Goal: Task Accomplishment & Management: Manage account settings

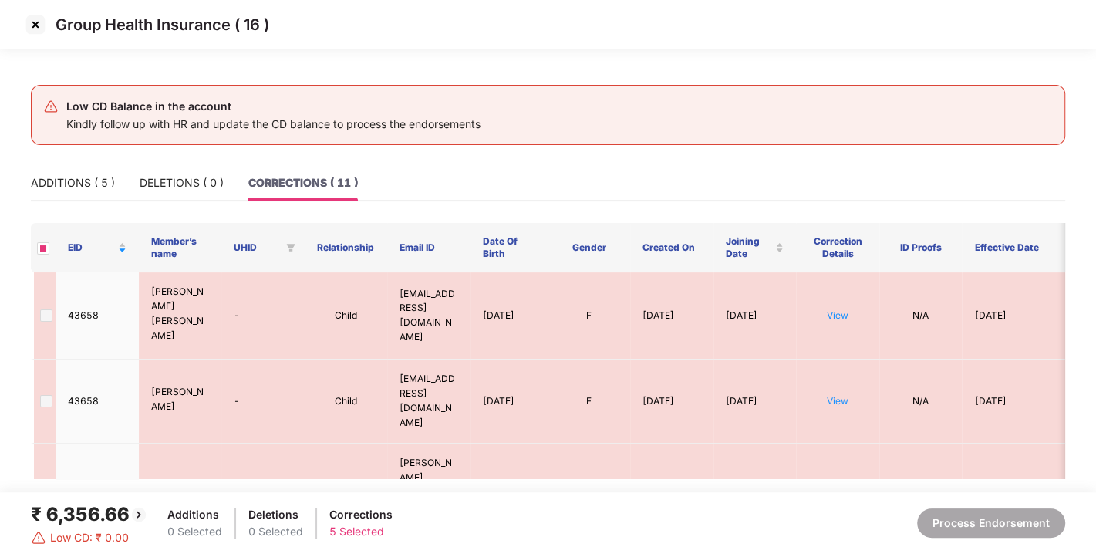
click at [33, 22] on img at bounding box center [35, 24] width 25 height 25
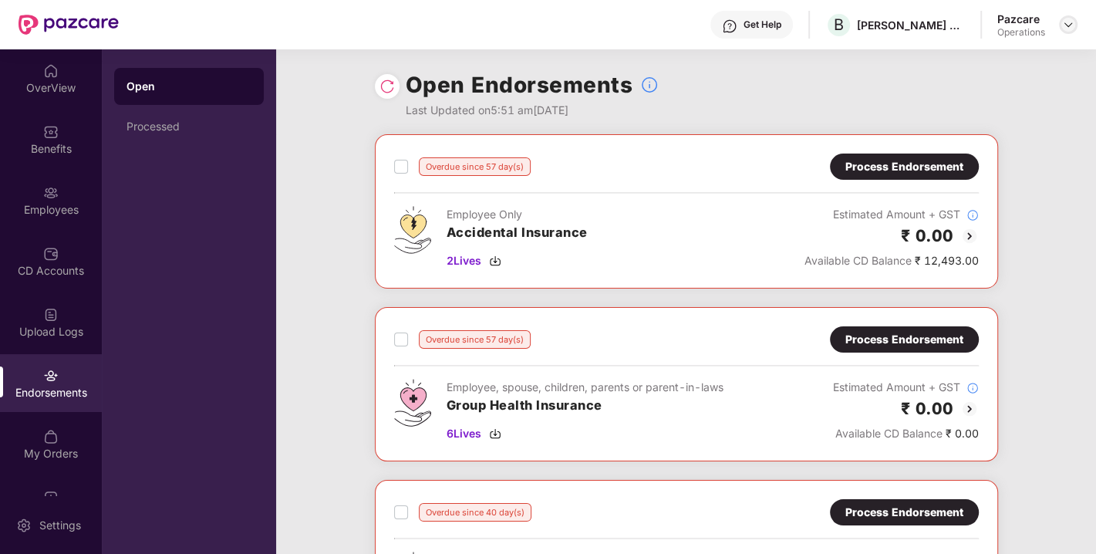
click at [1073, 31] on div at bounding box center [1068, 24] width 19 height 19
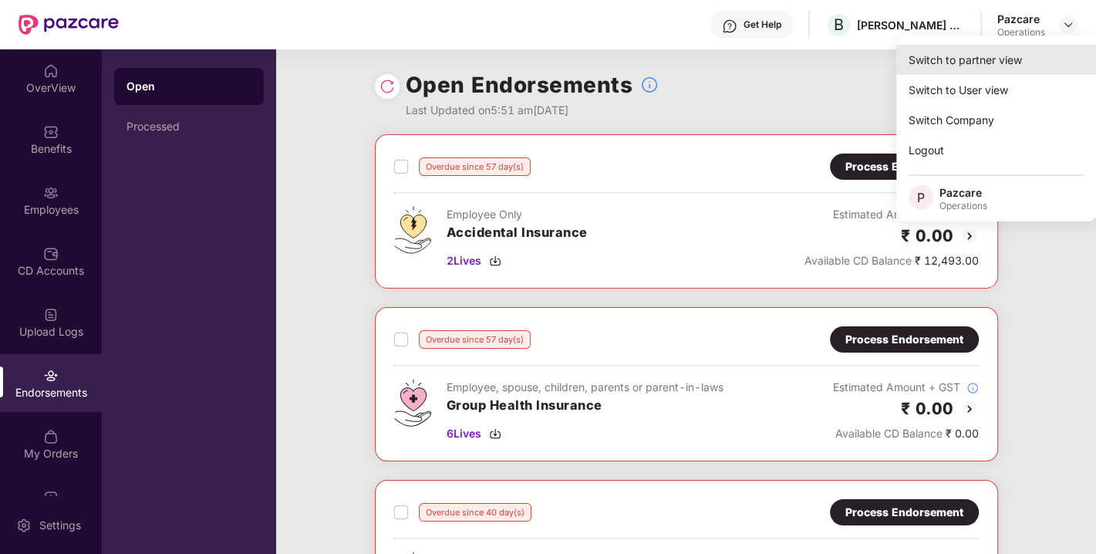
click at [965, 66] on div "Switch to partner view" at bounding box center [996, 60] width 200 height 30
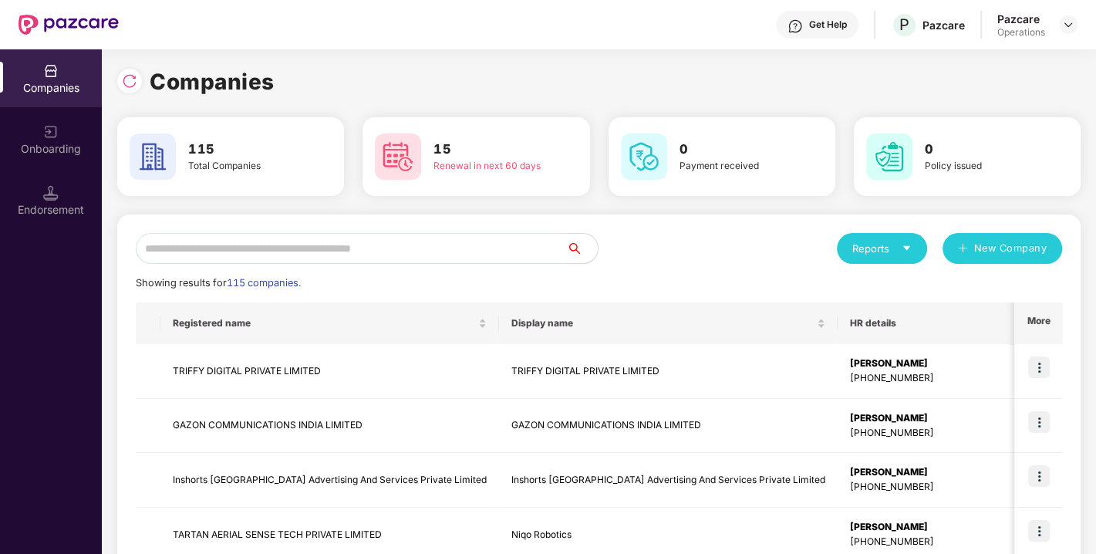
click at [285, 253] on input "text" at bounding box center [351, 248] width 431 height 31
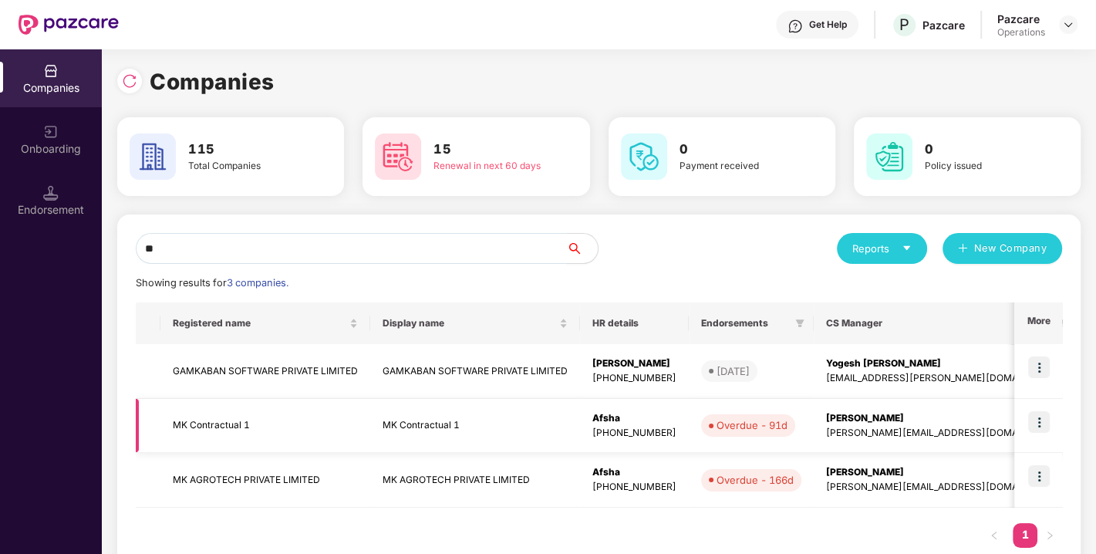
type input "**"
click at [1034, 420] on img at bounding box center [1039, 422] width 22 height 22
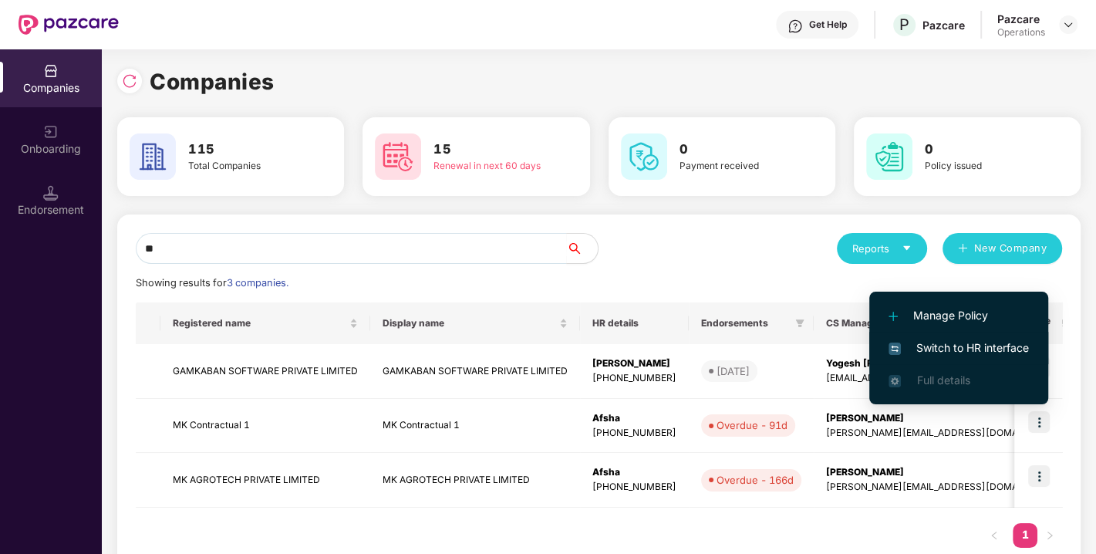
click at [944, 343] on span "Switch to HR interface" at bounding box center [958, 347] width 140 height 17
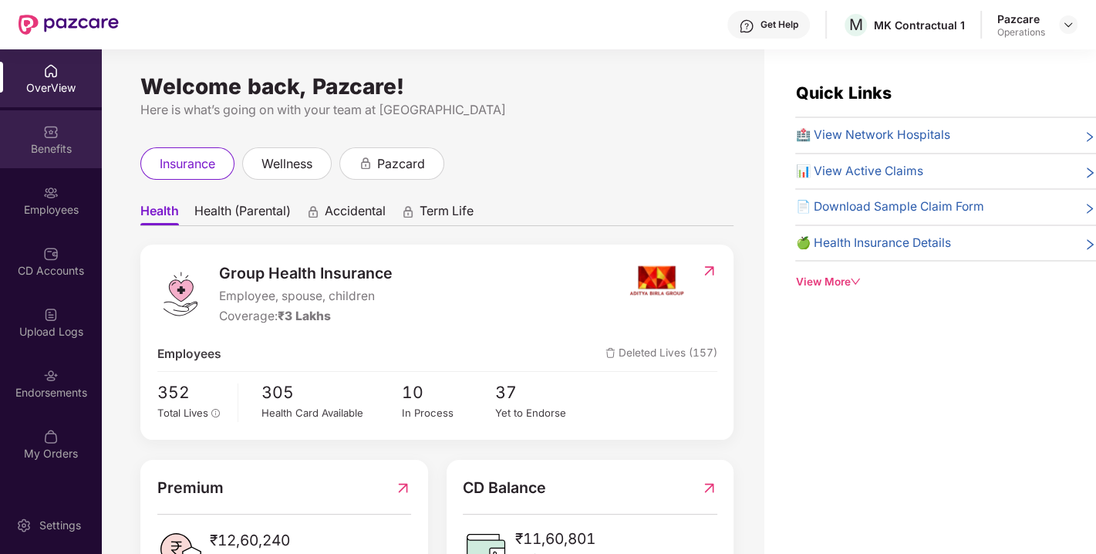
click at [55, 140] on div "Benefits" at bounding box center [51, 139] width 102 height 58
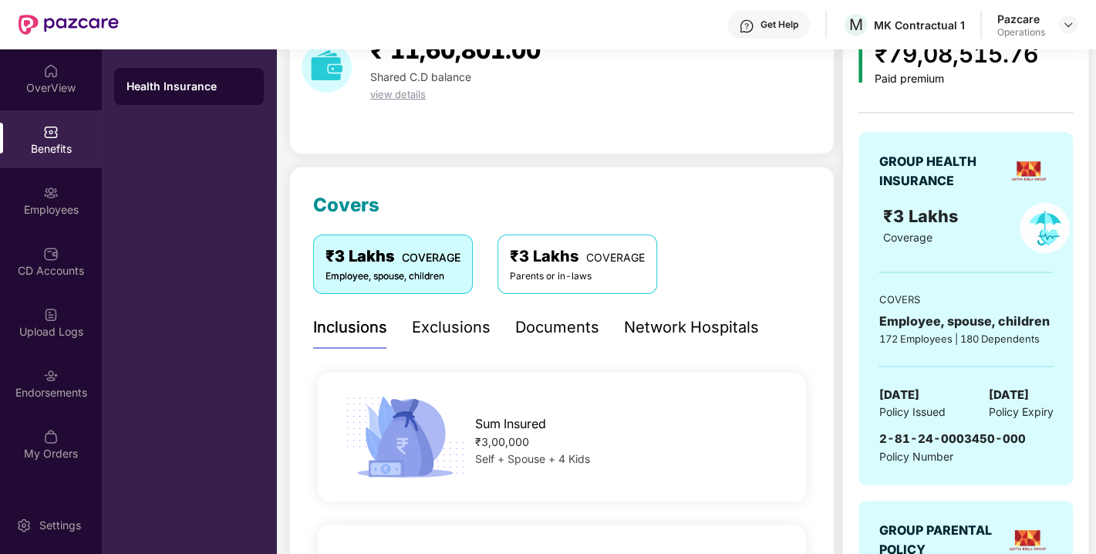
scroll to position [83, 0]
click at [31, 365] on div "Endorsements" at bounding box center [51, 383] width 102 height 58
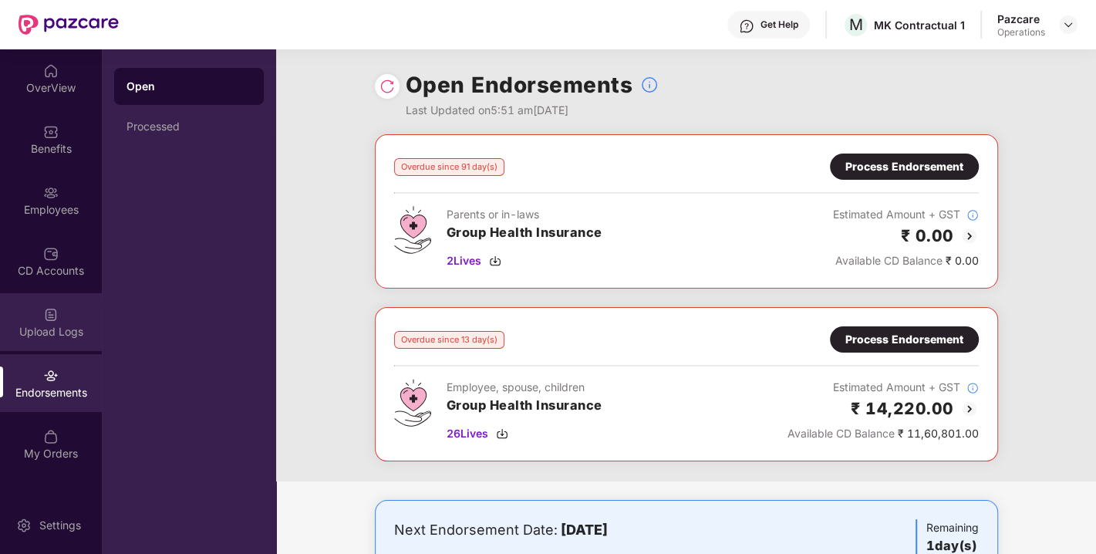
click at [15, 315] on div "Upload Logs" at bounding box center [51, 322] width 102 height 58
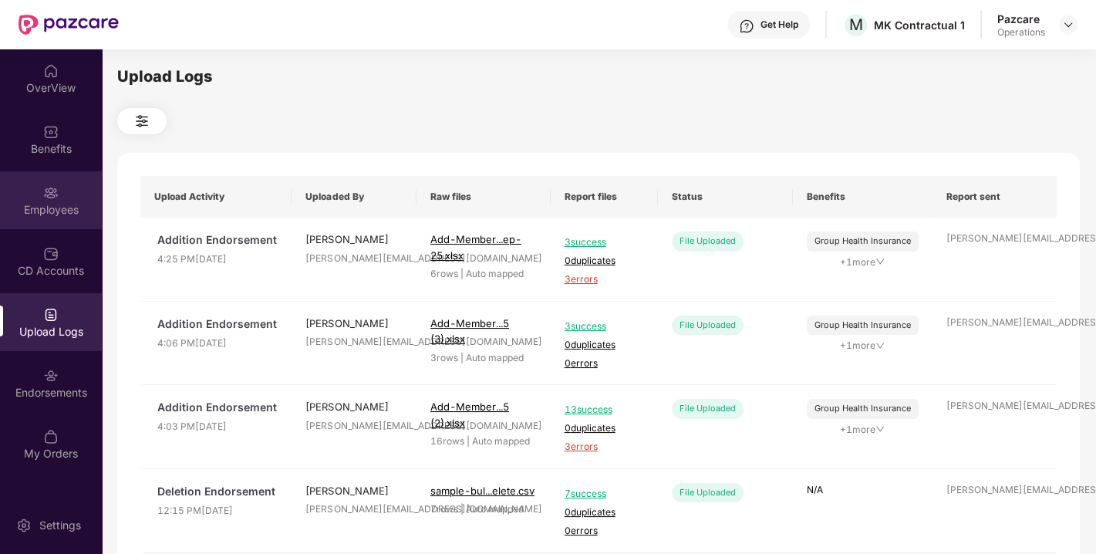
click at [37, 184] on div "Employees" at bounding box center [51, 200] width 102 height 58
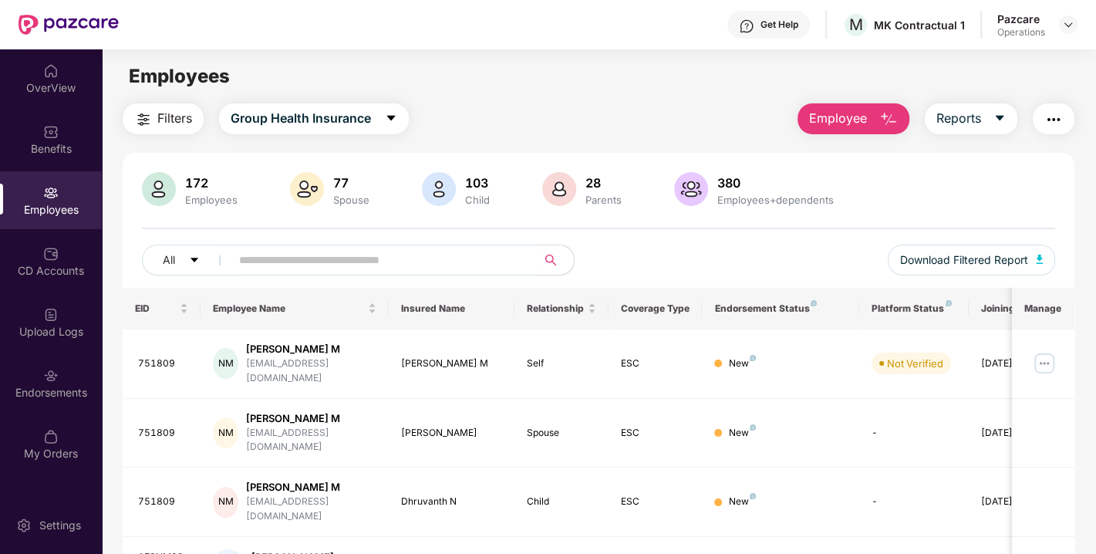
click at [1058, 126] on img "button" at bounding box center [1053, 119] width 19 height 19
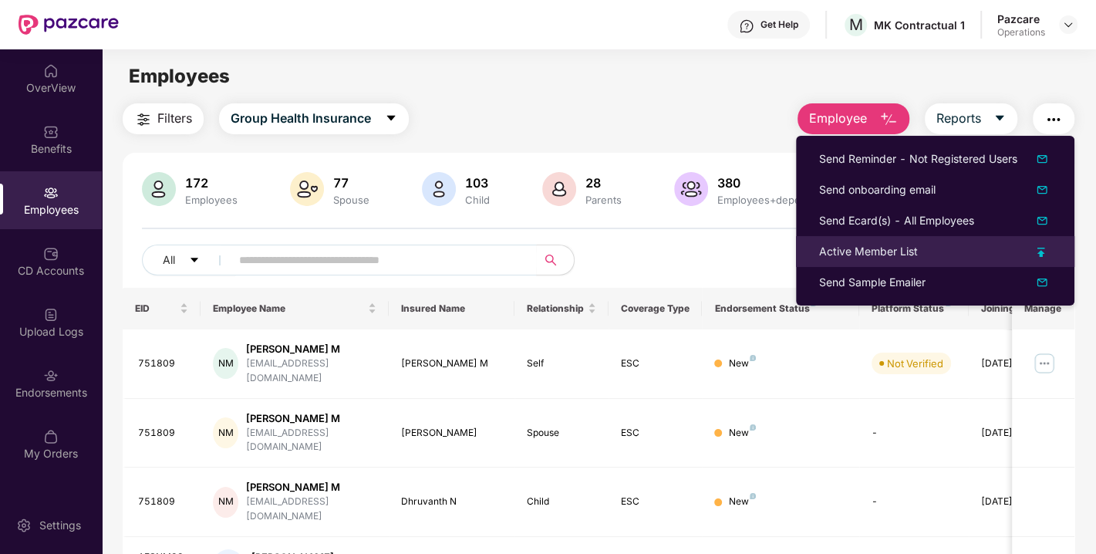
click at [864, 251] on div "Active Member List" at bounding box center [868, 251] width 99 height 17
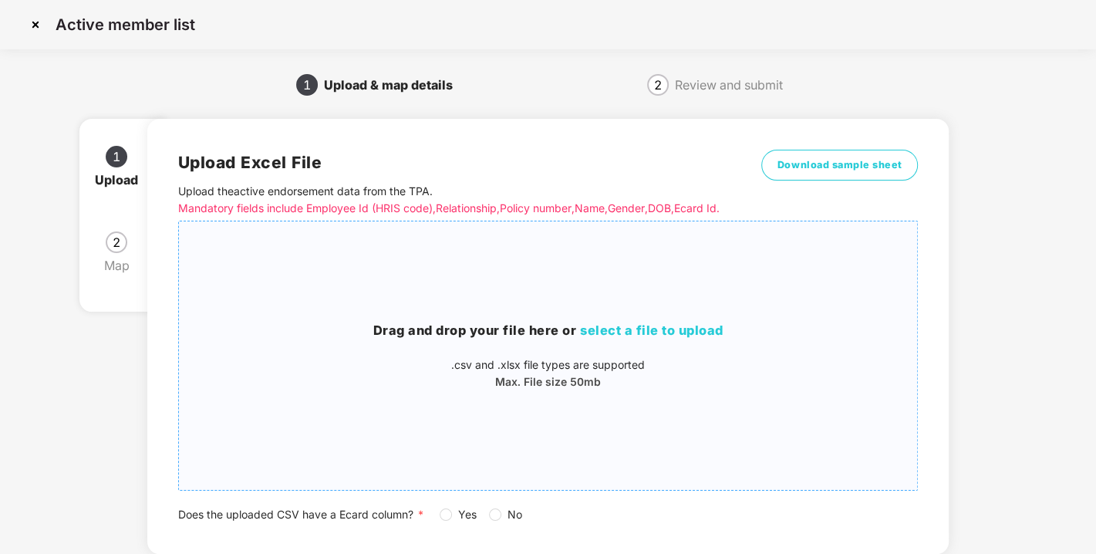
click at [645, 326] on div "Drag and drop your file here or select a file to upload .csv and .xlsx file typ…" at bounding box center [548, 356] width 739 height 244
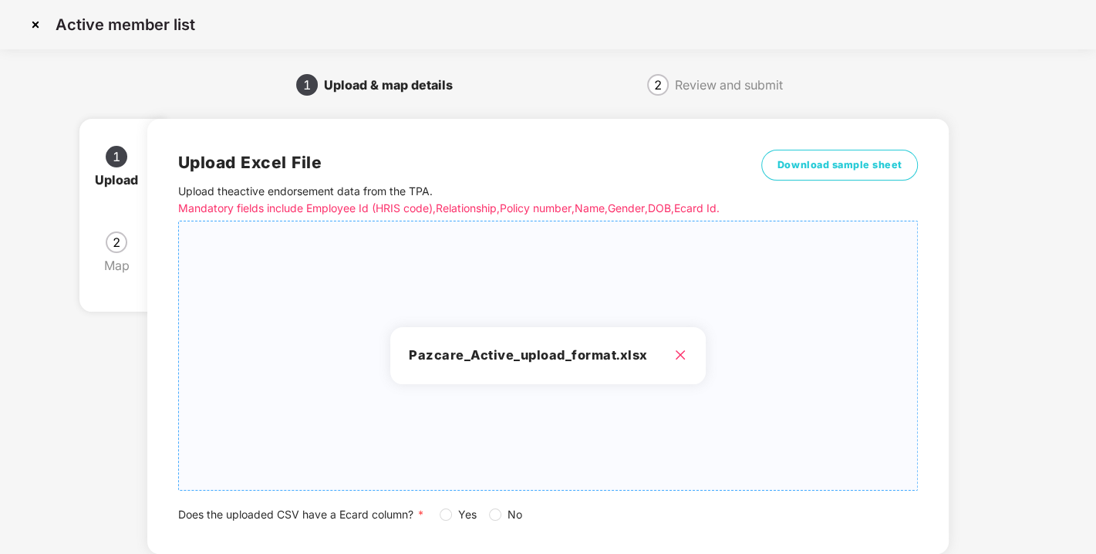
scroll to position [113, 0]
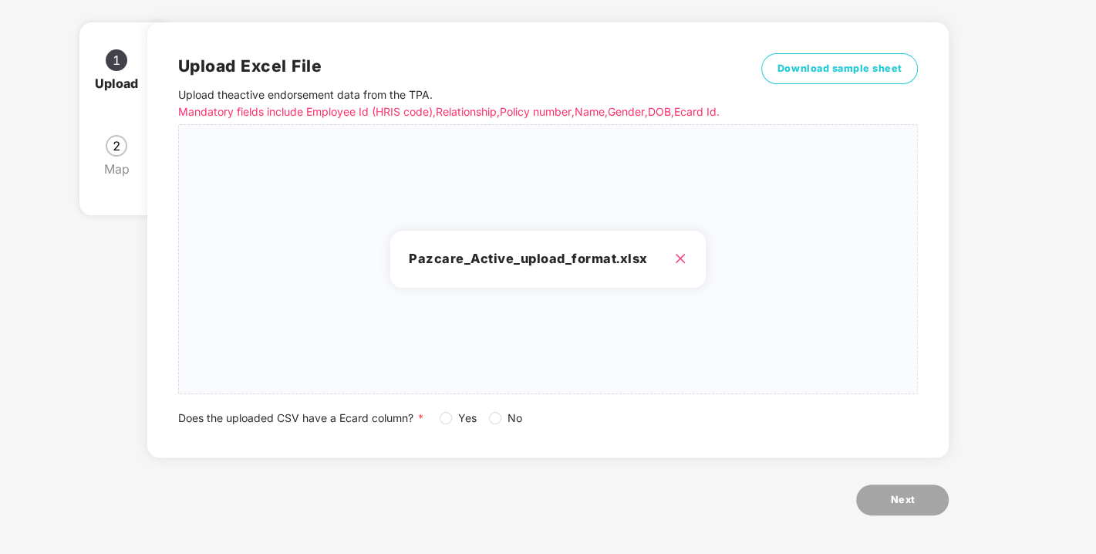
click at [453, 418] on span "Yes" at bounding box center [467, 417] width 31 height 17
click at [899, 509] on button "Next" at bounding box center [902, 499] width 93 height 31
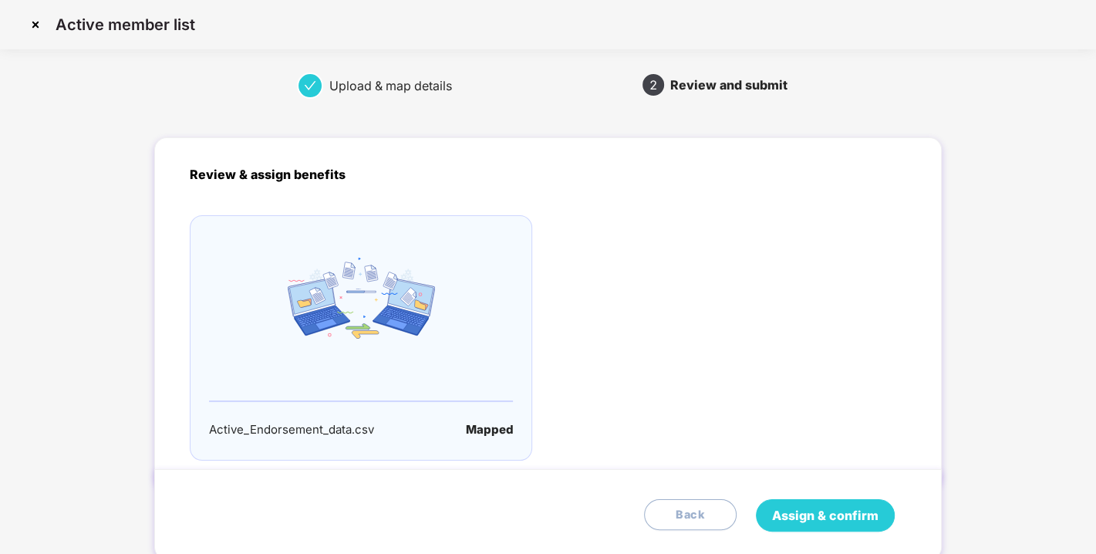
click at [881, 503] on button "Assign & confirm" at bounding box center [825, 515] width 139 height 32
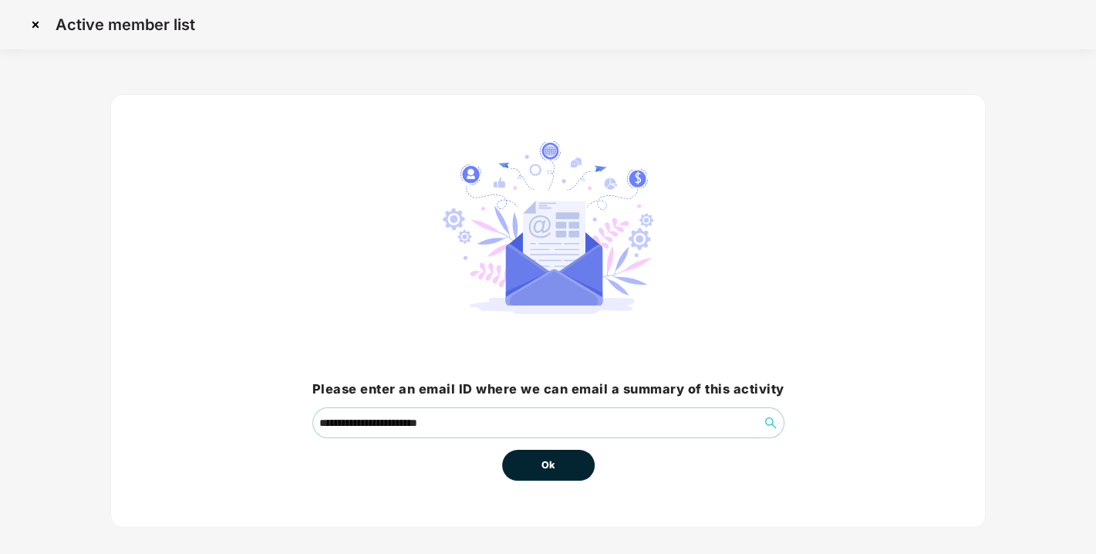
click at [555, 460] on button "Ok" at bounding box center [548, 465] width 93 height 31
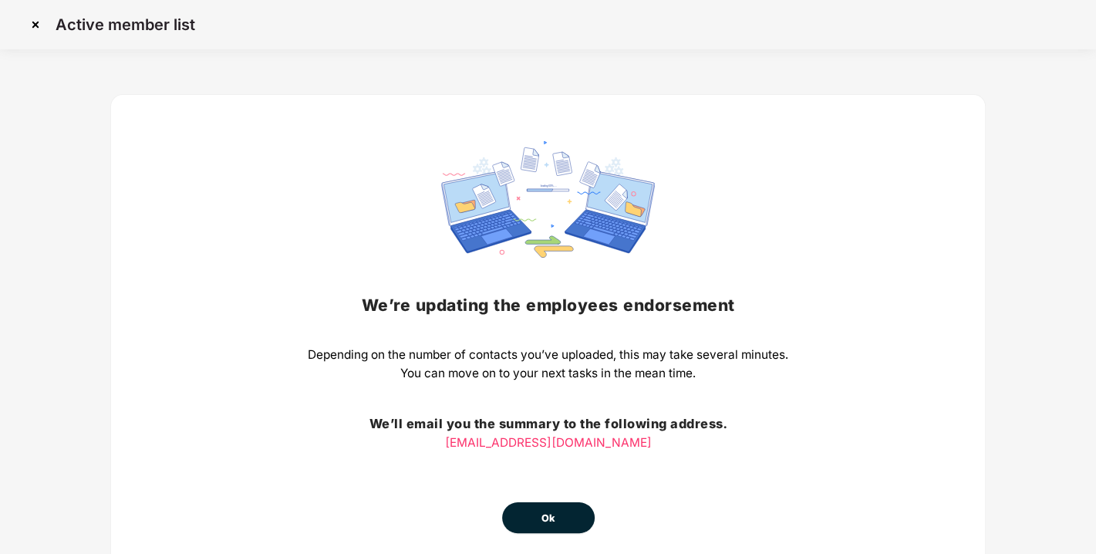
click at [541, 514] on span "Ok" at bounding box center [548, 517] width 14 height 15
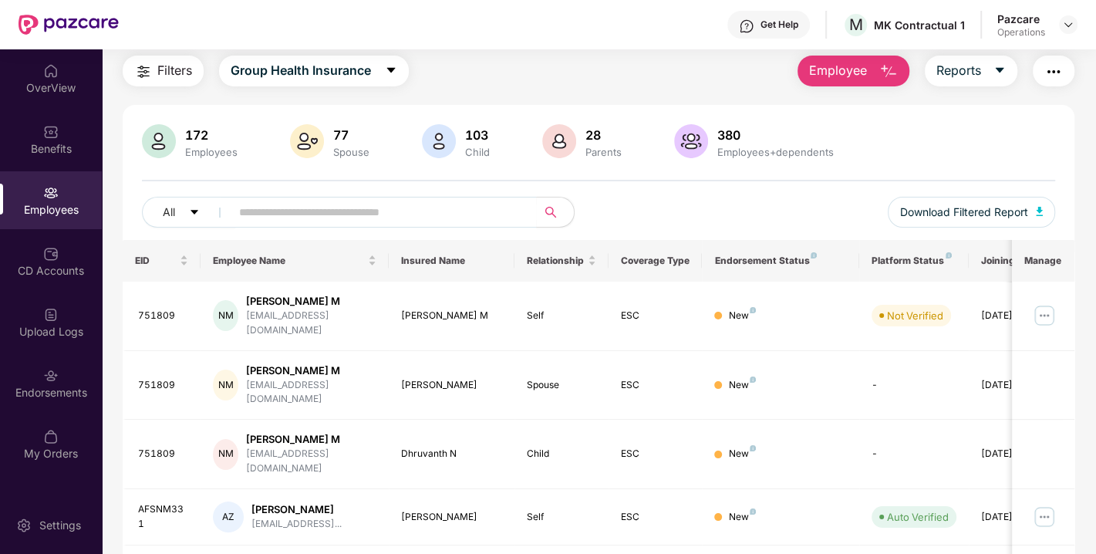
scroll to position [46, 0]
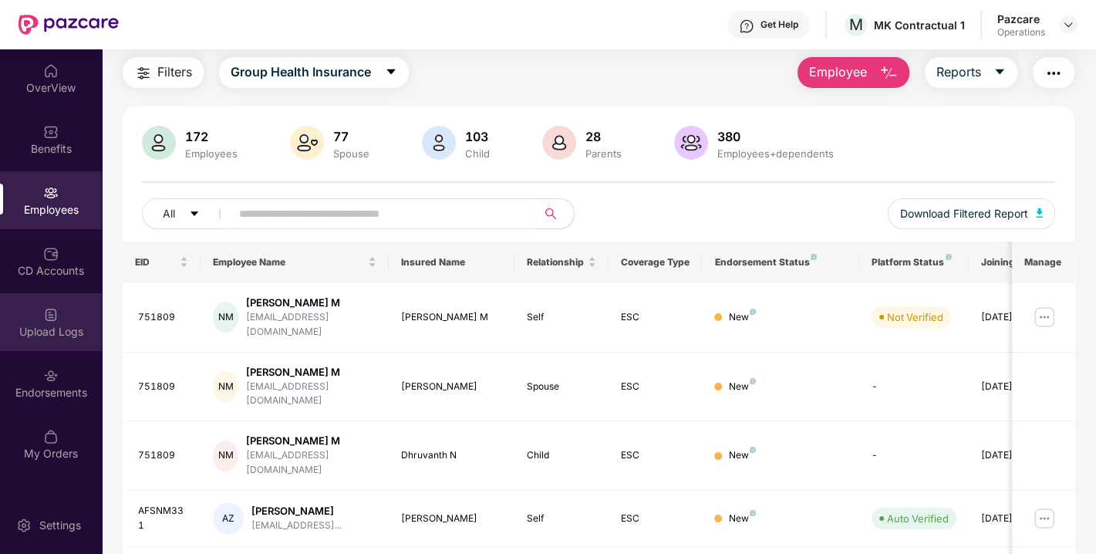
click at [46, 335] on div "Upload Logs" at bounding box center [51, 331] width 102 height 15
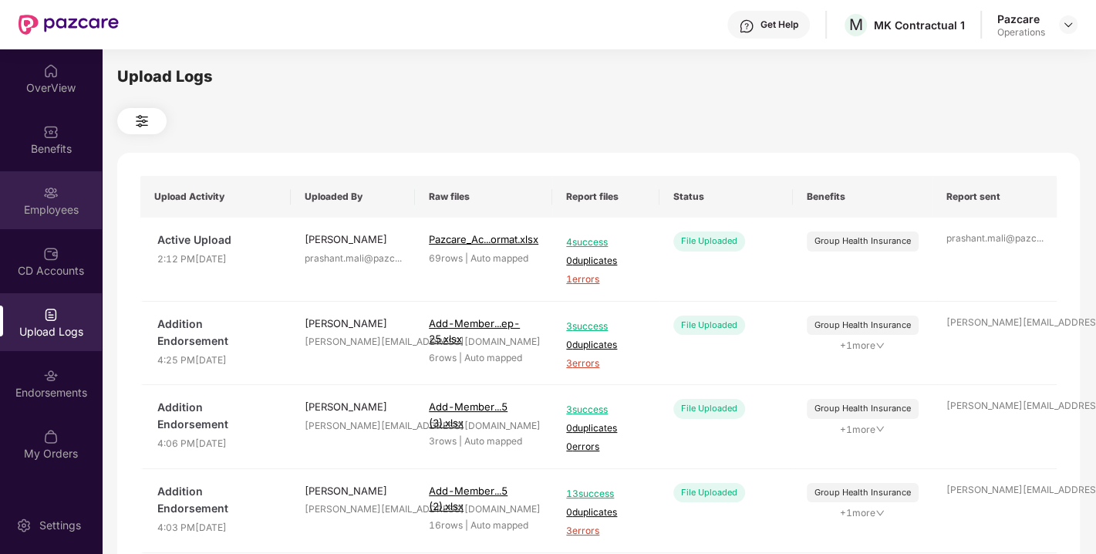
click at [7, 197] on div "Employees" at bounding box center [51, 200] width 102 height 58
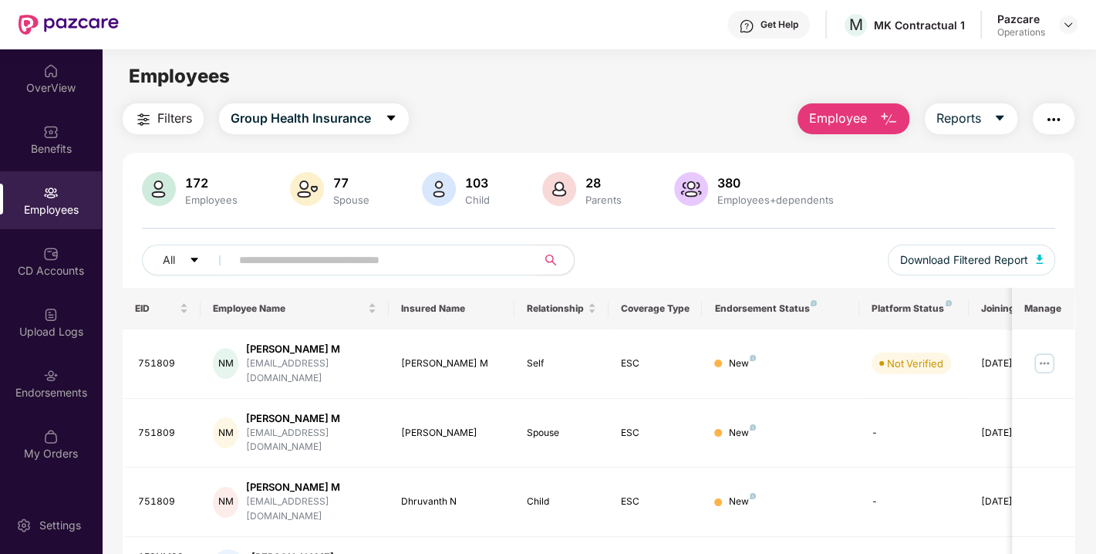
paste input "******"
click at [278, 261] on input "text" at bounding box center [377, 259] width 277 height 23
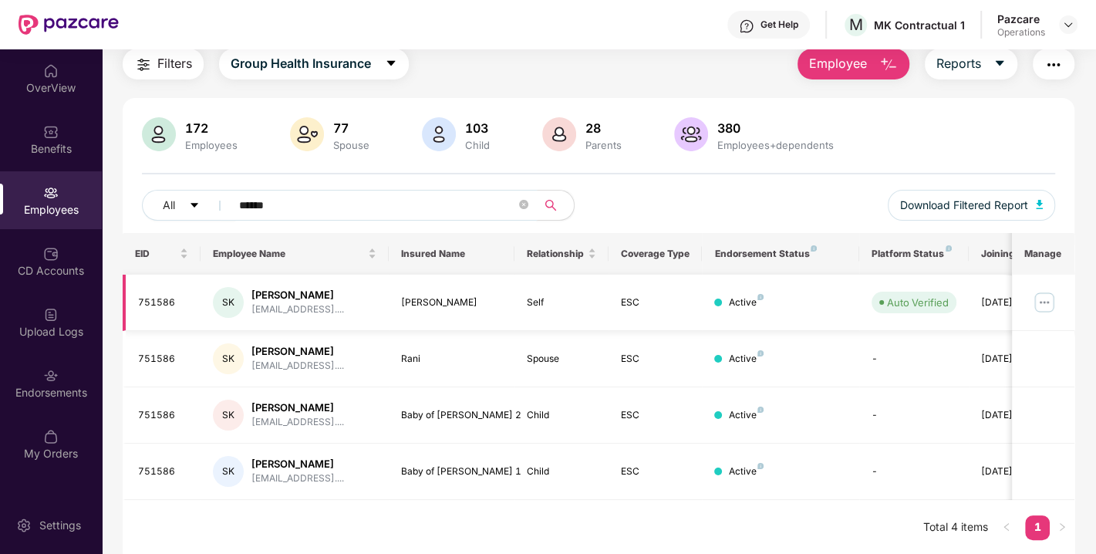
scroll to position [39, 0]
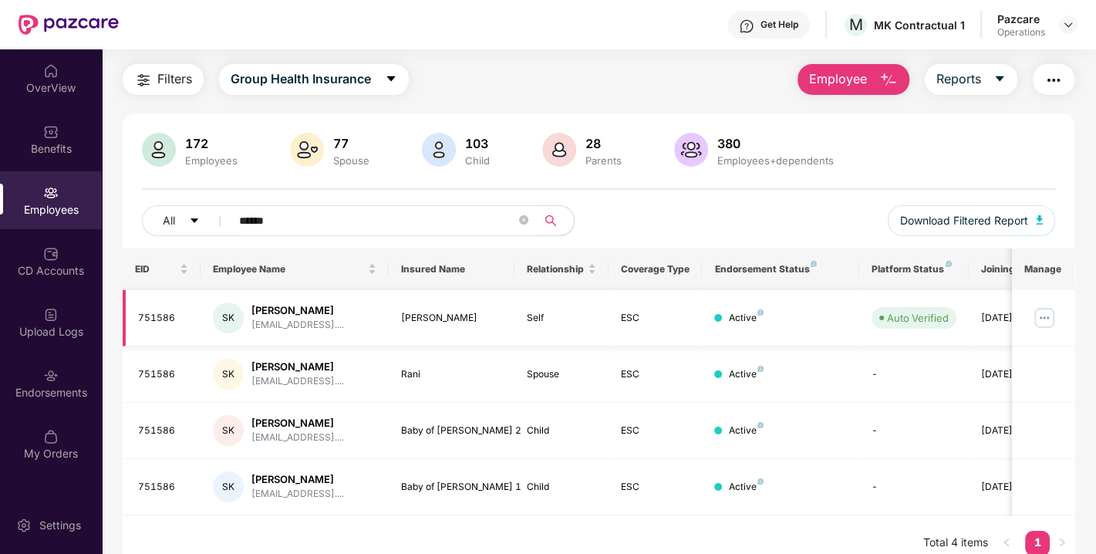
type input "******"
click at [1056, 72] on img "button" at bounding box center [1053, 80] width 19 height 19
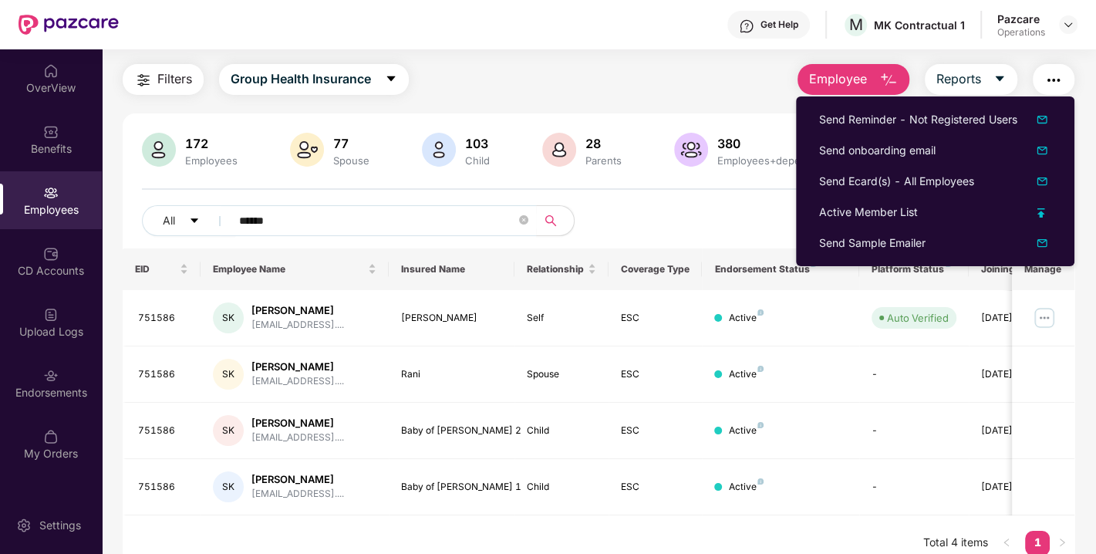
click at [717, 231] on div "All ****** Download Filtered Report" at bounding box center [598, 226] width 913 height 43
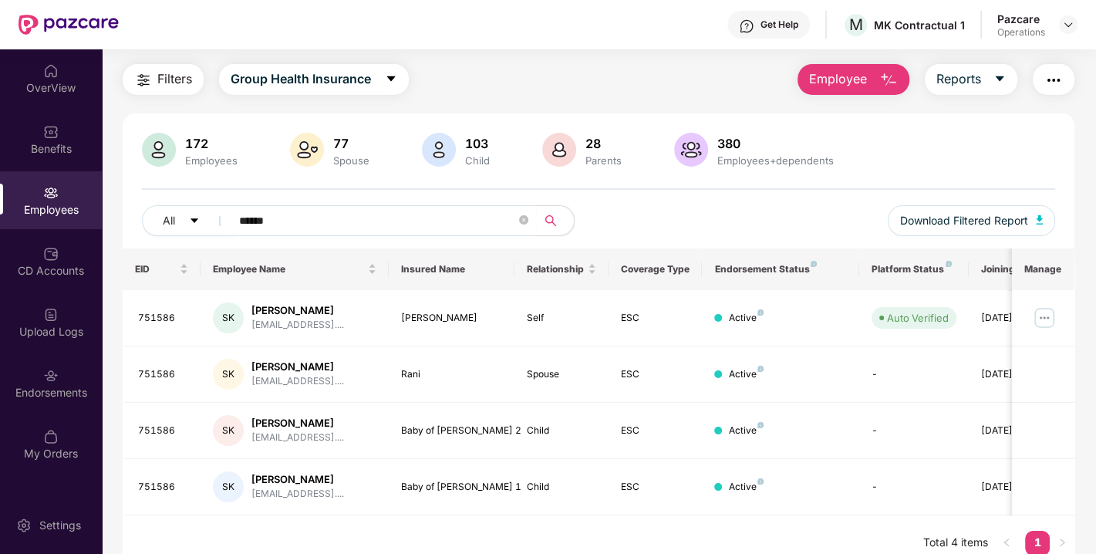
click at [1056, 80] on img "button" at bounding box center [1053, 80] width 19 height 19
click at [716, 202] on div "172 Employees 77 Spouse 103 Child [DEMOGRAPHIC_DATA] Parents 380 Employees+depe…" at bounding box center [598, 191] width 951 height 116
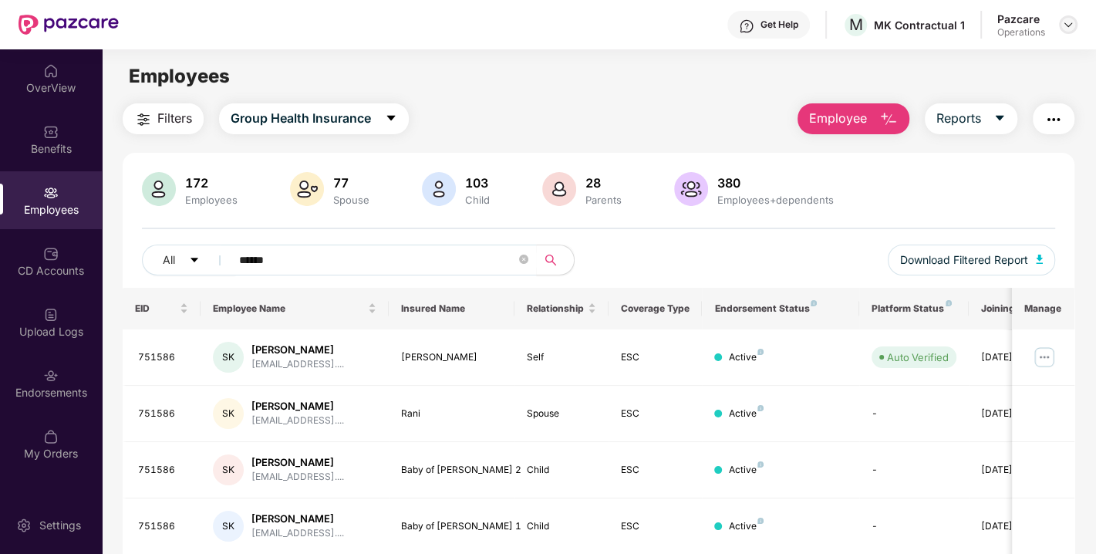
click at [1068, 22] on img at bounding box center [1068, 25] width 12 height 12
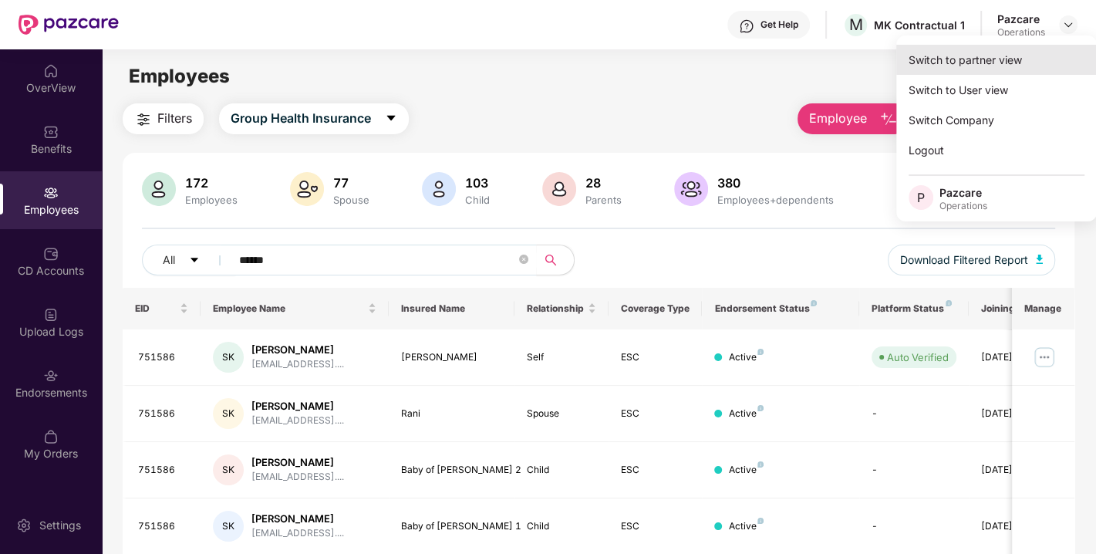
click at [946, 59] on div "Switch to partner view" at bounding box center [996, 60] width 200 height 30
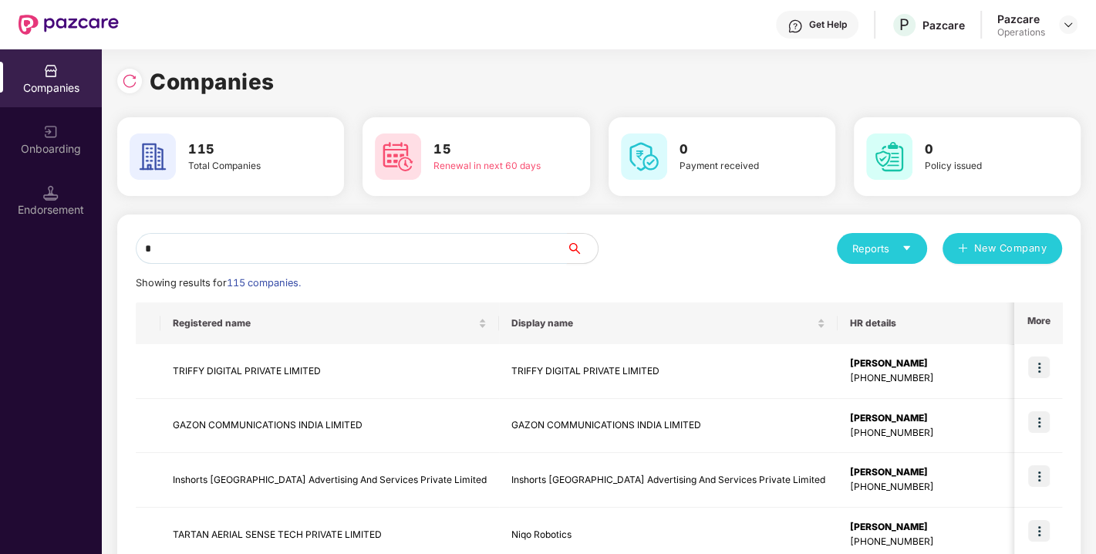
click at [414, 255] on input "*" at bounding box center [351, 248] width 431 height 31
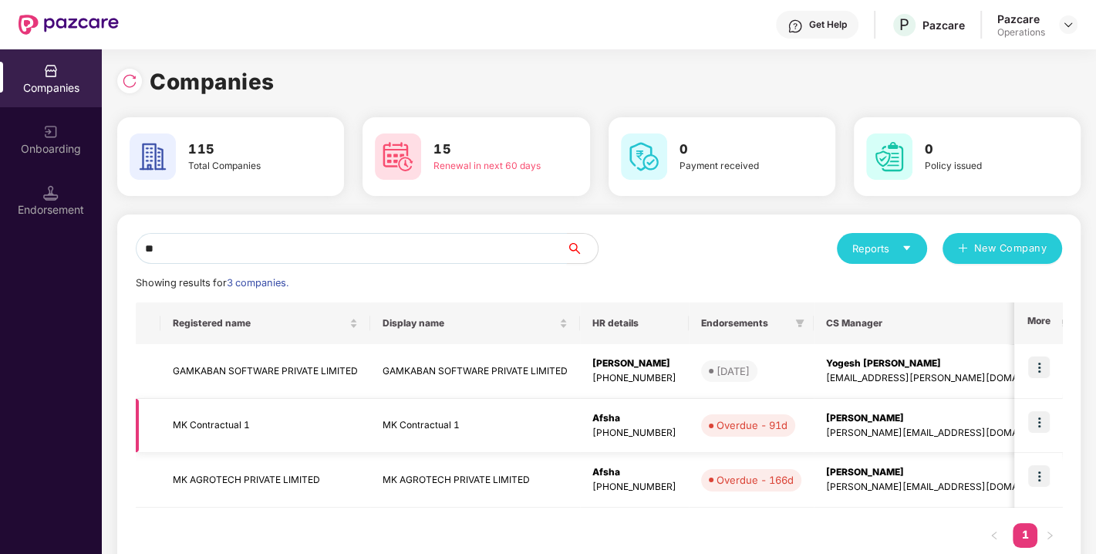
type input "**"
click at [231, 423] on td "MK Contractual 1" at bounding box center [265, 426] width 210 height 55
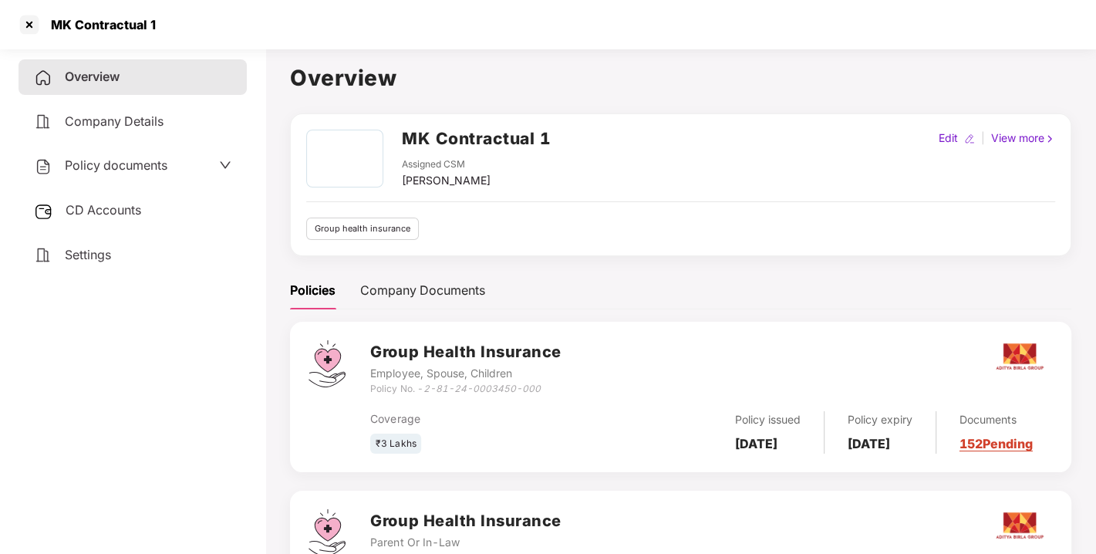
click at [99, 156] on div "Policy documents" at bounding box center [100, 166] width 133 height 20
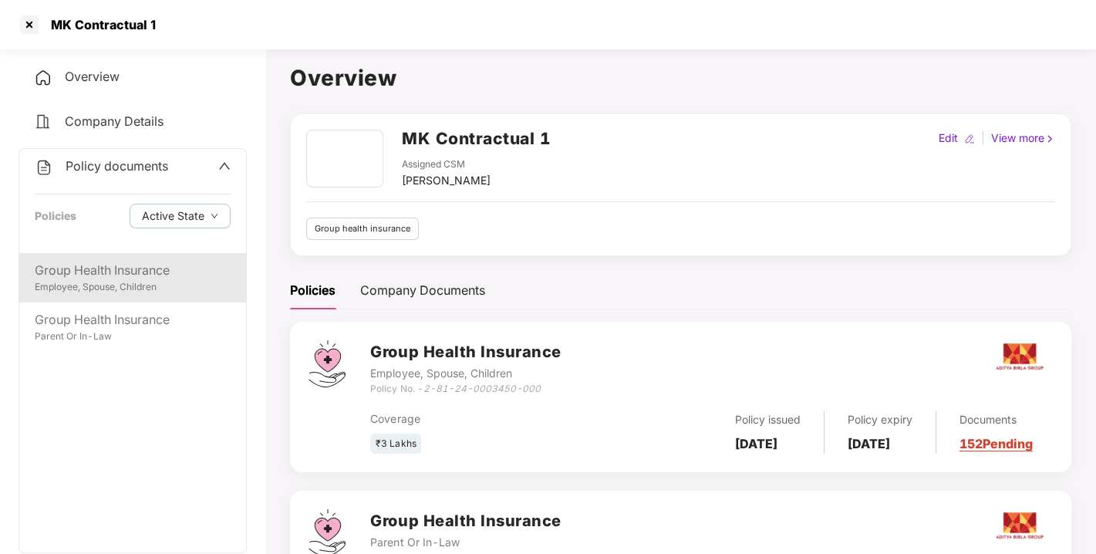
click at [108, 291] on div "Employee, Spouse, Children" at bounding box center [133, 287] width 196 height 15
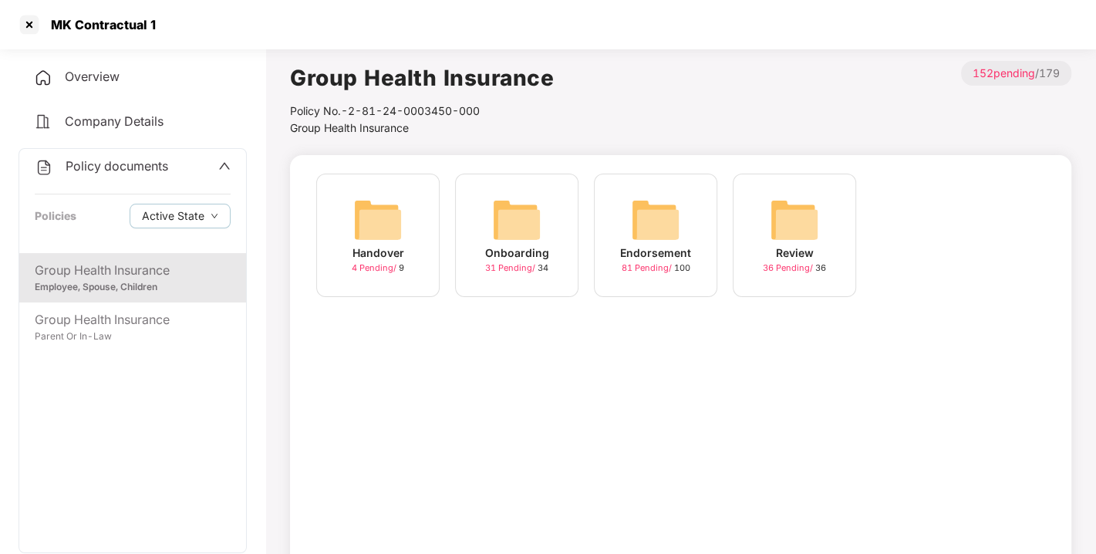
click at [636, 210] on img at bounding box center [655, 219] width 49 height 49
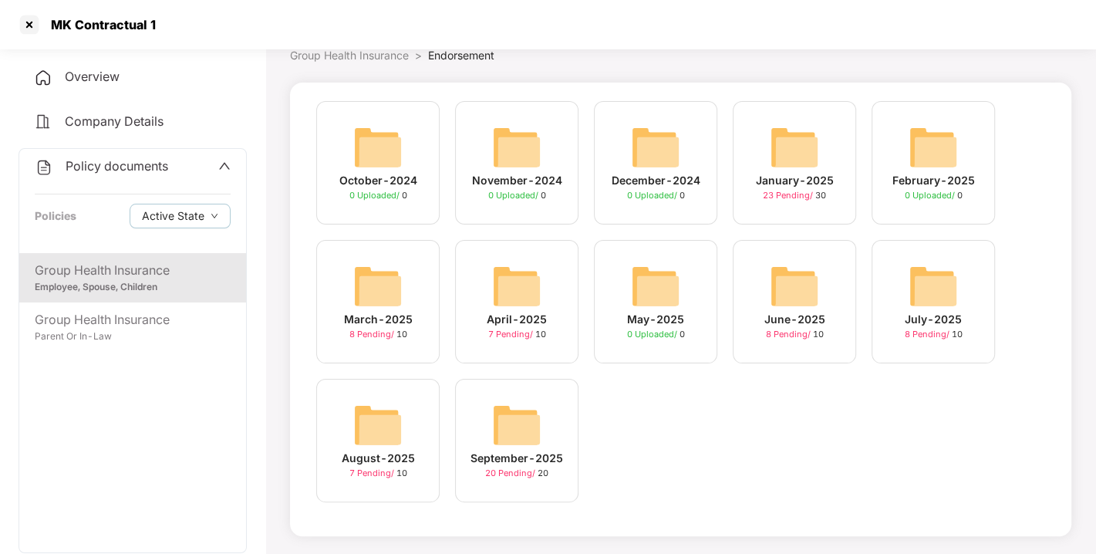
click at [517, 437] on img at bounding box center [516, 424] width 49 height 49
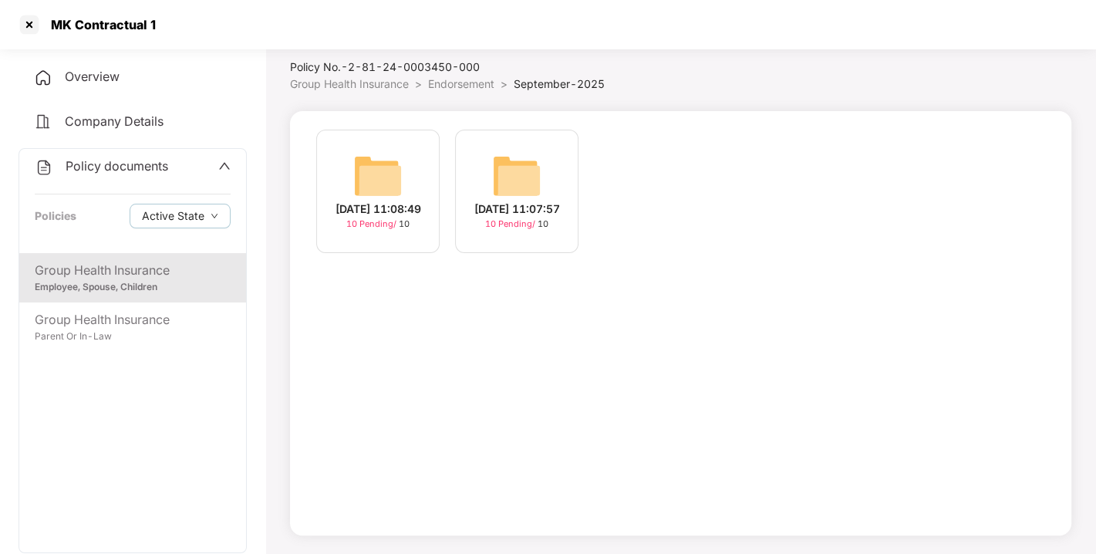
scroll to position [44, 0]
click at [510, 165] on img at bounding box center [516, 175] width 49 height 49
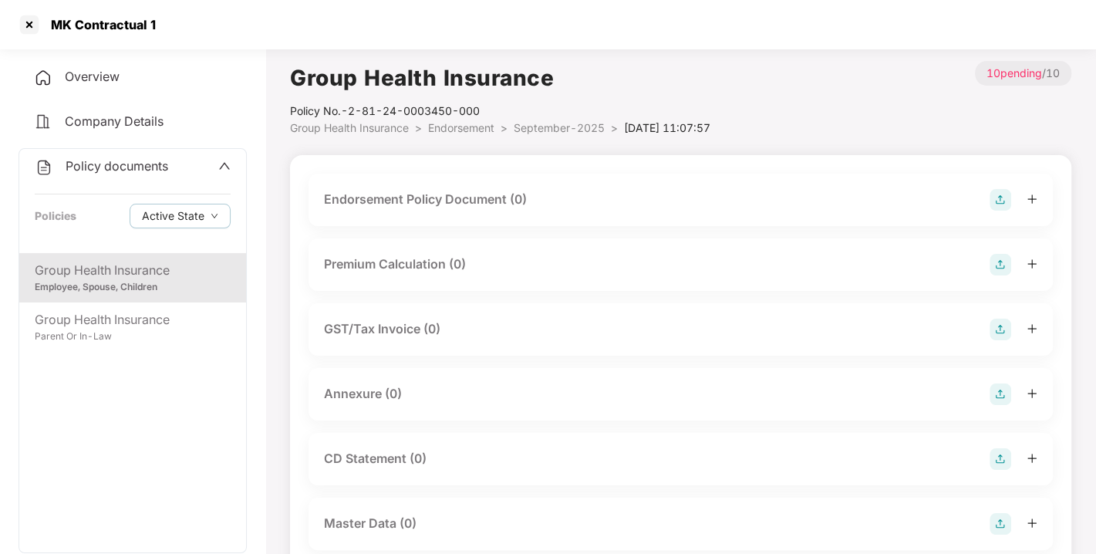
click at [1011, 187] on div "Endorsement Policy Document (0)" at bounding box center [680, 199] width 744 height 52
click at [992, 202] on img at bounding box center [1000, 200] width 22 height 22
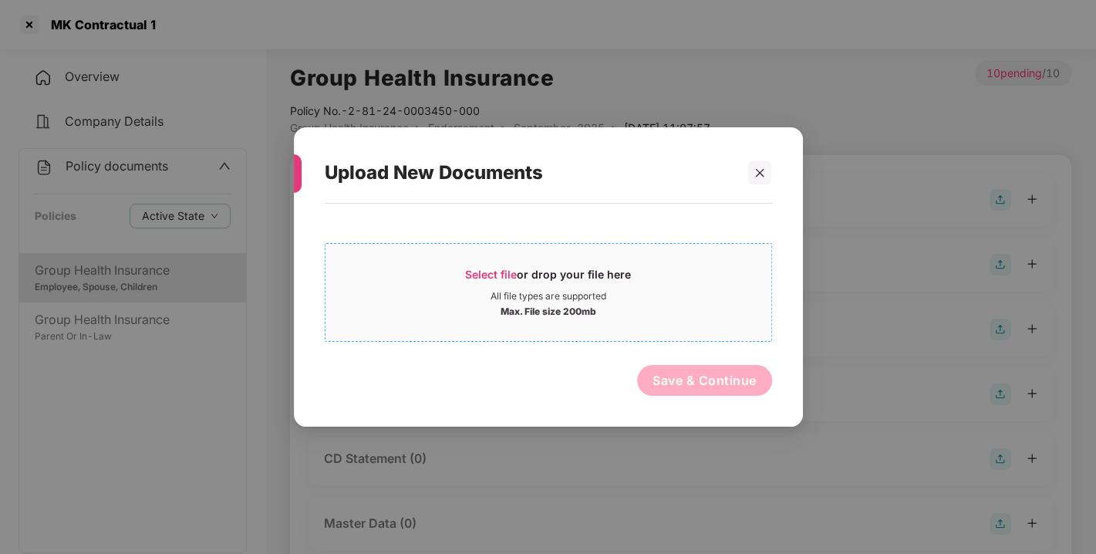
click at [662, 275] on div "Select file or drop your file here" at bounding box center [548, 278] width 446 height 23
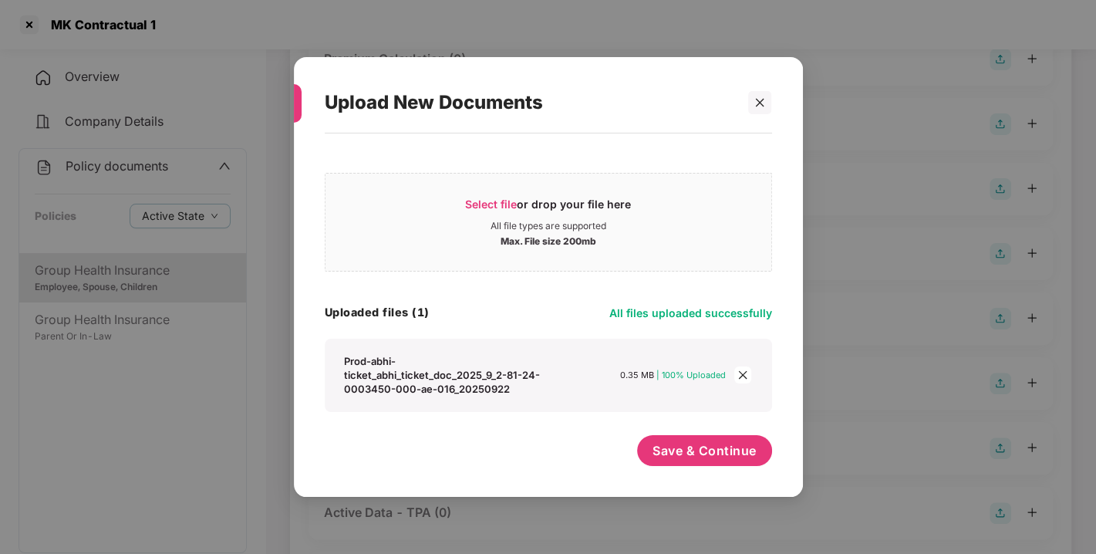
scroll to position [210, 0]
click at [676, 442] on span "Save & Continue" at bounding box center [704, 450] width 104 height 17
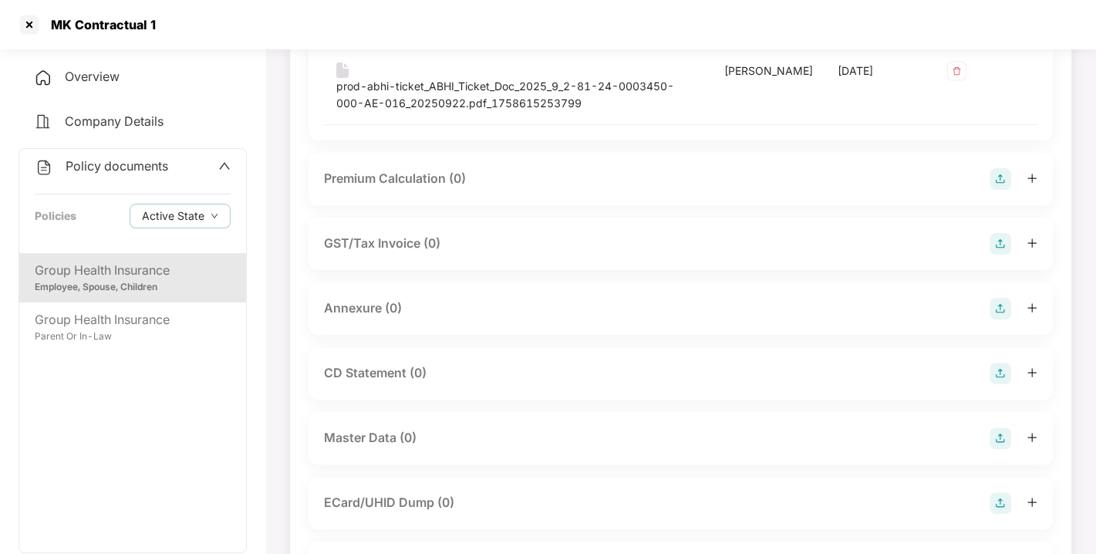
scroll to position [227, 0]
click at [996, 299] on img at bounding box center [1000, 306] width 22 height 22
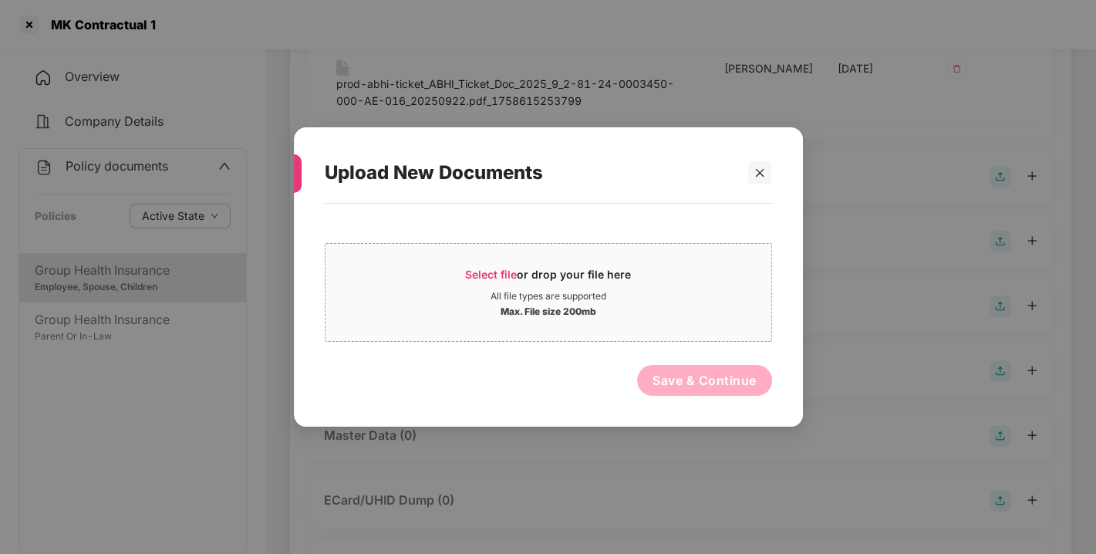
click at [685, 295] on div "All file types are supported" at bounding box center [548, 296] width 446 height 12
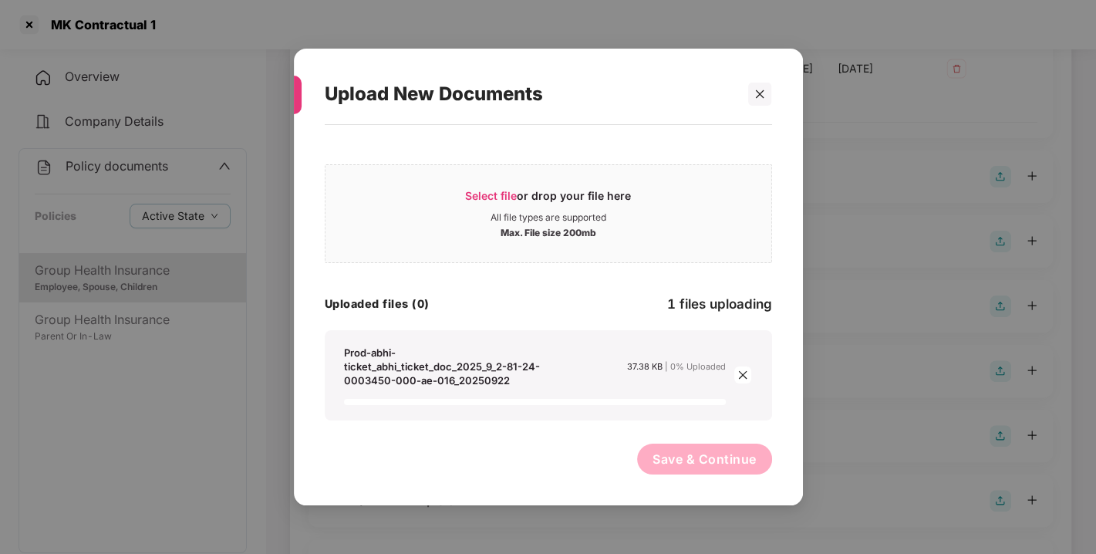
scroll to position [443, 0]
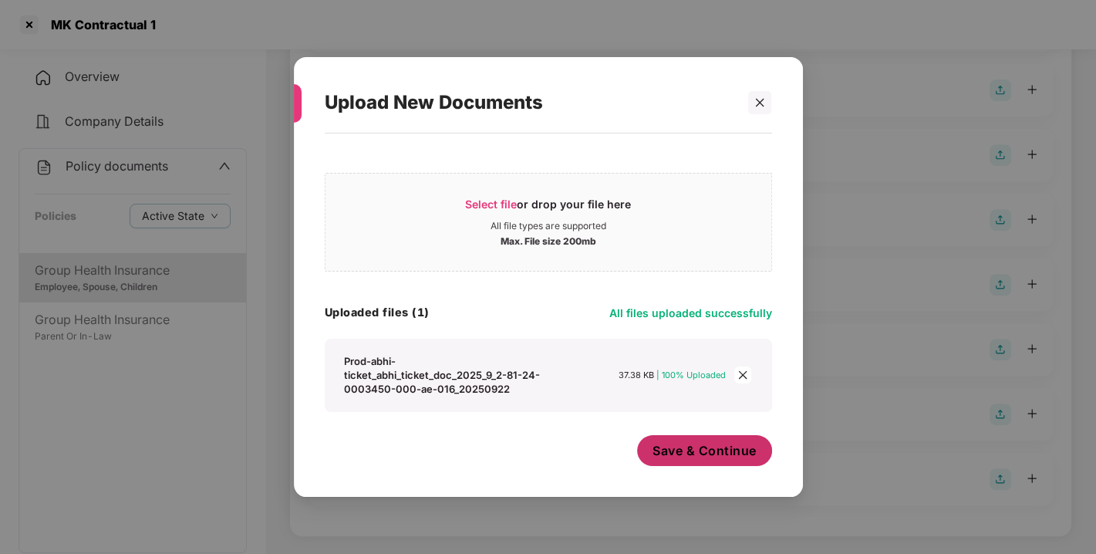
click at [658, 436] on button "Save & Continue" at bounding box center [704, 450] width 135 height 31
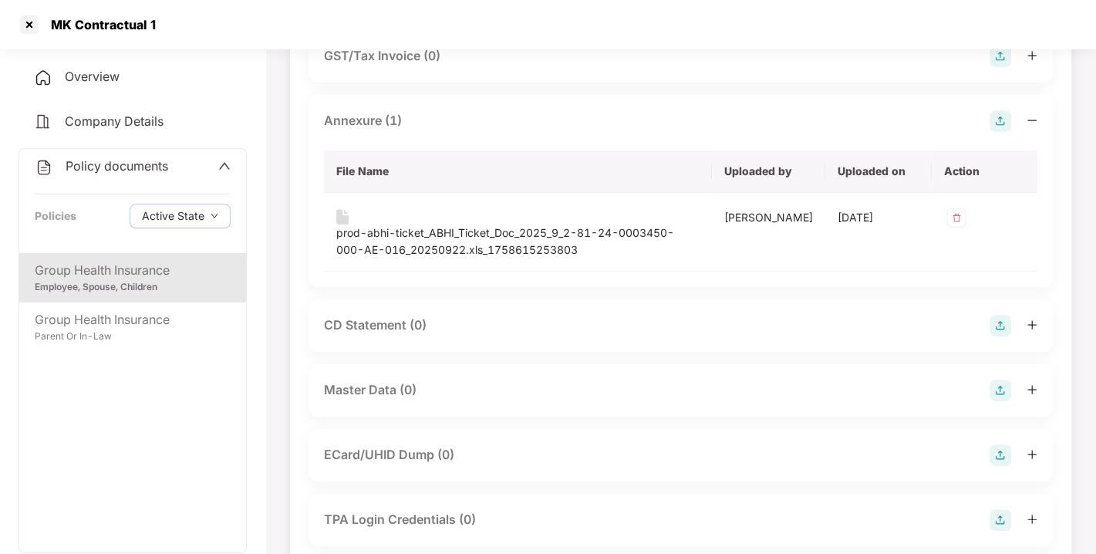
scroll to position [416, 0]
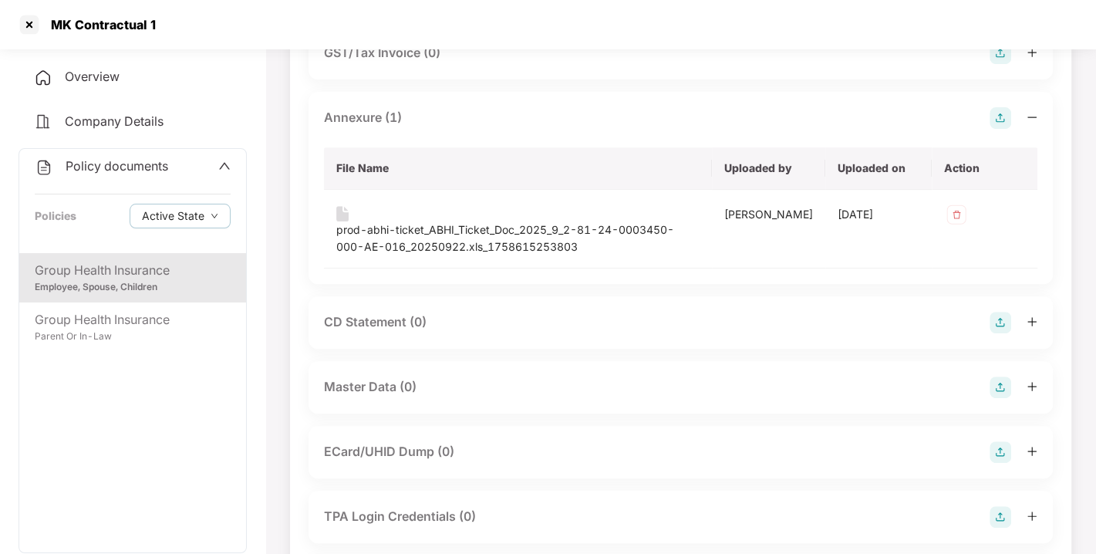
click at [1002, 386] on img at bounding box center [1000, 387] width 22 height 22
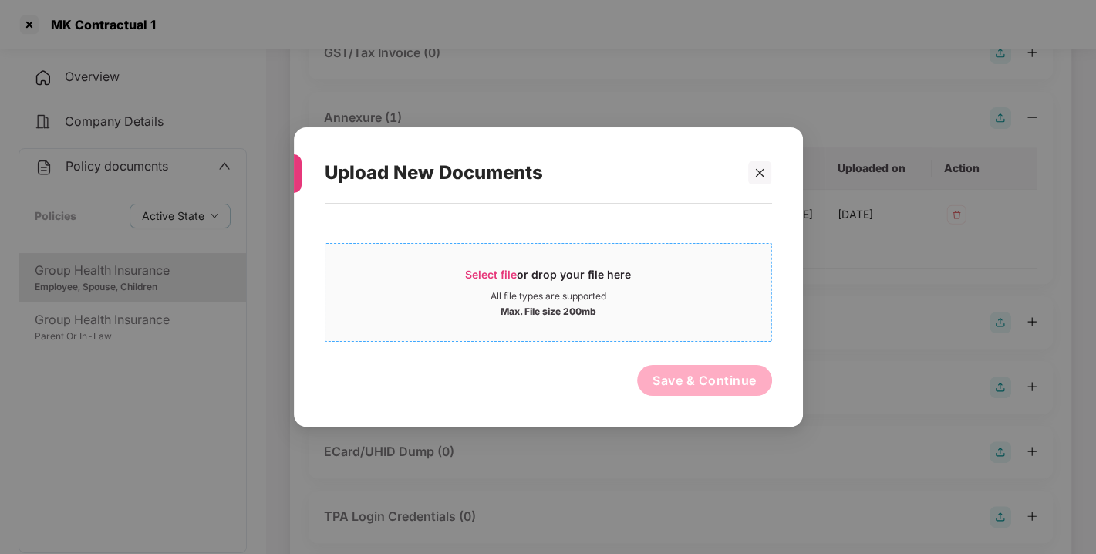
click at [648, 296] on div "All file types are supported" at bounding box center [548, 296] width 446 height 12
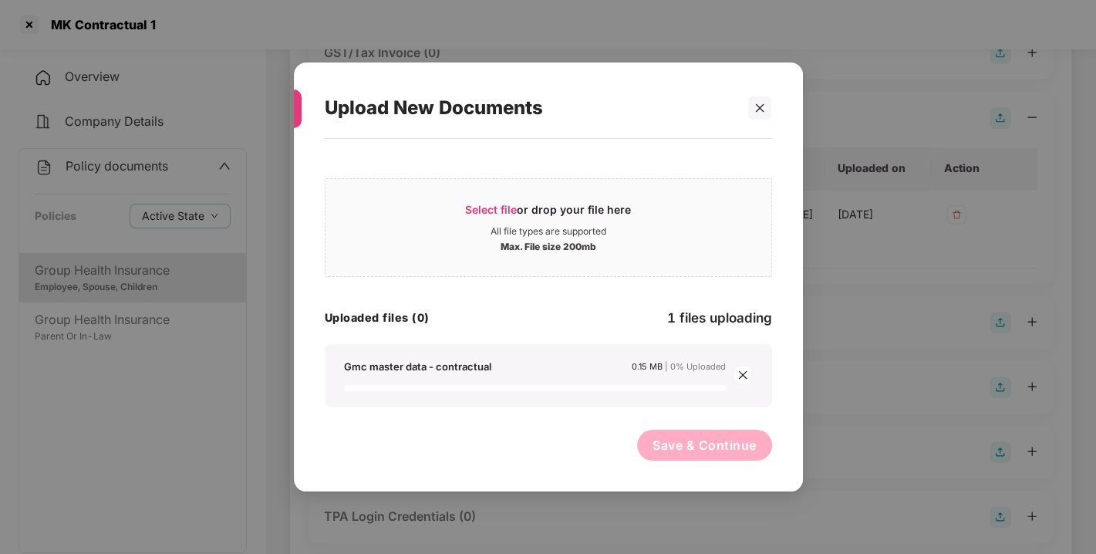
scroll to position [582, 0]
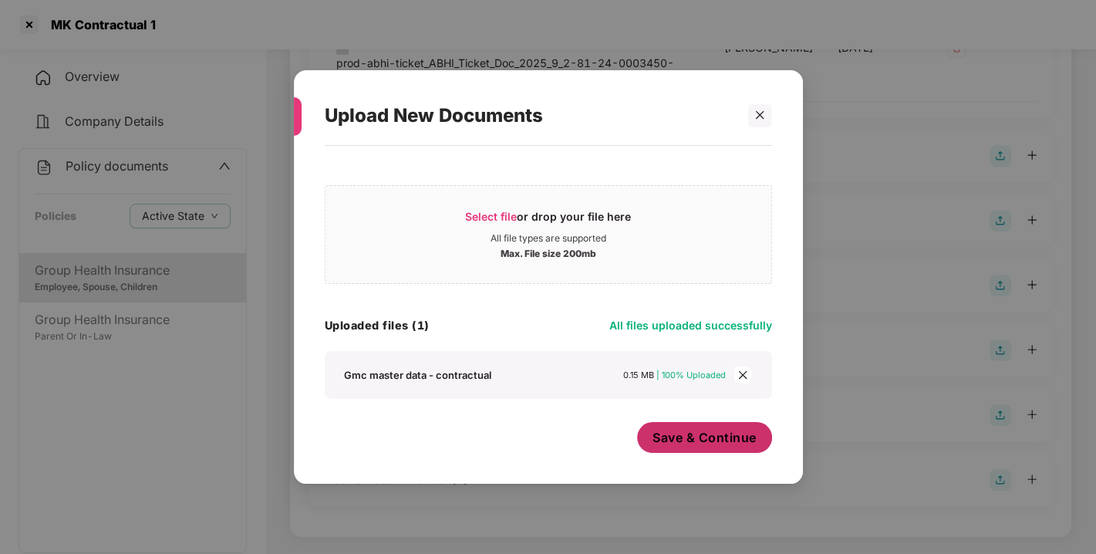
click at [710, 429] on span "Save & Continue" at bounding box center [704, 437] width 104 height 17
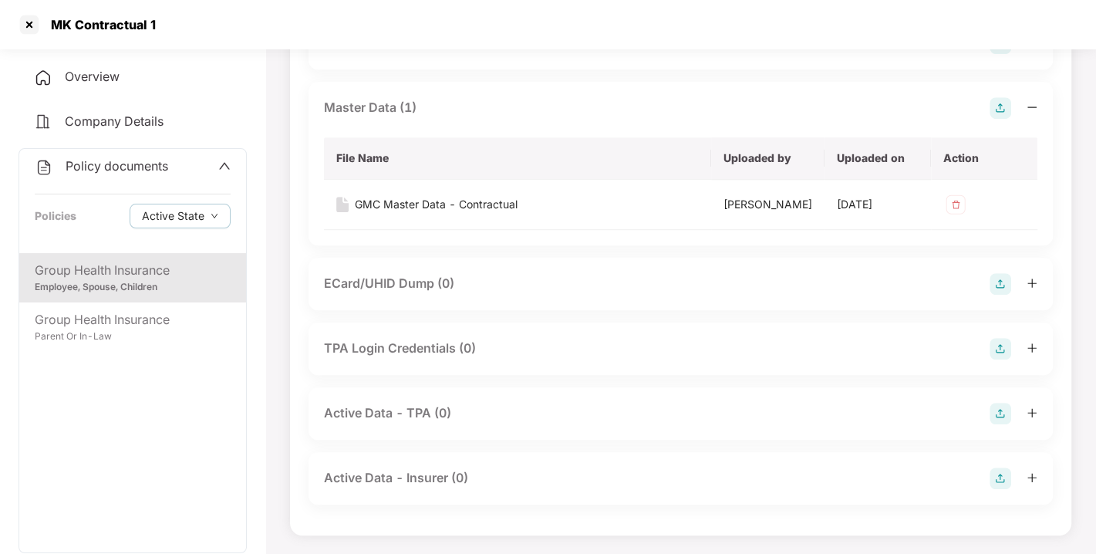
scroll to position [0, 0]
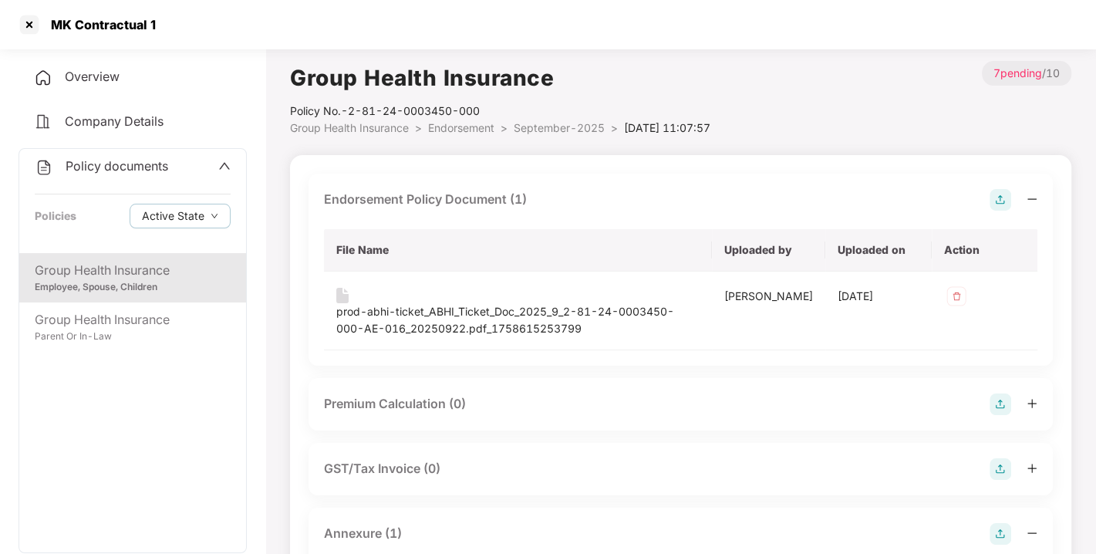
click at [536, 130] on span "September-2025" at bounding box center [559, 127] width 91 height 13
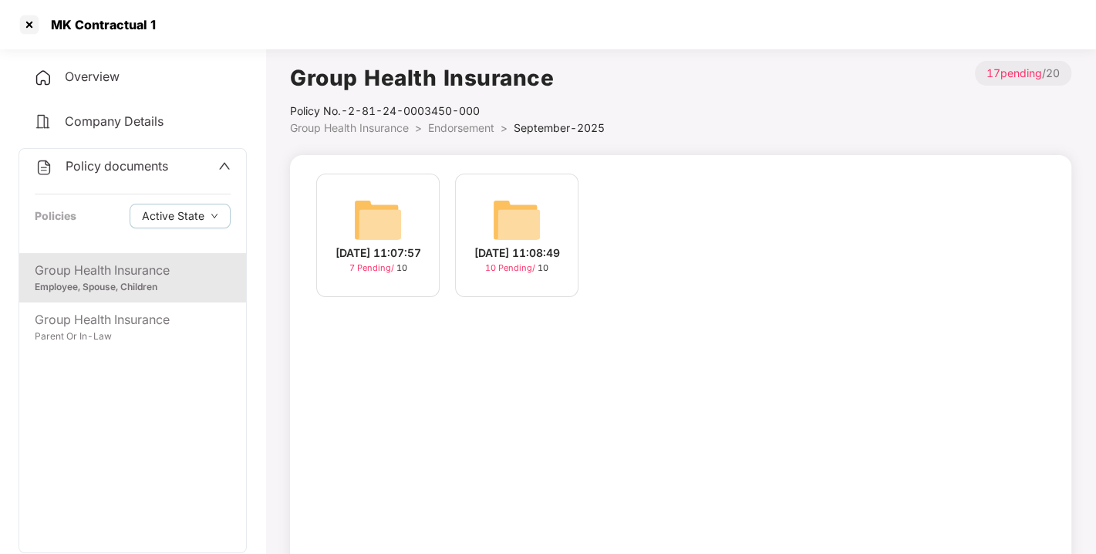
scroll to position [44, 0]
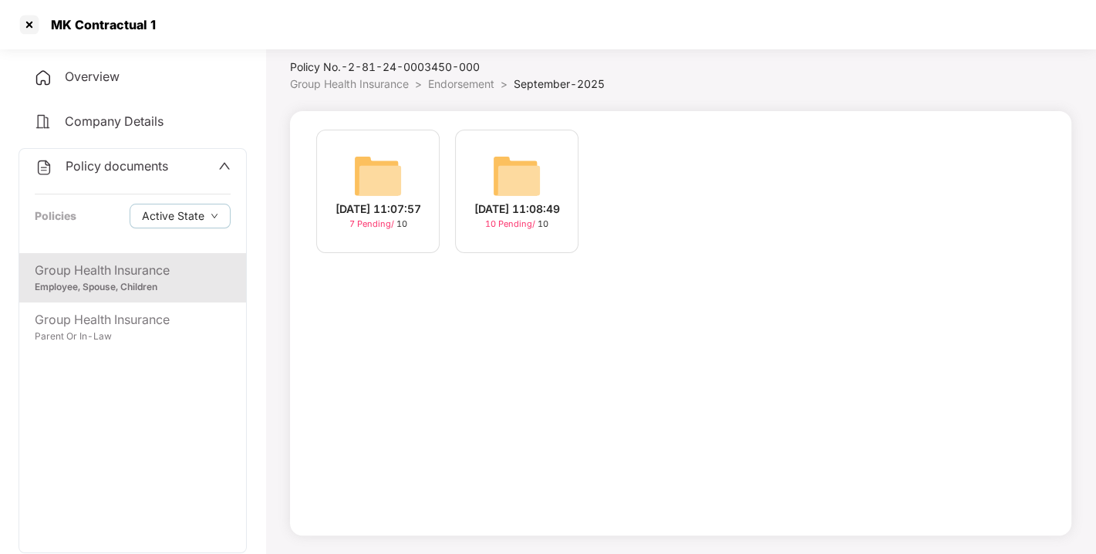
click at [467, 162] on div "[DATE] 11:08:49 10 Pending / 10" at bounding box center [516, 191] width 123 height 123
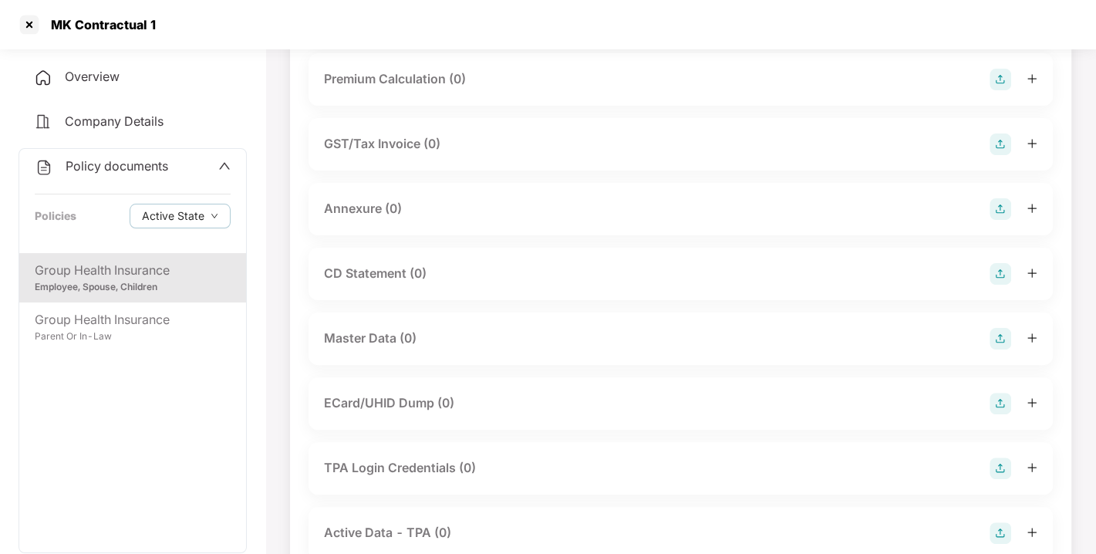
scroll to position [200, 0]
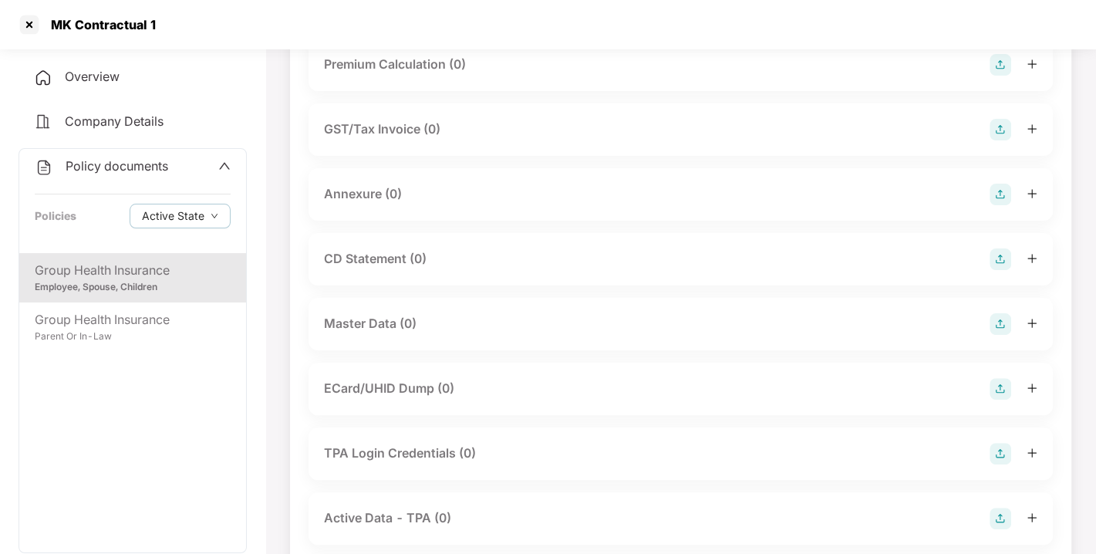
click at [1000, 321] on img at bounding box center [1000, 324] width 22 height 22
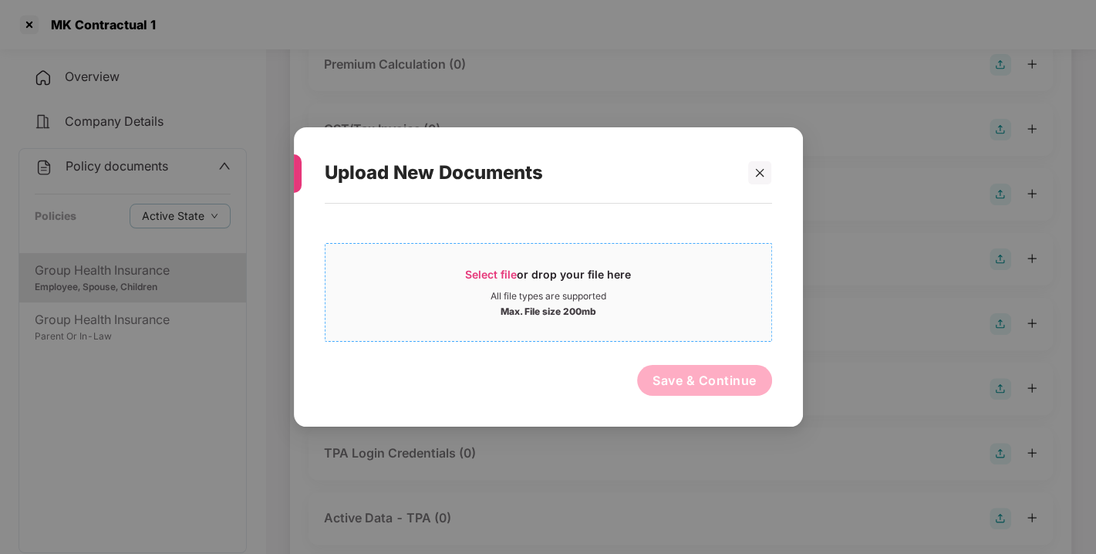
click at [708, 286] on div "Select file or drop your file here" at bounding box center [548, 278] width 446 height 23
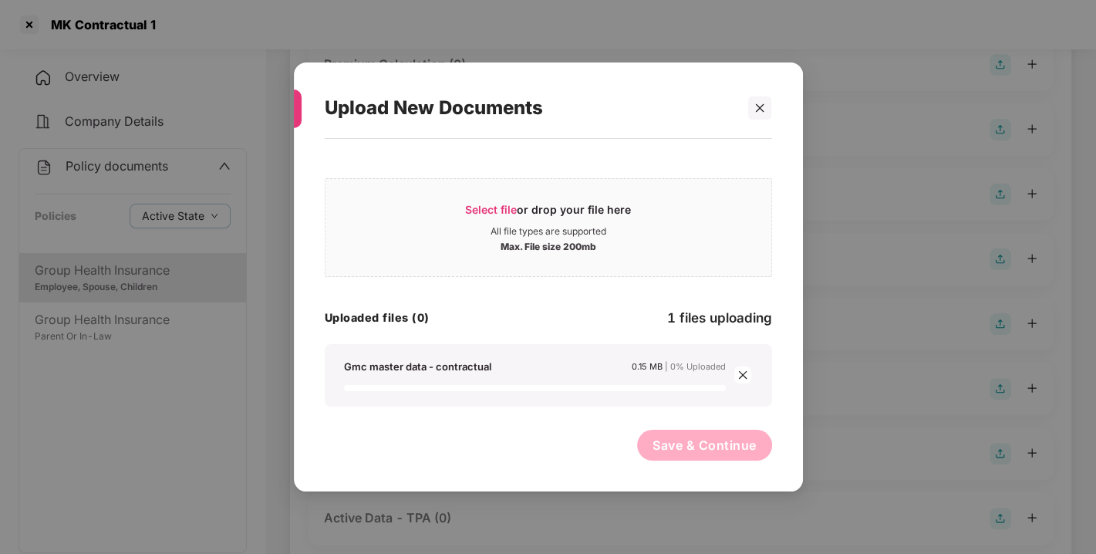
scroll to position [304, 0]
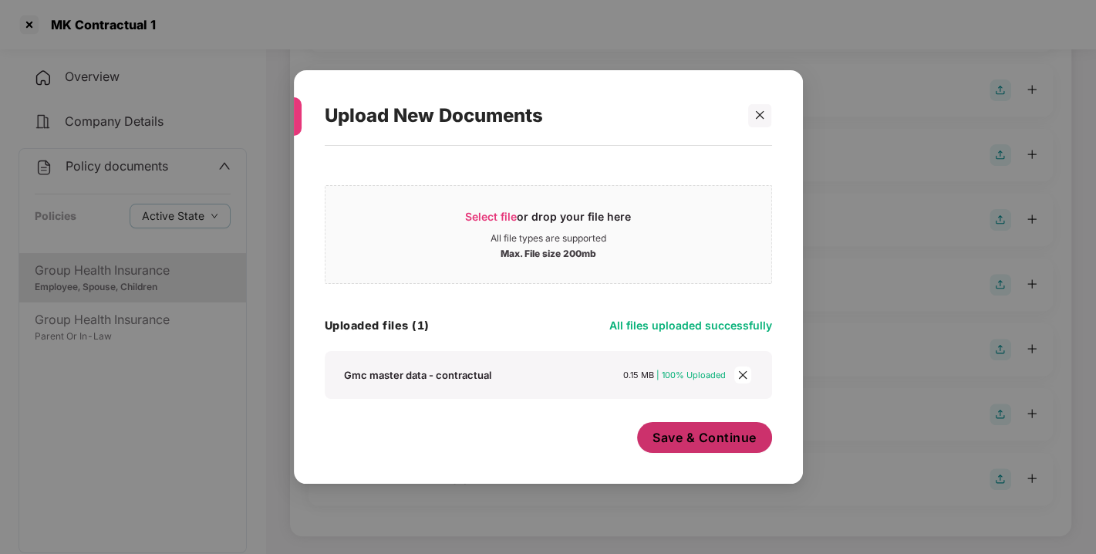
click at [682, 439] on span "Save & Continue" at bounding box center [704, 437] width 104 height 17
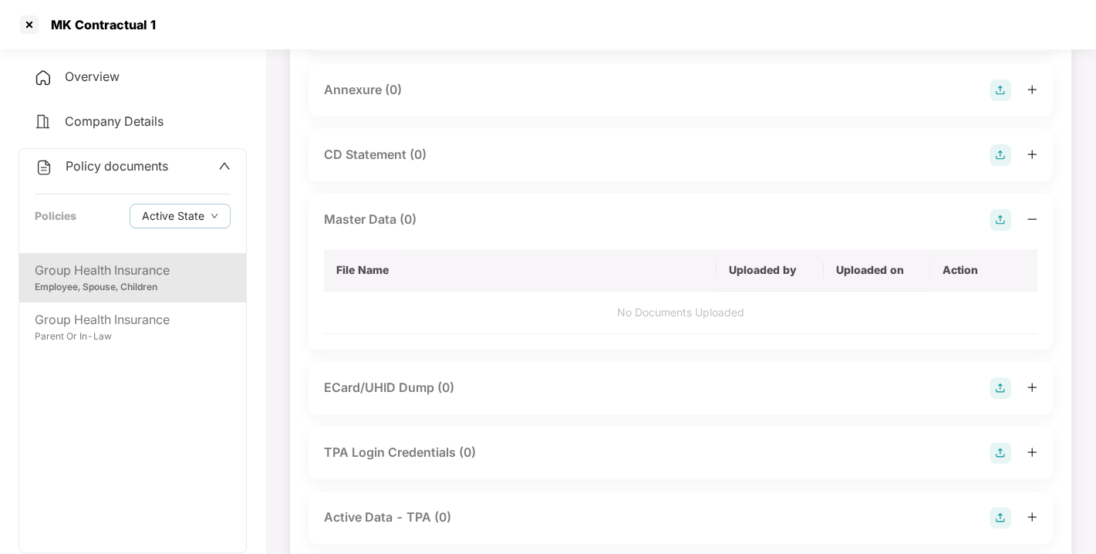
scroll to position [0, 0]
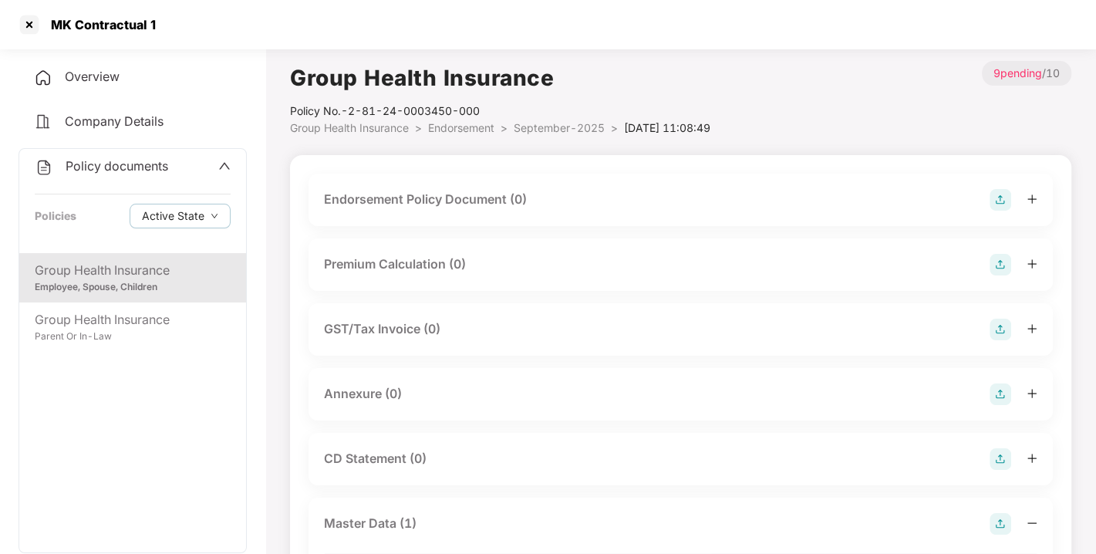
click at [1006, 196] on img at bounding box center [1000, 200] width 22 height 22
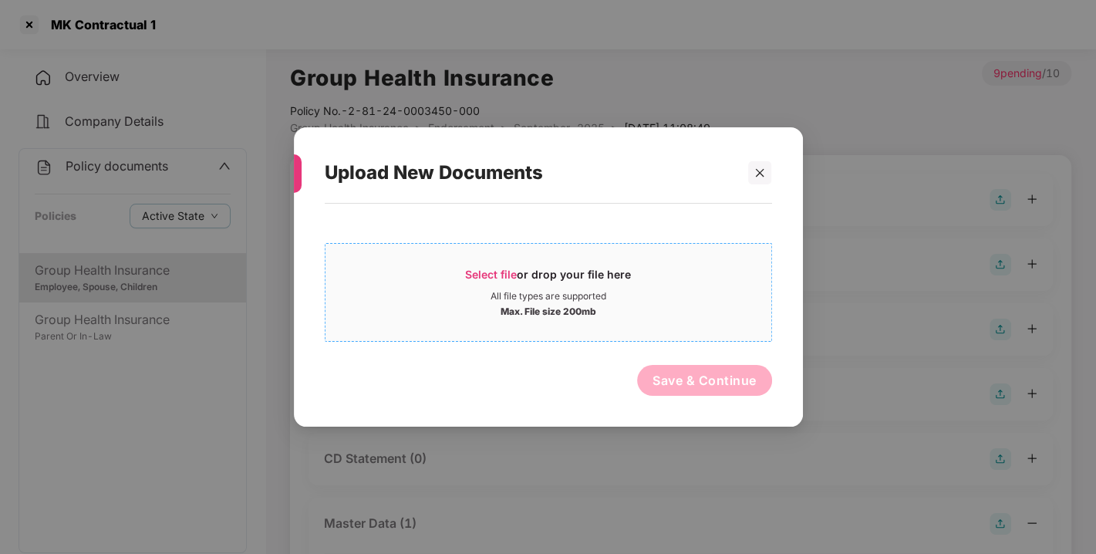
click at [667, 281] on div "Select file or drop your file here" at bounding box center [548, 278] width 446 height 23
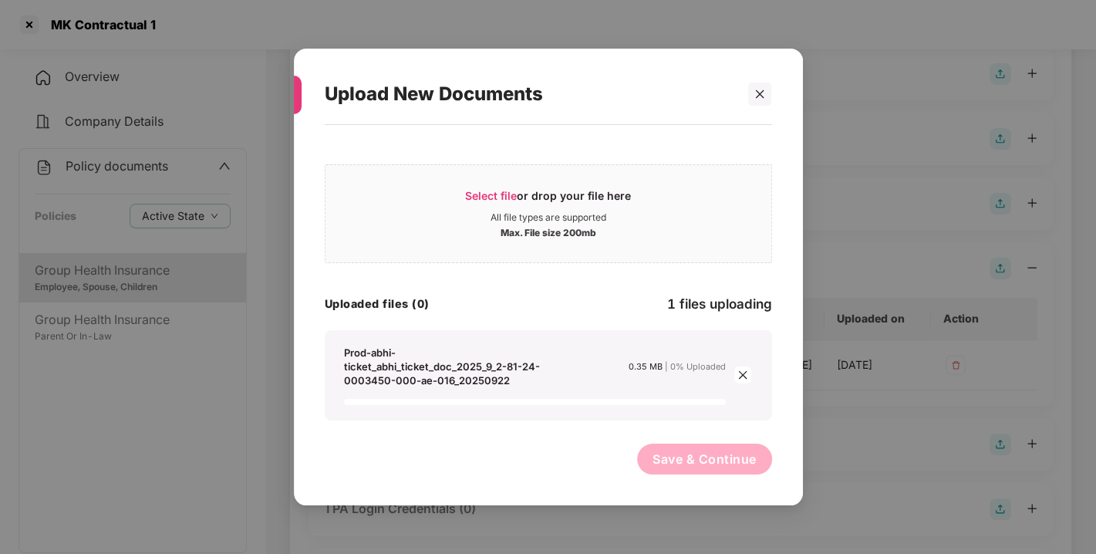
scroll to position [264, 0]
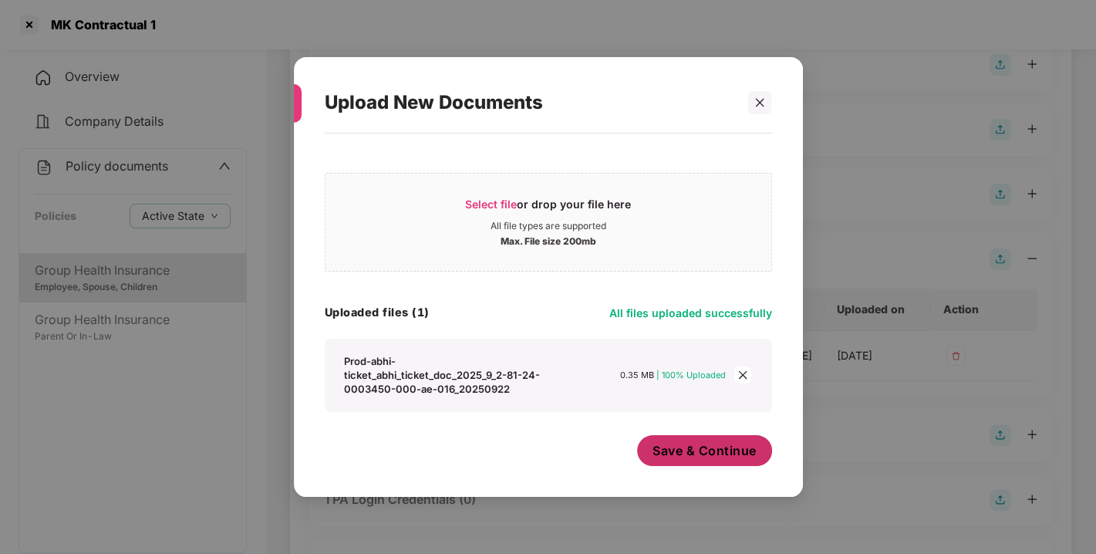
click at [682, 451] on span "Save & Continue" at bounding box center [704, 450] width 104 height 17
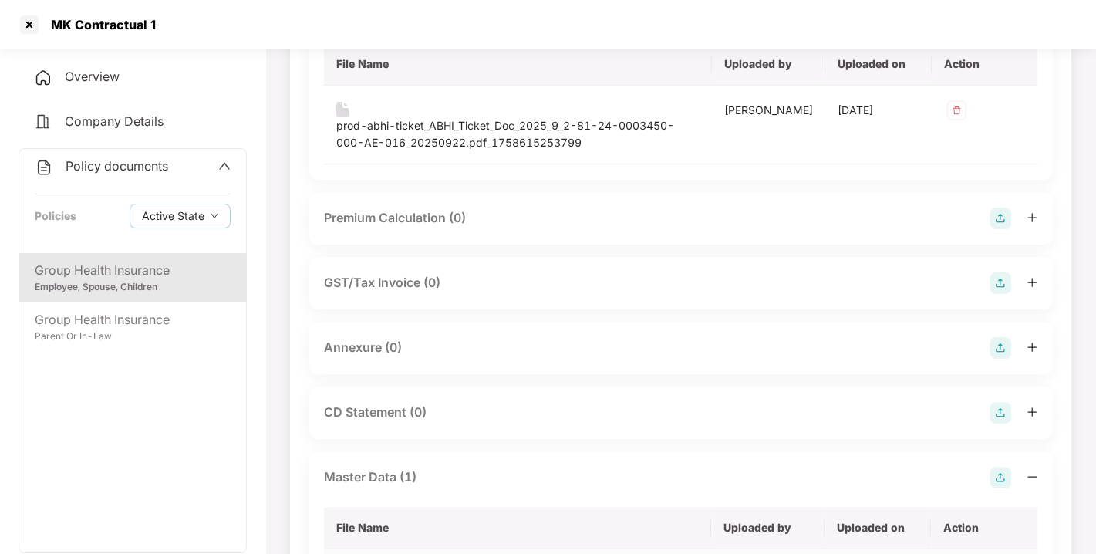
scroll to position [187, 0]
click at [1004, 349] on img at bounding box center [1000, 347] width 22 height 22
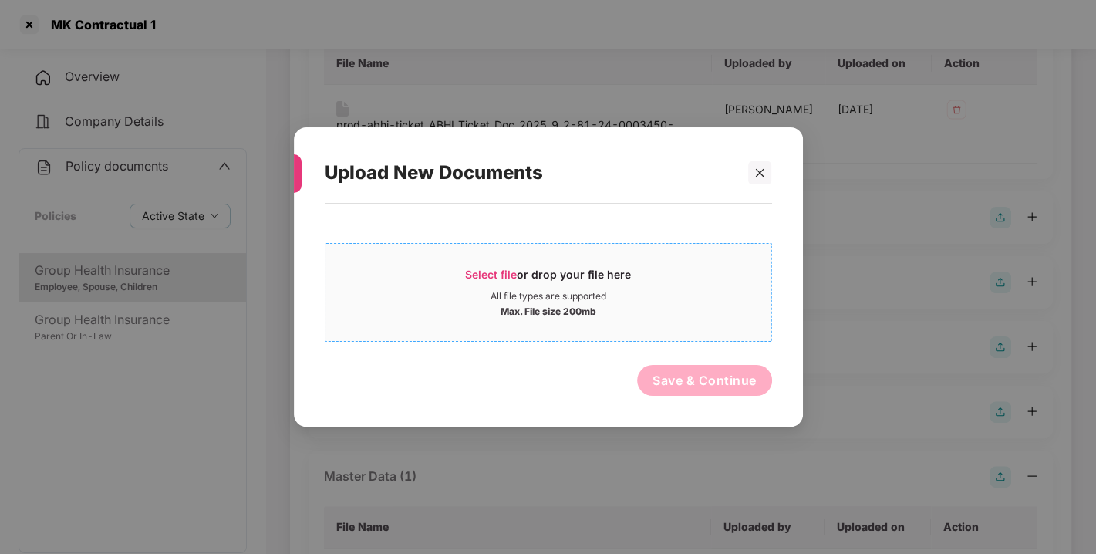
click at [687, 299] on div "All file types are supported" at bounding box center [548, 296] width 446 height 12
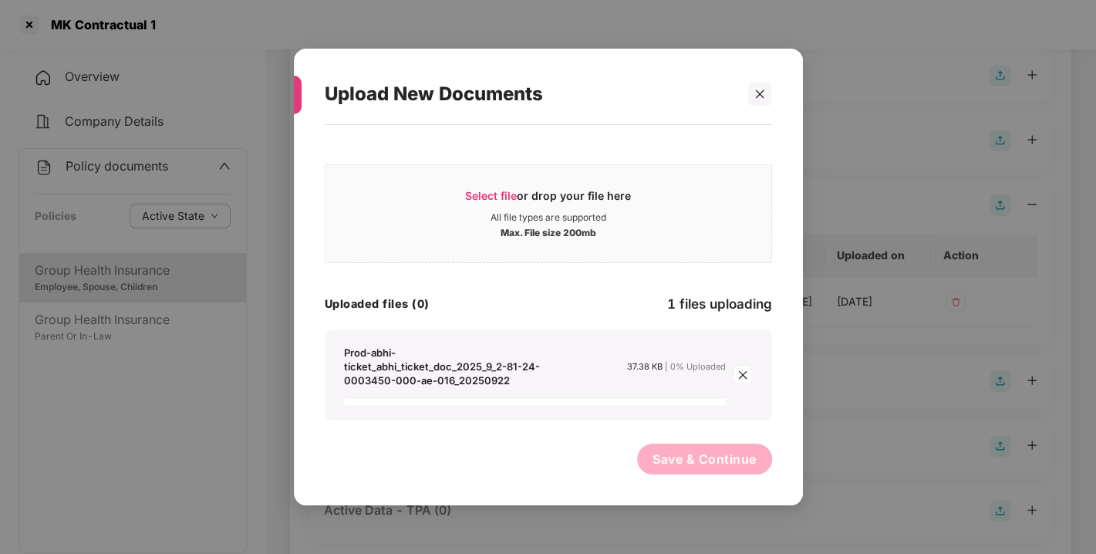
scroll to position [567, 0]
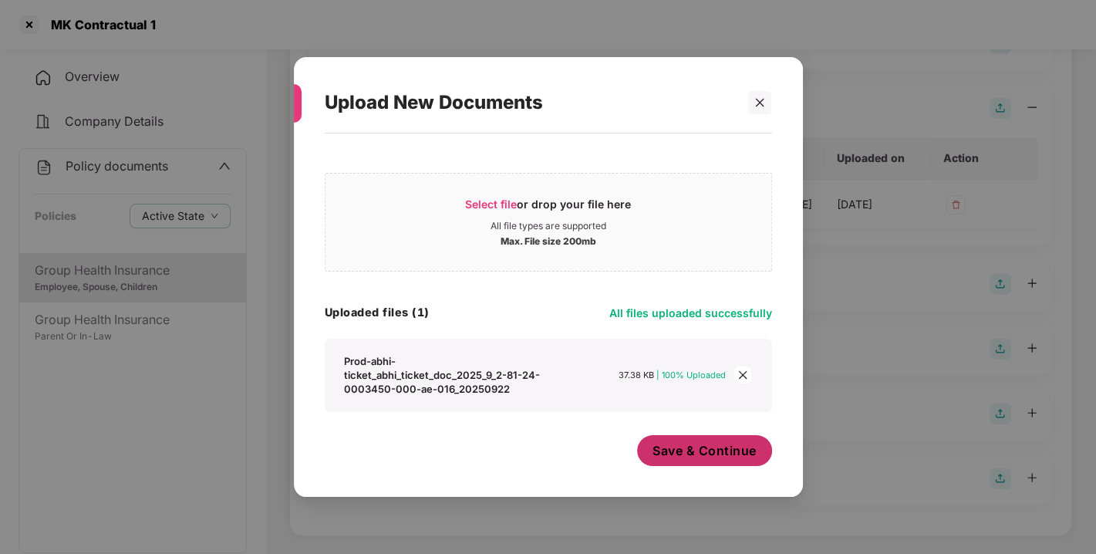
click at [665, 453] on span "Save & Continue" at bounding box center [704, 450] width 104 height 17
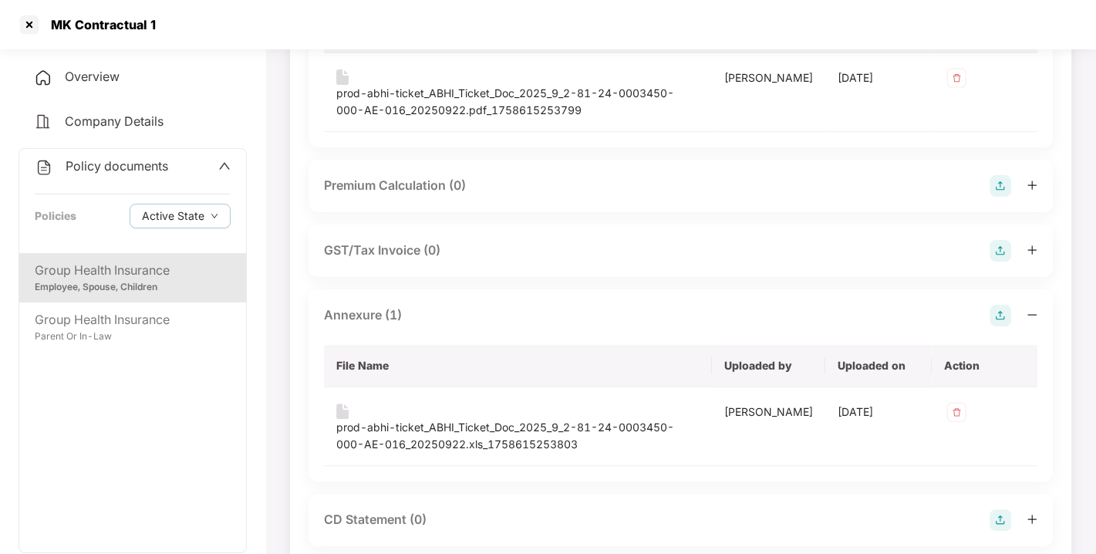
scroll to position [0, 0]
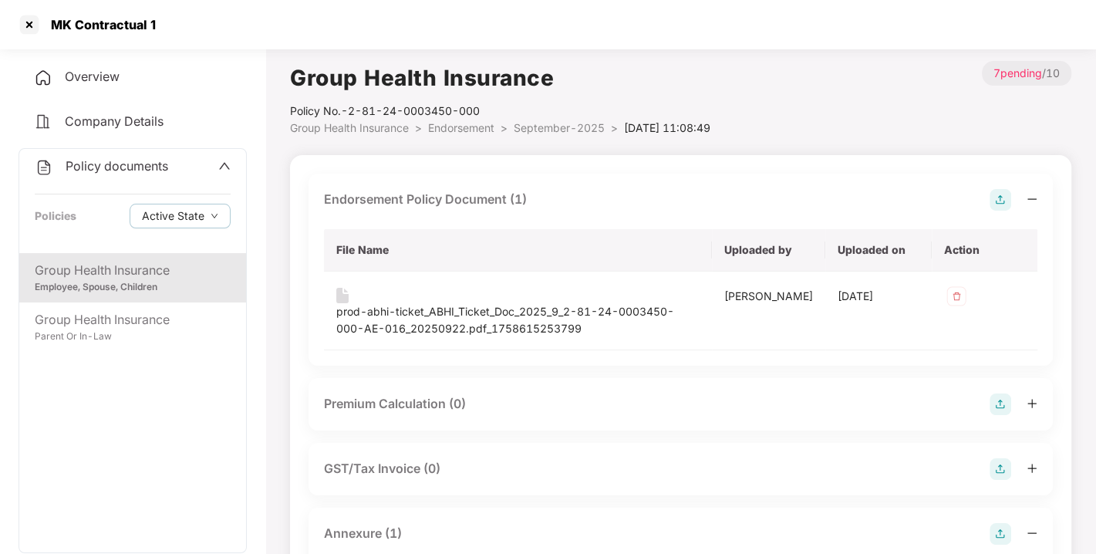
click at [540, 126] on span "September-2025" at bounding box center [559, 127] width 91 height 13
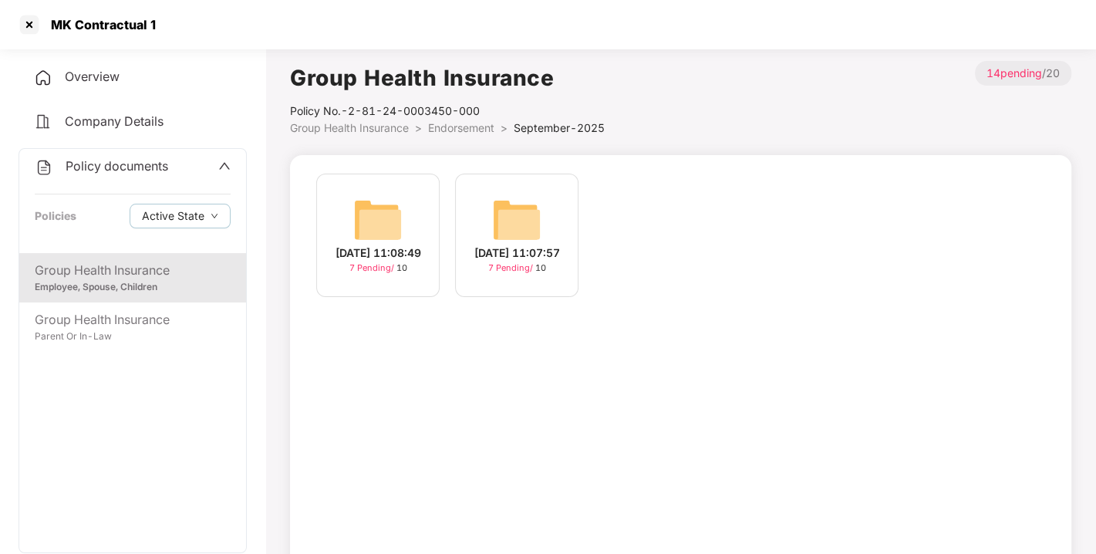
click at [76, 169] on span "Policy documents" at bounding box center [117, 165] width 103 height 15
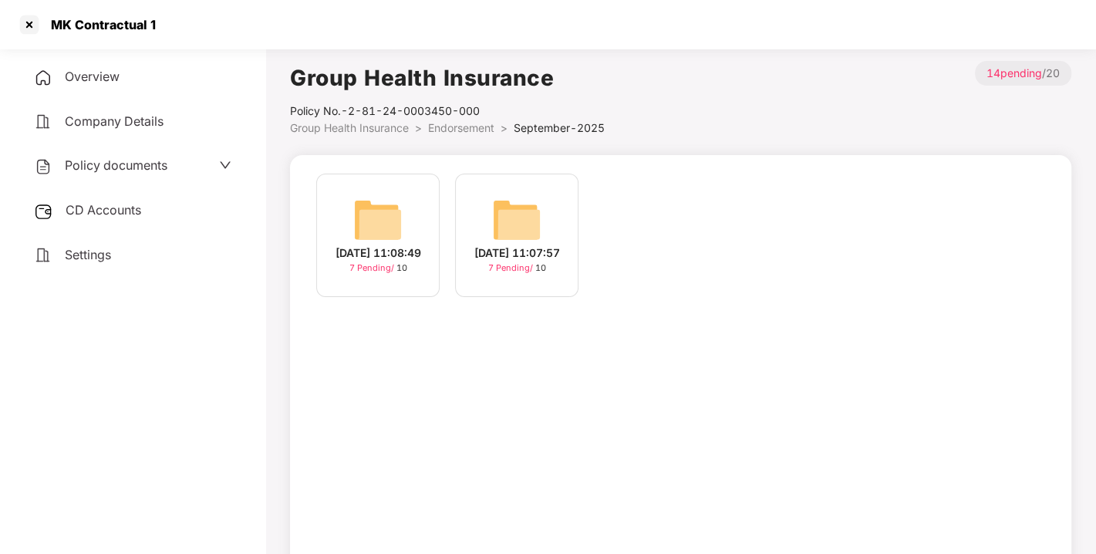
click at [99, 207] on span "CD Accounts" at bounding box center [104, 209] width 76 height 15
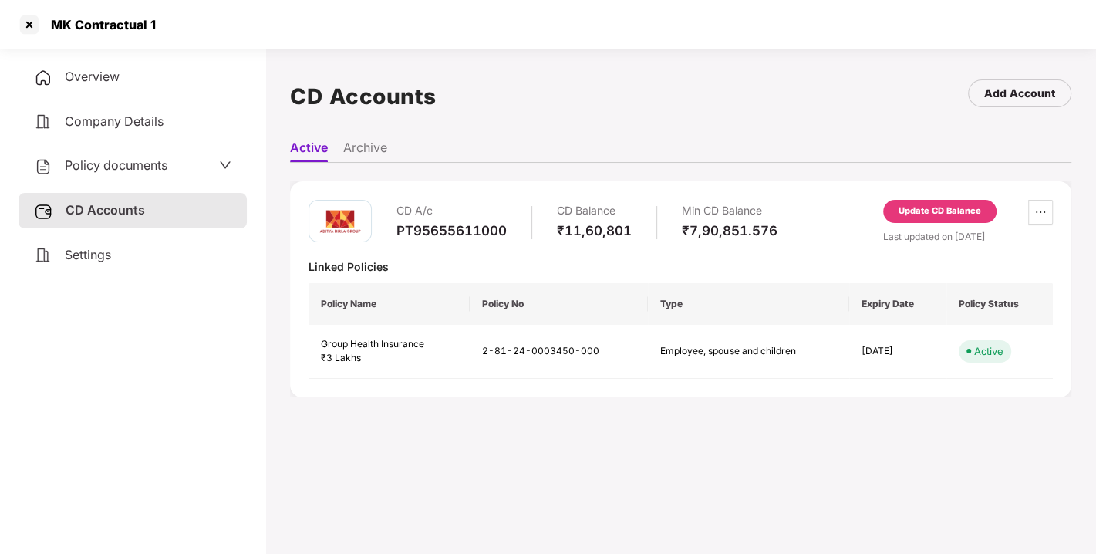
click at [916, 210] on div "Update CD Balance" at bounding box center [939, 211] width 83 height 14
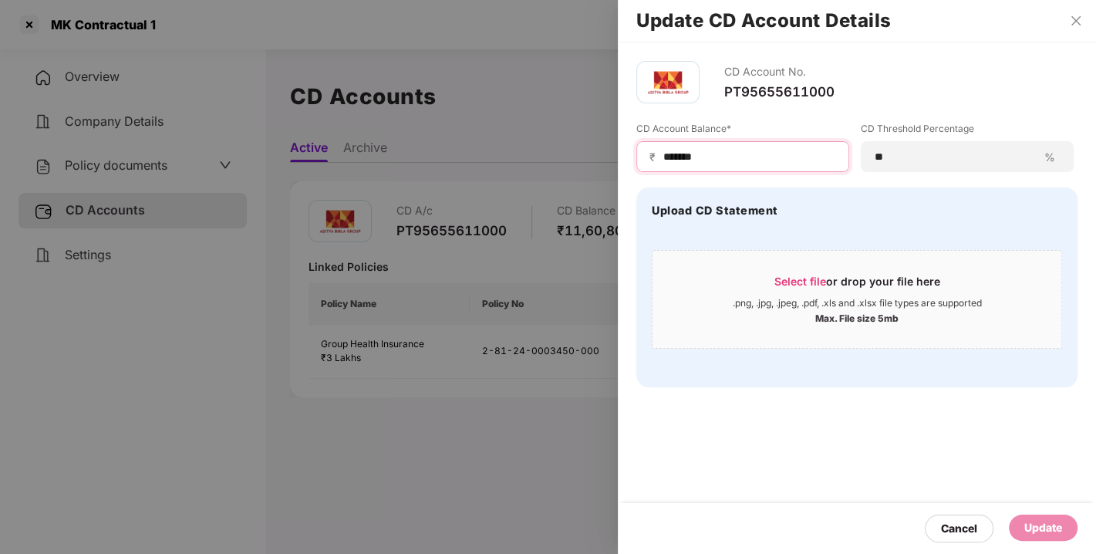
click at [716, 163] on input "*******" at bounding box center [749, 157] width 174 height 16
type input "*"
type input "******"
click at [1035, 525] on div "Update" at bounding box center [1043, 527] width 38 height 17
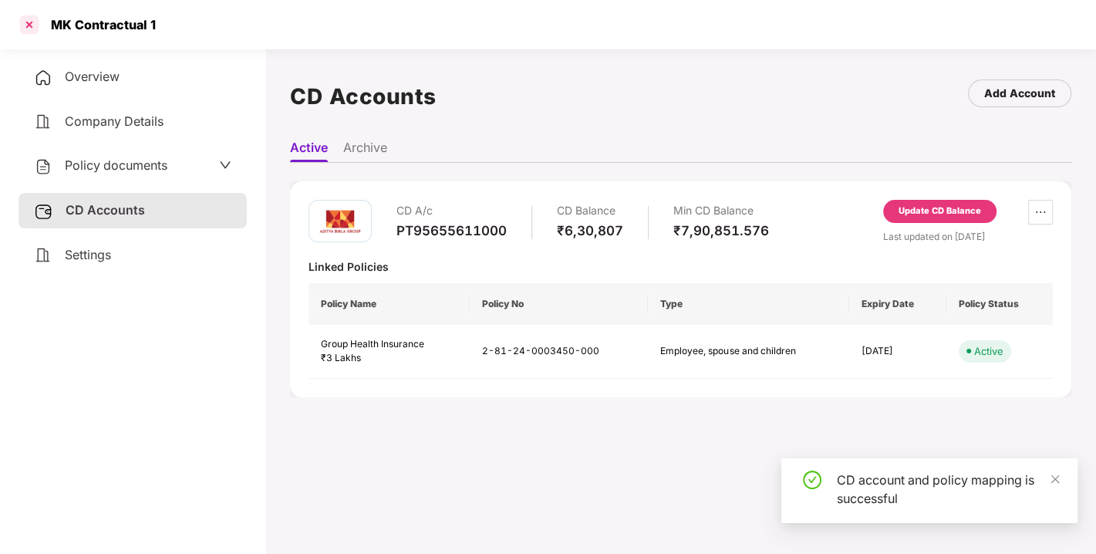
click at [29, 25] on div at bounding box center [29, 24] width 25 height 25
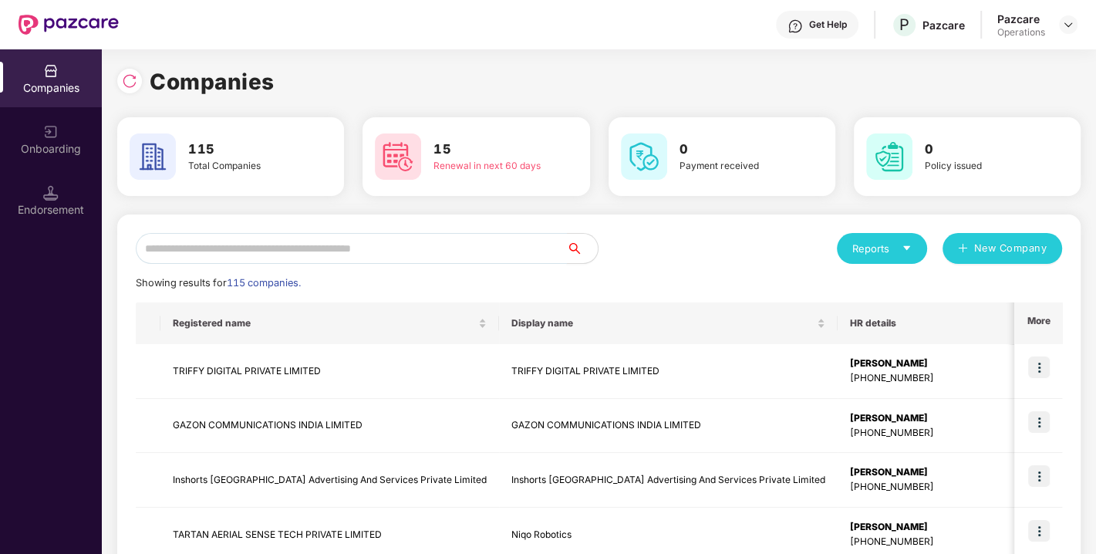
click at [278, 239] on input "text" at bounding box center [351, 248] width 431 height 31
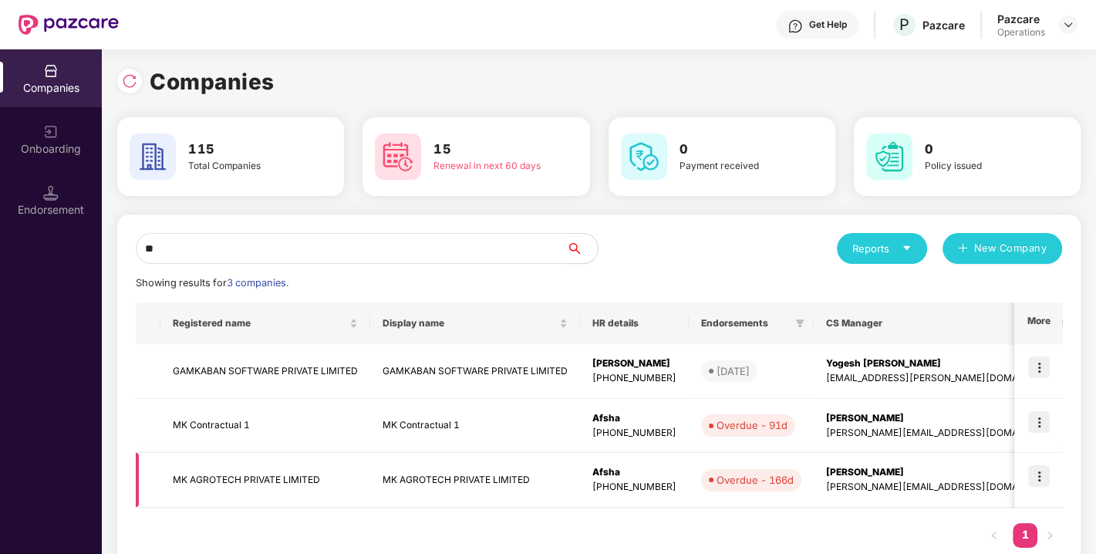
type input "**"
click at [231, 482] on td "MK AGROTECH PRIVATE LIMITED" at bounding box center [265, 480] width 210 height 55
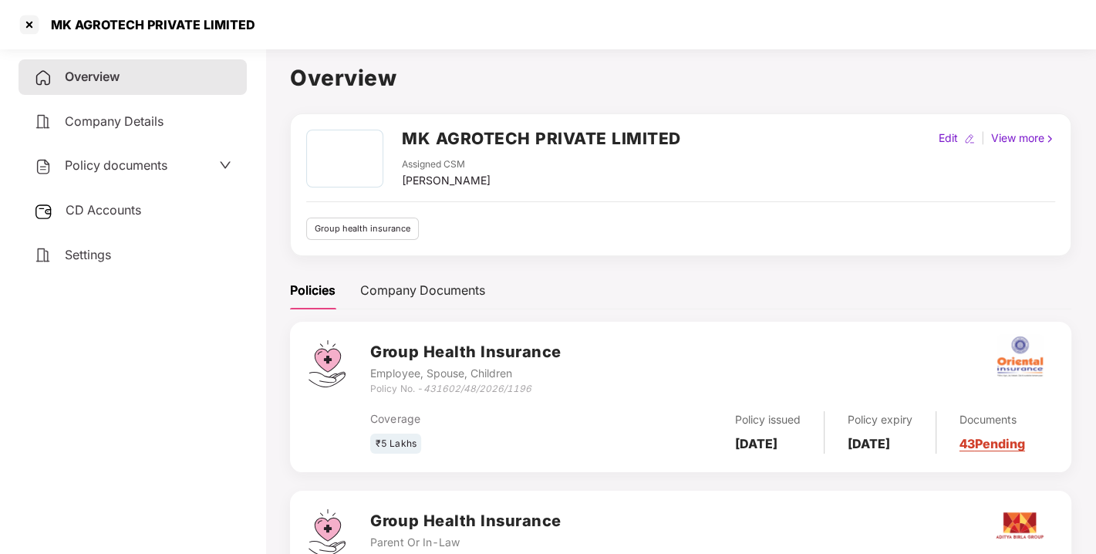
click at [103, 214] on span "CD Accounts" at bounding box center [104, 209] width 76 height 15
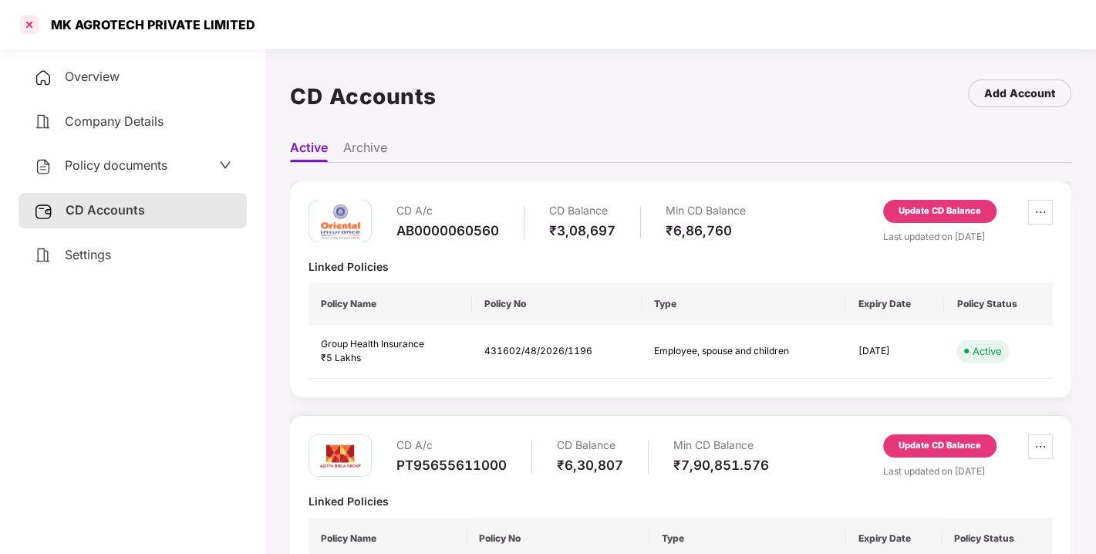
click at [24, 21] on div at bounding box center [29, 24] width 25 height 25
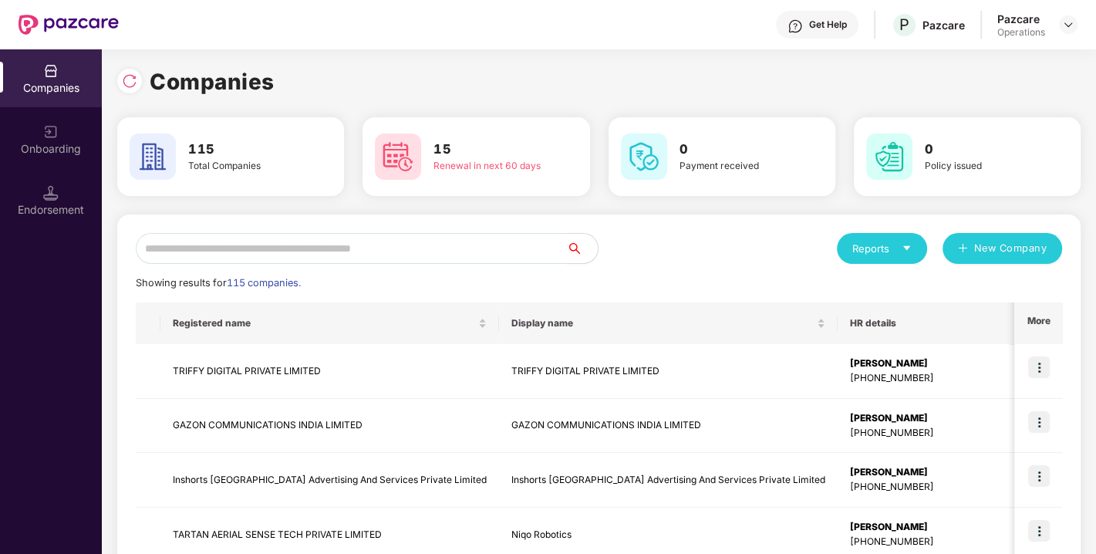
click at [311, 258] on input "text" at bounding box center [351, 248] width 431 height 31
type input "*"
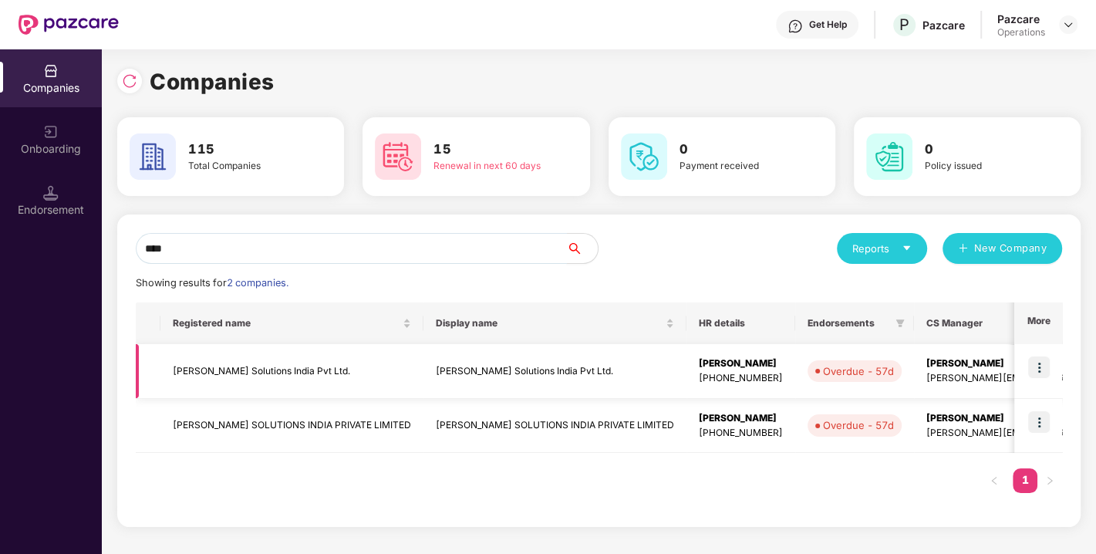
type input "****"
click at [1046, 372] on img at bounding box center [1039, 367] width 22 height 22
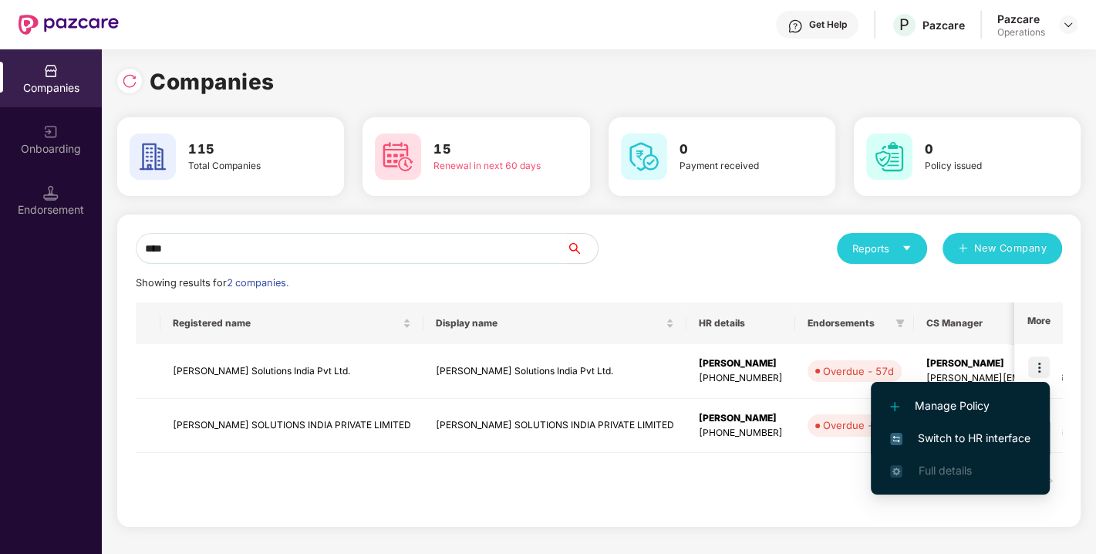
click at [941, 433] on span "Switch to HR interface" at bounding box center [960, 437] width 140 height 17
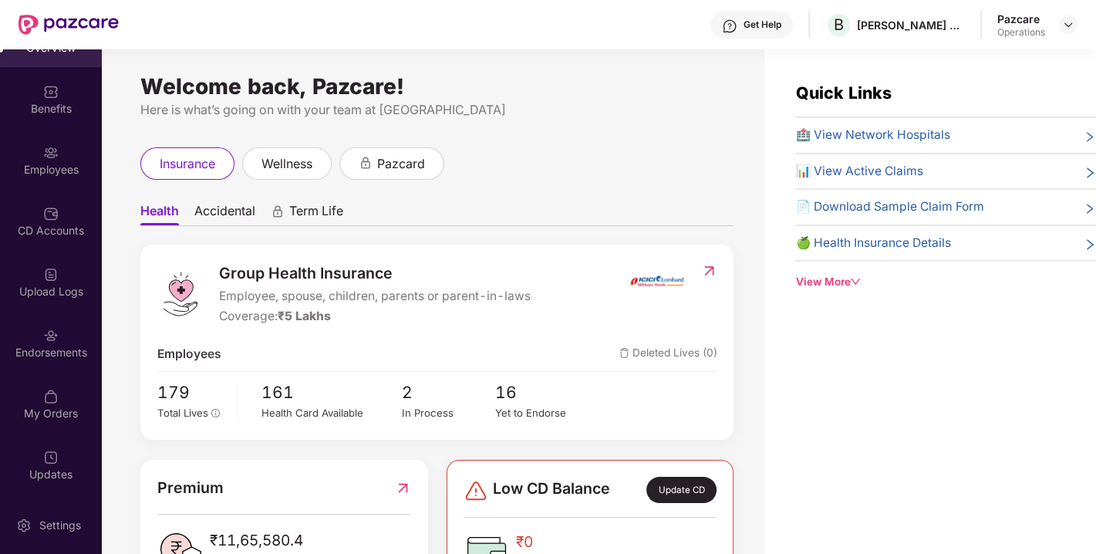
scroll to position [49, 0]
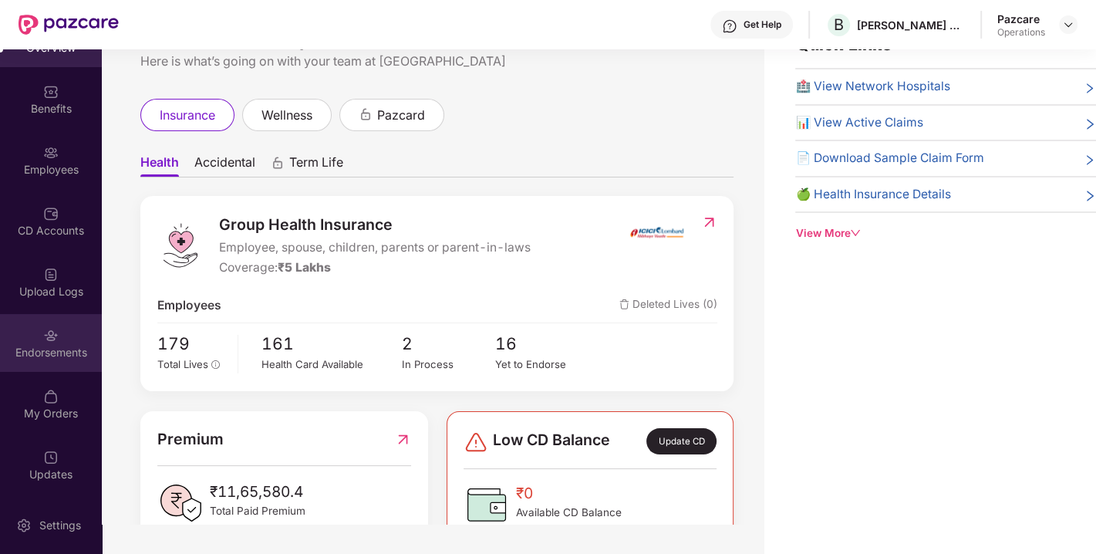
click at [42, 322] on div "Endorsements" at bounding box center [51, 343] width 102 height 58
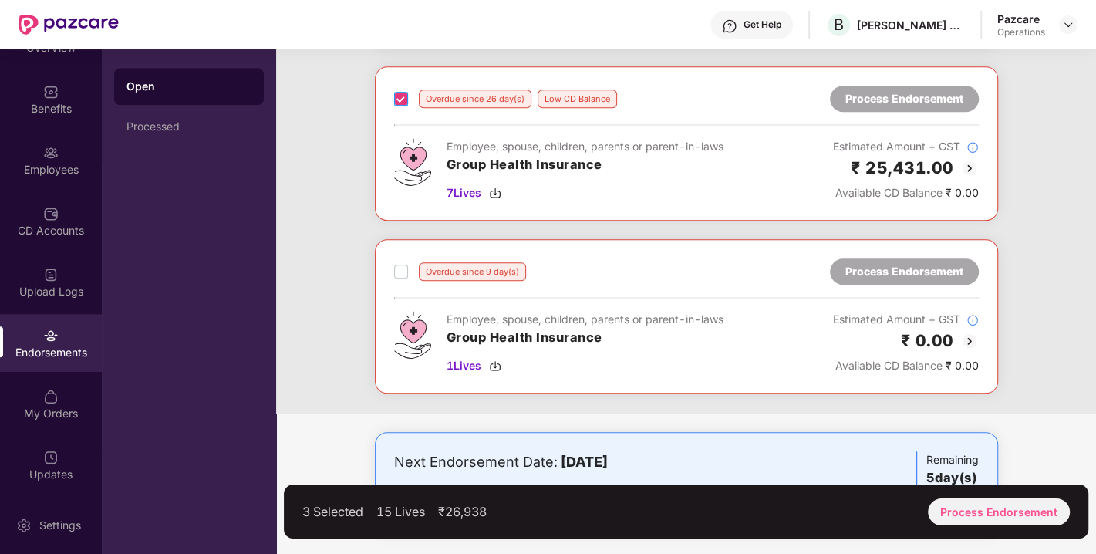
scroll to position [938, 0]
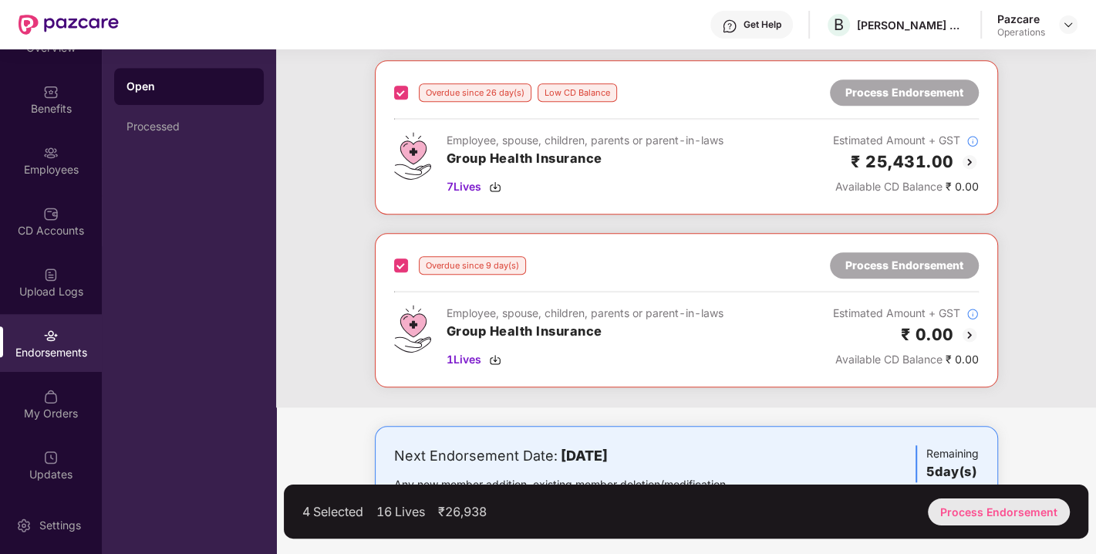
click at [1046, 500] on div "Process Endorsement" at bounding box center [999, 511] width 142 height 27
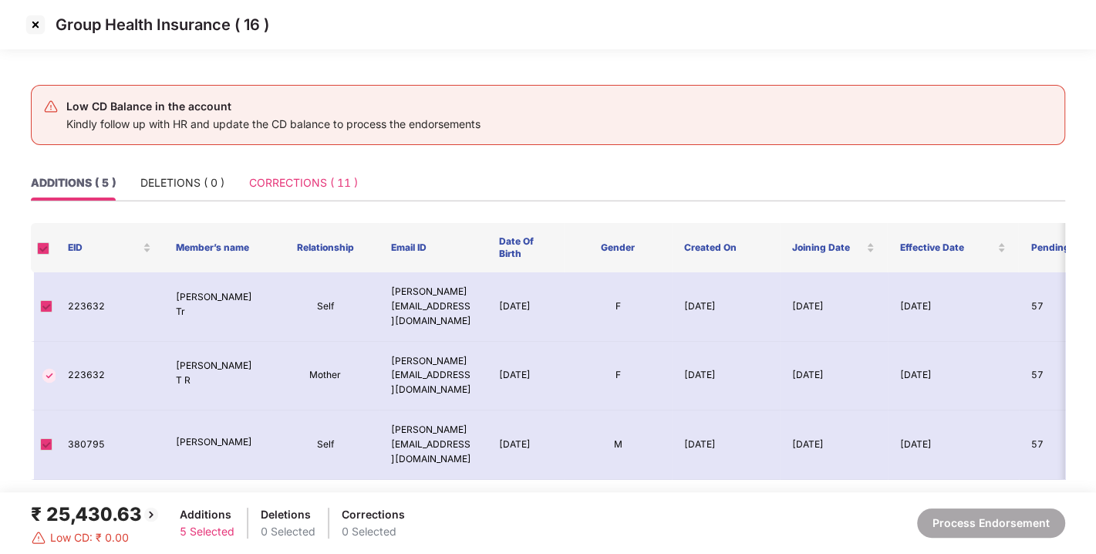
click at [302, 170] on div "CORRECTIONS ( 11 )" at bounding box center [303, 182] width 109 height 35
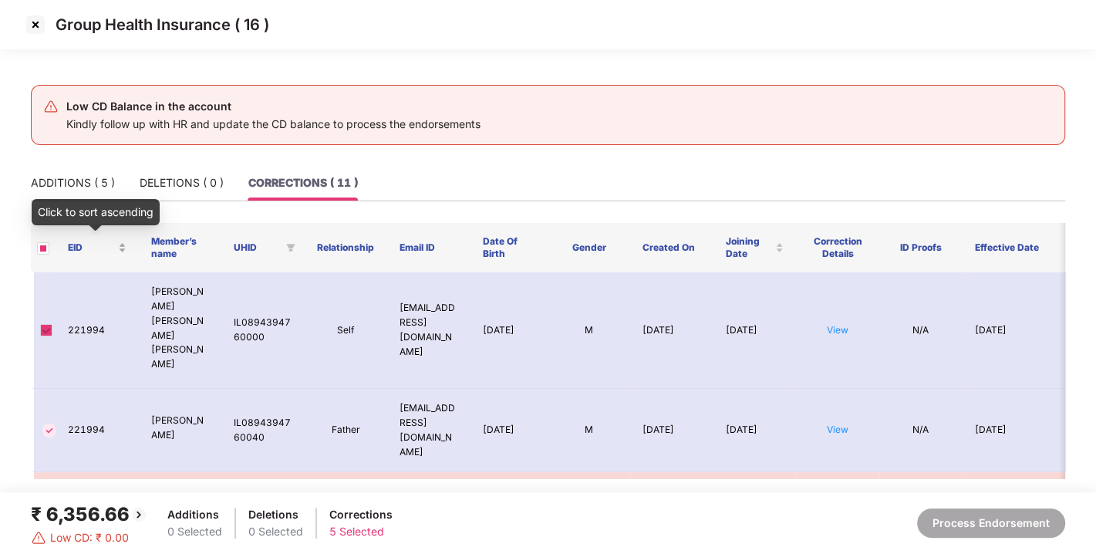
click at [125, 248] on div "EID" at bounding box center [97, 248] width 59 height 15
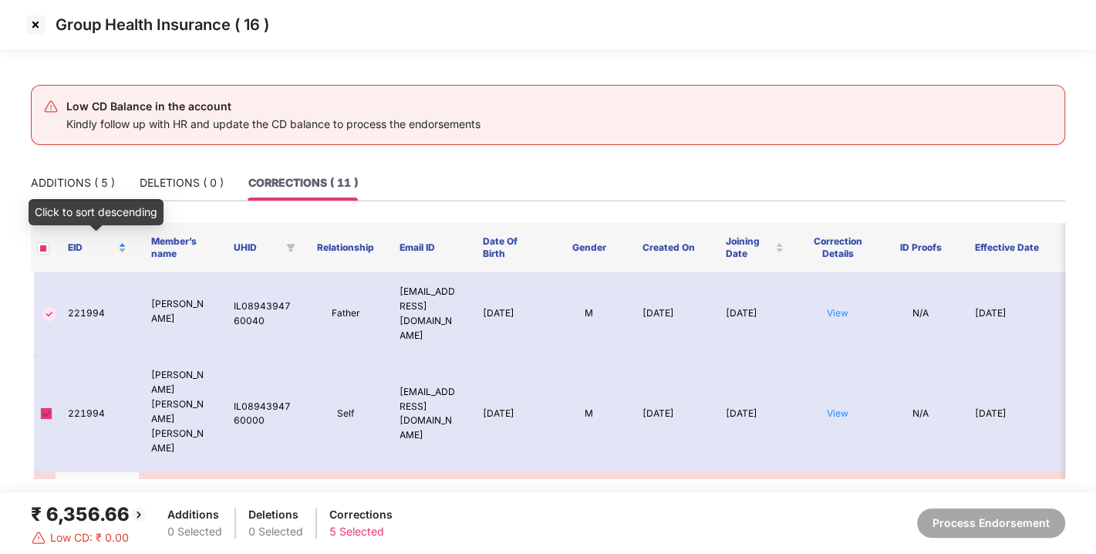
click at [123, 248] on div "EID" at bounding box center [97, 248] width 59 height 15
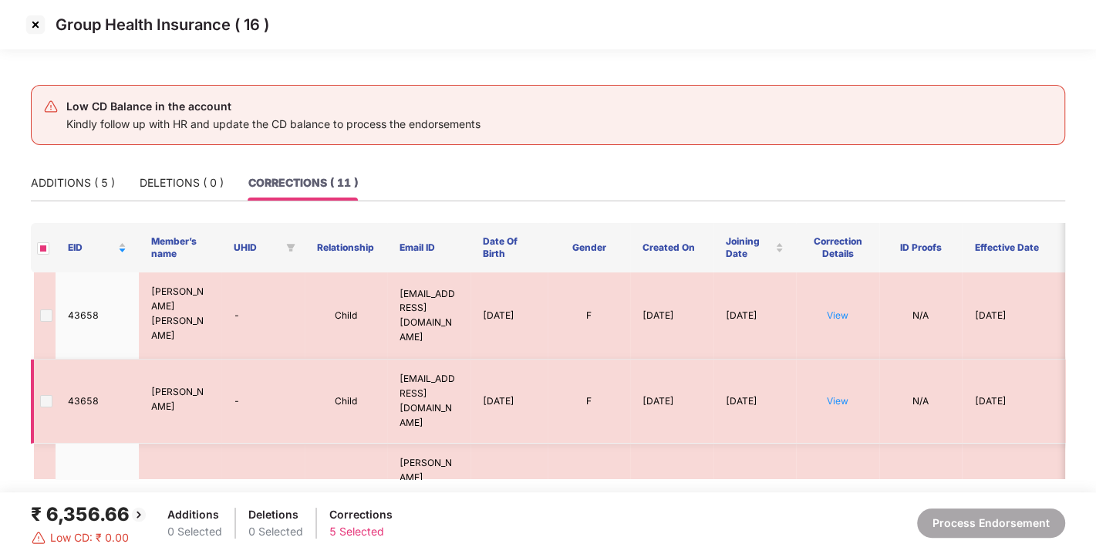
scroll to position [83, 0]
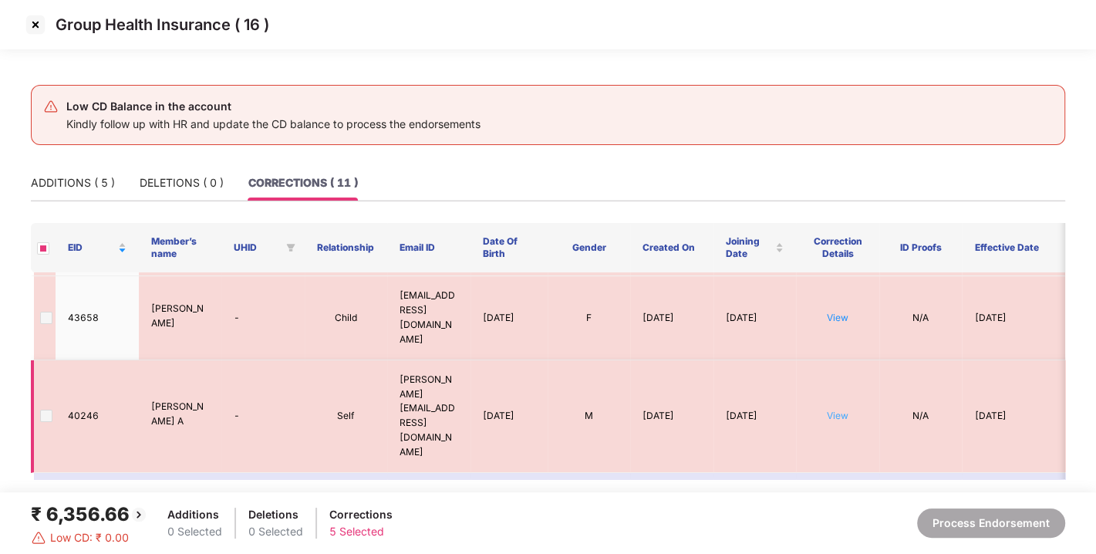
click at [840, 409] on link "View" at bounding box center [838, 415] width 22 height 12
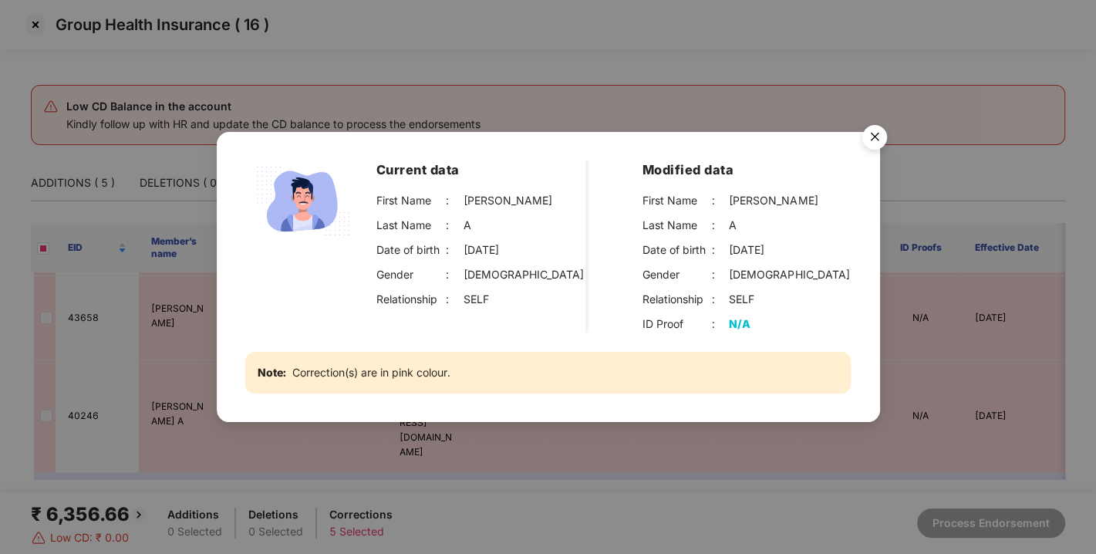
click at [869, 143] on img "Close" at bounding box center [874, 139] width 43 height 43
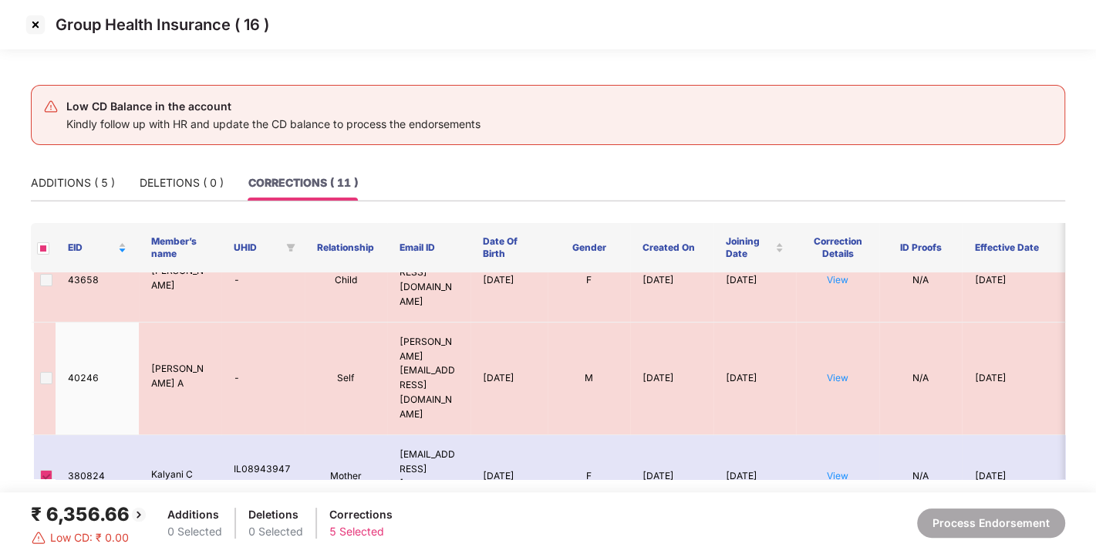
scroll to position [0, 0]
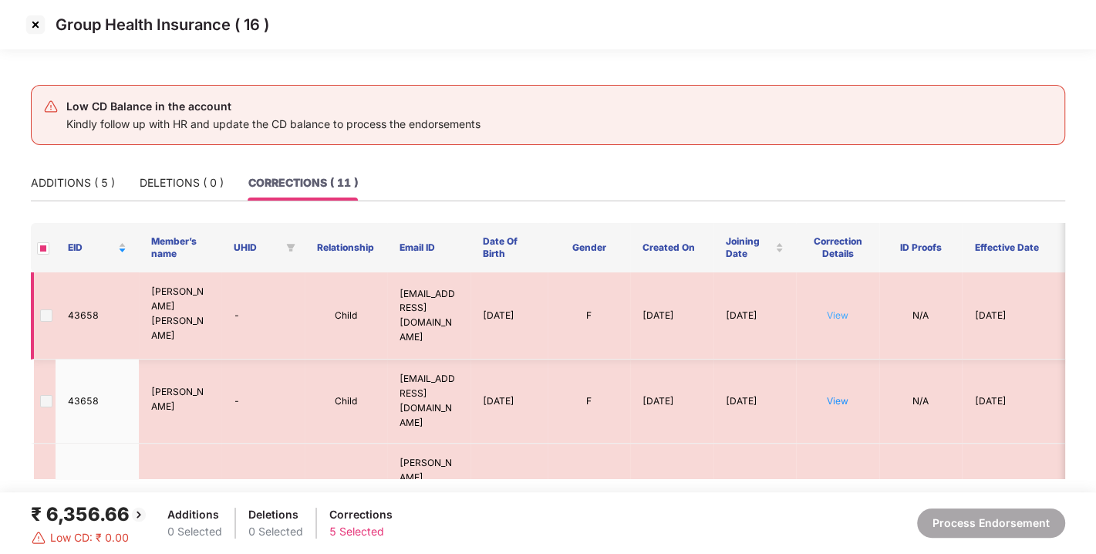
click at [840, 309] on link "View" at bounding box center [838, 315] width 22 height 12
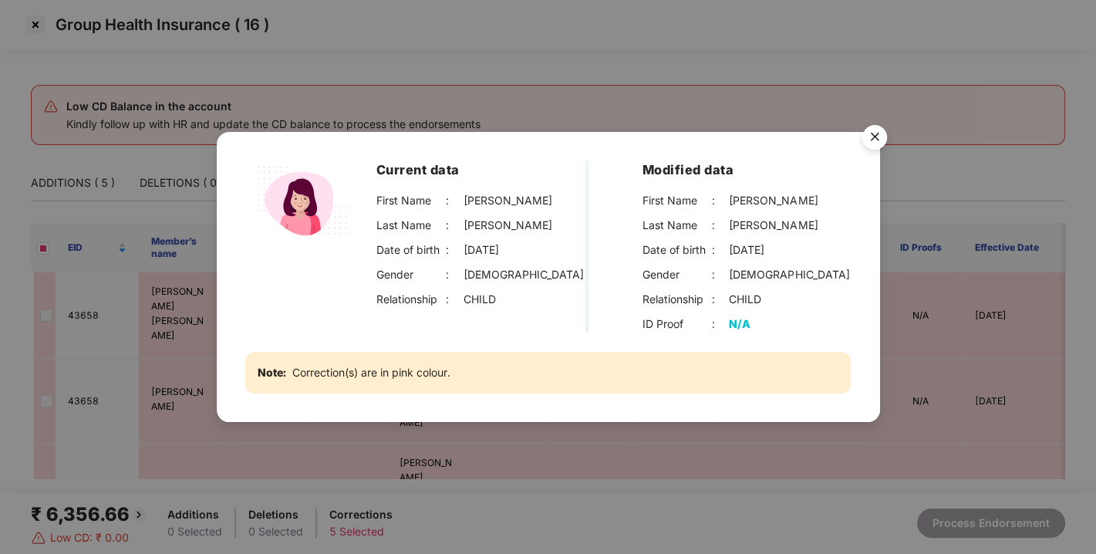
click at [870, 143] on img "Close" at bounding box center [874, 139] width 43 height 43
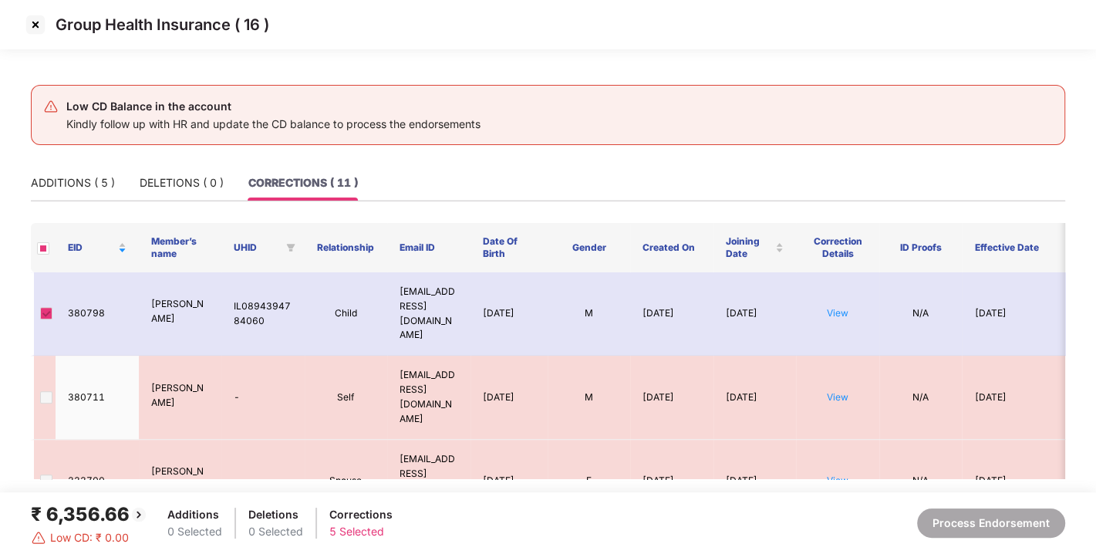
scroll to position [535, 0]
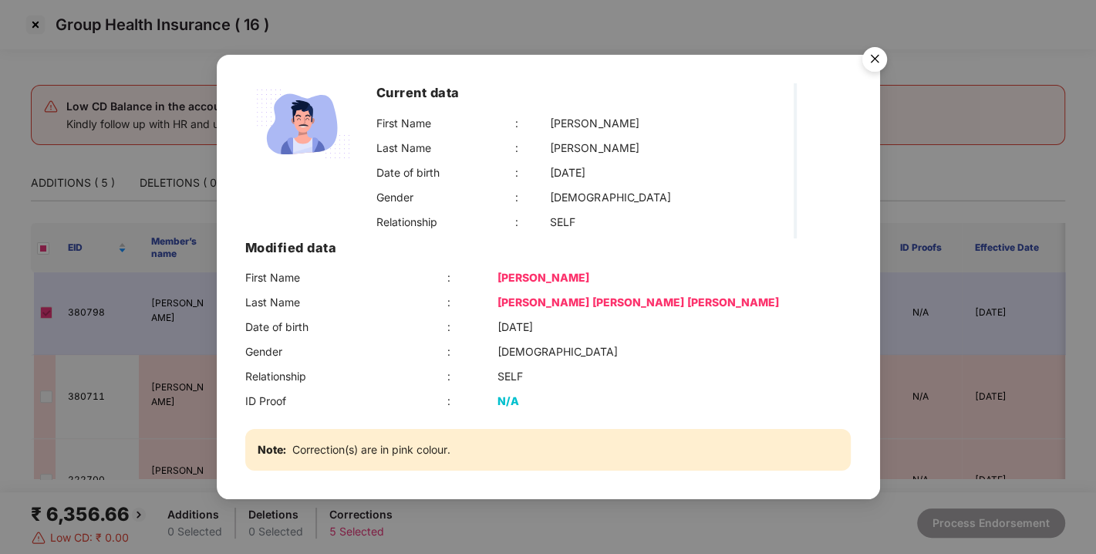
click at [881, 83] on img "Close" at bounding box center [874, 61] width 43 height 43
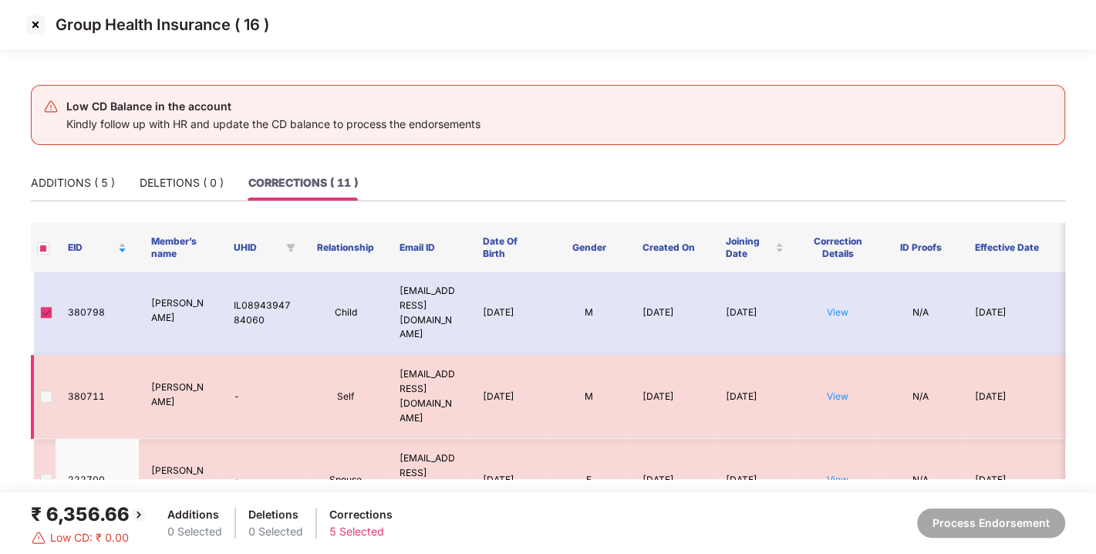
scroll to position [557, 0]
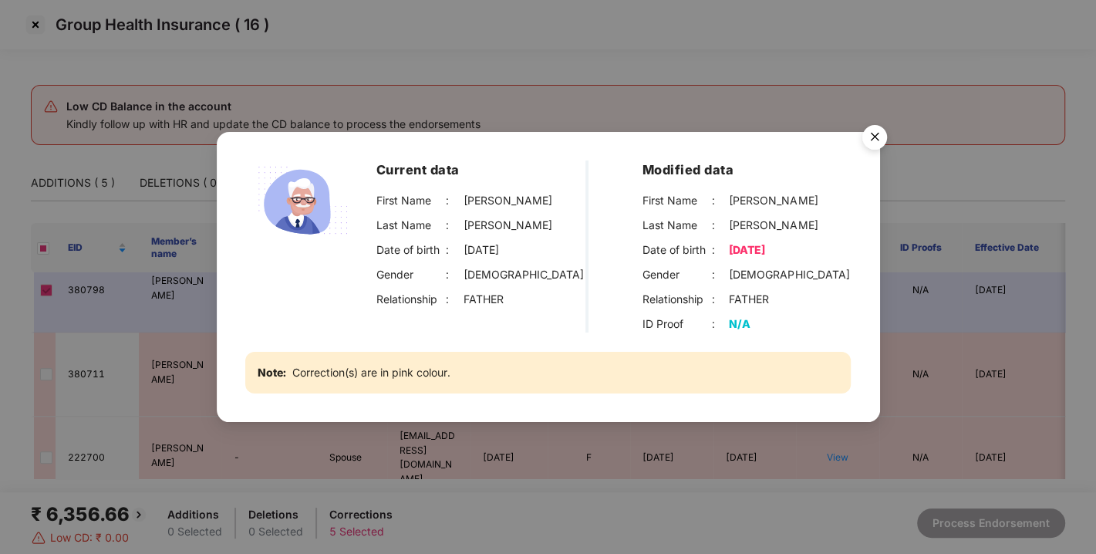
click at [864, 140] on img "Close" at bounding box center [874, 139] width 43 height 43
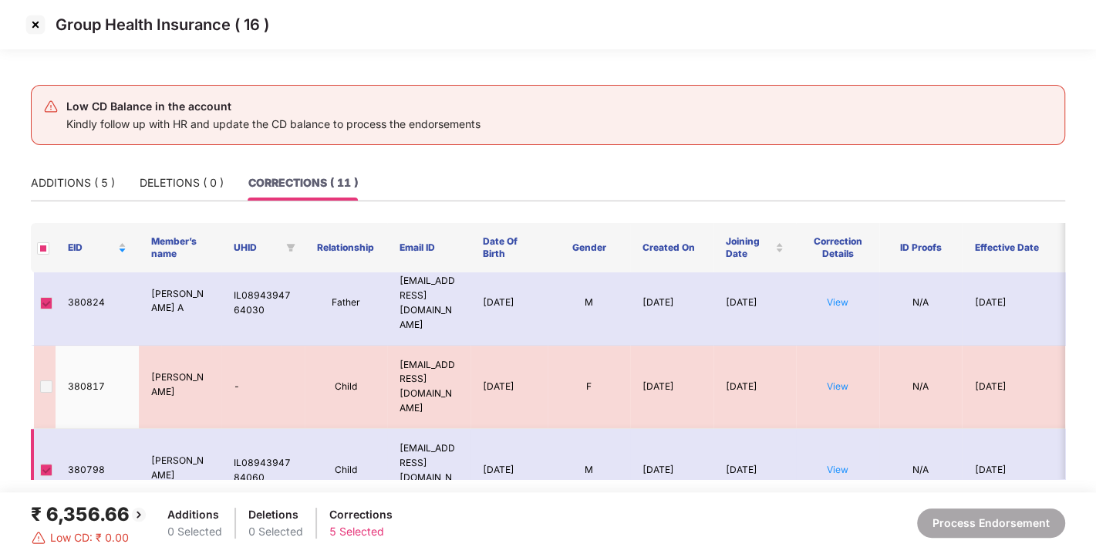
scroll to position [0, 0]
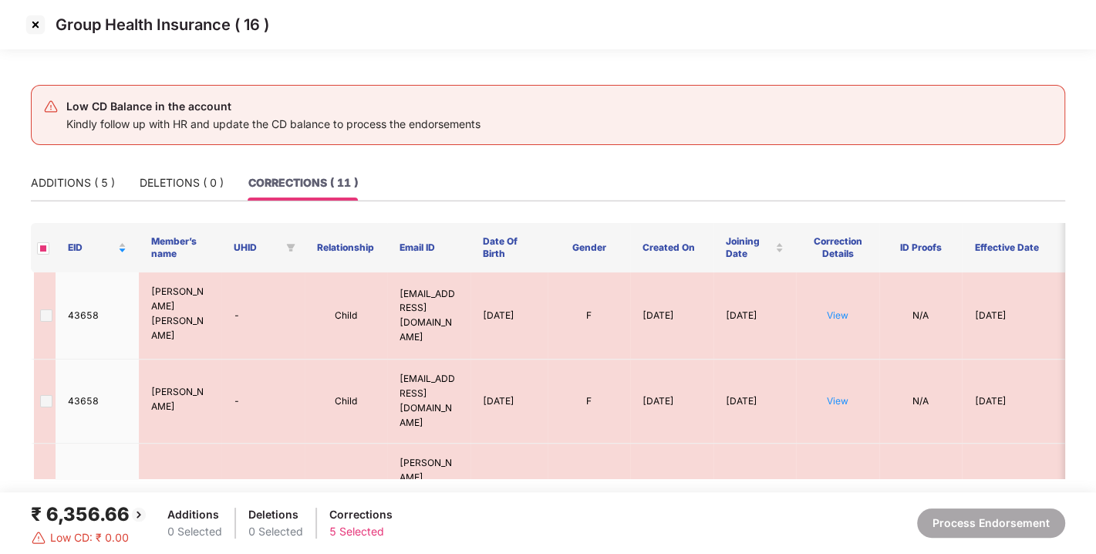
click at [35, 16] on img at bounding box center [35, 24] width 25 height 25
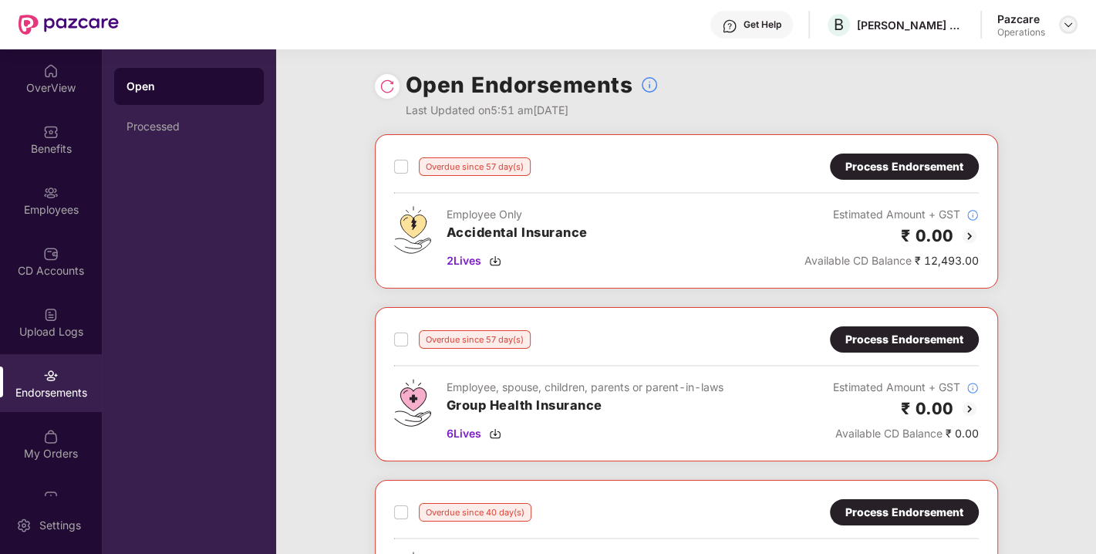
click at [1066, 20] on img at bounding box center [1068, 25] width 12 height 12
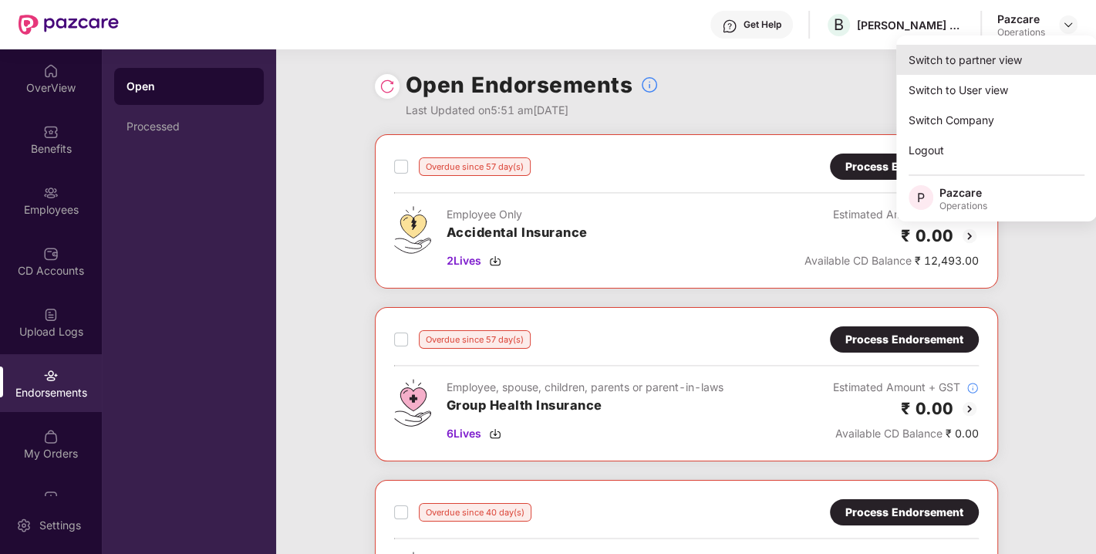
click at [958, 62] on div "Switch to partner view" at bounding box center [996, 60] width 200 height 30
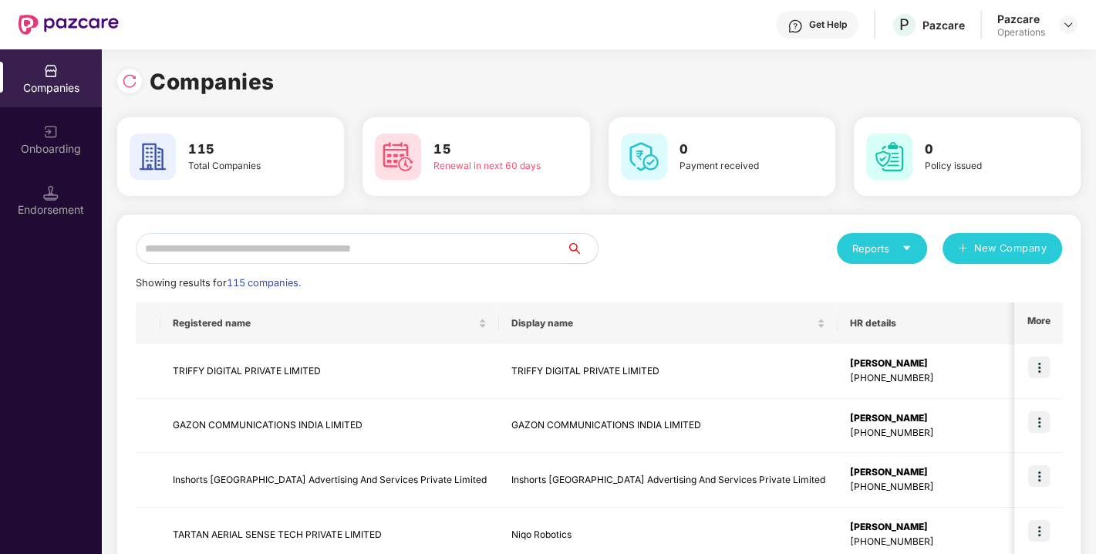
click at [381, 247] on input "text" at bounding box center [351, 248] width 431 height 31
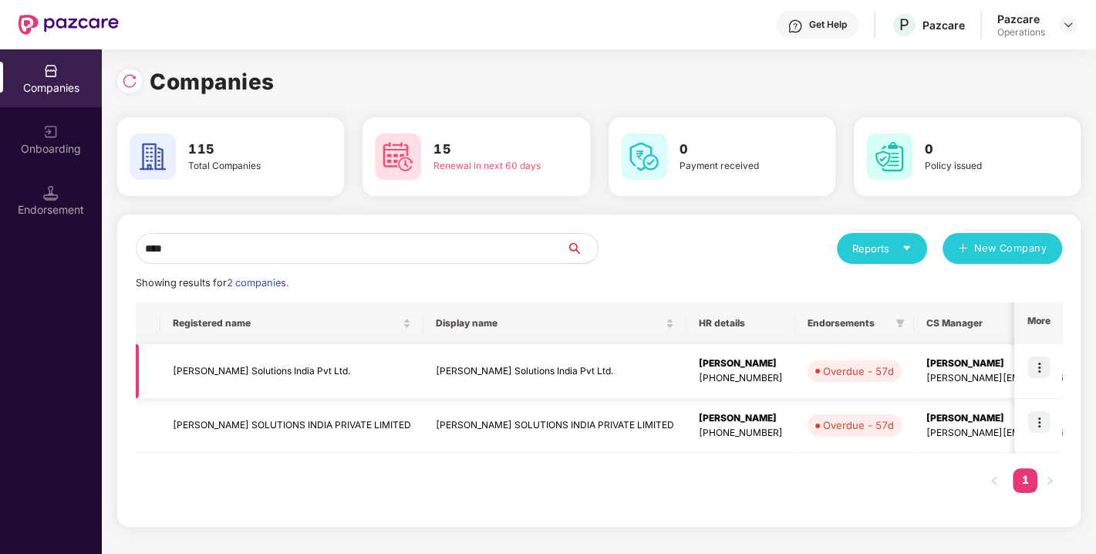
type input "****"
click at [248, 366] on td "[PERSON_NAME] Solutions India Pvt Ltd." at bounding box center [291, 371] width 263 height 55
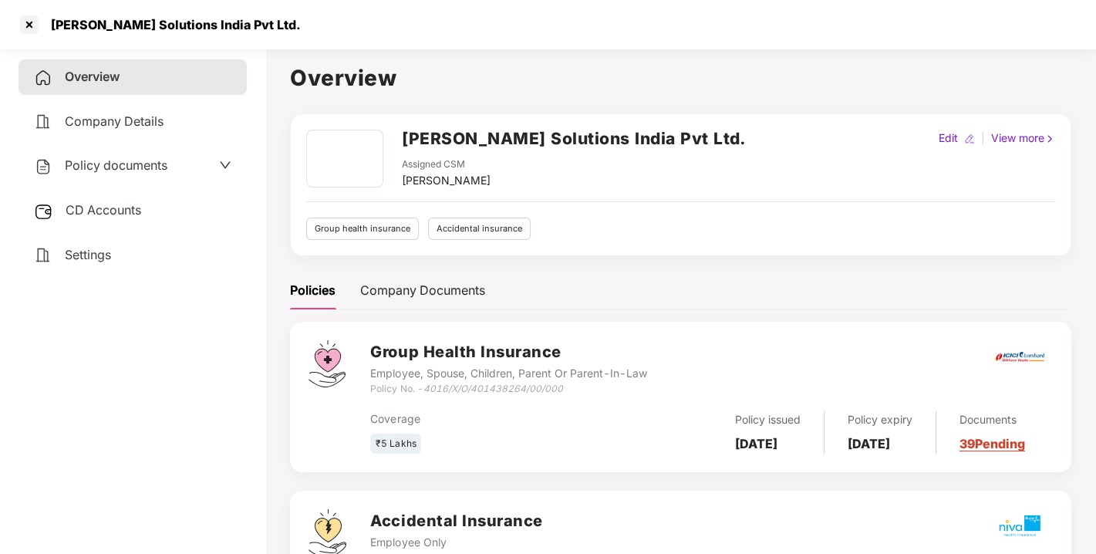
click at [103, 203] on span "CD Accounts" at bounding box center [104, 209] width 76 height 15
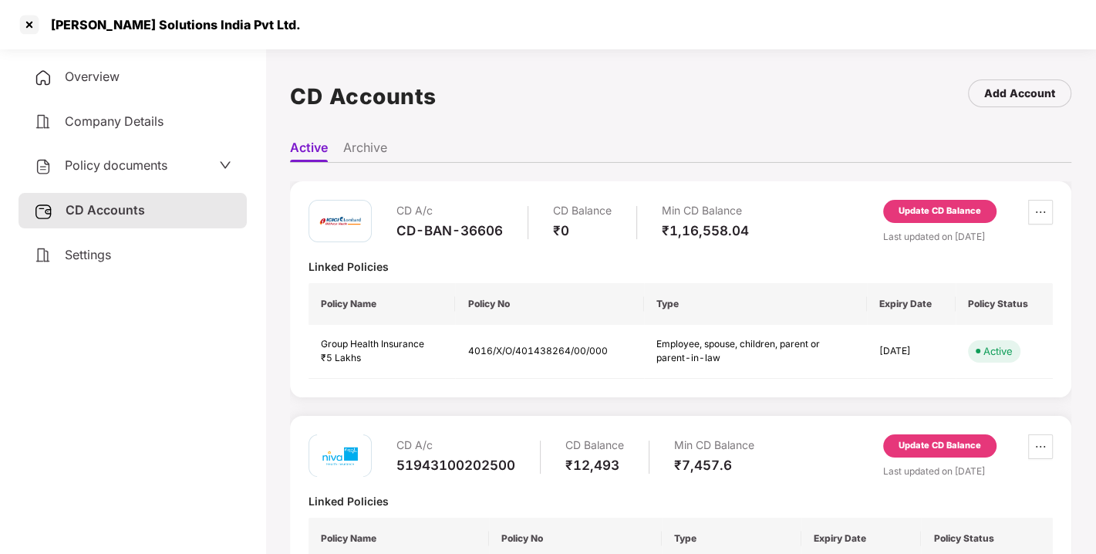
click at [921, 210] on div "Update CD Balance" at bounding box center [939, 211] width 83 height 14
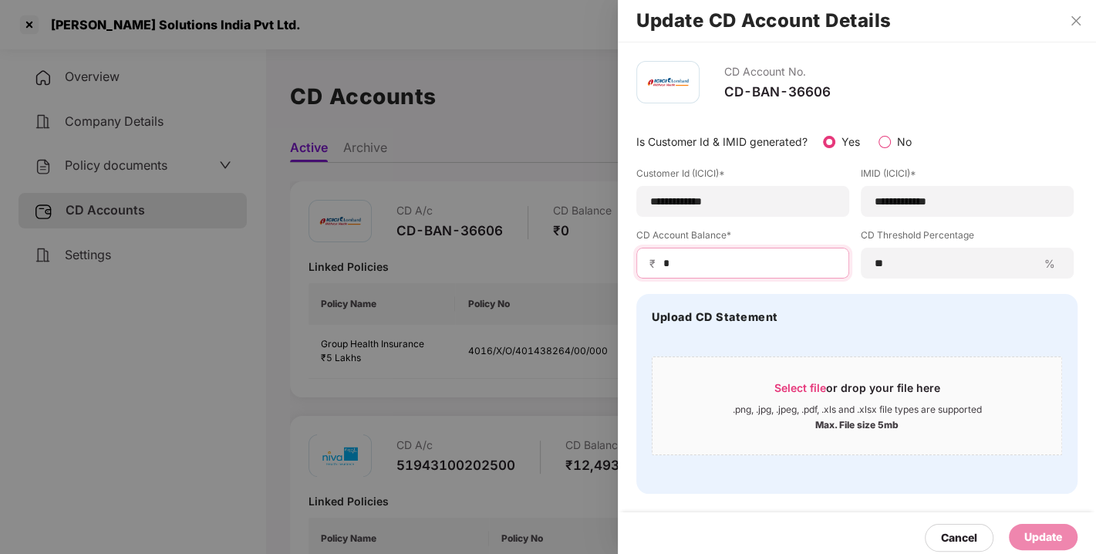
click at [722, 260] on input "*" at bounding box center [749, 263] width 174 height 16
type input "******"
click at [1050, 537] on div "Update" at bounding box center [1043, 536] width 38 height 17
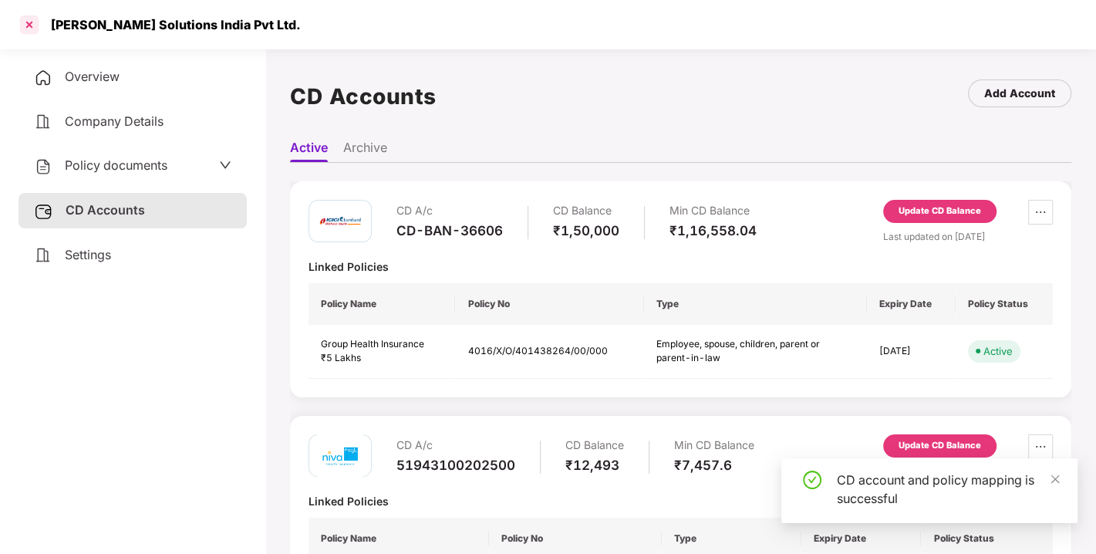
click at [29, 25] on div at bounding box center [29, 24] width 25 height 25
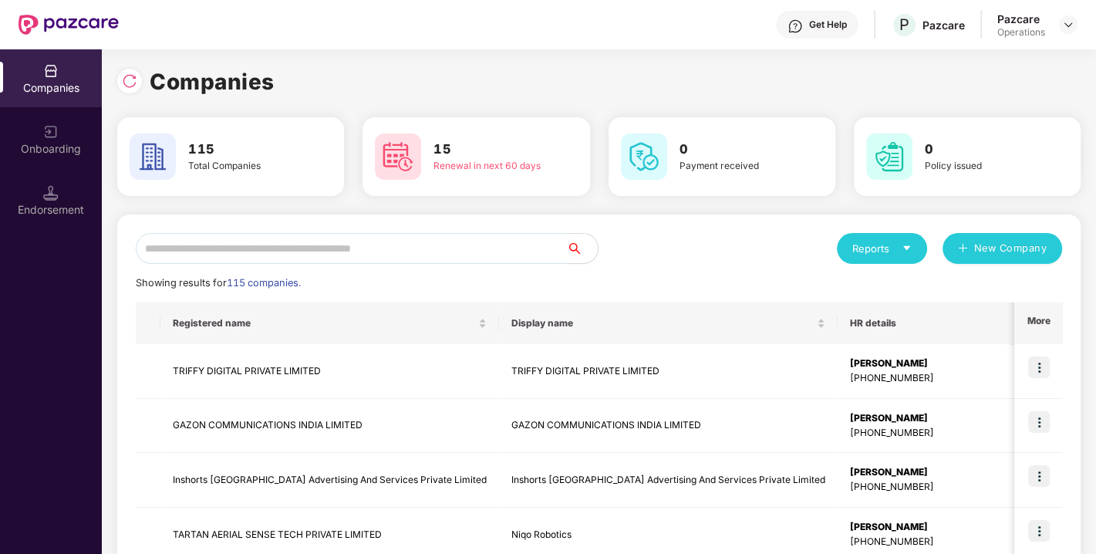
click at [336, 256] on input "text" at bounding box center [351, 248] width 431 height 31
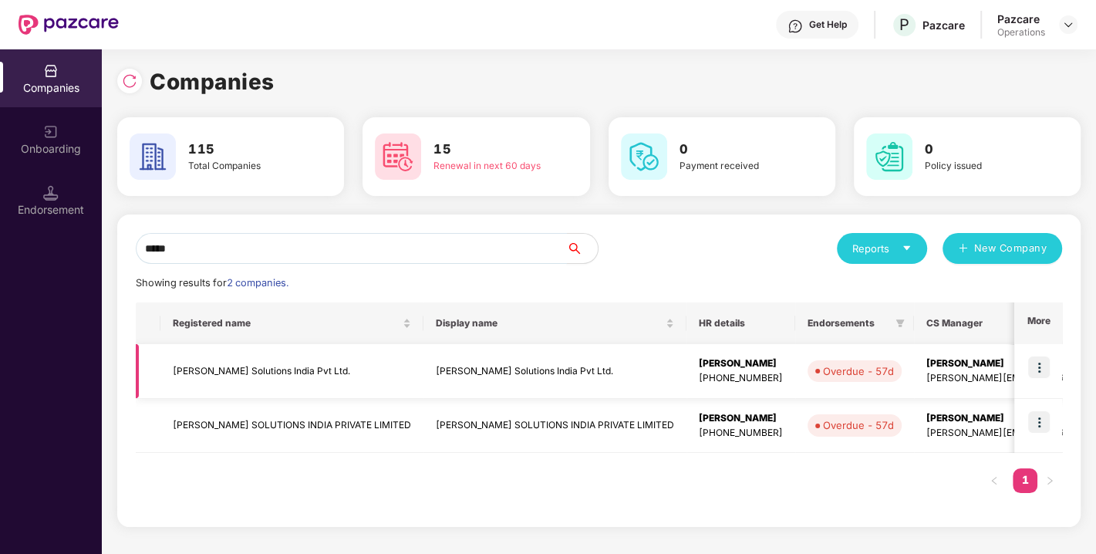
type input "*****"
click at [1040, 368] on img at bounding box center [1039, 367] width 22 height 22
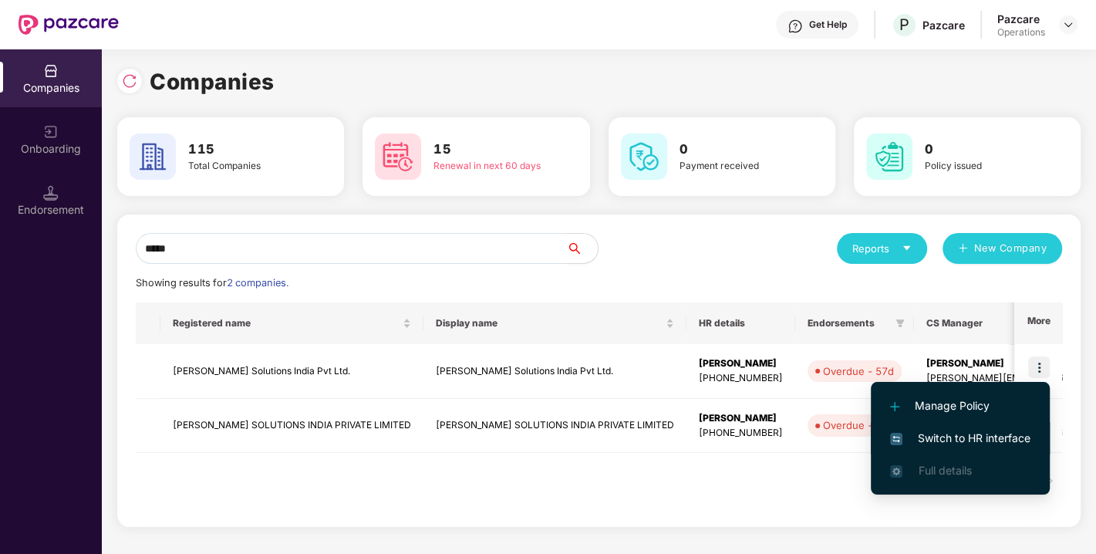
click at [943, 439] on span "Switch to HR interface" at bounding box center [960, 437] width 140 height 17
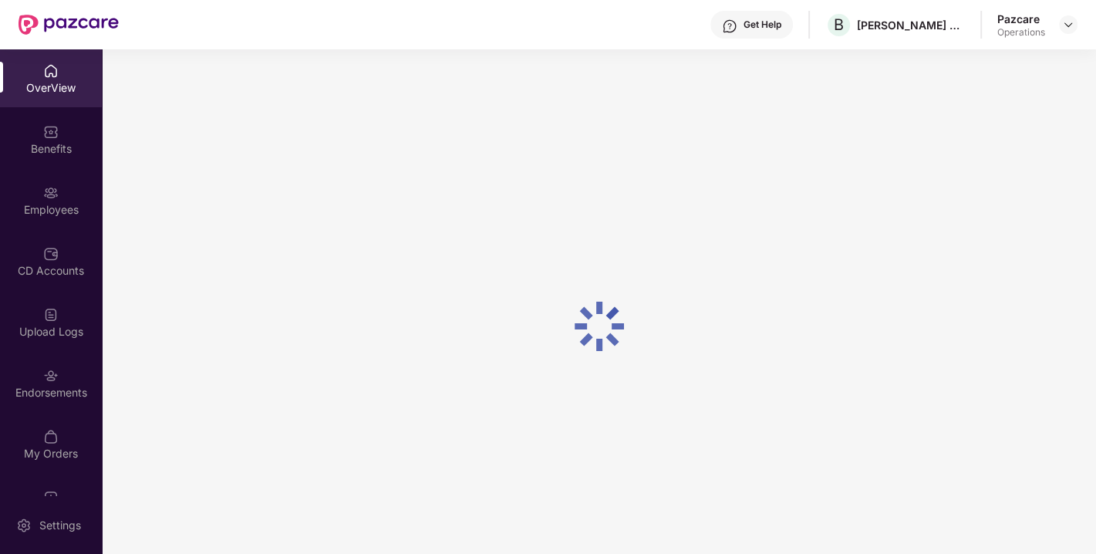
scroll to position [40, 0]
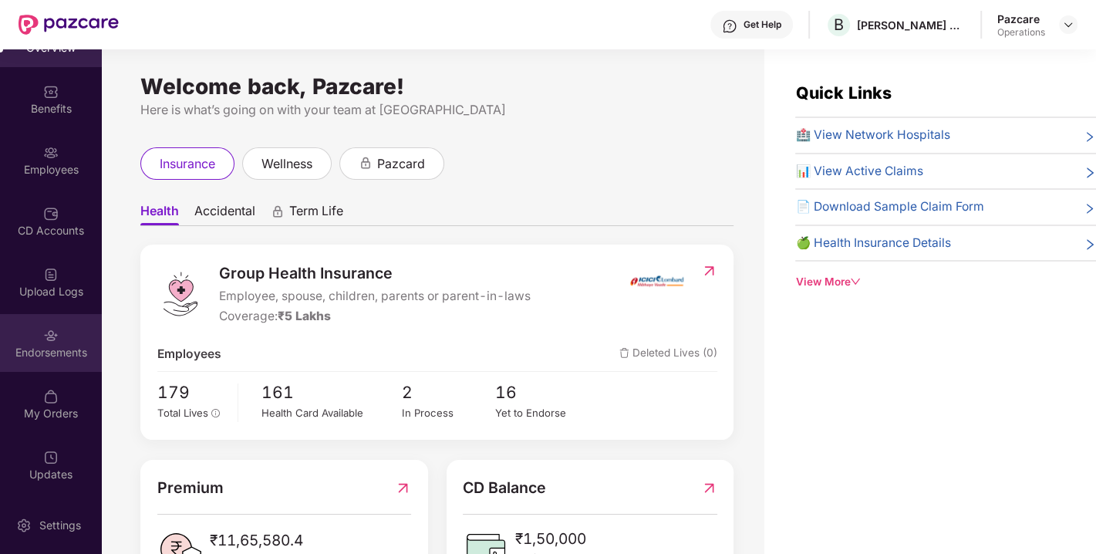
click at [25, 335] on div "Endorsements" at bounding box center [51, 343] width 102 height 58
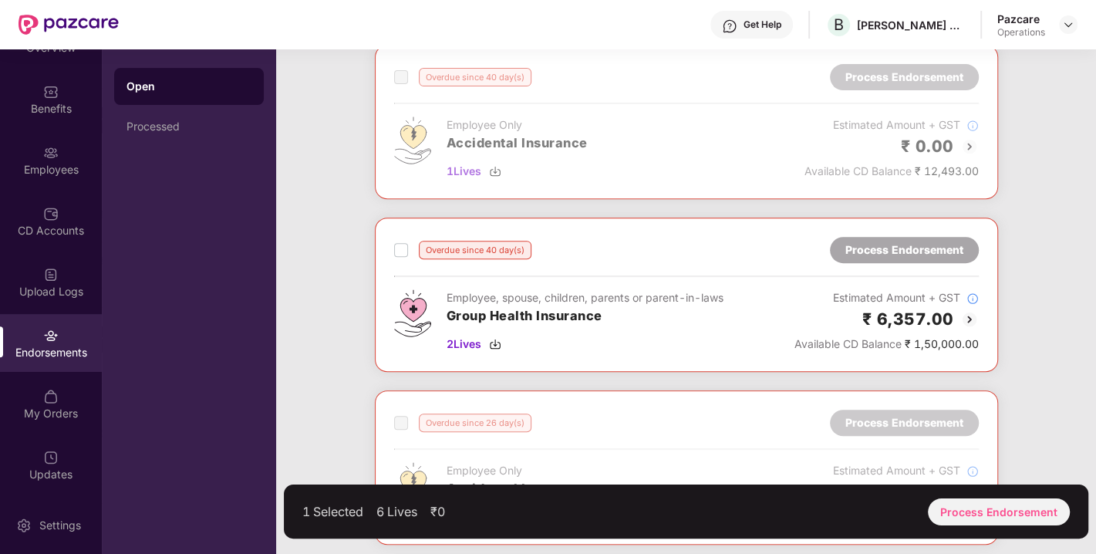
scroll to position [436, 0]
click at [394, 239] on label at bounding box center [401, 248] width 14 height 19
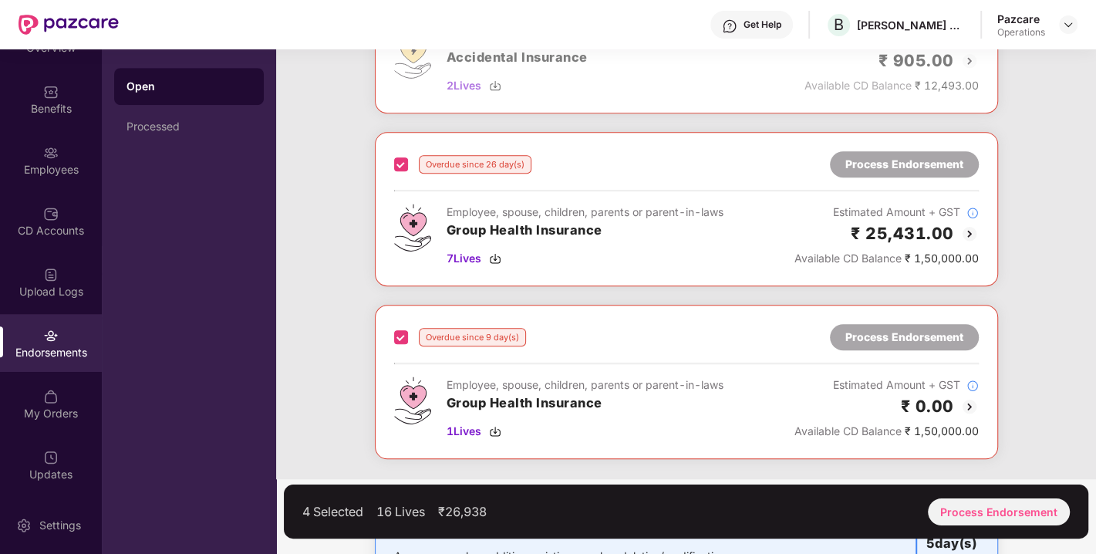
scroll to position [938, 0]
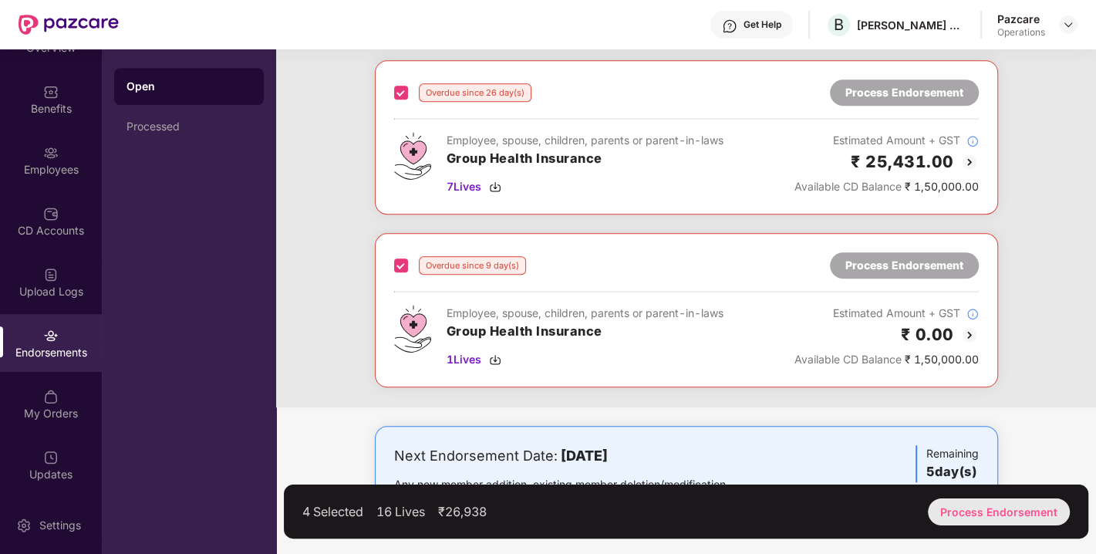
click at [1004, 498] on div "Process Endorsement" at bounding box center [999, 511] width 142 height 27
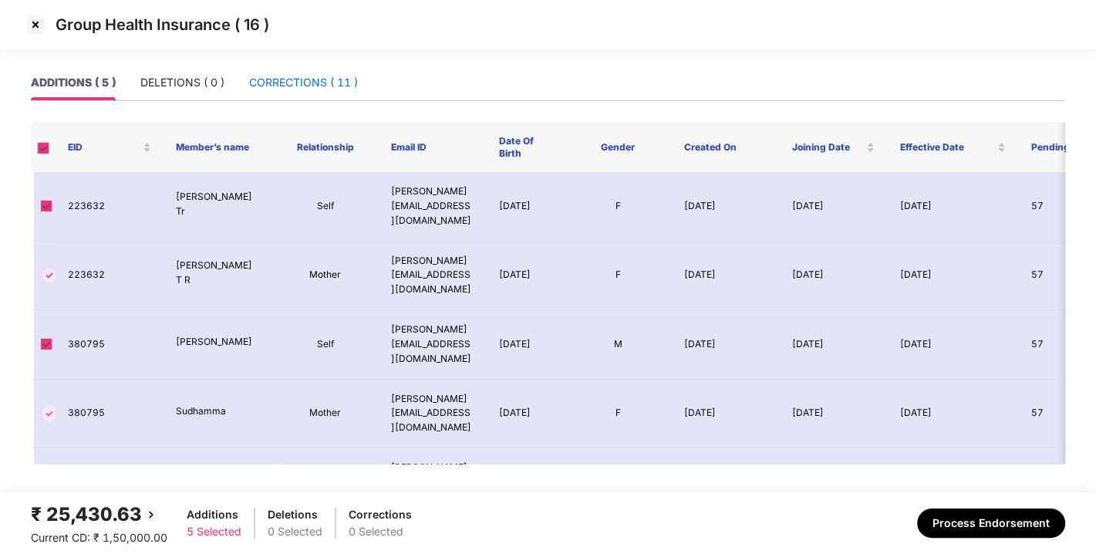
click at [278, 87] on div "CORRECTIONS ( 11 )" at bounding box center [303, 82] width 109 height 17
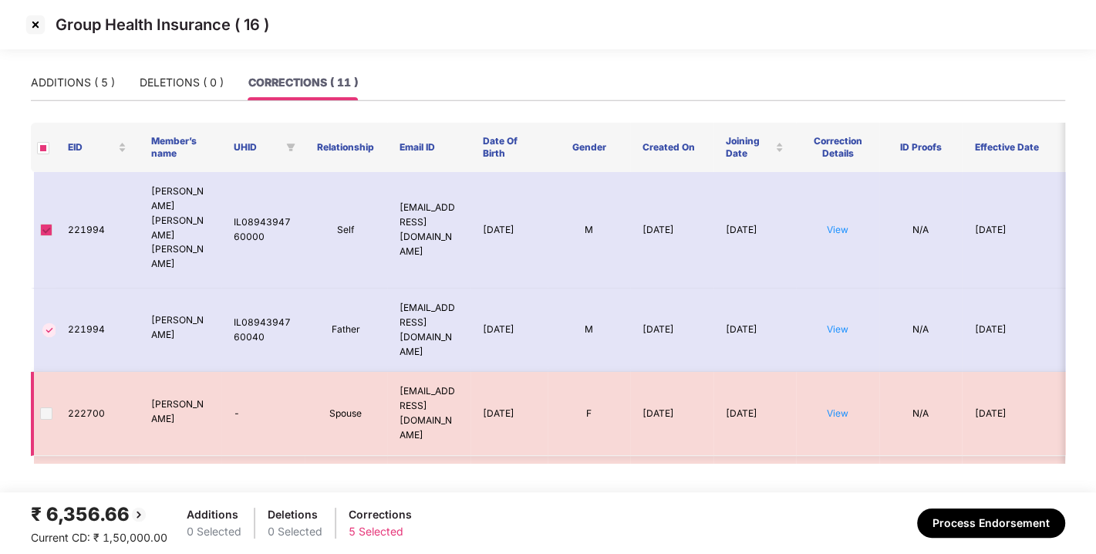
click at [49, 407] on span at bounding box center [46, 413] width 12 height 12
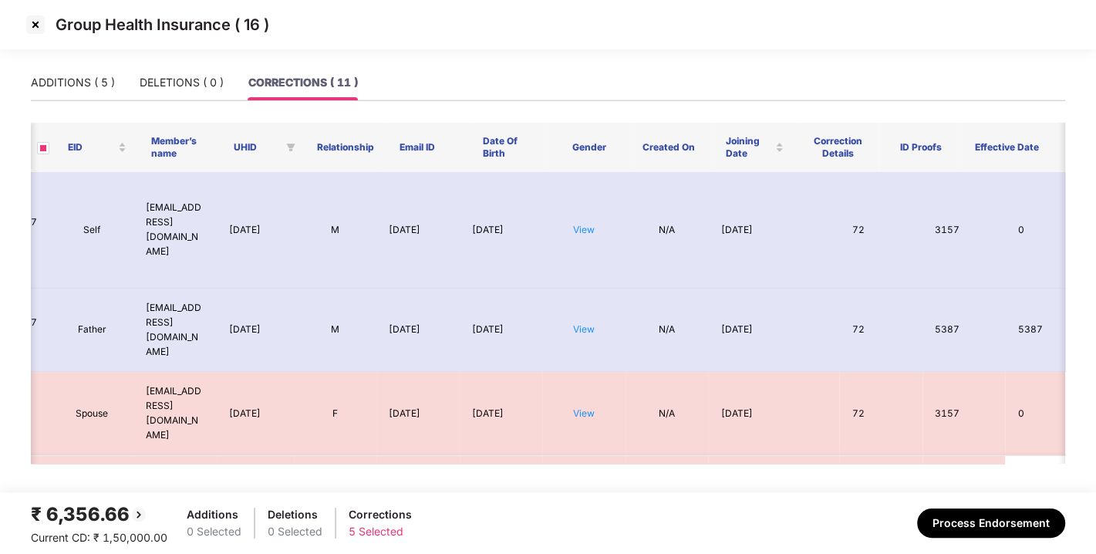
scroll to position [0, 278]
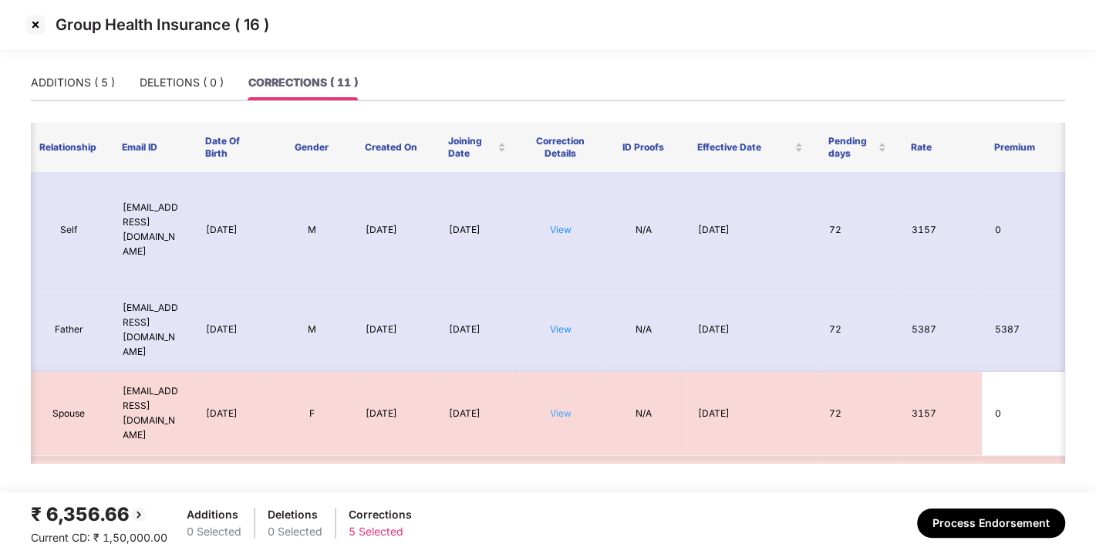
click at [559, 407] on link "View" at bounding box center [561, 413] width 22 height 12
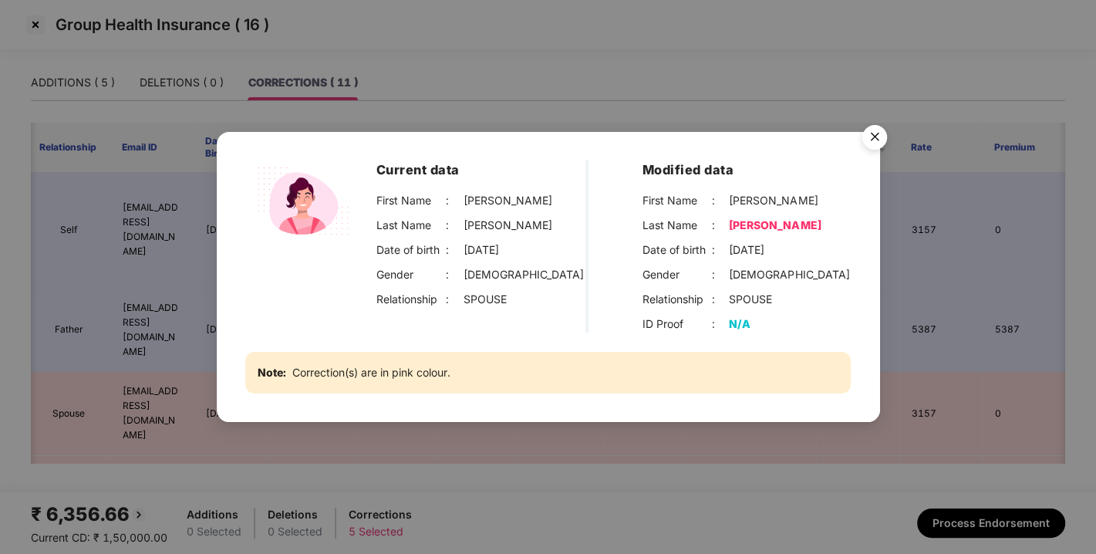
click at [878, 132] on img "Close" at bounding box center [874, 139] width 43 height 43
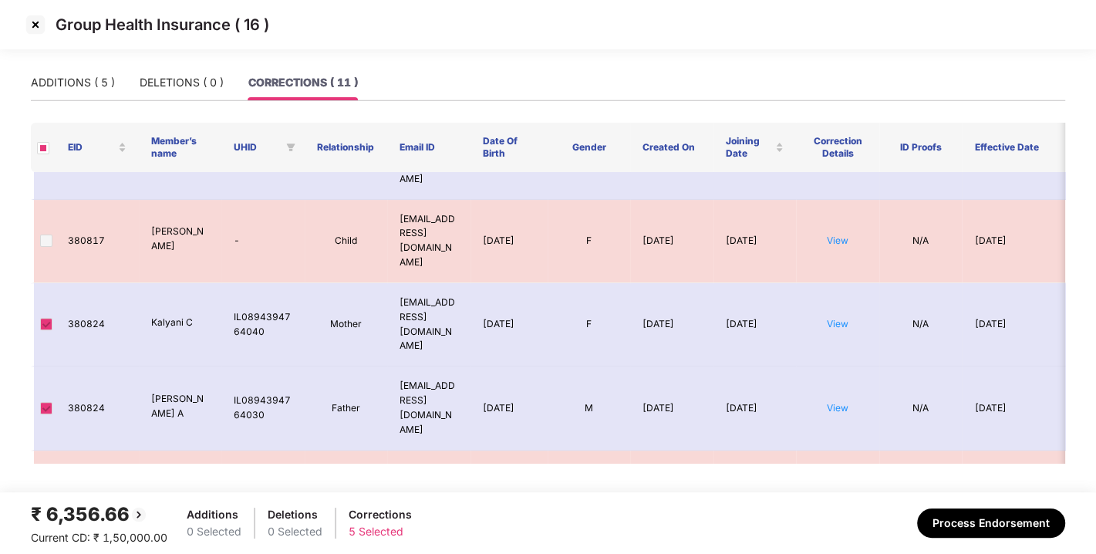
scroll to position [418, 0]
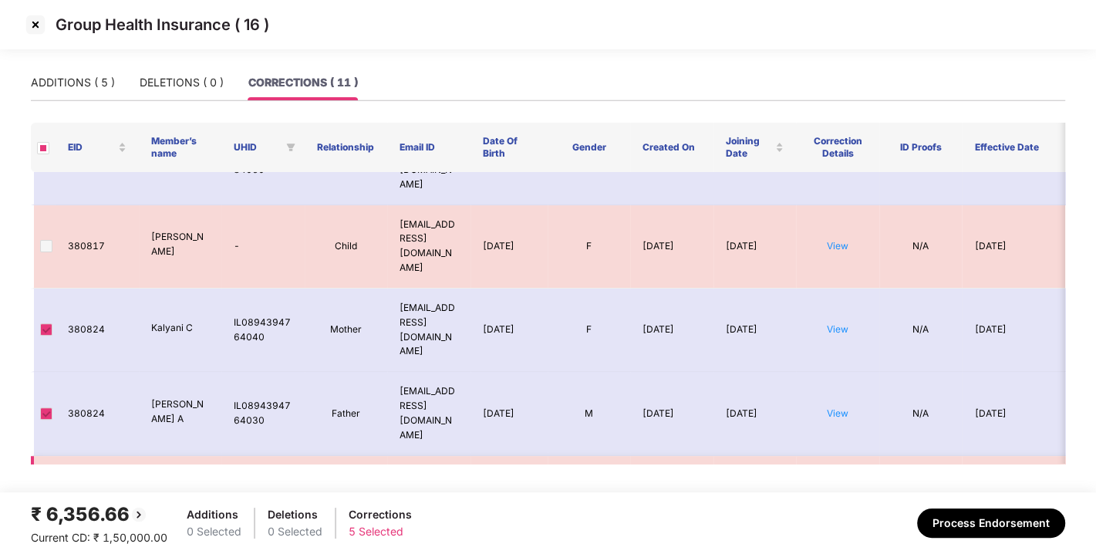
click at [43, 505] on span at bounding box center [46, 511] width 12 height 12
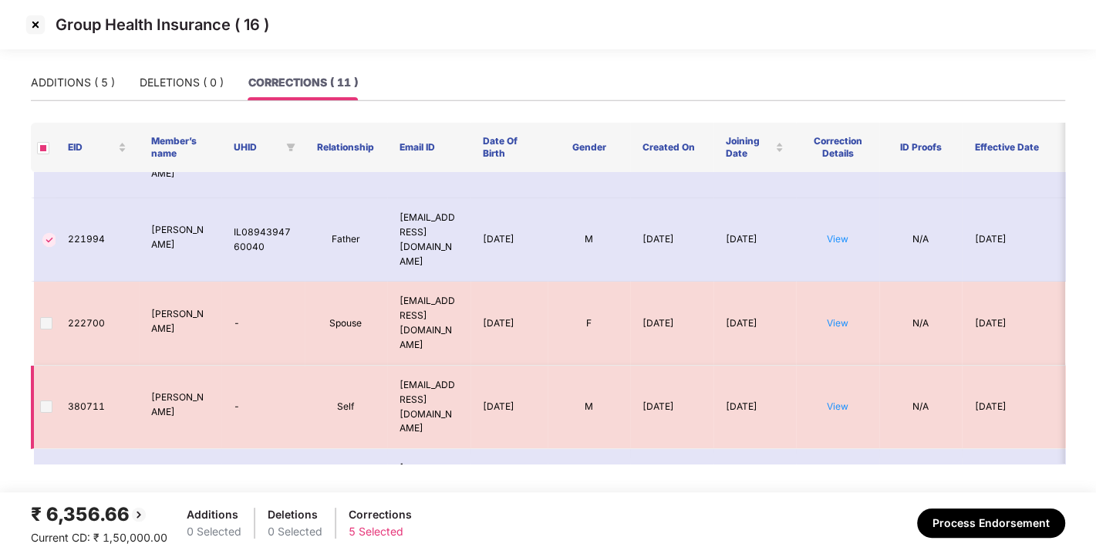
scroll to position [92, 0]
click at [44, 315] on span at bounding box center [46, 321] width 12 height 12
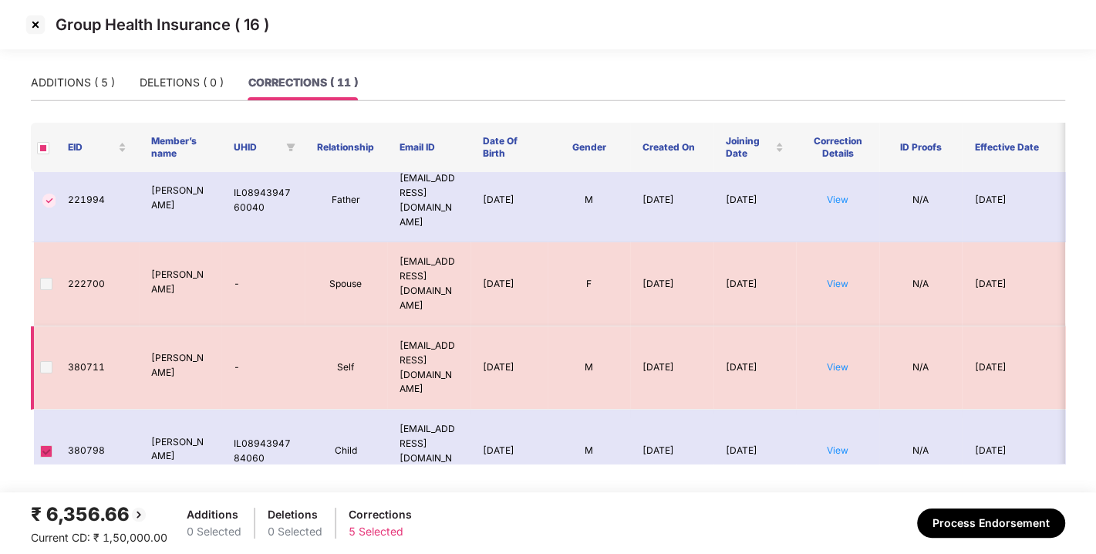
scroll to position [57, 0]
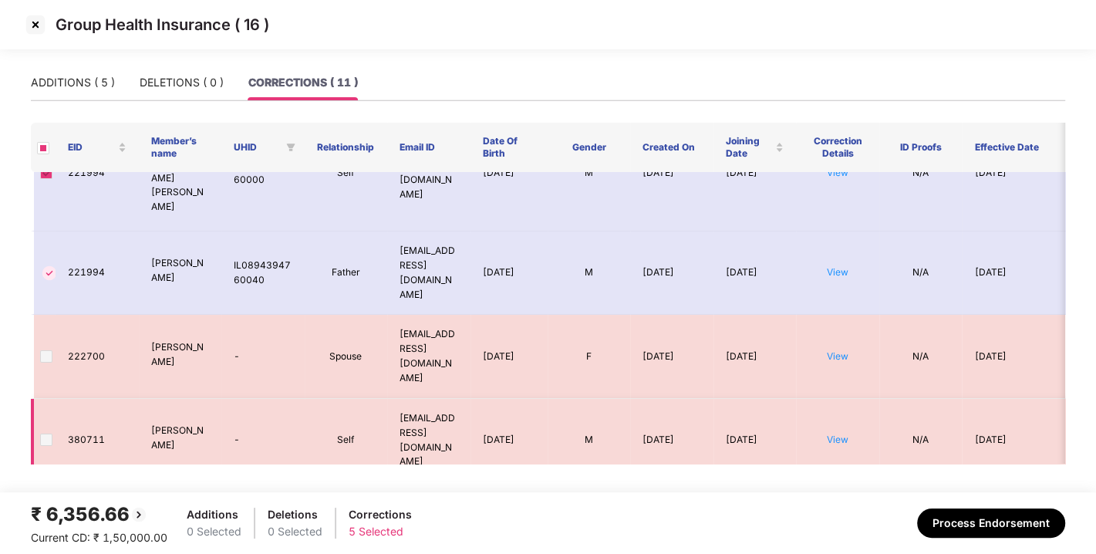
click at [46, 433] on span at bounding box center [46, 439] width 12 height 12
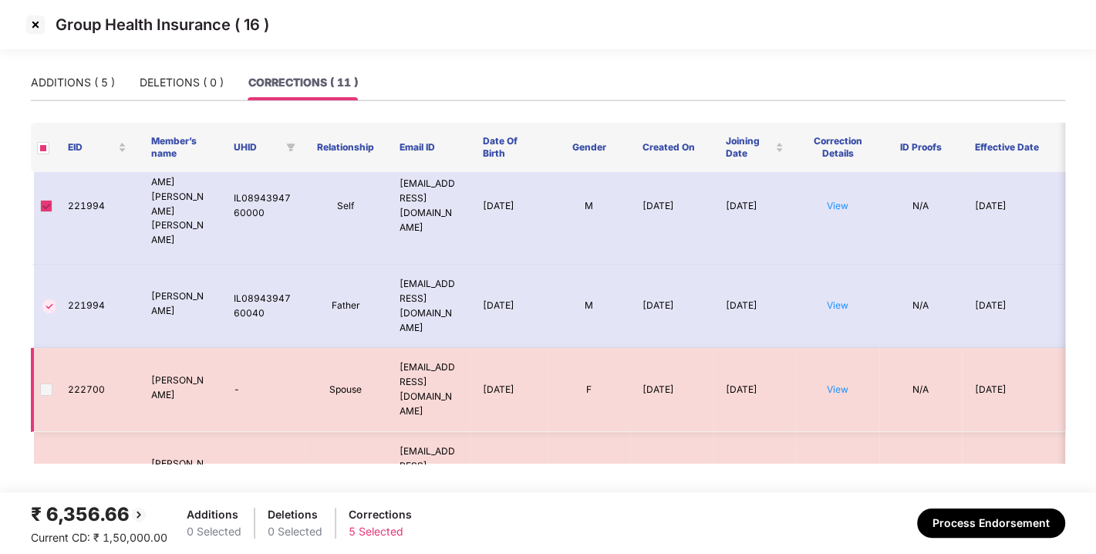
scroll to position [0, 0]
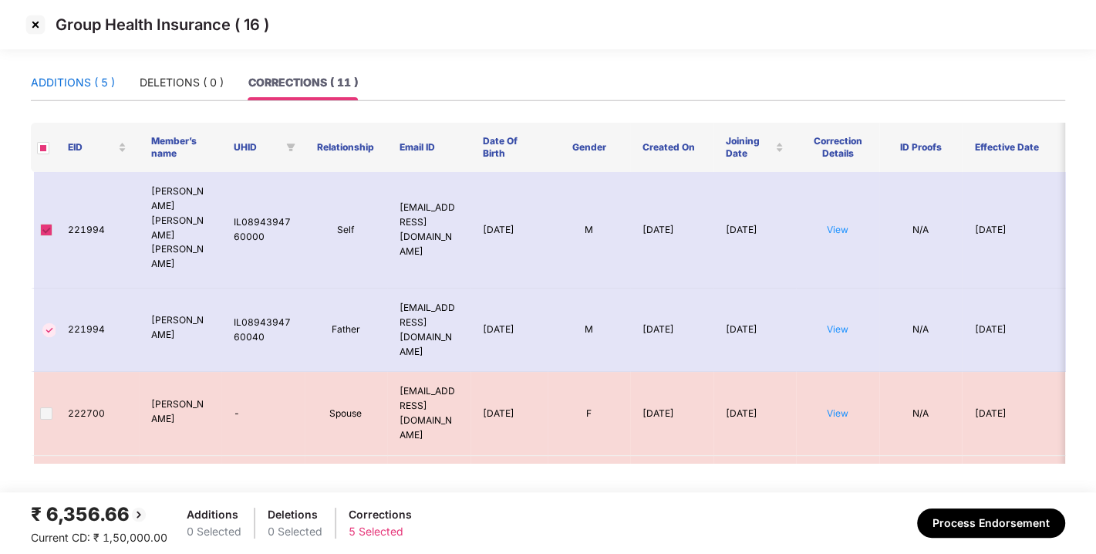
click at [62, 81] on div "ADDITIONS ( 5 )" at bounding box center [73, 82] width 84 height 17
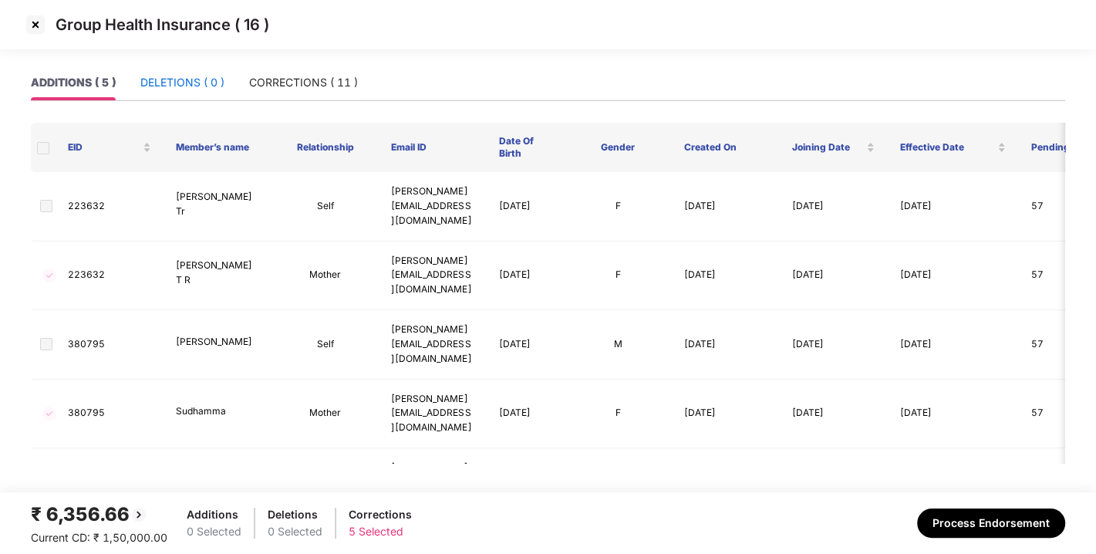
click at [174, 83] on div "DELETIONS ( 0 )" at bounding box center [182, 82] width 84 height 17
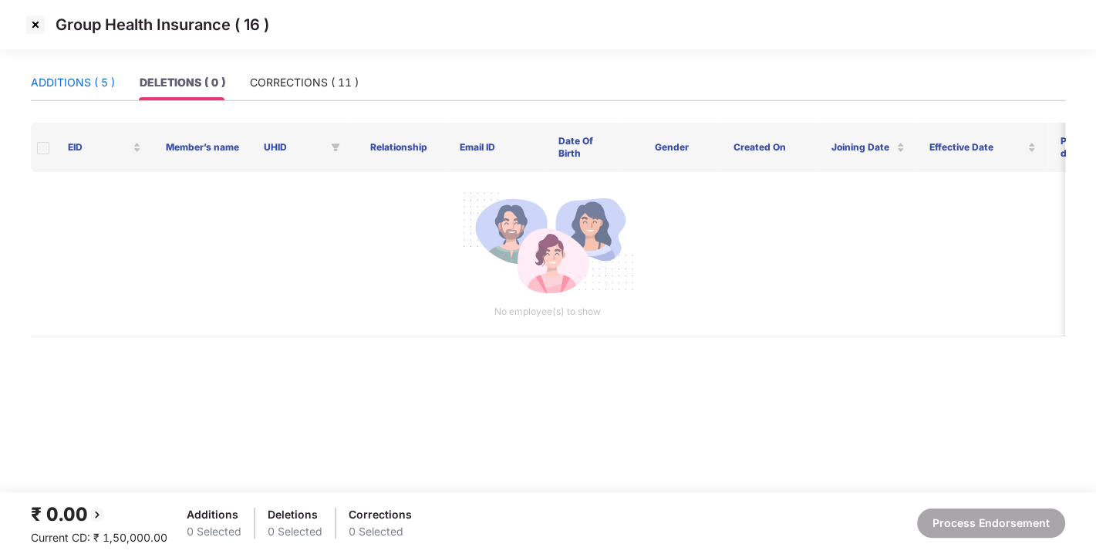
click at [79, 82] on div "ADDITIONS ( 5 )" at bounding box center [73, 82] width 84 height 17
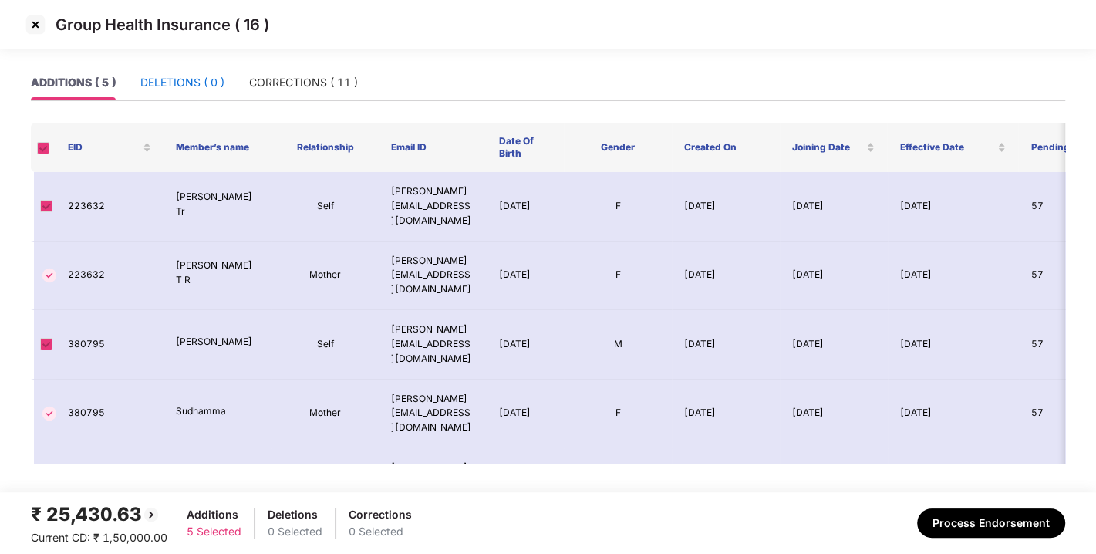
click at [165, 86] on div "DELETIONS ( 0 )" at bounding box center [182, 82] width 84 height 17
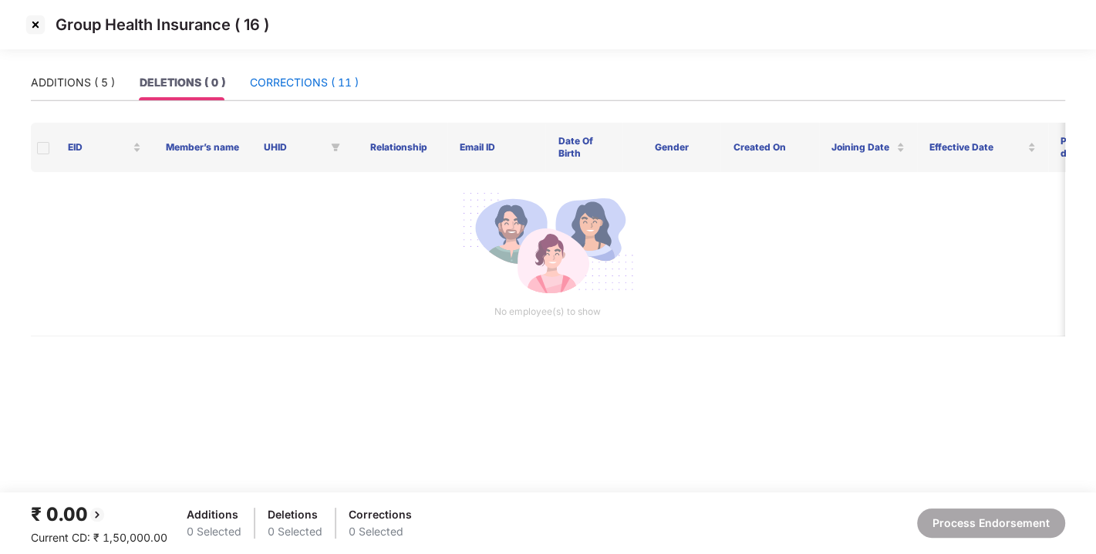
click at [298, 87] on div "CORRECTIONS ( 11 )" at bounding box center [304, 82] width 109 height 17
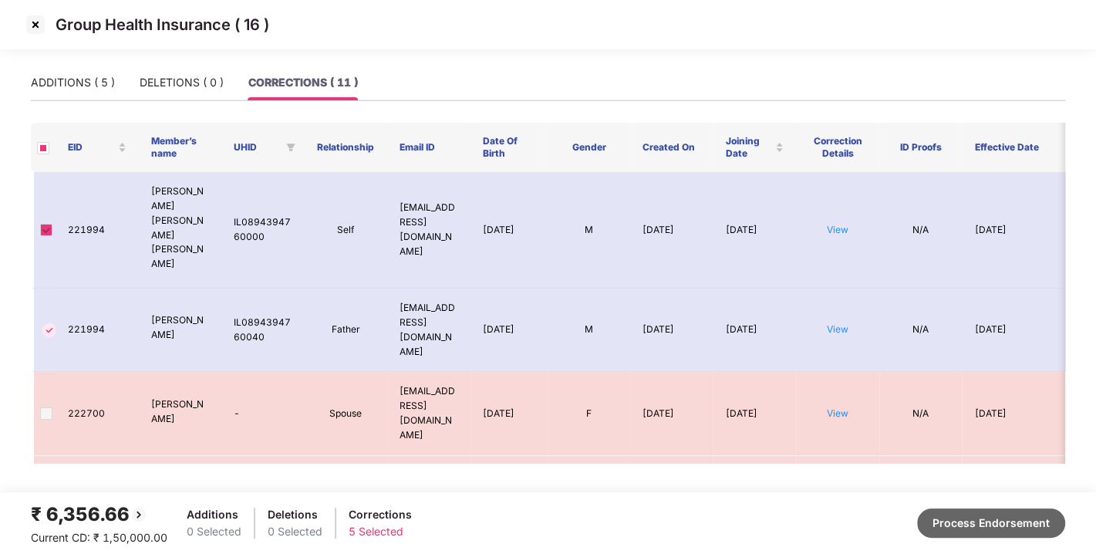
click at [962, 524] on button "Process Endorsement" at bounding box center [991, 522] width 148 height 29
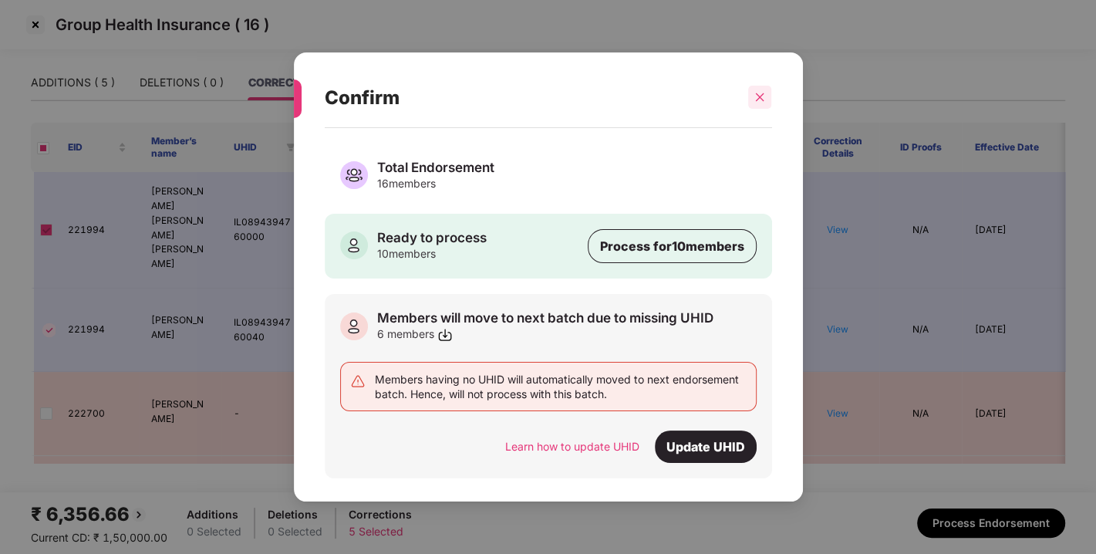
click at [755, 96] on icon "close" at bounding box center [759, 97] width 11 height 11
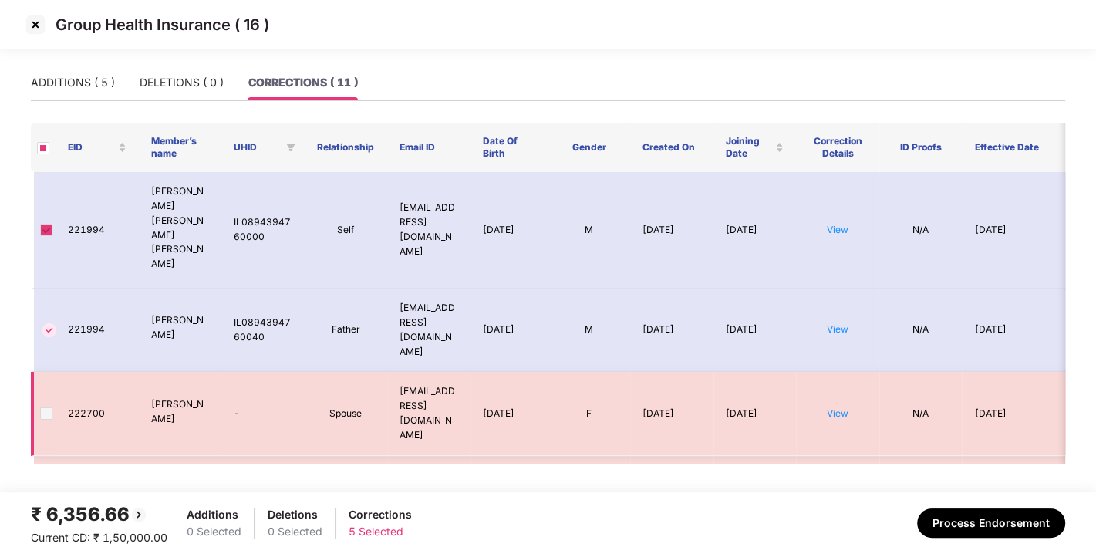
click at [40, 407] on span at bounding box center [46, 413] width 12 height 12
click at [87, 83] on div "ADDITIONS ( 5 )" at bounding box center [73, 82] width 84 height 17
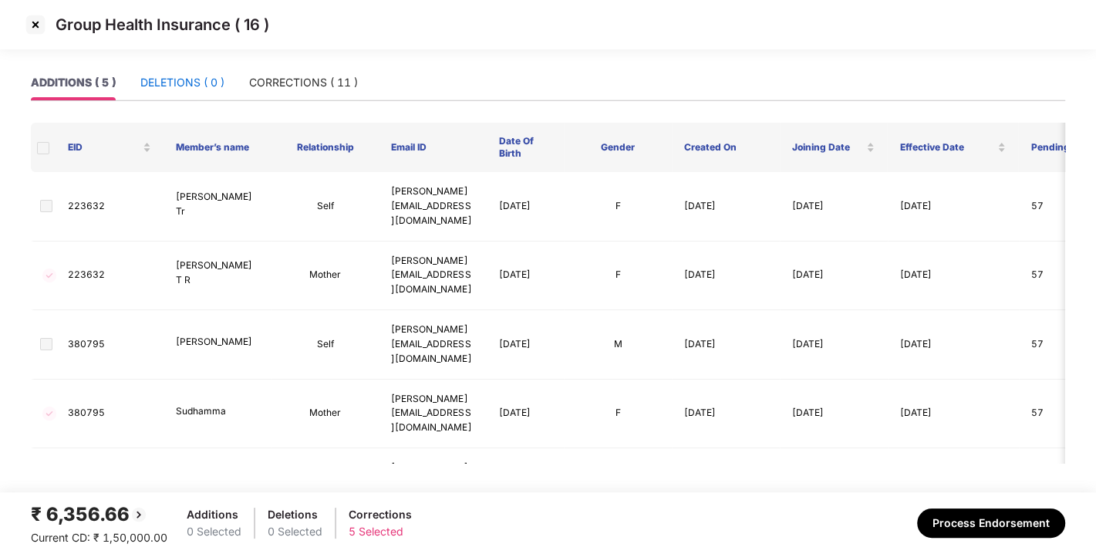
click at [185, 75] on div "DELETIONS ( 0 )" at bounding box center [182, 82] width 84 height 17
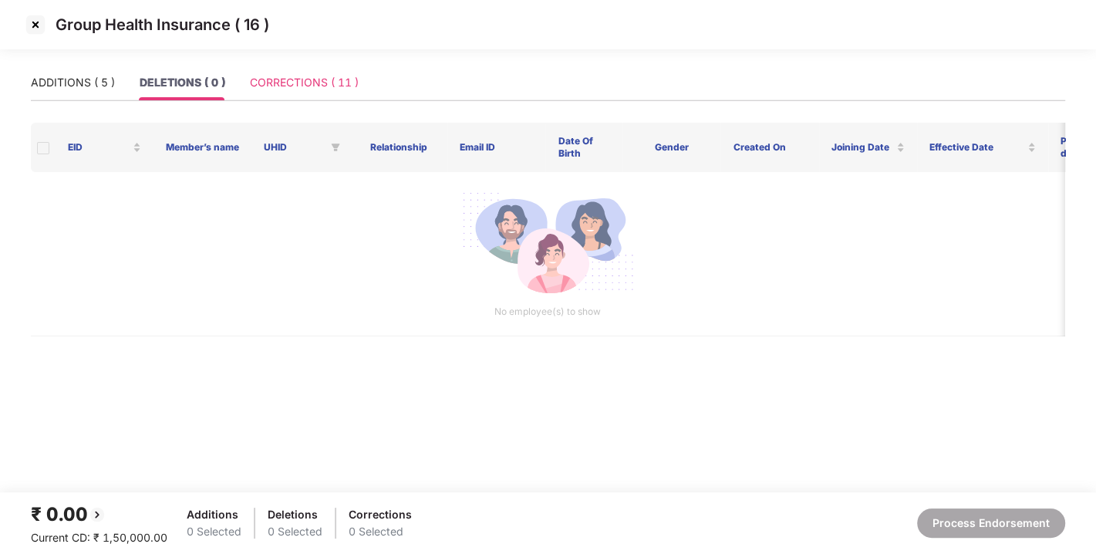
click at [287, 72] on div "CORRECTIONS ( 11 )" at bounding box center [304, 82] width 109 height 35
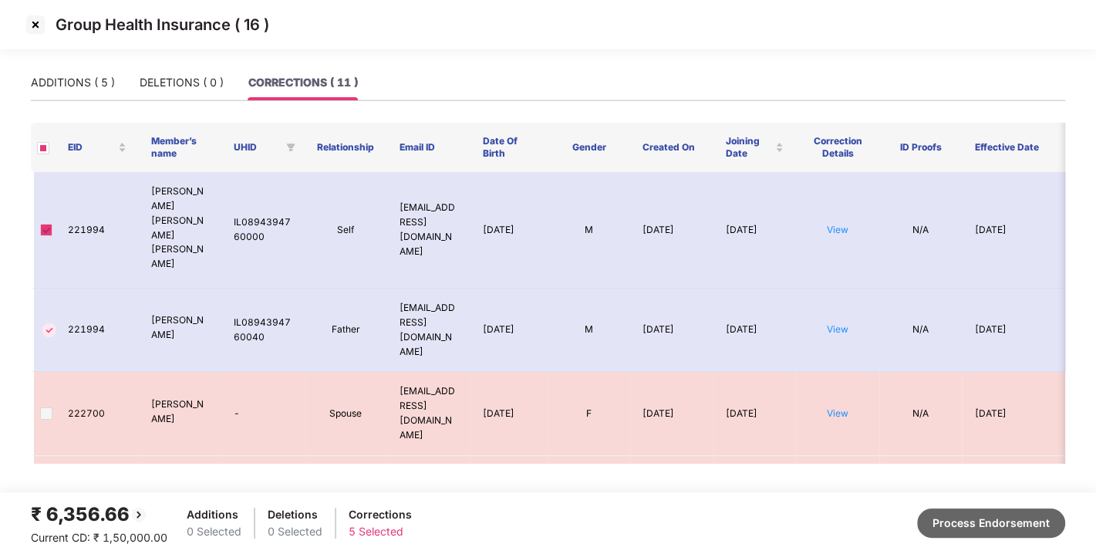
click at [975, 519] on button "Process Endorsement" at bounding box center [991, 522] width 148 height 29
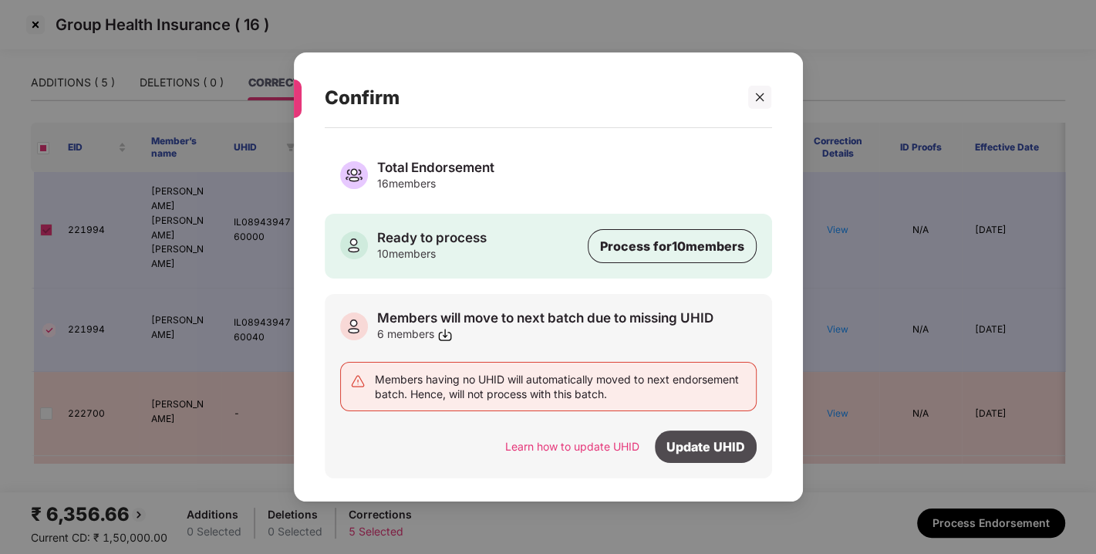
click at [705, 439] on div "Update UHID" at bounding box center [706, 446] width 102 height 32
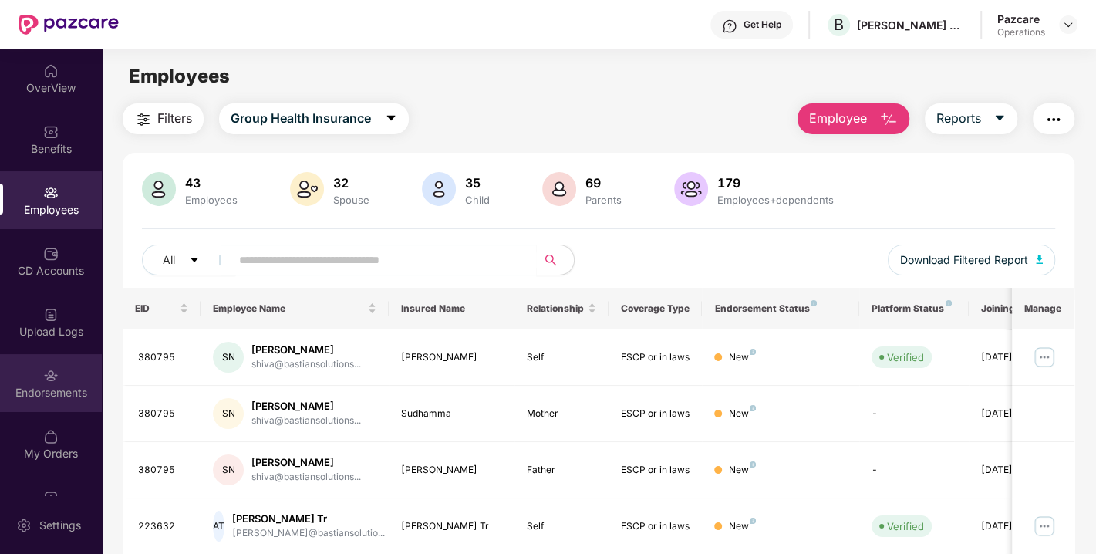
click at [29, 359] on div "Endorsements" at bounding box center [51, 383] width 102 height 58
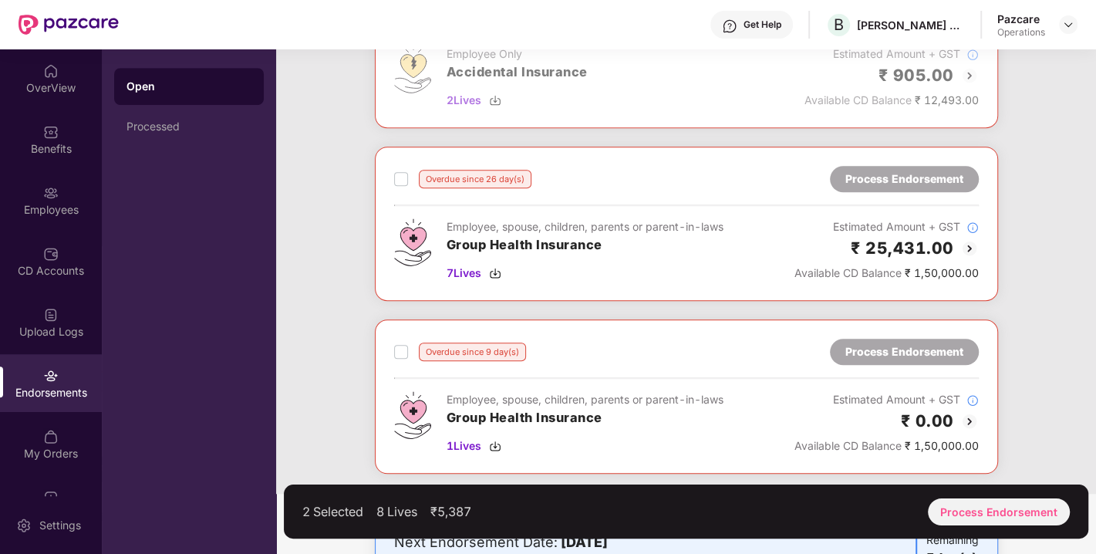
scroll to position [854, 0]
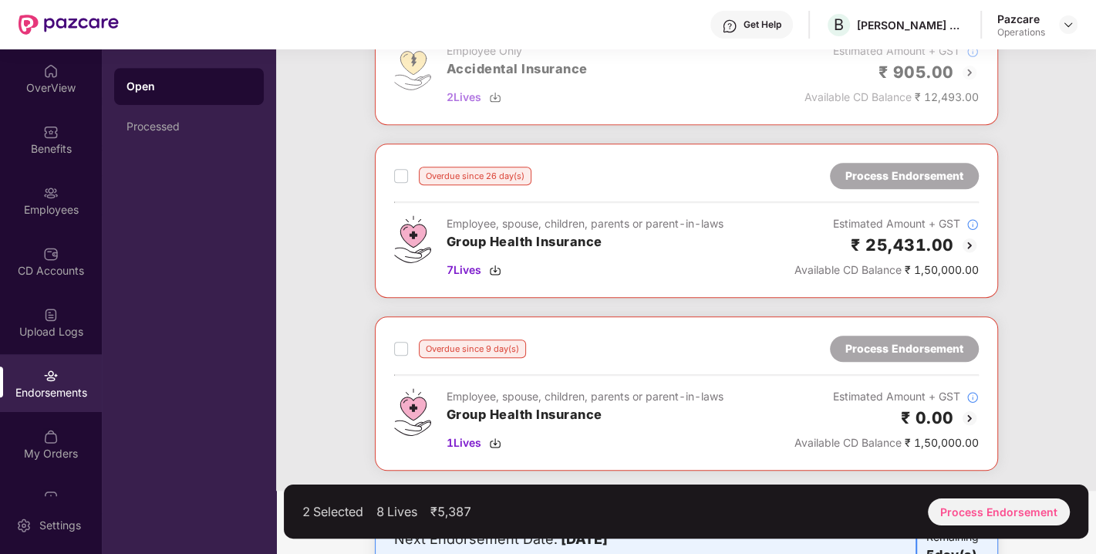
click at [398, 167] on label at bounding box center [401, 176] width 14 height 19
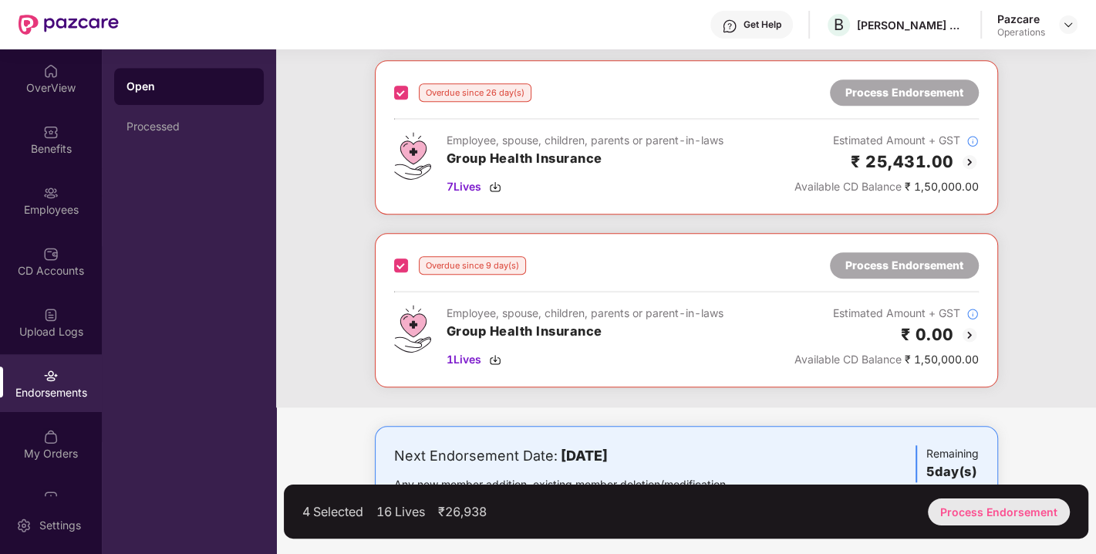
click at [960, 514] on div "Process Endorsement" at bounding box center [999, 511] width 142 height 27
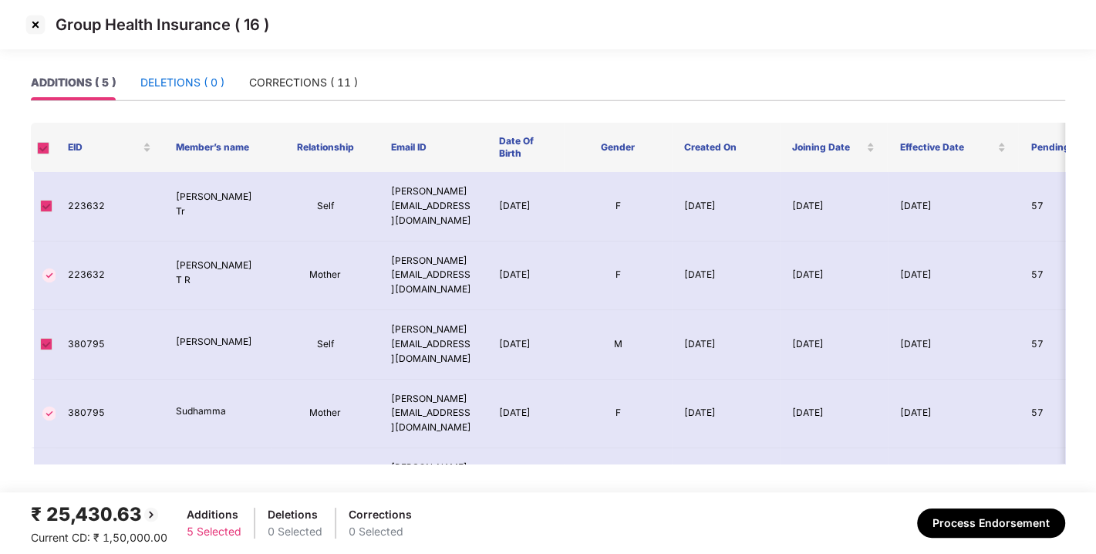
click at [168, 86] on div "DELETIONS ( 0 )" at bounding box center [182, 82] width 84 height 17
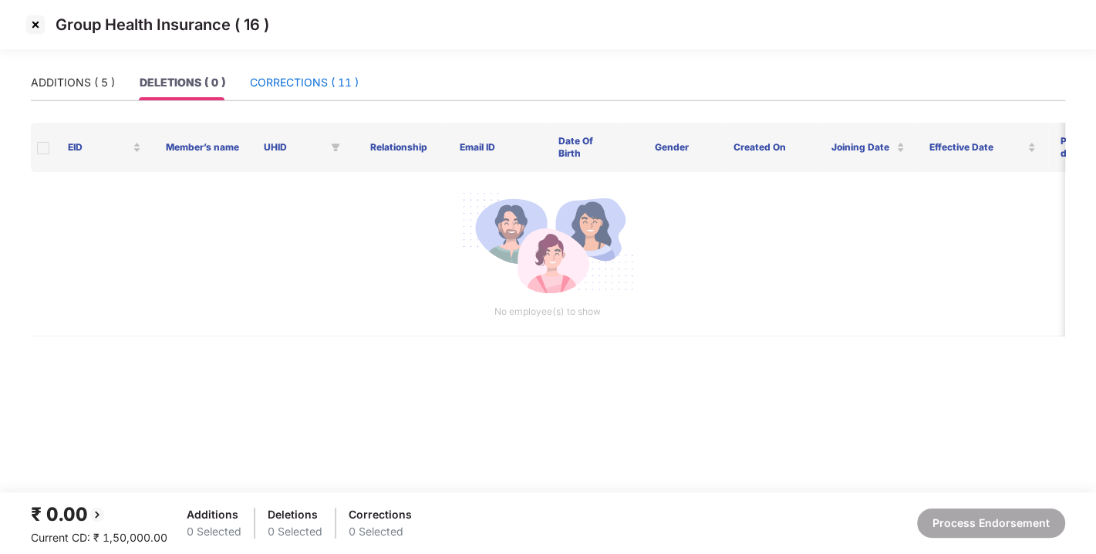
click at [280, 77] on div "CORRECTIONS ( 11 )" at bounding box center [304, 82] width 109 height 17
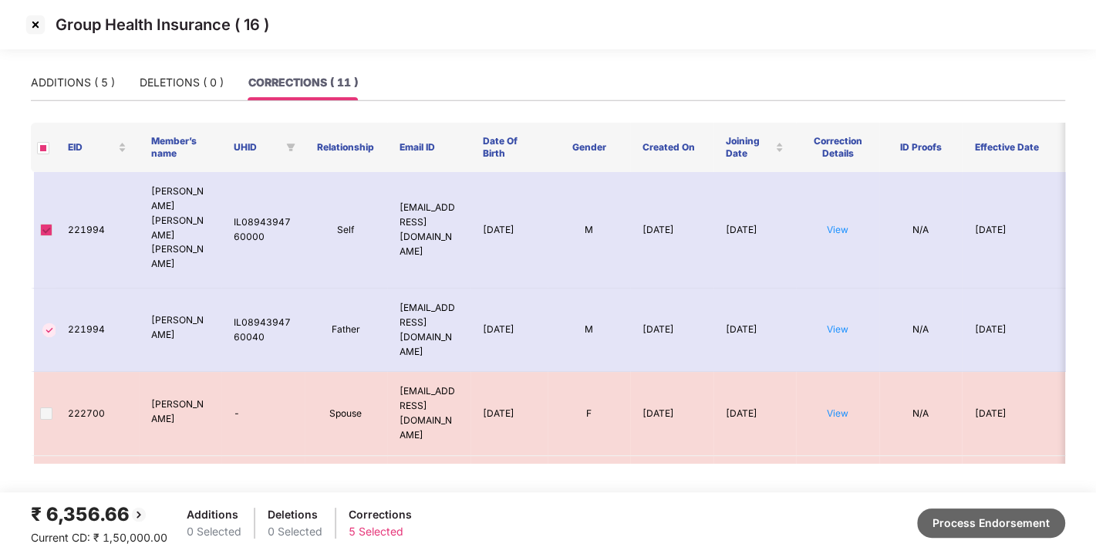
click at [996, 517] on button "Process Endorsement" at bounding box center [991, 522] width 148 height 29
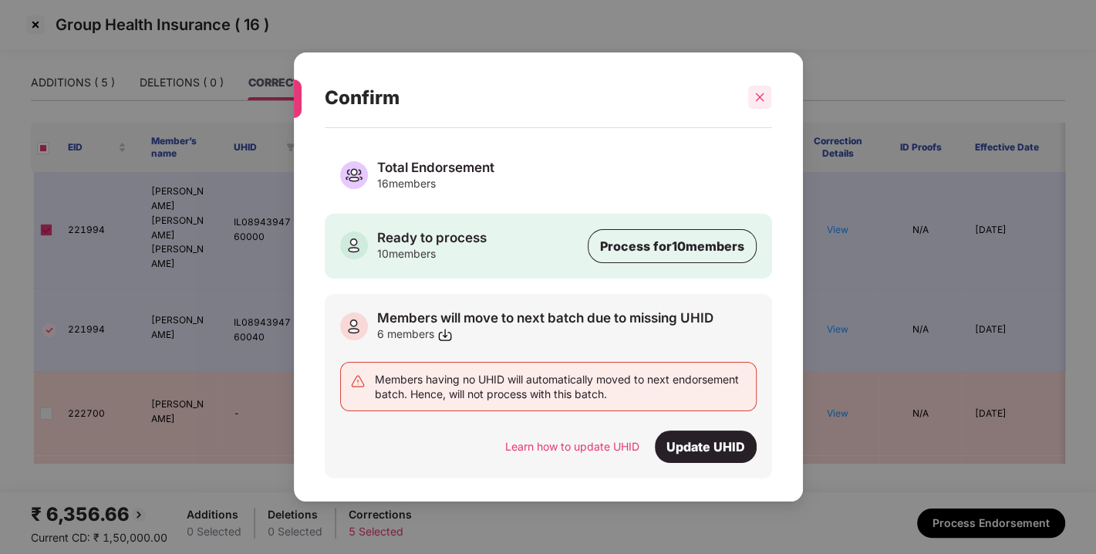
click at [756, 93] on icon "close" at bounding box center [759, 97] width 11 height 11
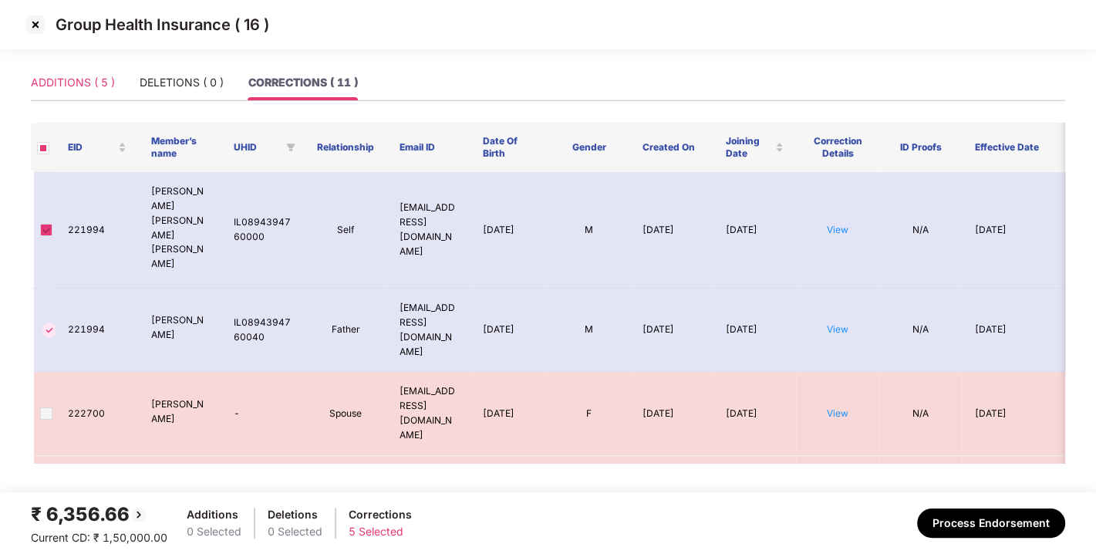
click at [101, 72] on div "ADDITIONS ( 5 )" at bounding box center [73, 82] width 84 height 35
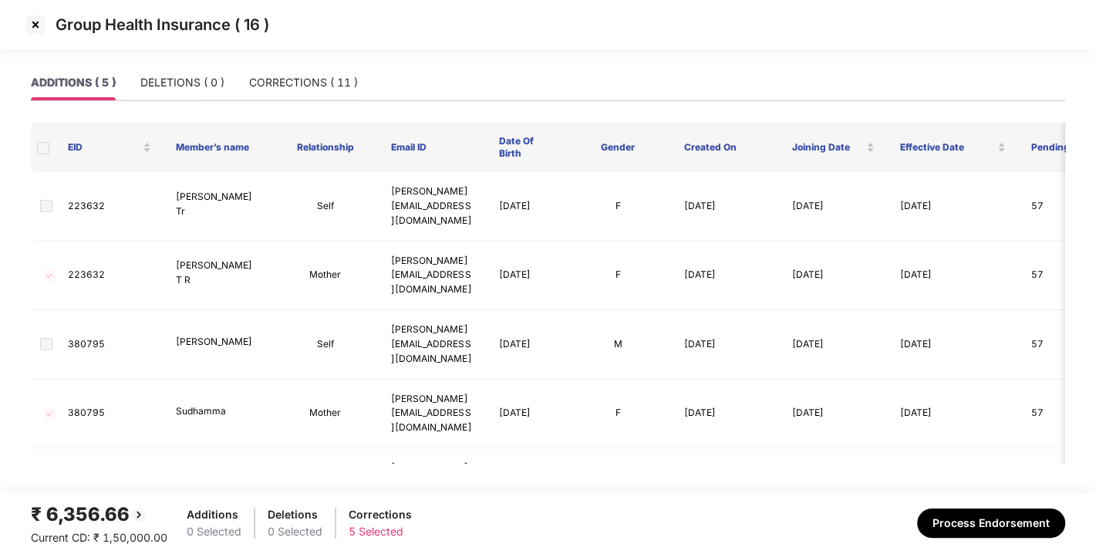
click at [46, 146] on span at bounding box center [43, 148] width 12 height 12
click at [45, 204] on span at bounding box center [46, 206] width 12 height 12
click at [44, 146] on span at bounding box center [43, 148] width 12 height 12
click at [283, 88] on div "CORRECTIONS ( 11 )" at bounding box center [303, 82] width 109 height 17
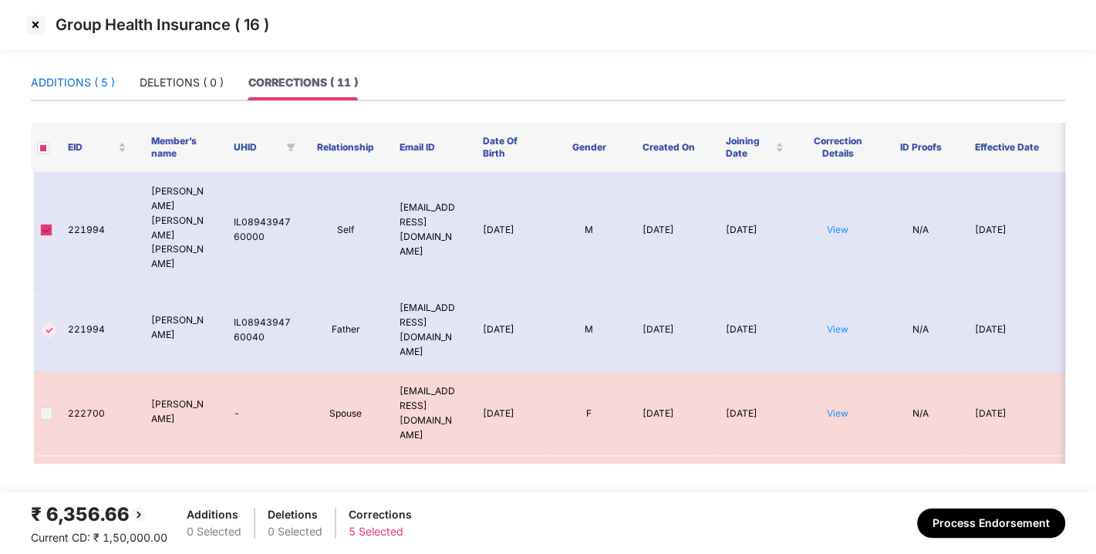
click at [55, 81] on div "ADDITIONS ( 5 )" at bounding box center [73, 82] width 84 height 17
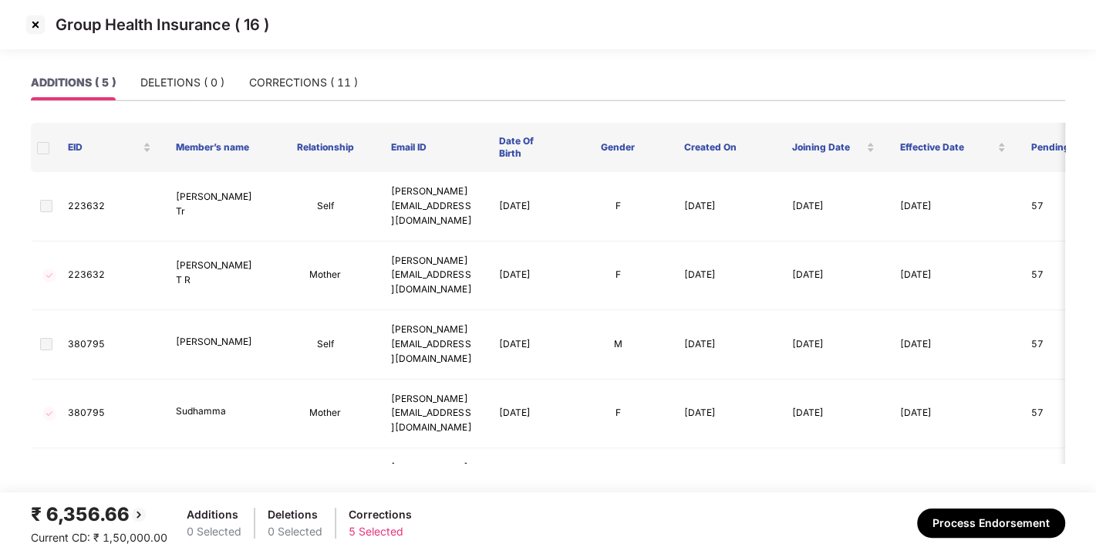
click at [45, 150] on span at bounding box center [43, 148] width 12 height 12
click at [48, 202] on span at bounding box center [46, 206] width 12 height 12
click at [35, 24] on img at bounding box center [35, 24] width 25 height 25
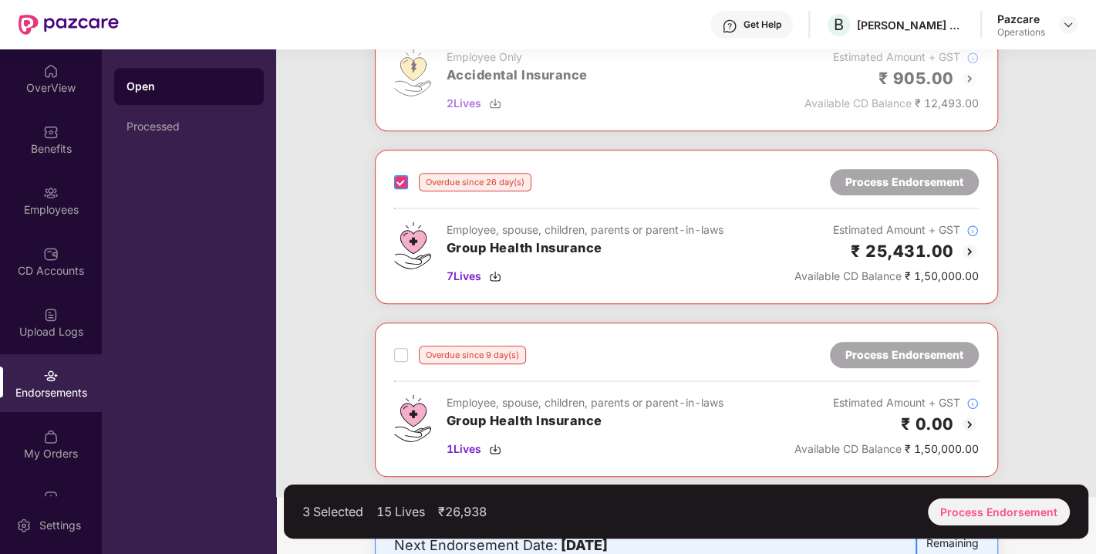
scroll to position [938, 0]
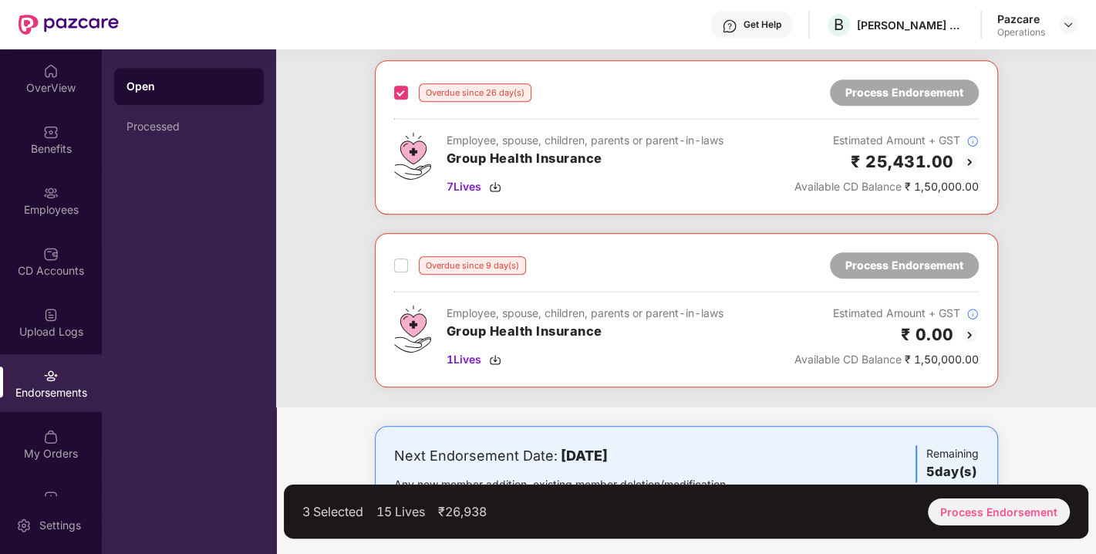
click at [400, 268] on label at bounding box center [401, 265] width 14 height 19
click at [980, 504] on div "Process Endorsement" at bounding box center [999, 511] width 142 height 27
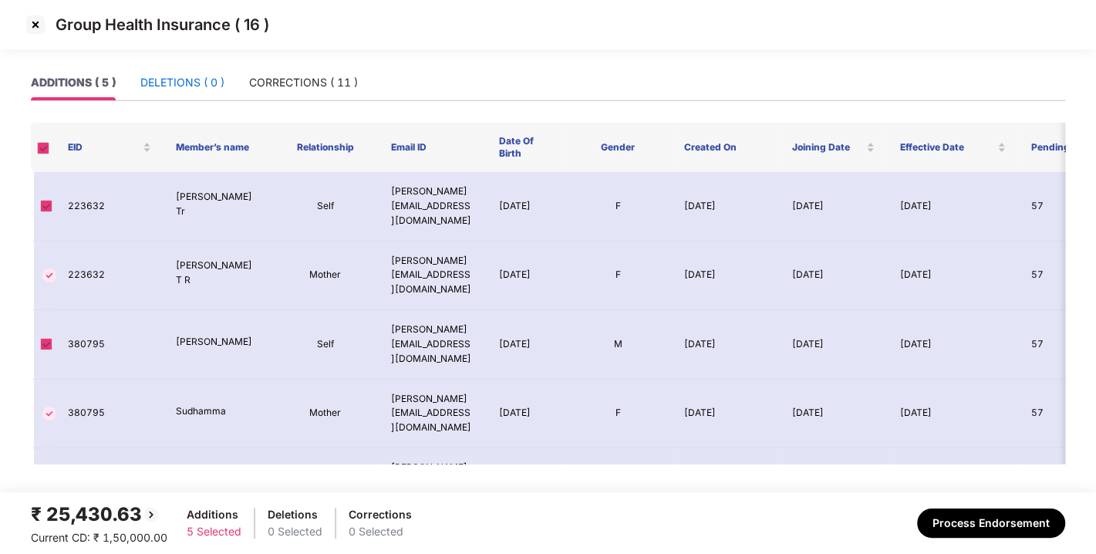
click at [176, 88] on div "DELETIONS ( 0 )" at bounding box center [182, 82] width 84 height 17
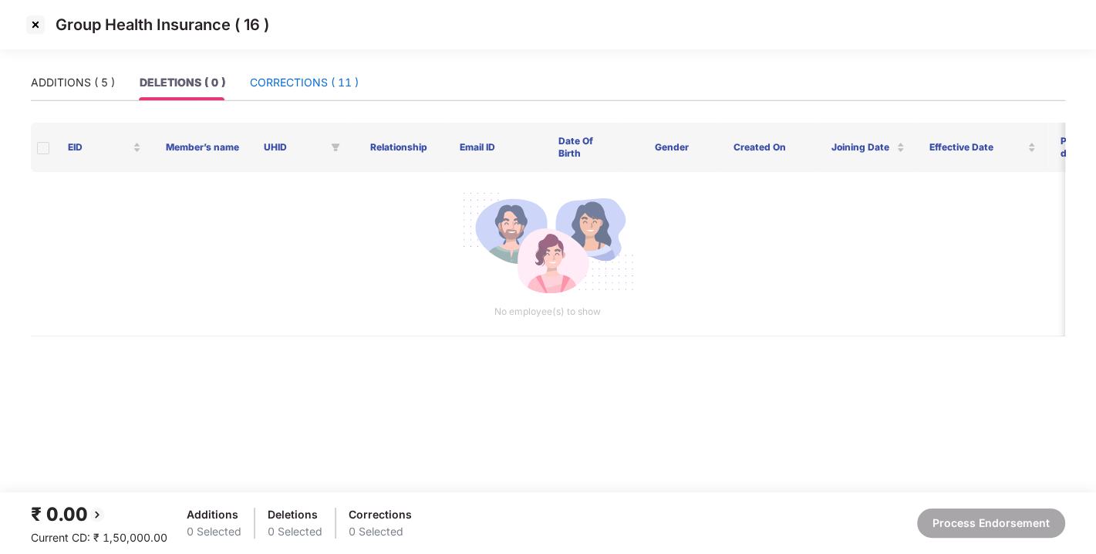
click at [286, 80] on div "CORRECTIONS ( 11 )" at bounding box center [304, 82] width 109 height 17
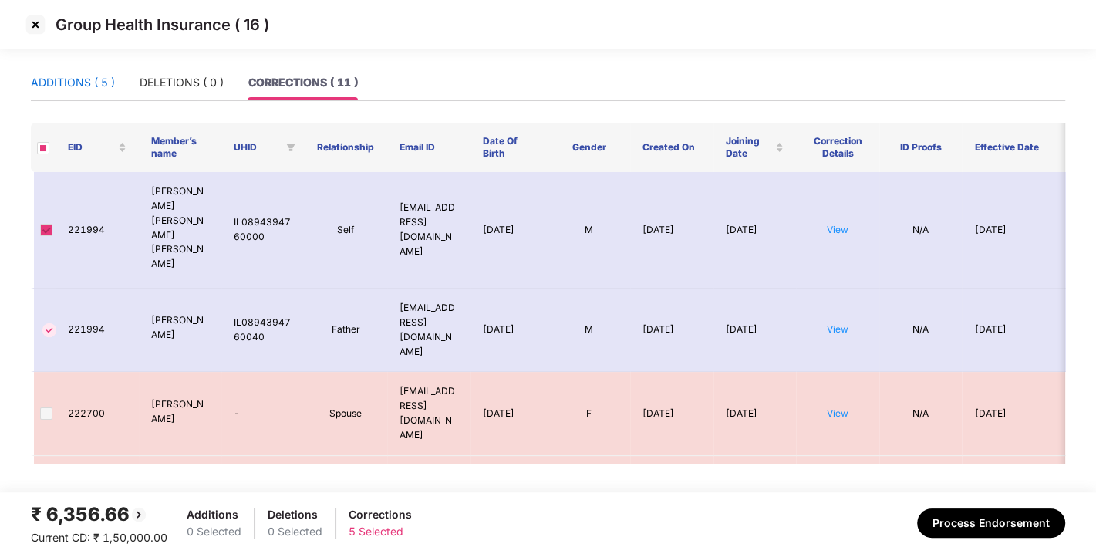
click at [63, 85] on div "ADDITIONS ( 5 )" at bounding box center [73, 82] width 84 height 17
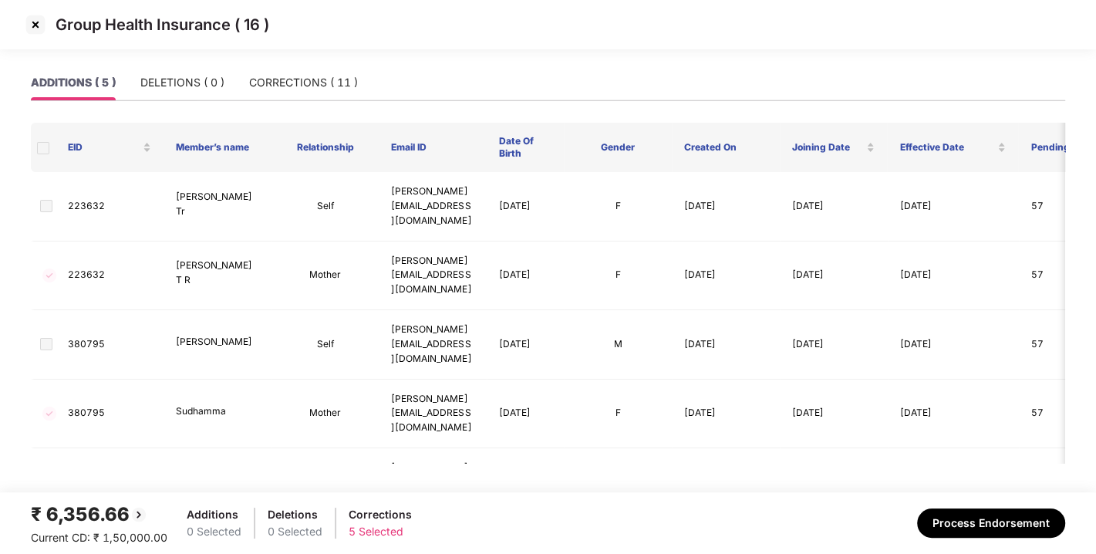
click at [35, 24] on img at bounding box center [35, 24] width 25 height 25
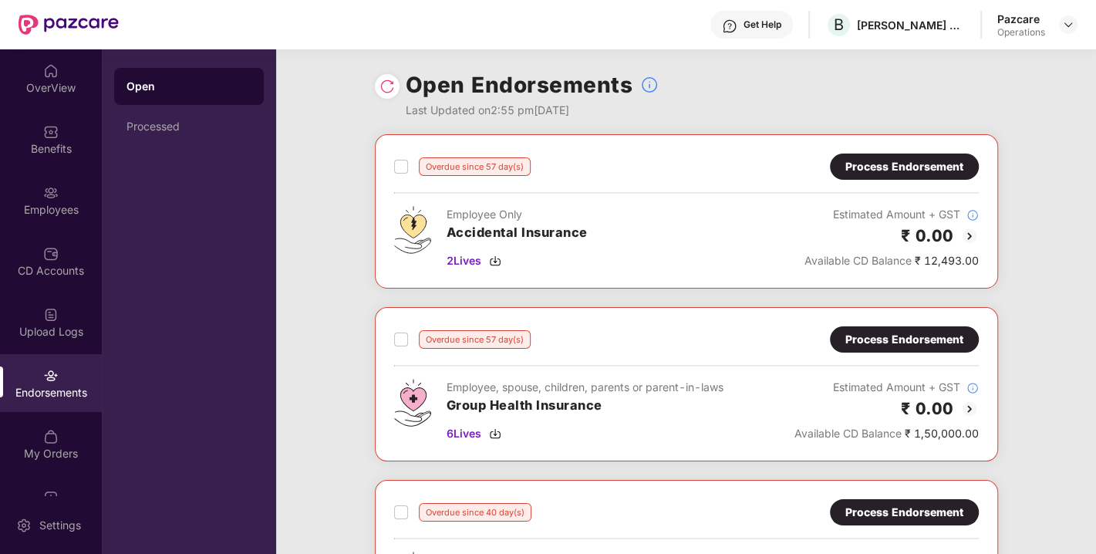
click at [897, 322] on div "Overdue since 57 day(s) Process Endorsement Employee, spouse, children, parents…" at bounding box center [686, 384] width 623 height 154
click at [901, 340] on div "Process Endorsement" at bounding box center [904, 339] width 118 height 17
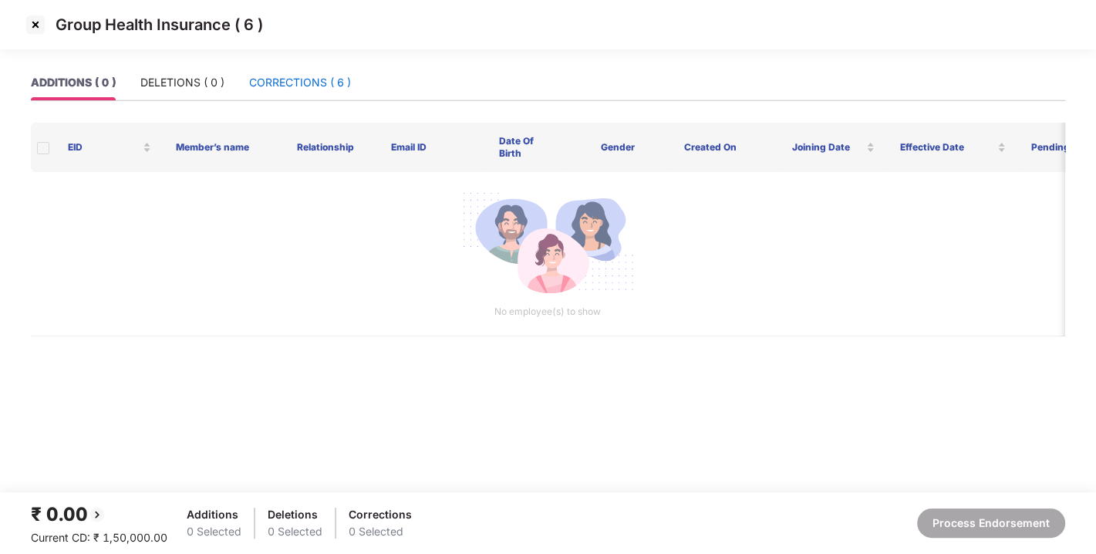
click at [267, 86] on div "CORRECTIONS ( 6 )" at bounding box center [300, 82] width 102 height 17
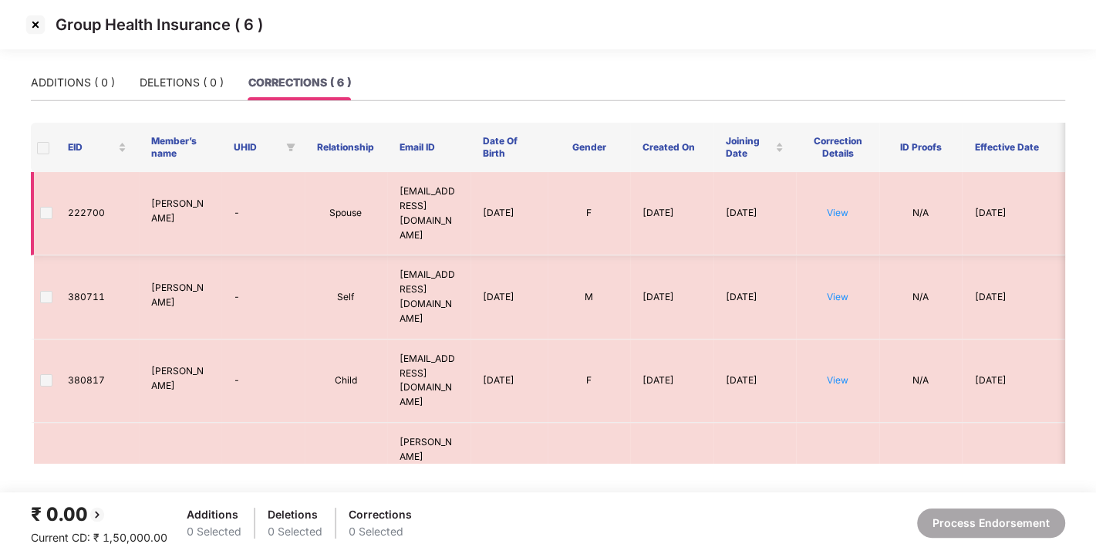
click at [46, 207] on span at bounding box center [46, 213] width 12 height 12
click at [39, 143] on span at bounding box center [43, 148] width 12 height 12
click at [42, 150] on span at bounding box center [43, 148] width 12 height 12
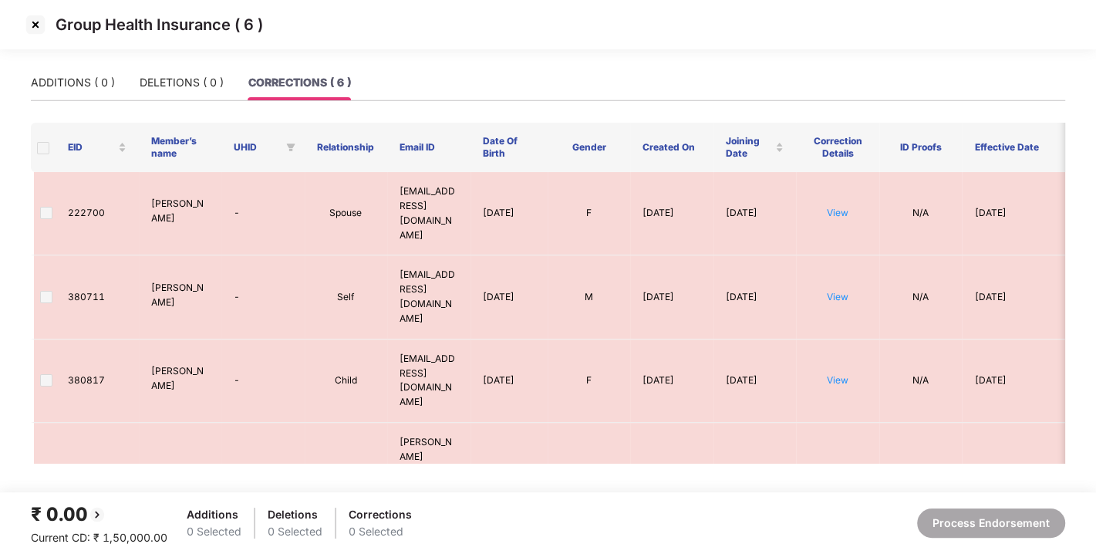
click at [42, 150] on span at bounding box center [43, 148] width 12 height 12
click at [38, 22] on img at bounding box center [35, 24] width 25 height 25
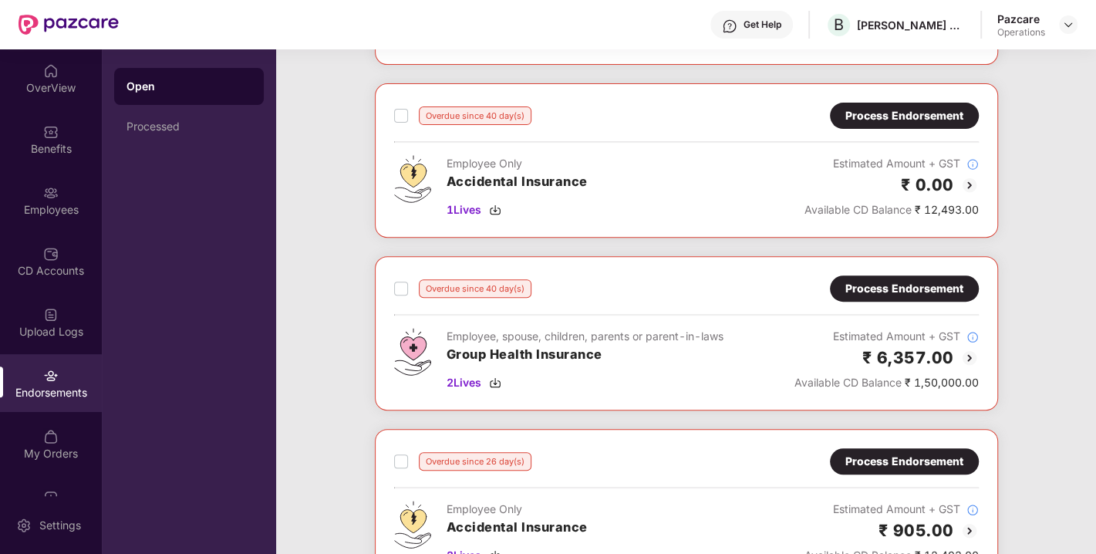
scroll to position [401, 0]
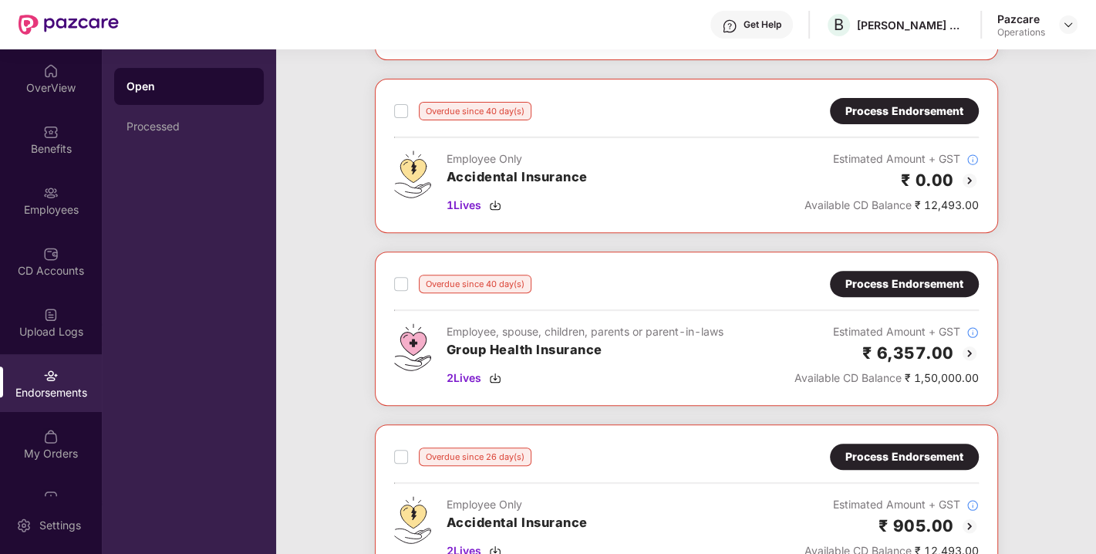
click at [884, 278] on div "Process Endorsement" at bounding box center [904, 283] width 118 height 17
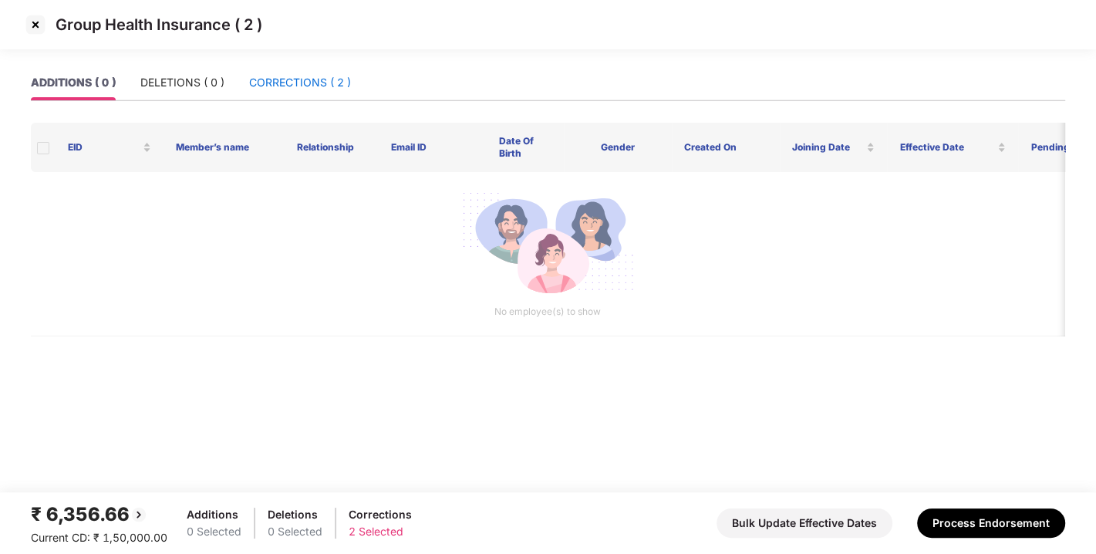
click at [301, 83] on div "CORRECTIONS ( 2 )" at bounding box center [300, 82] width 102 height 17
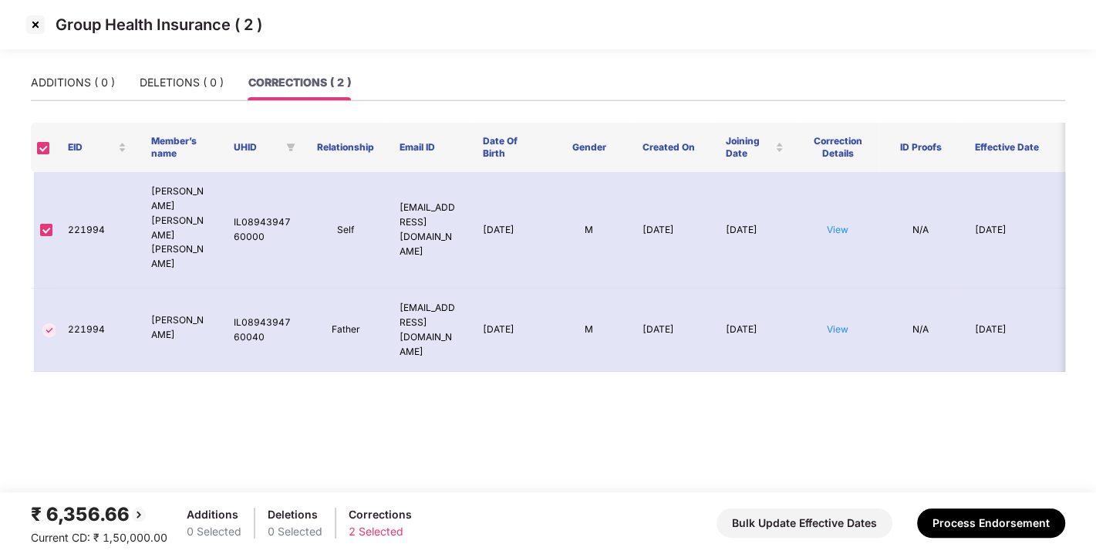
click at [32, 29] on img at bounding box center [35, 24] width 25 height 25
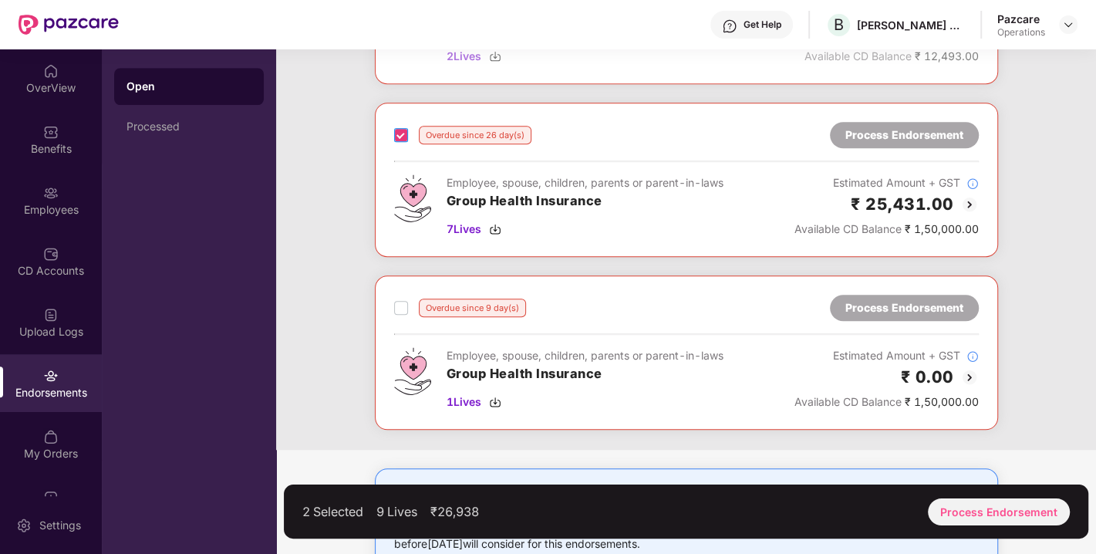
scroll to position [899, 0]
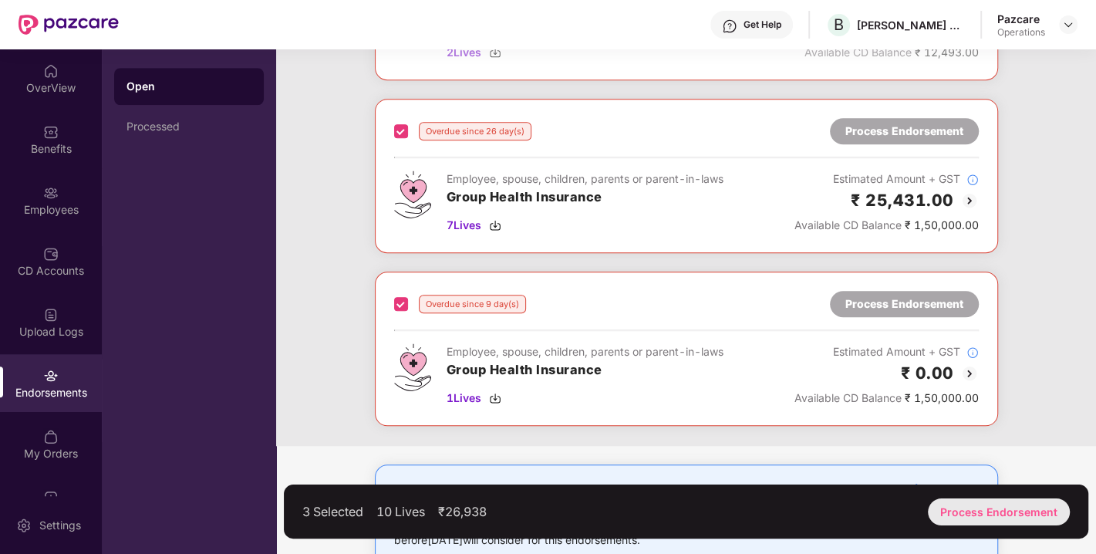
click at [982, 505] on div "Process Endorsement" at bounding box center [999, 511] width 142 height 27
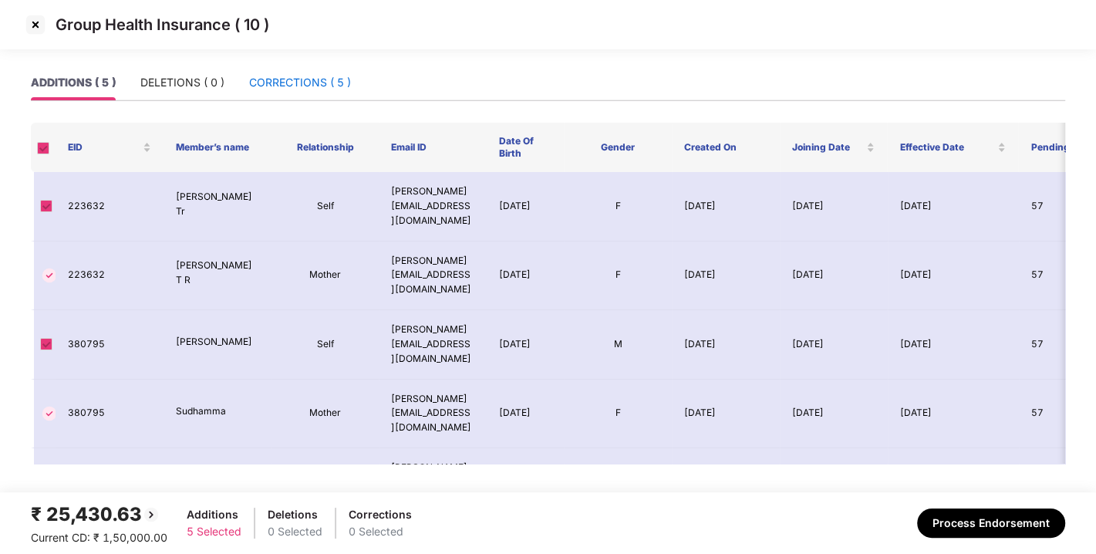
click at [268, 81] on div "CORRECTIONS ( 5 )" at bounding box center [300, 82] width 102 height 17
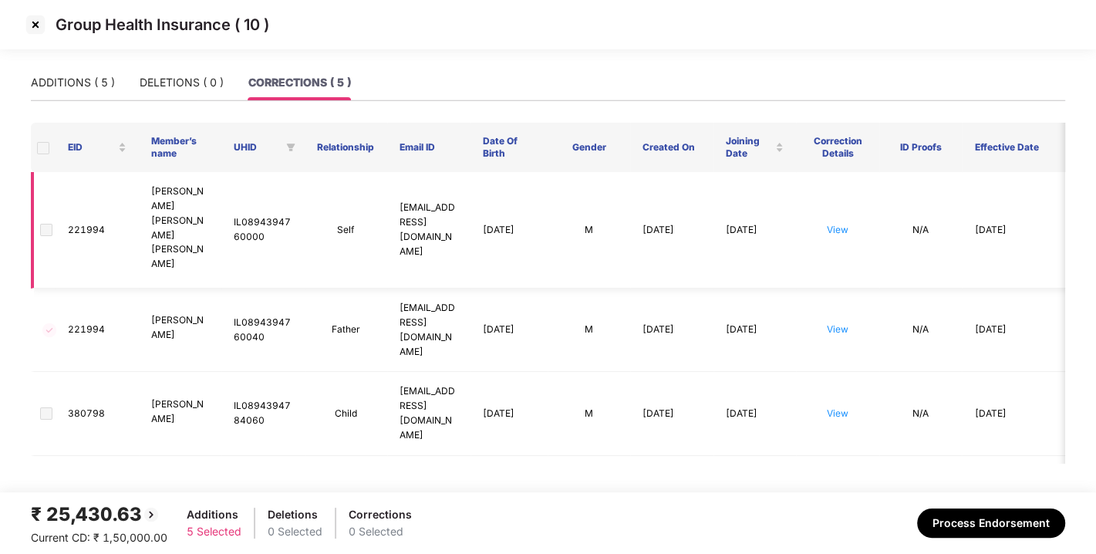
click at [44, 224] on span at bounding box center [46, 230] width 12 height 12
click at [43, 407] on span at bounding box center [46, 413] width 12 height 12
click at [61, 81] on div "ADDITIONS ( 5 )" at bounding box center [73, 82] width 84 height 17
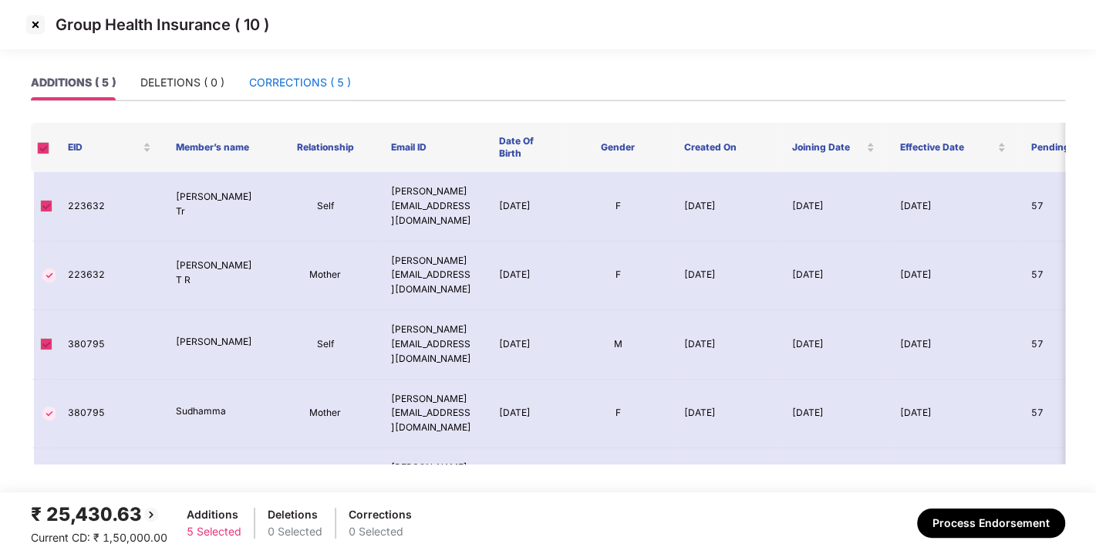
click at [287, 86] on div "CORRECTIONS ( 5 )" at bounding box center [300, 82] width 102 height 17
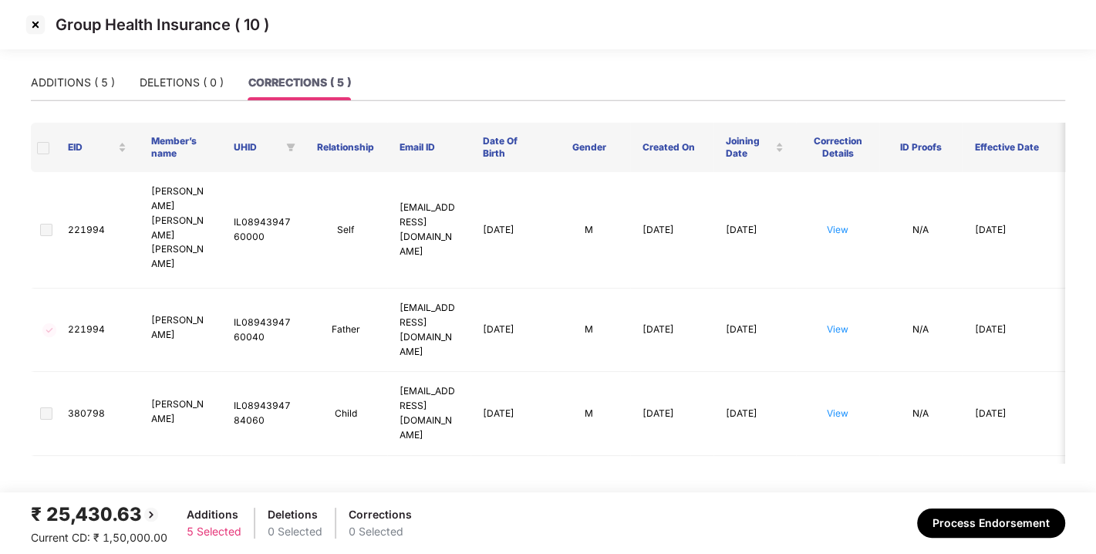
click at [37, 17] on img at bounding box center [35, 24] width 25 height 25
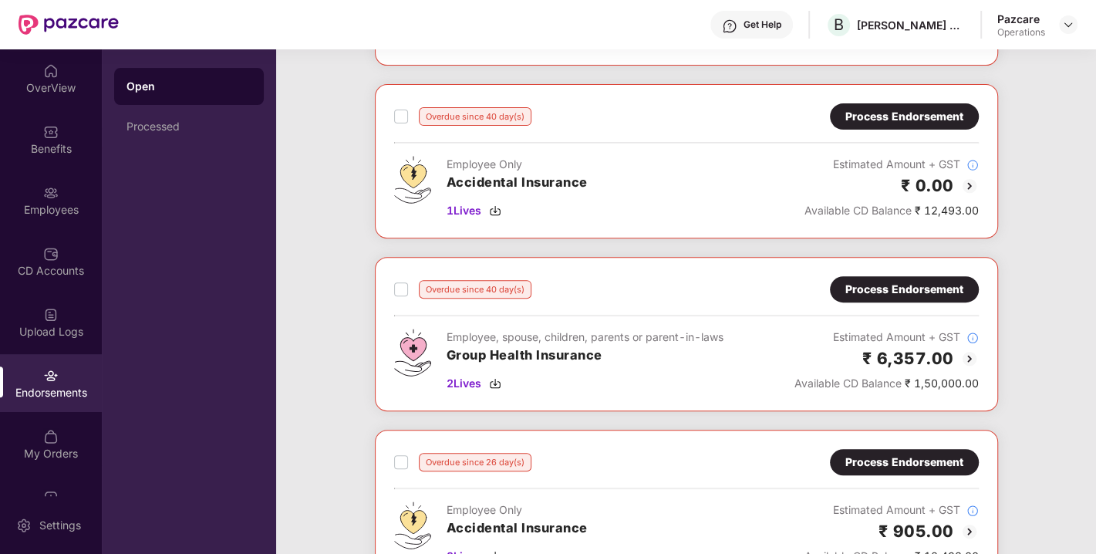
scroll to position [417, 0]
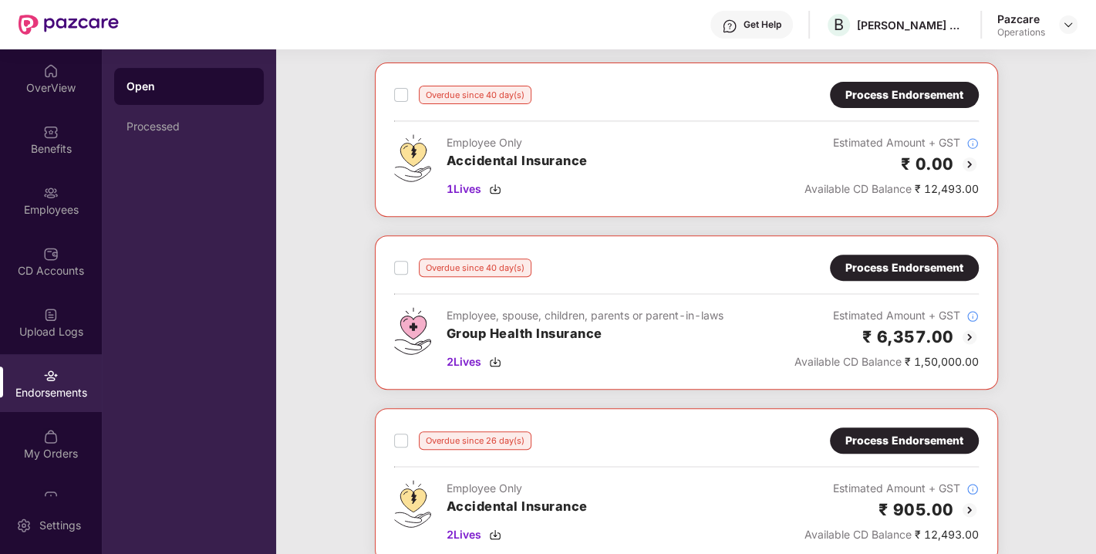
click at [869, 262] on div "Process Endorsement" at bounding box center [904, 267] width 118 height 17
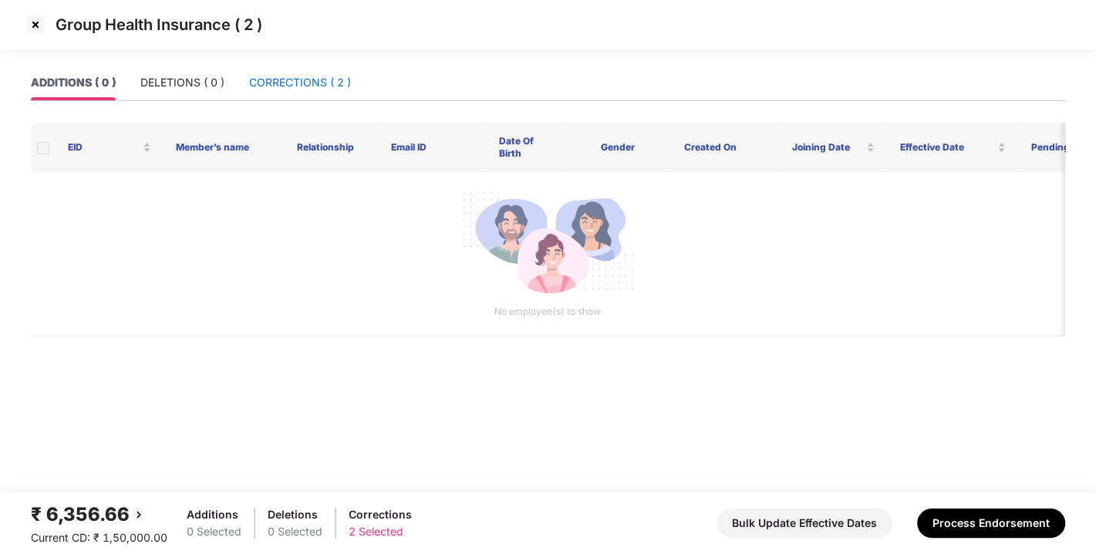
click at [291, 82] on div "CORRECTIONS ( 2 )" at bounding box center [300, 82] width 102 height 17
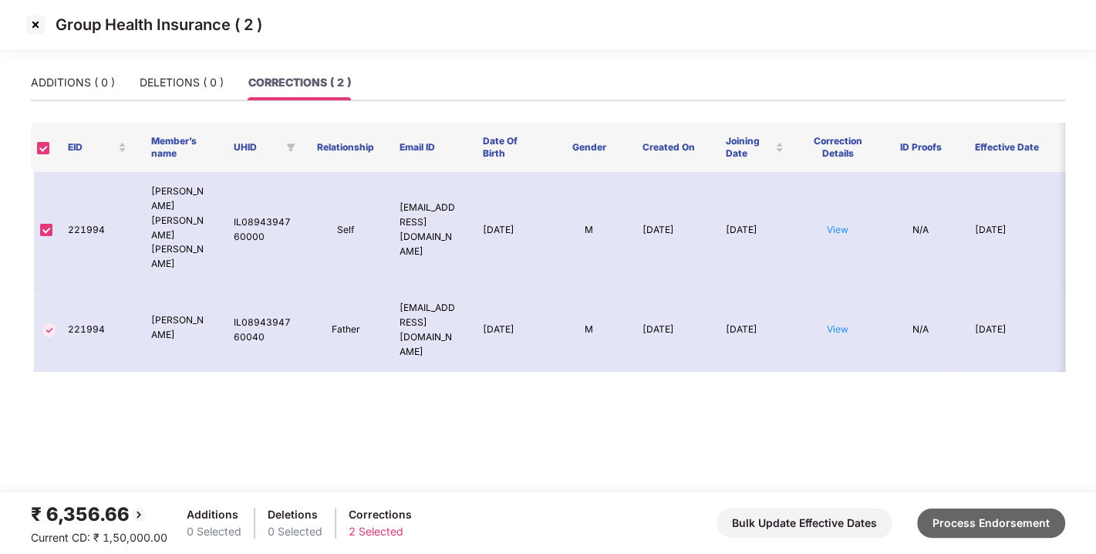
click at [971, 513] on button "Process Endorsement" at bounding box center [991, 522] width 148 height 29
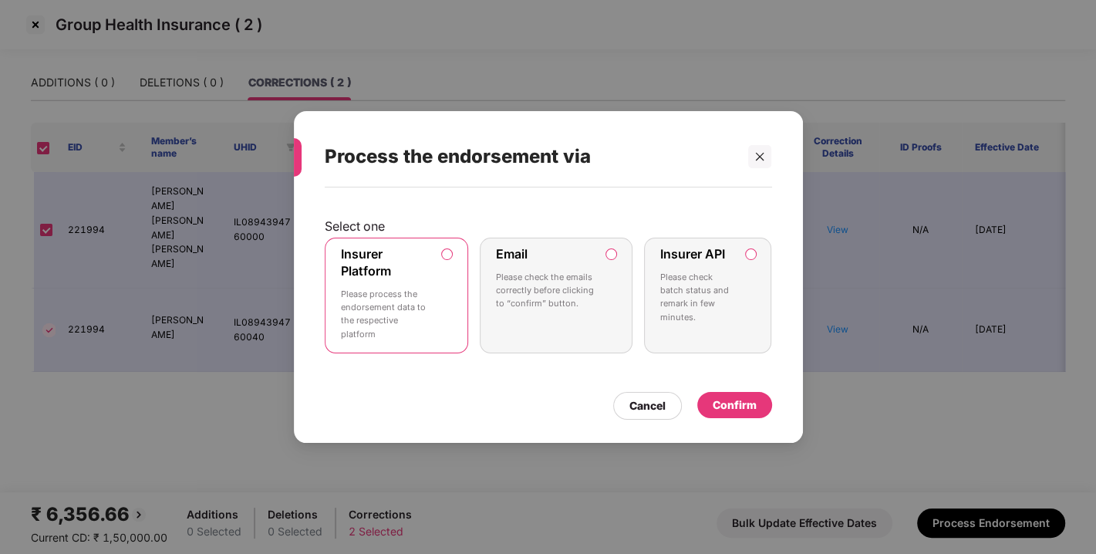
click at [738, 412] on div "Confirm" at bounding box center [734, 404] width 44 height 17
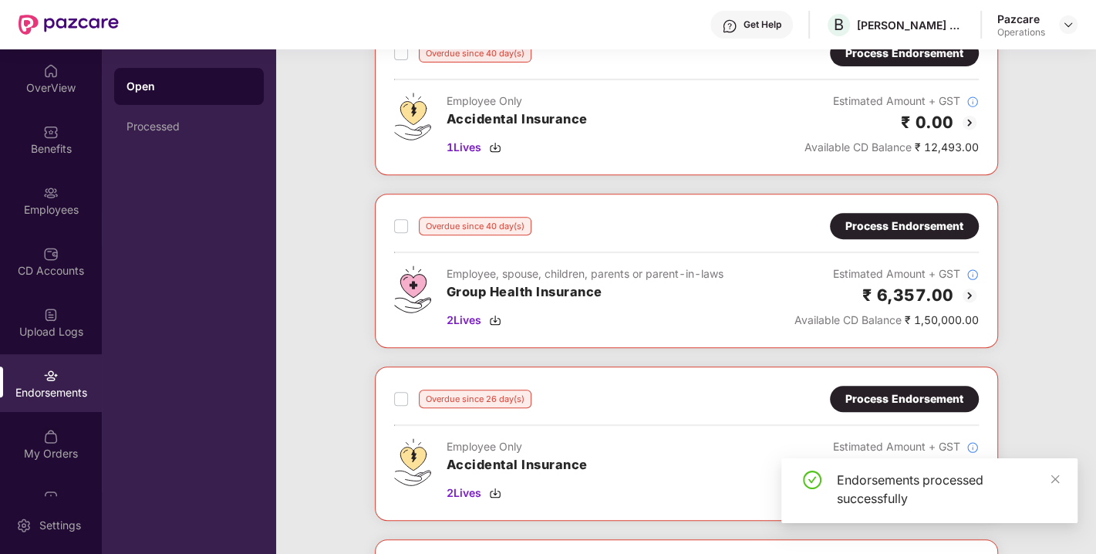
scroll to position [460, 0]
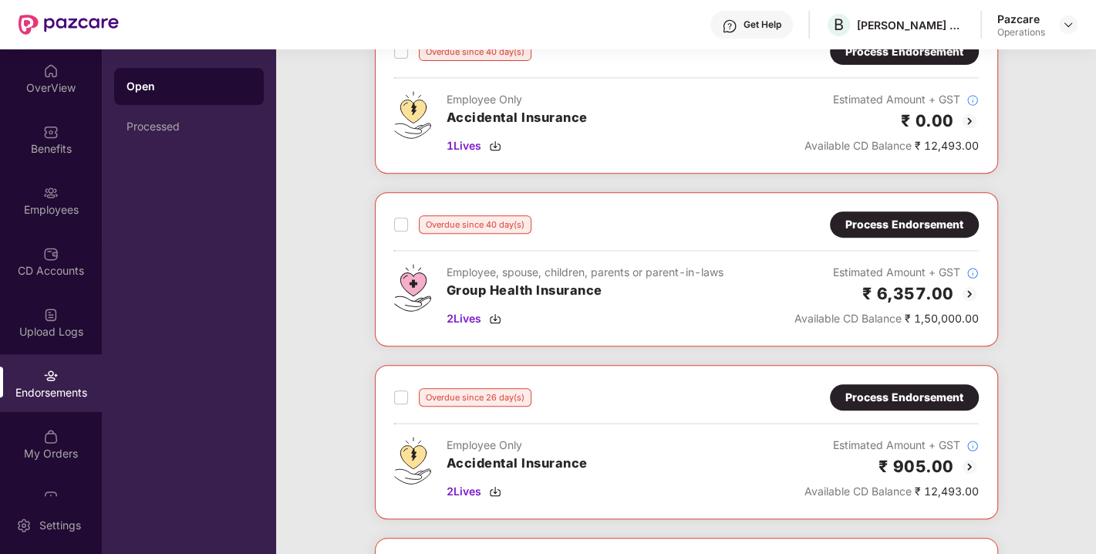
click at [904, 222] on div "Process Endorsement" at bounding box center [904, 224] width 118 height 17
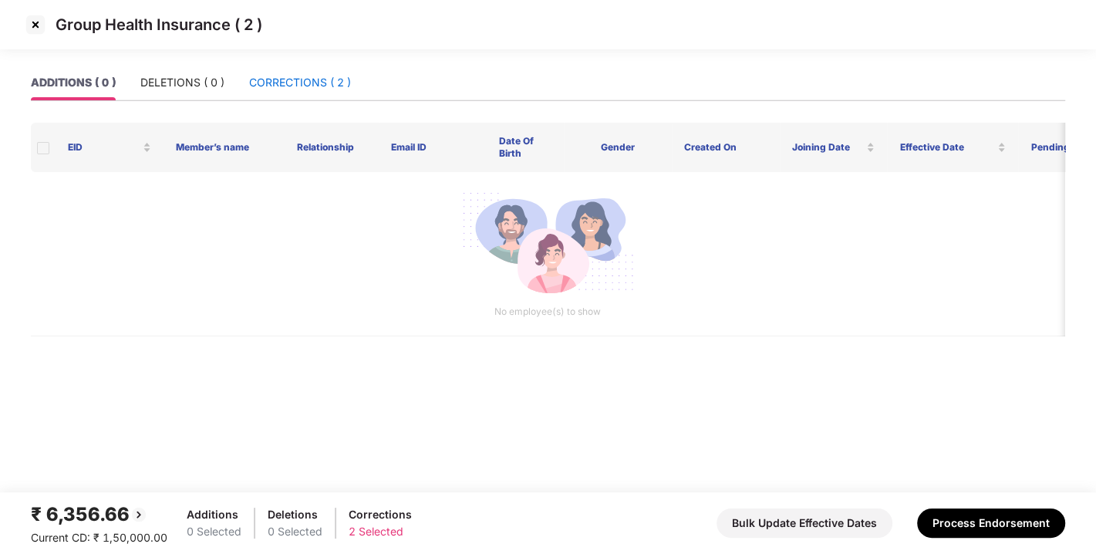
click at [294, 80] on div "CORRECTIONS ( 2 )" at bounding box center [300, 82] width 102 height 17
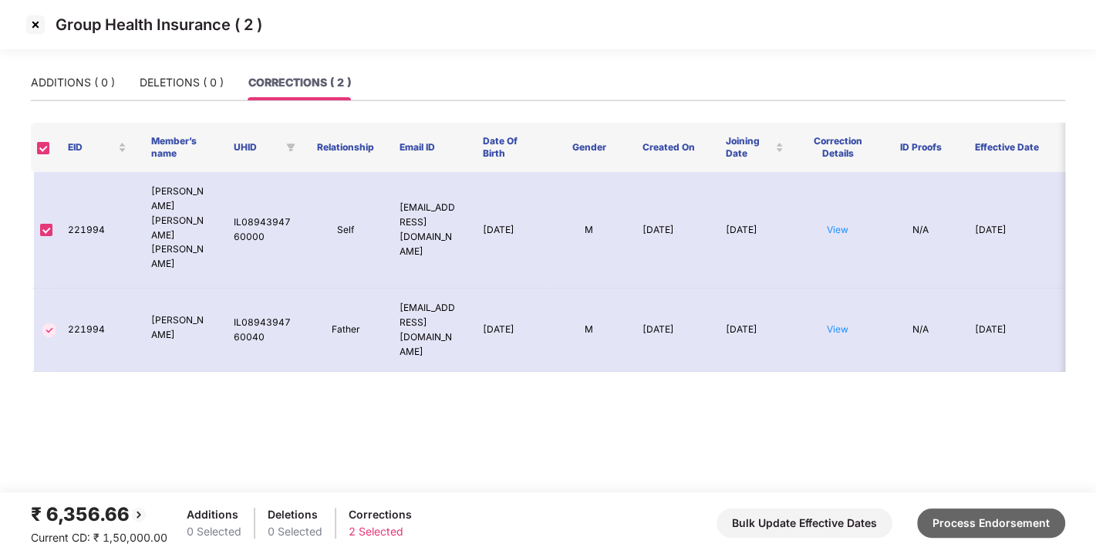
click at [978, 509] on button "Process Endorsement" at bounding box center [991, 522] width 148 height 29
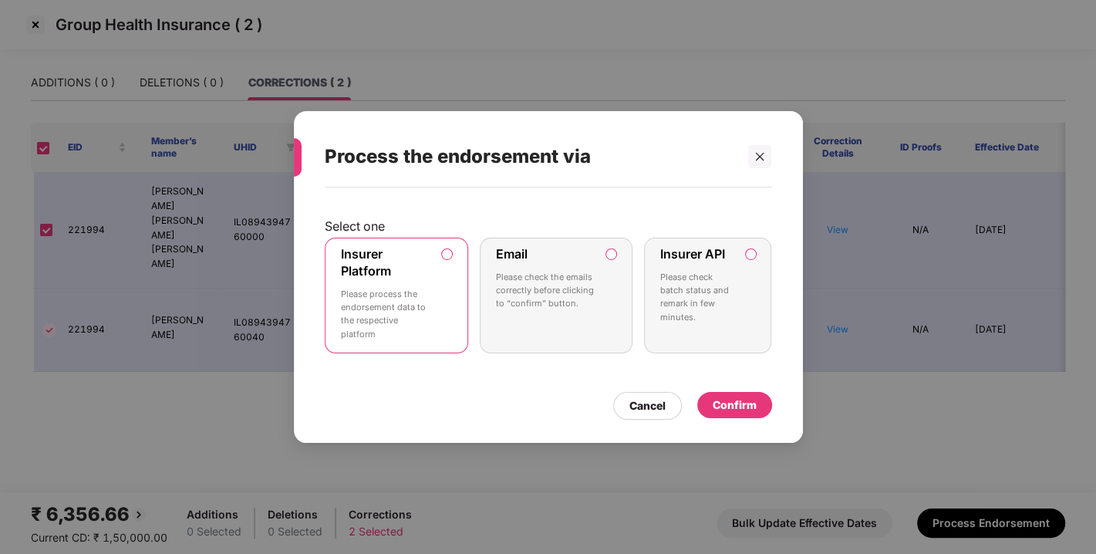
click at [735, 399] on div "Confirm" at bounding box center [734, 404] width 44 height 17
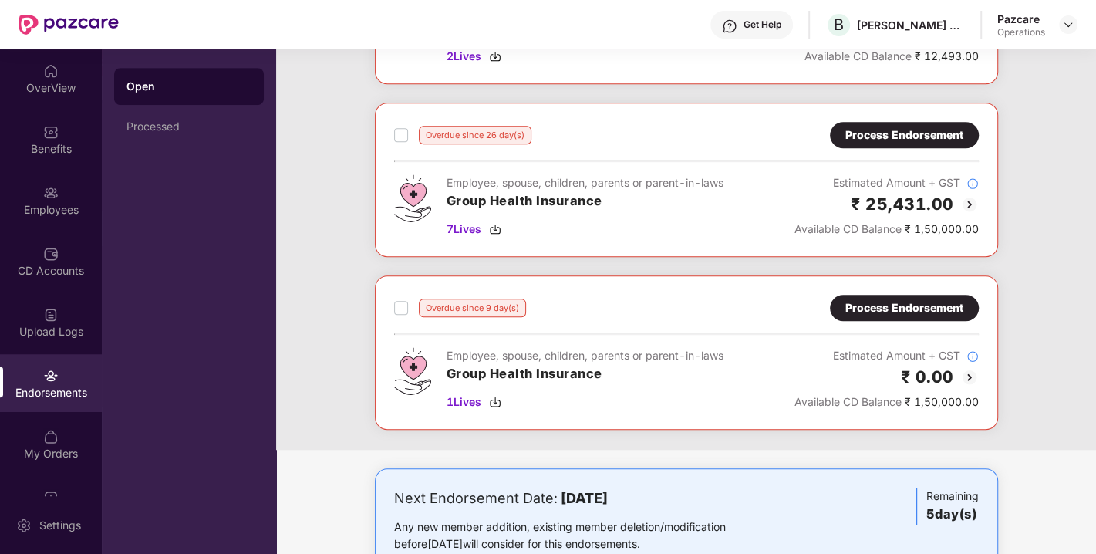
scroll to position [631, 0]
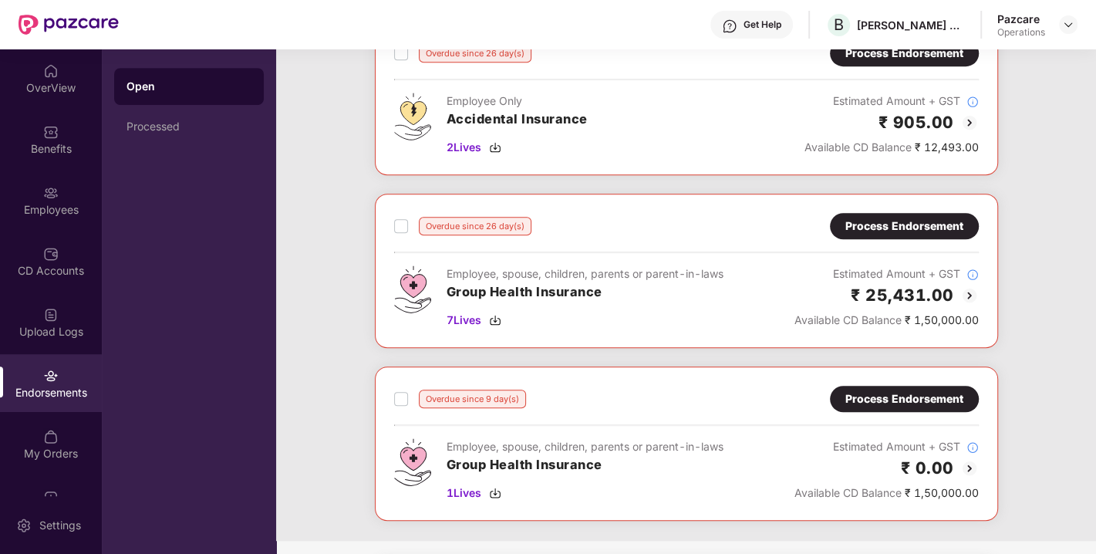
click at [899, 223] on div "Process Endorsement" at bounding box center [904, 225] width 118 height 17
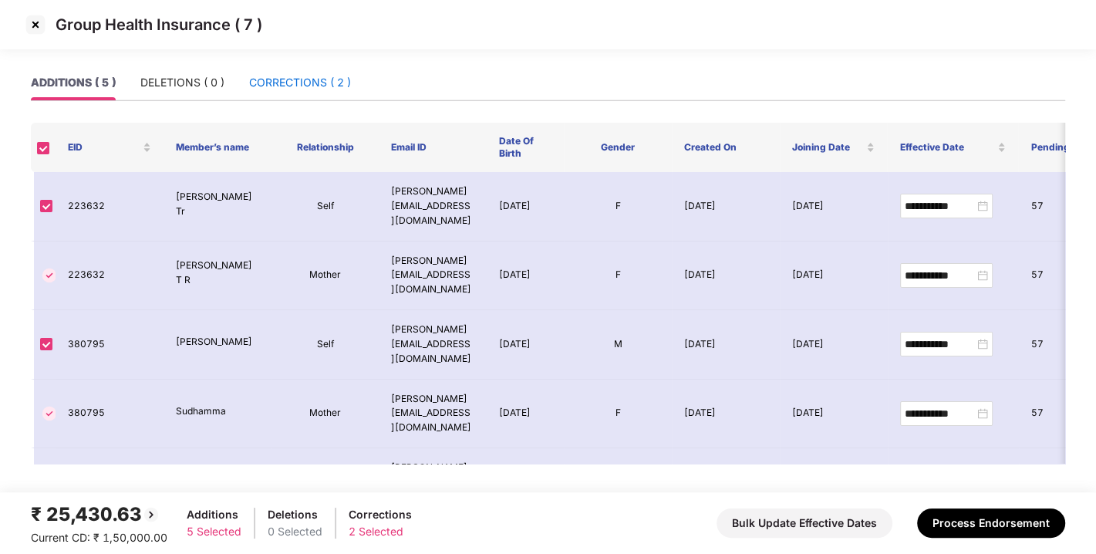
click at [275, 79] on div "CORRECTIONS ( 2 )" at bounding box center [300, 82] width 102 height 17
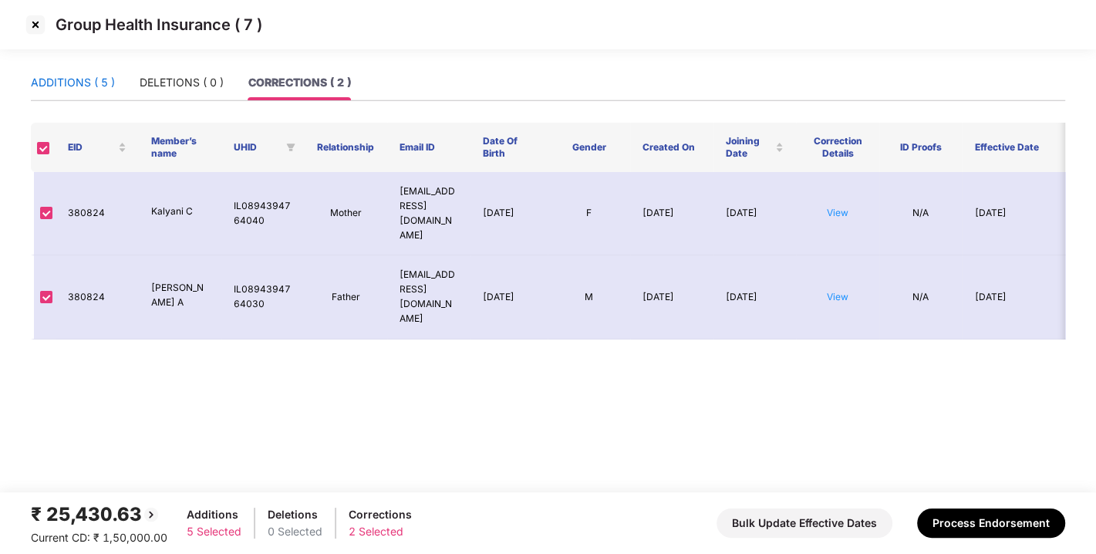
click at [74, 86] on div "ADDITIONS ( 5 )" at bounding box center [73, 82] width 84 height 17
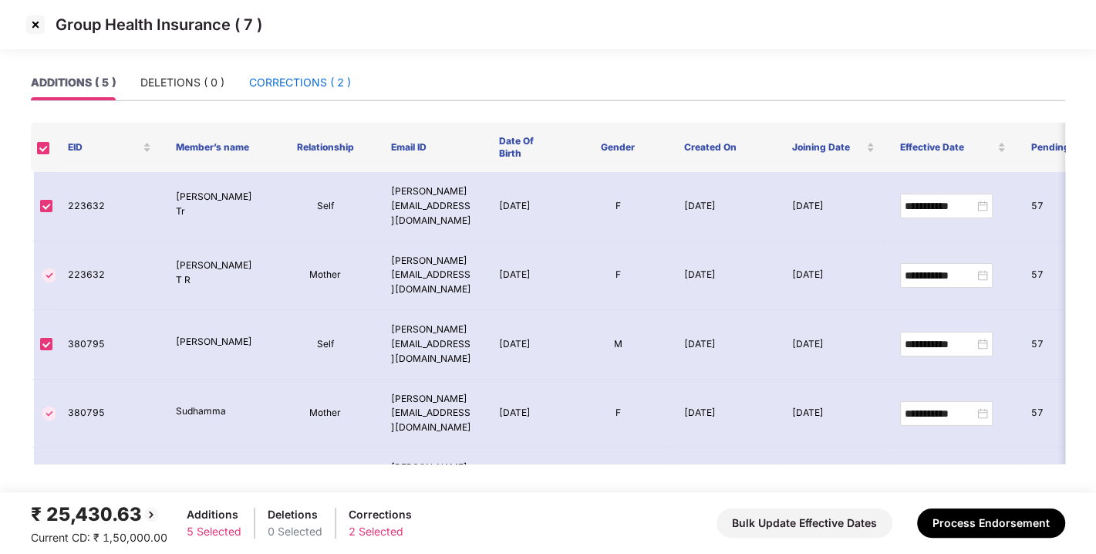
click at [295, 81] on div "CORRECTIONS ( 2 )" at bounding box center [300, 82] width 102 height 17
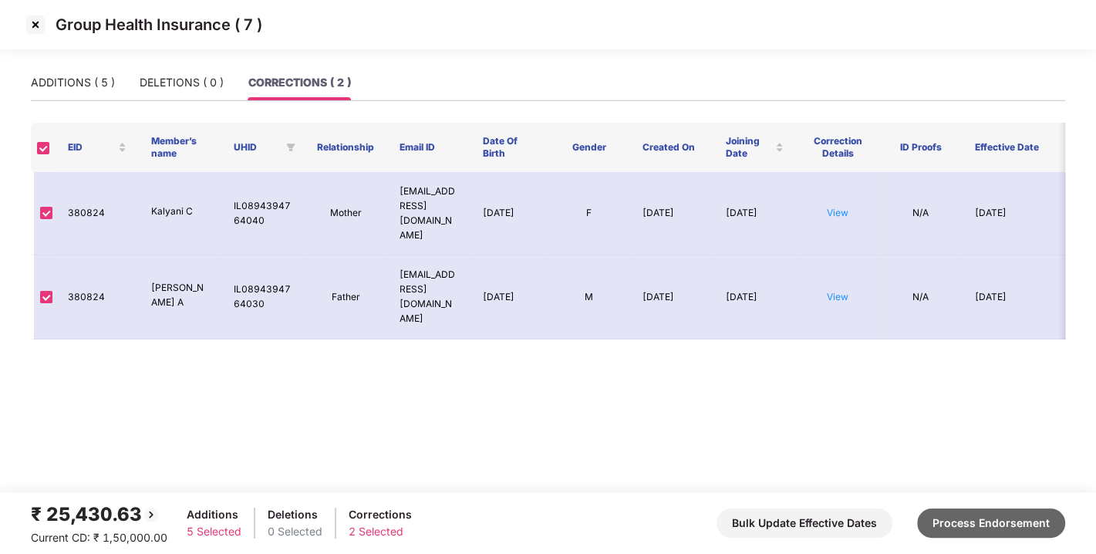
click at [982, 520] on button "Process Endorsement" at bounding box center [991, 522] width 148 height 29
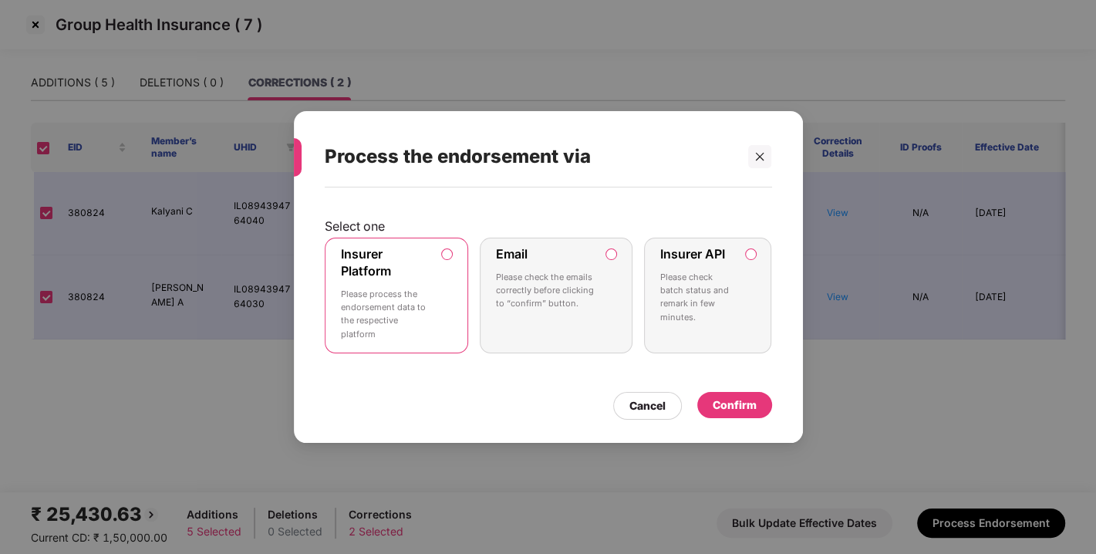
click at [738, 403] on div "Confirm" at bounding box center [734, 404] width 44 height 17
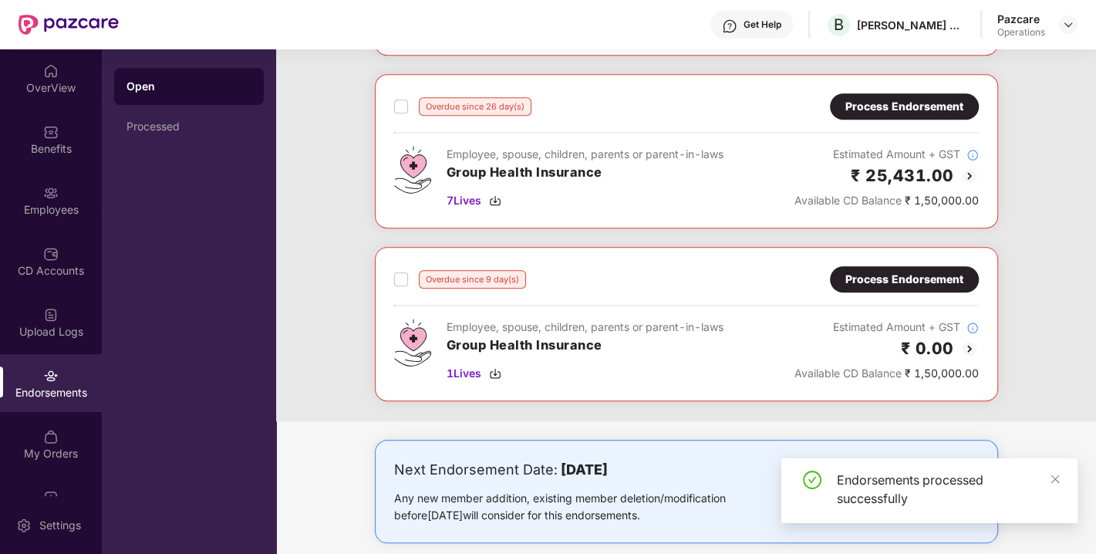
scroll to position [752, 0]
click at [847, 278] on div "Process Endorsement" at bounding box center [904, 278] width 118 height 17
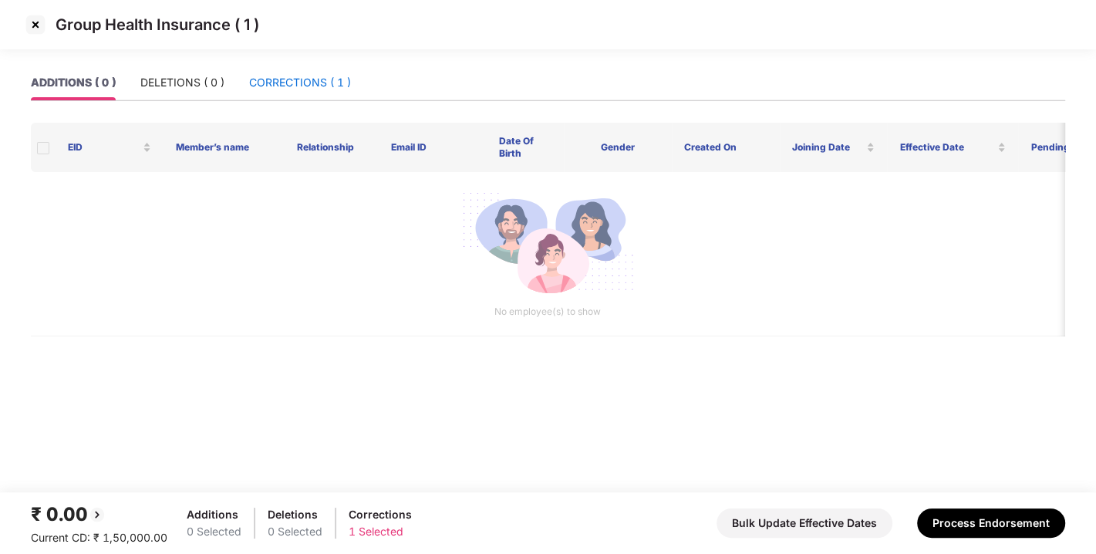
click at [301, 79] on div "CORRECTIONS ( 1 )" at bounding box center [300, 82] width 102 height 17
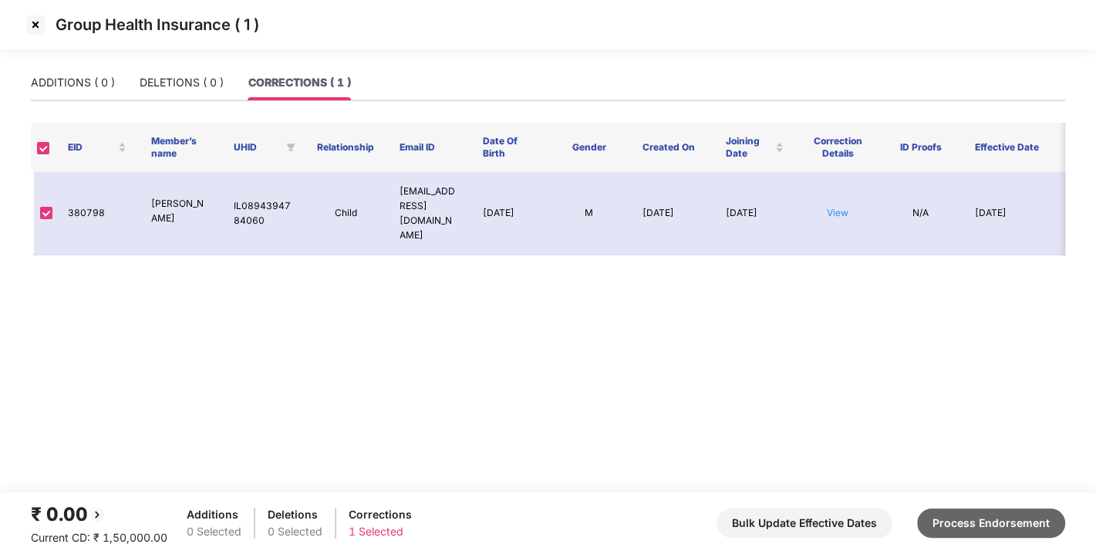
click at [960, 510] on button "Process Endorsement" at bounding box center [991, 522] width 148 height 29
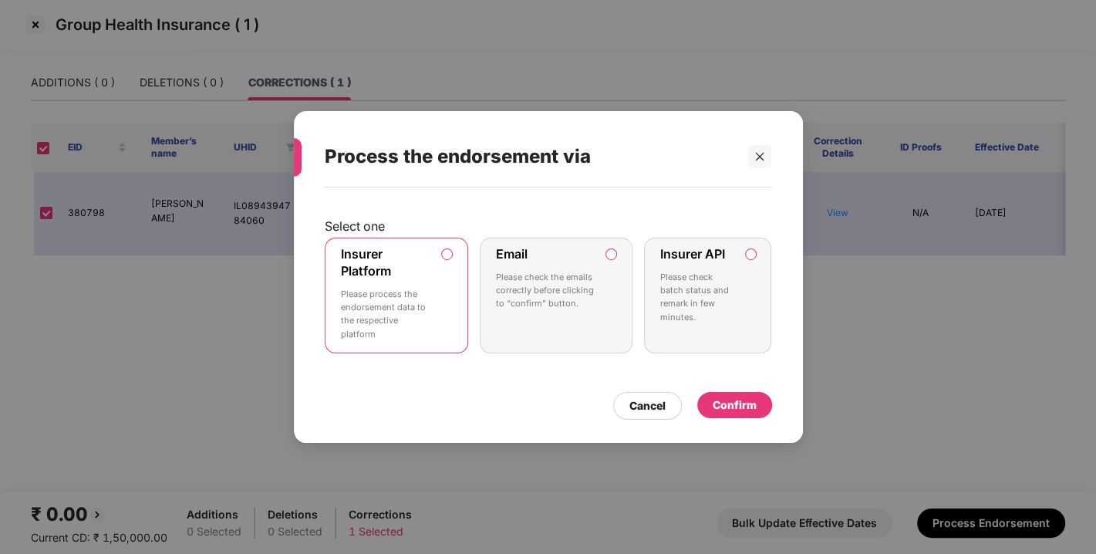
click at [729, 402] on div "Confirm" at bounding box center [734, 404] width 44 height 17
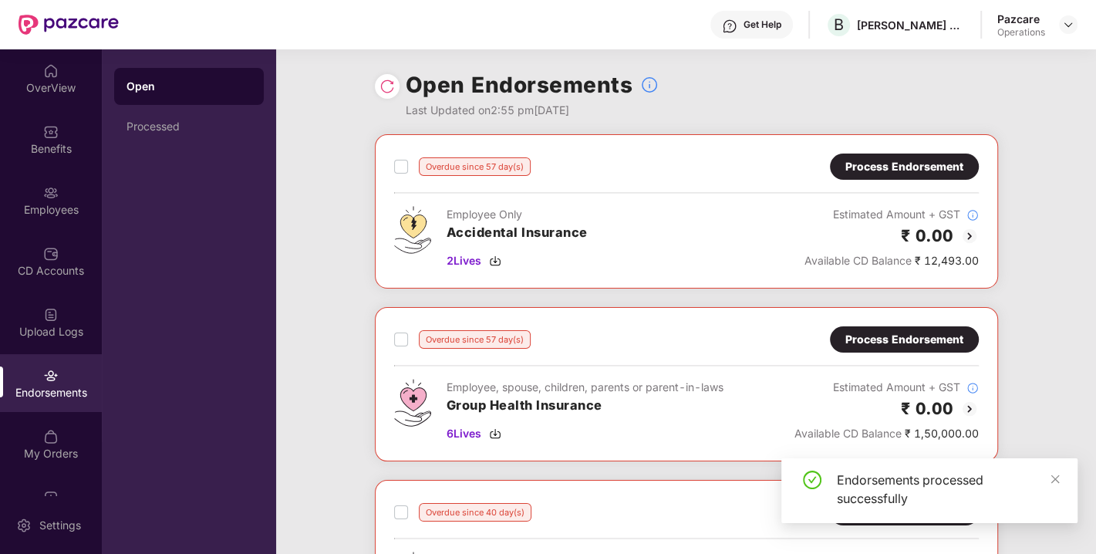
click at [388, 82] on img at bounding box center [386, 86] width 15 height 15
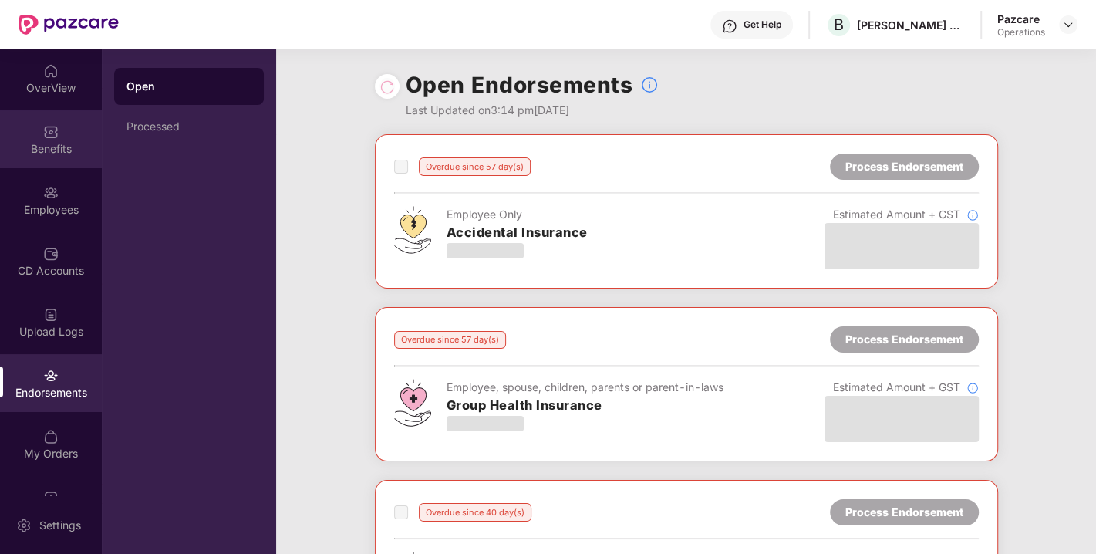
click at [31, 127] on div "Benefits" at bounding box center [51, 139] width 102 height 58
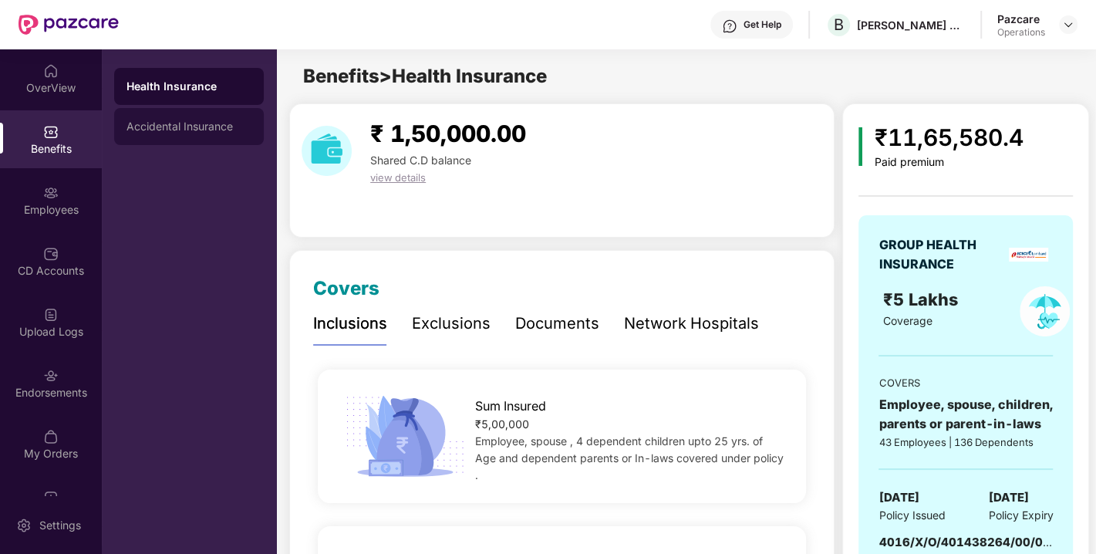
click at [211, 125] on div "Accidental Insurance" at bounding box center [188, 126] width 125 height 12
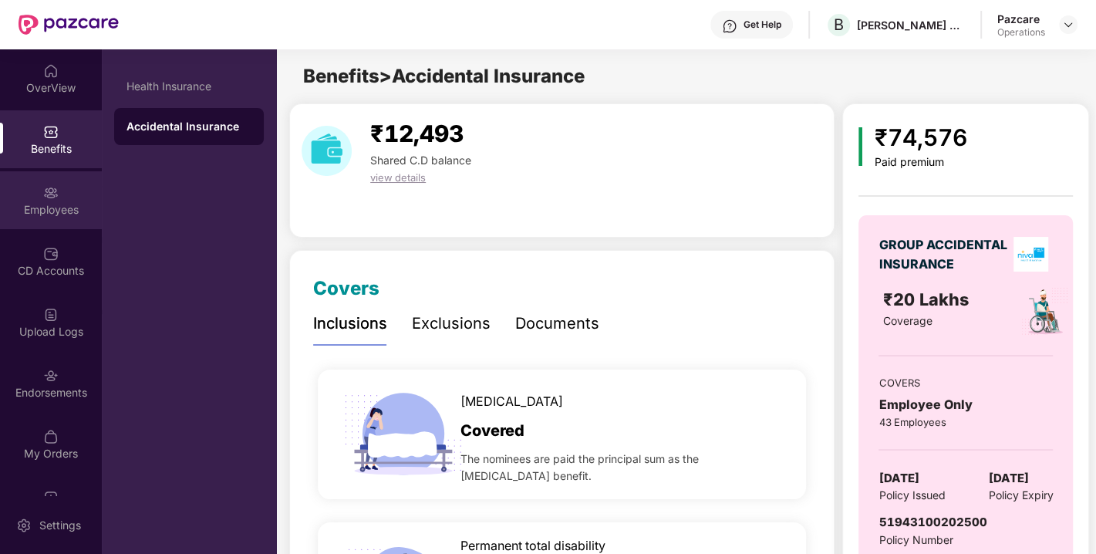
click at [28, 216] on div "Employees" at bounding box center [51, 209] width 102 height 15
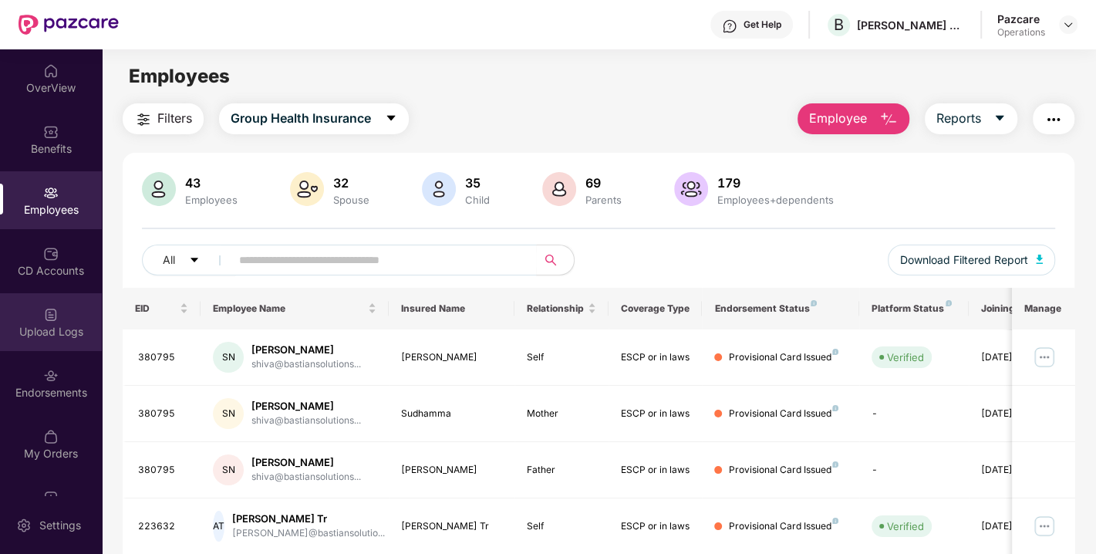
scroll to position [40, 0]
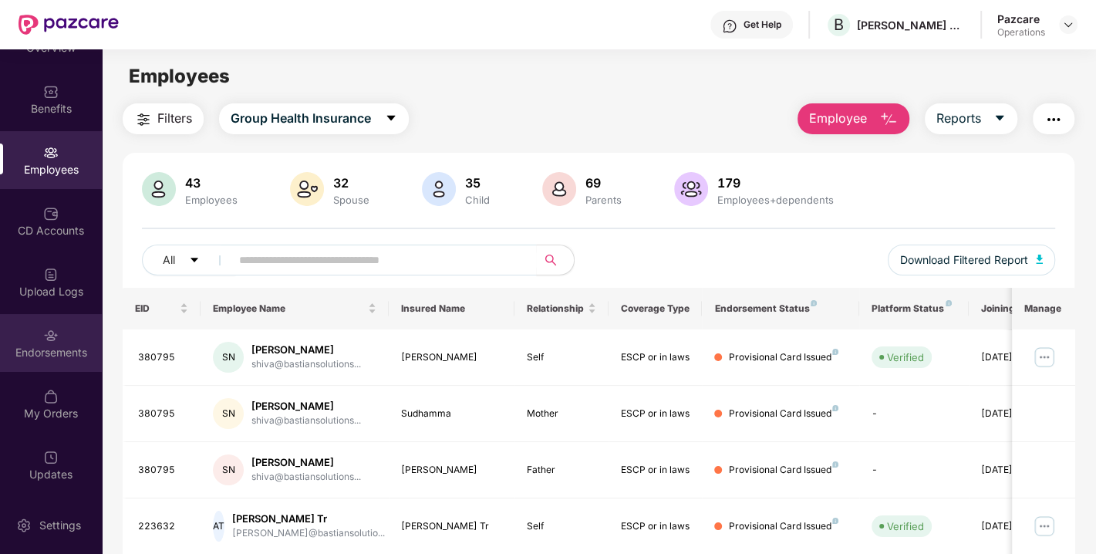
click at [26, 353] on div "Endorsements" at bounding box center [51, 352] width 102 height 15
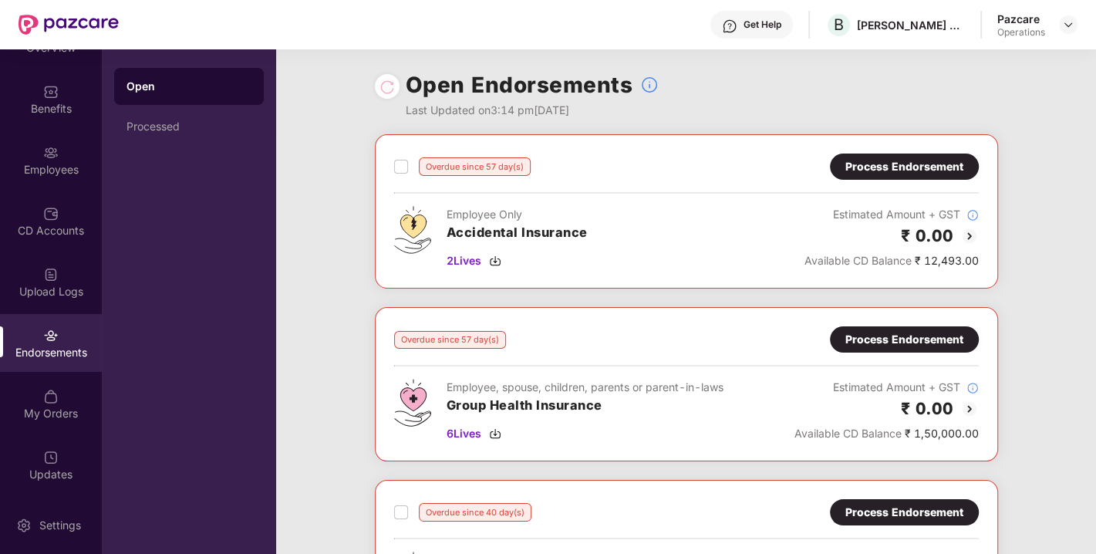
click at [900, 342] on div "Process Endorsement" at bounding box center [904, 339] width 118 height 17
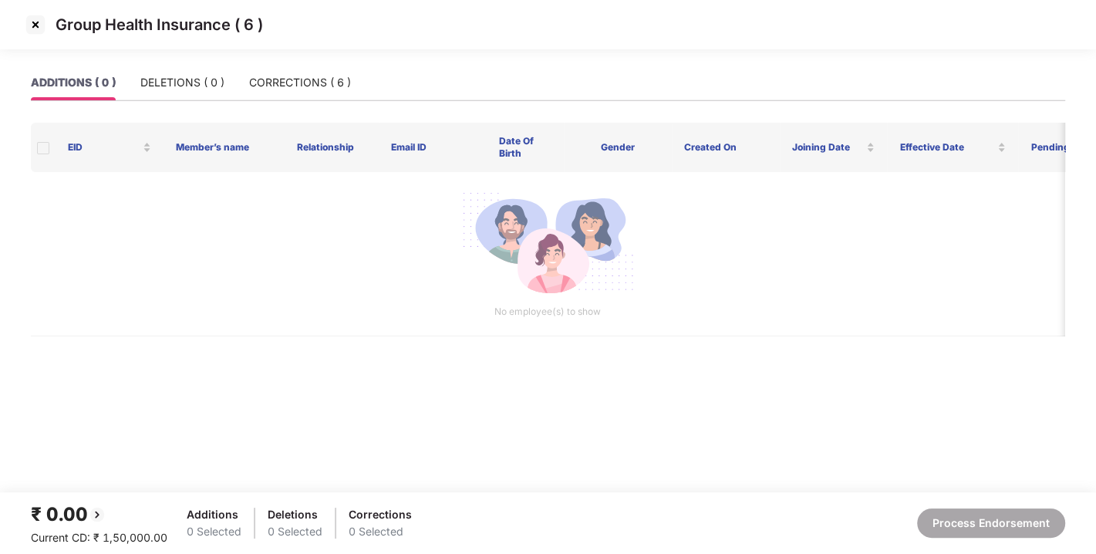
click at [31, 18] on img at bounding box center [35, 24] width 25 height 25
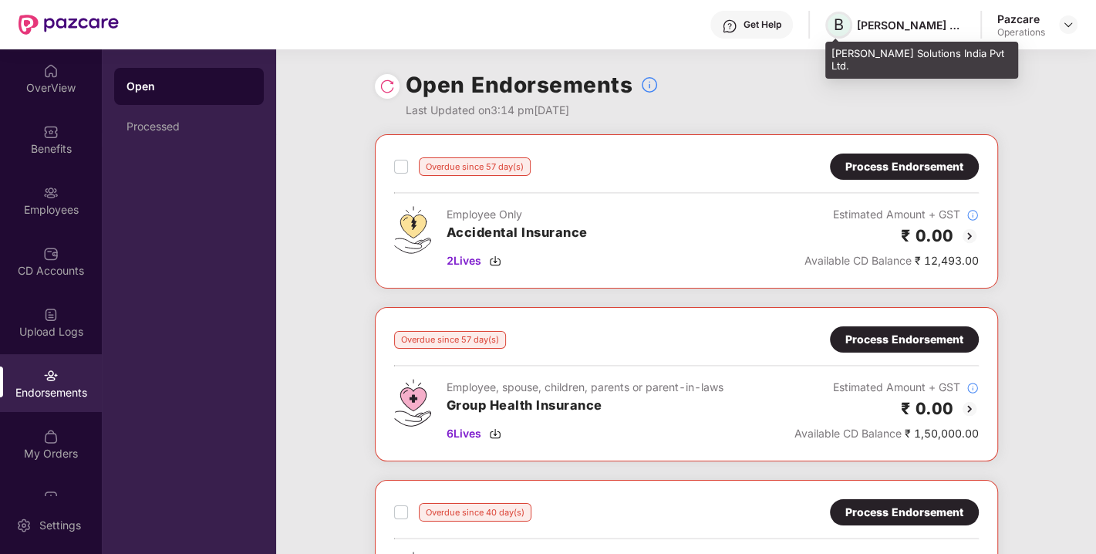
click at [833, 24] on span "B" at bounding box center [838, 24] width 10 height 19
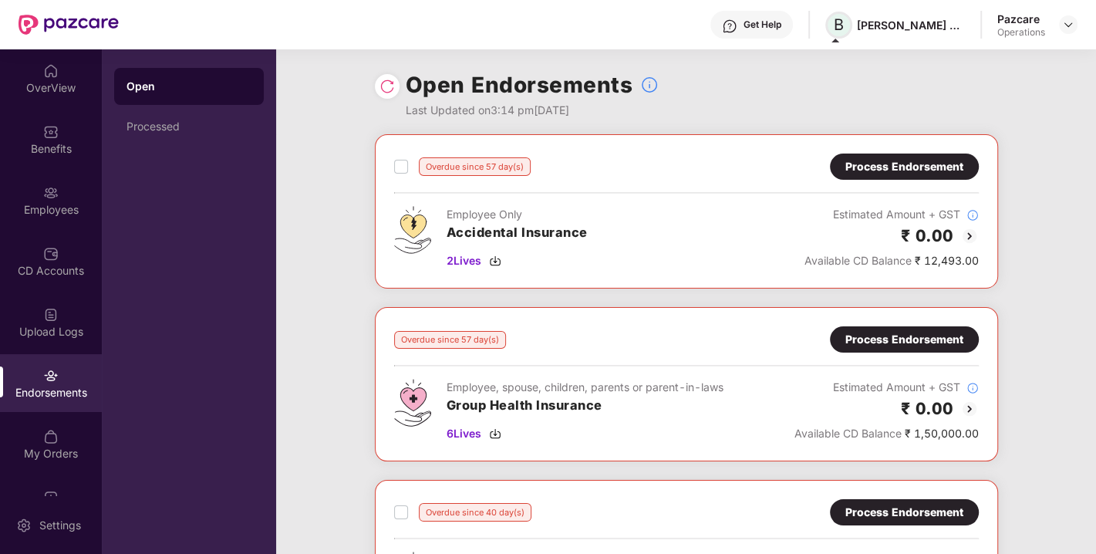
click at [833, 27] on span "B" at bounding box center [838, 24] width 10 height 19
click at [840, 24] on span "B" at bounding box center [838, 24] width 10 height 19
click at [864, 25] on div "[PERSON_NAME] Solutions India Pvt Ltd." at bounding box center [911, 25] width 108 height 15
click at [786, 130] on div "Open Endorsements Last Updated on 3:14 pm[DATE]" at bounding box center [686, 91] width 623 height 85
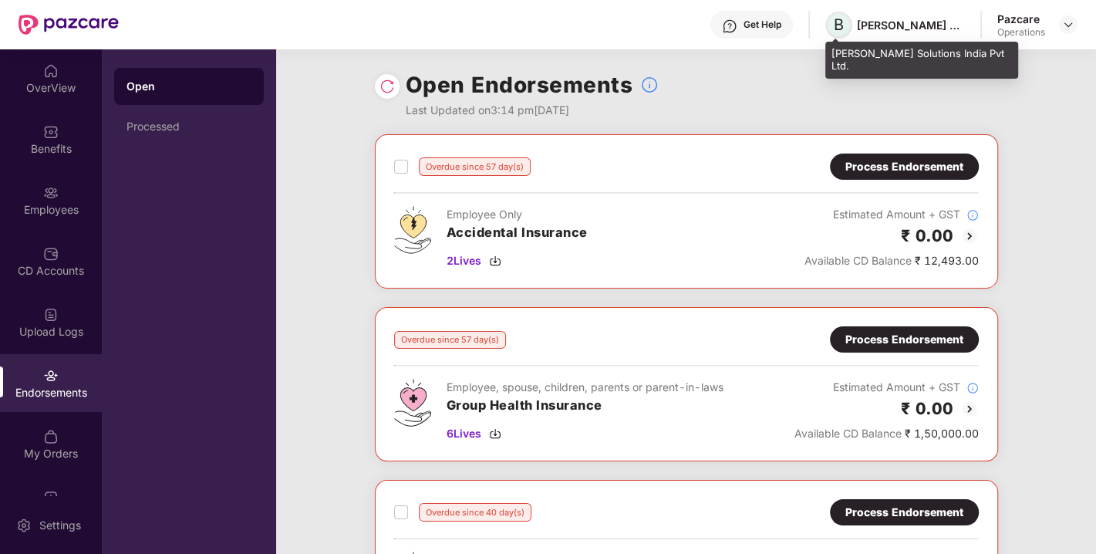
click at [836, 24] on span "B" at bounding box center [838, 24] width 10 height 19
drag, startPoint x: 830, startPoint y: 52, endPoint x: 971, endPoint y: 45, distance: 142.0
click at [971, 45] on div "[PERSON_NAME] Solutions India Pvt Ltd." at bounding box center [921, 60] width 193 height 36
copy div "[PERSON_NAME] Solutions India Pvt Ltd"
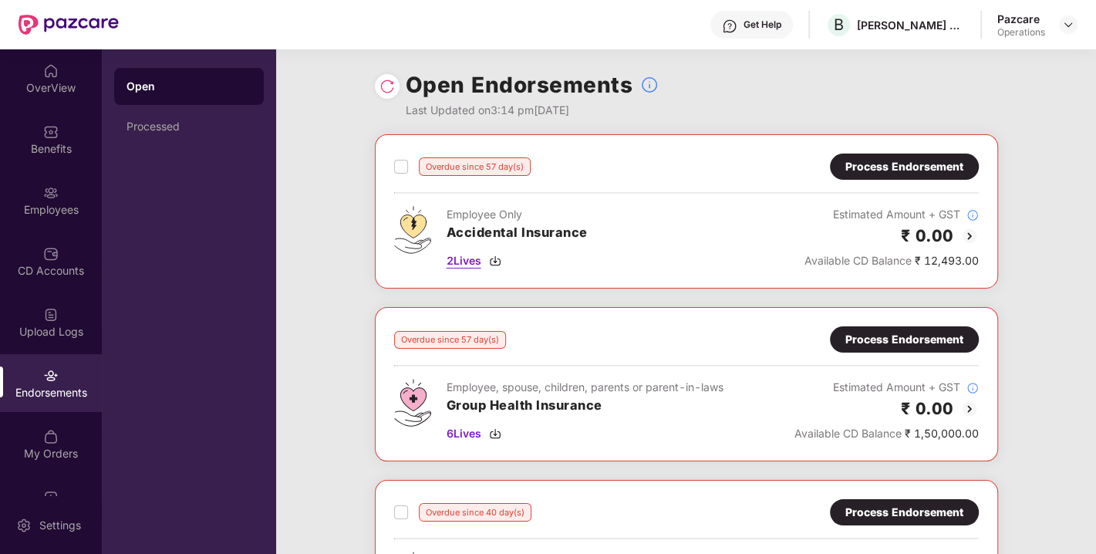
click at [463, 260] on span "2 Lives" at bounding box center [463, 260] width 35 height 17
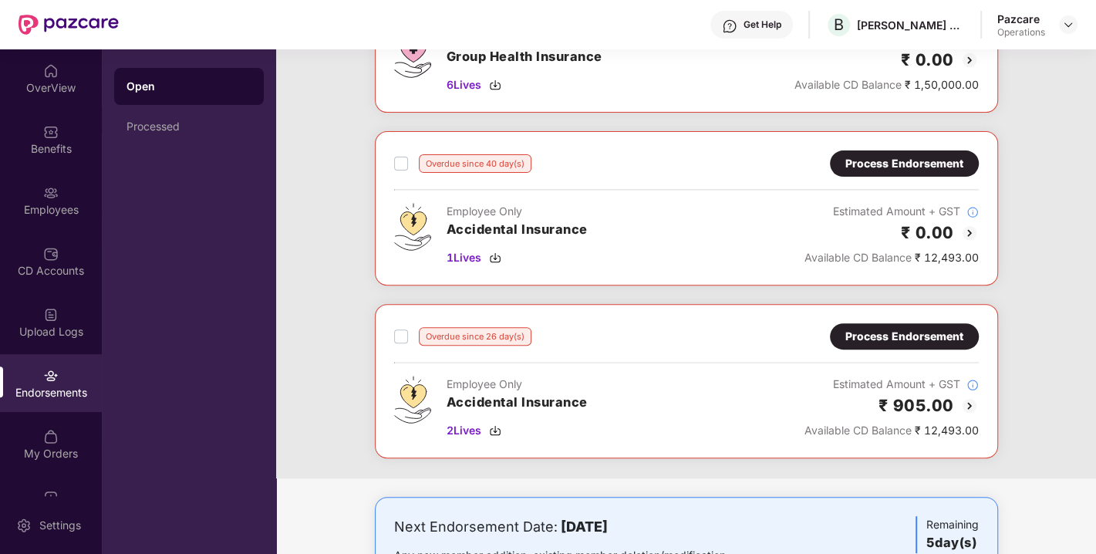
scroll to position [349, 0]
click at [458, 252] on span "1 Lives" at bounding box center [463, 256] width 35 height 17
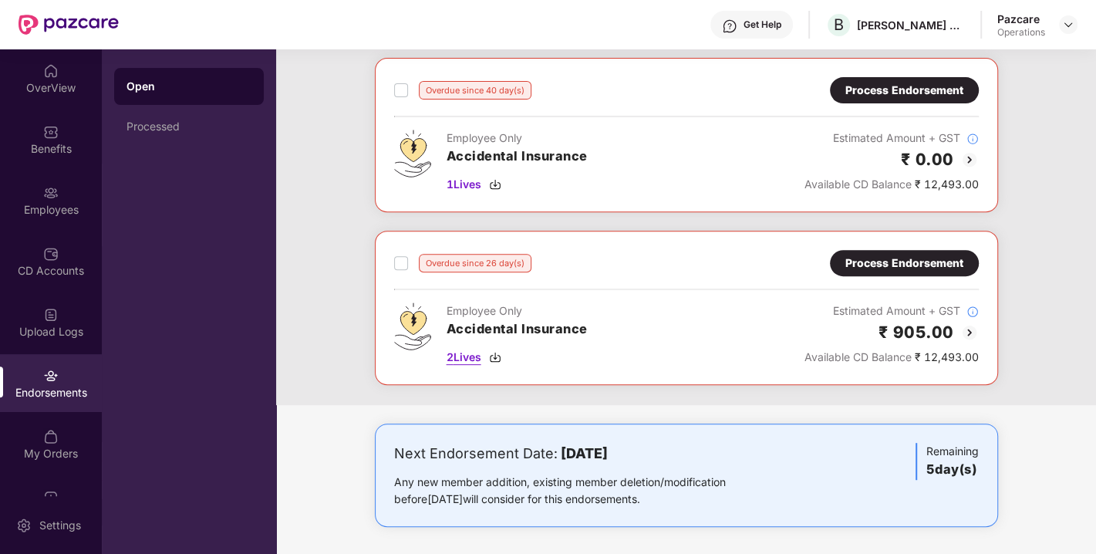
click at [453, 355] on span "2 Lives" at bounding box center [463, 357] width 35 height 17
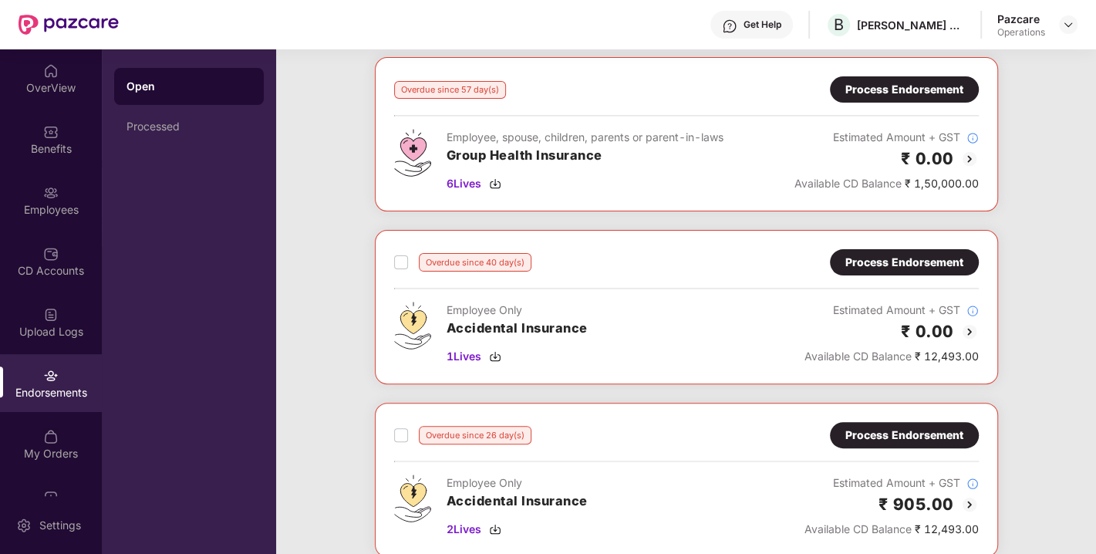
scroll to position [251, 0]
click at [877, 258] on div "Process Endorsement" at bounding box center [904, 261] width 118 height 17
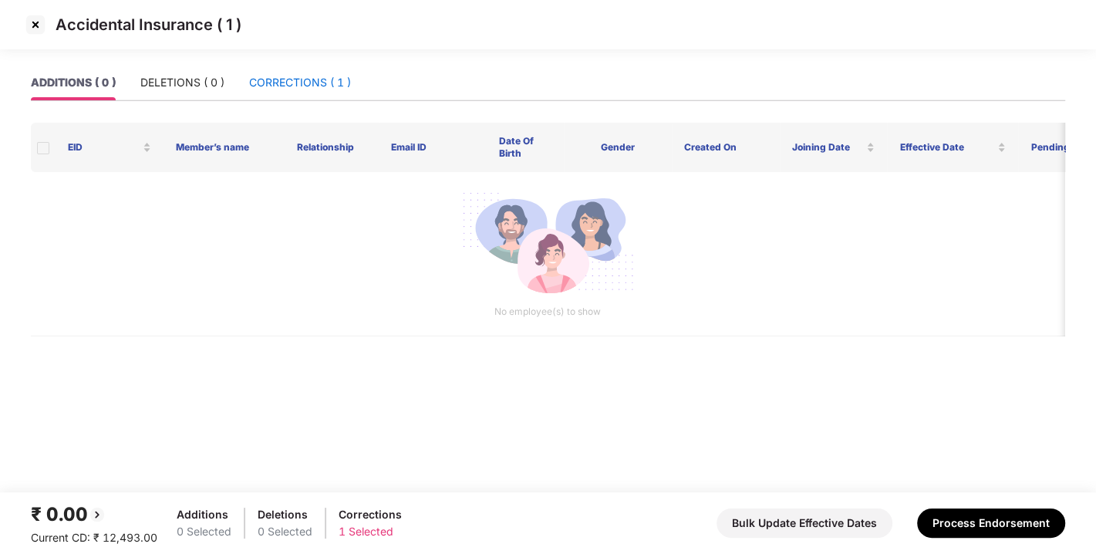
click at [279, 81] on div "CORRECTIONS ( 1 )" at bounding box center [300, 82] width 102 height 17
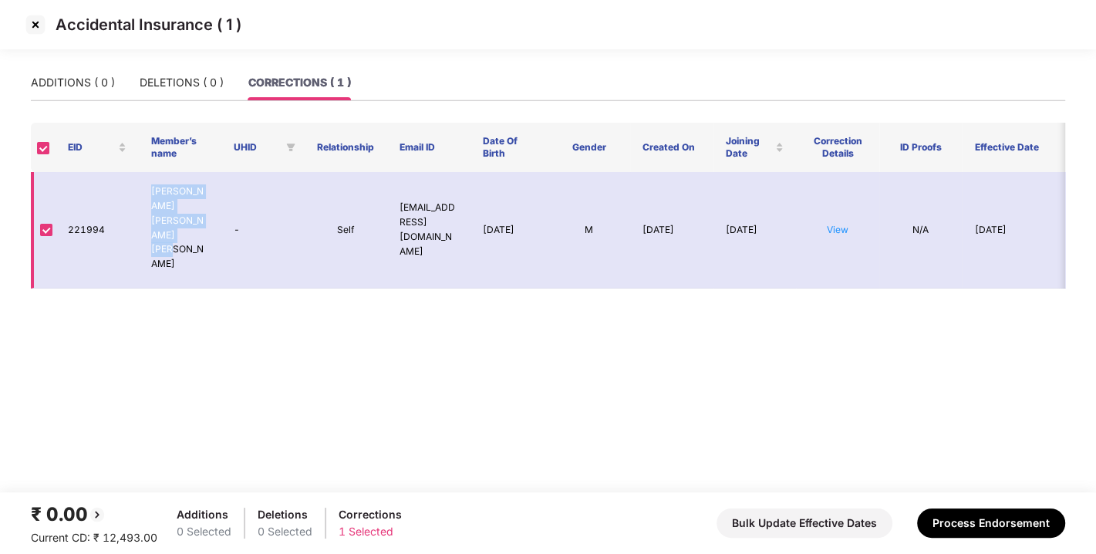
drag, startPoint x: 150, startPoint y: 190, endPoint x: 194, endPoint y: 224, distance: 54.4
click at [194, 224] on p "[PERSON_NAME] [PERSON_NAME] [PERSON_NAME]" at bounding box center [180, 227] width 59 height 87
click at [840, 224] on link "View" at bounding box center [838, 230] width 22 height 12
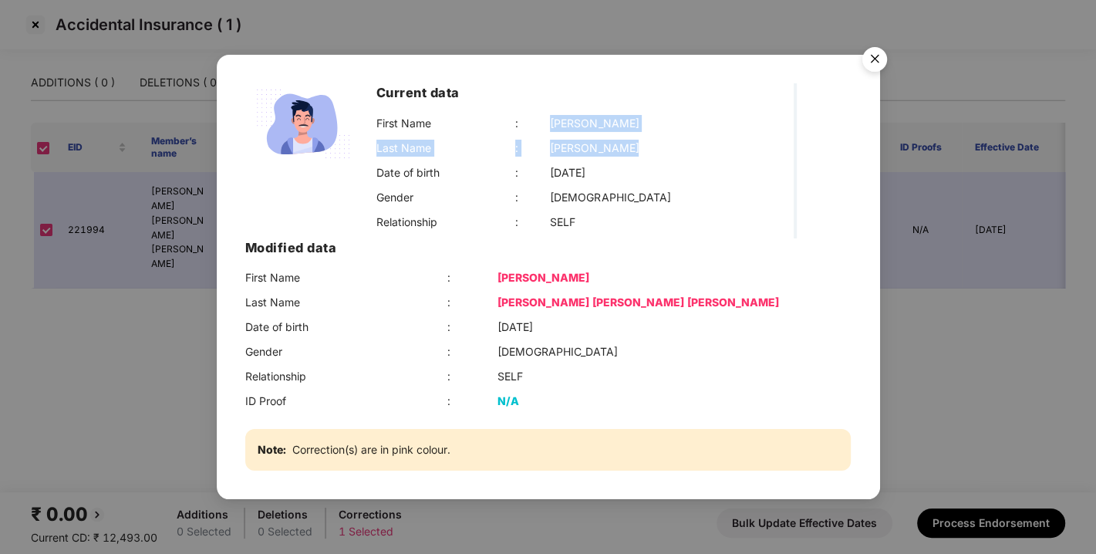
drag, startPoint x: 453, startPoint y: 191, endPoint x: 525, endPoint y: 220, distance: 77.9
click at [525, 220] on div "First Name : [PERSON_NAME] Last Name : [PERSON_NAME] Date of birth : [DEMOGRAPH…" at bounding box center [585, 173] width 418 height 116
click at [550, 132] on div "[PERSON_NAME]" at bounding box center [594, 123] width 89 height 17
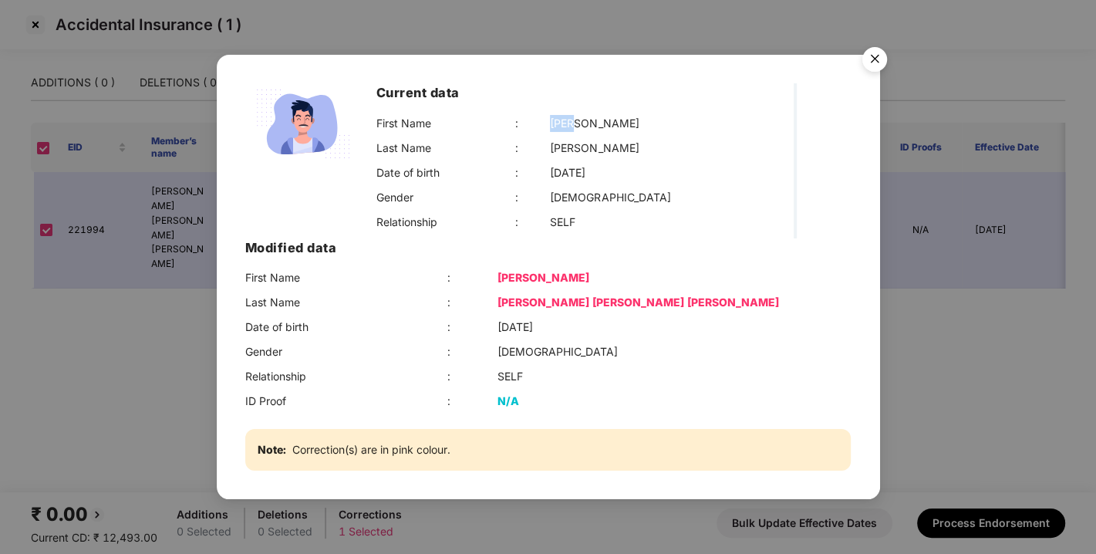
copy div "[PERSON_NAME]"
drag, startPoint x: 449, startPoint y: 216, endPoint x: 523, endPoint y: 214, distance: 74.0
click at [523, 157] on div "Last Name : [PERSON_NAME]" at bounding box center [585, 148] width 418 height 17
copy div "[PERSON_NAME]"
click at [879, 83] on img "Close" at bounding box center [874, 61] width 43 height 43
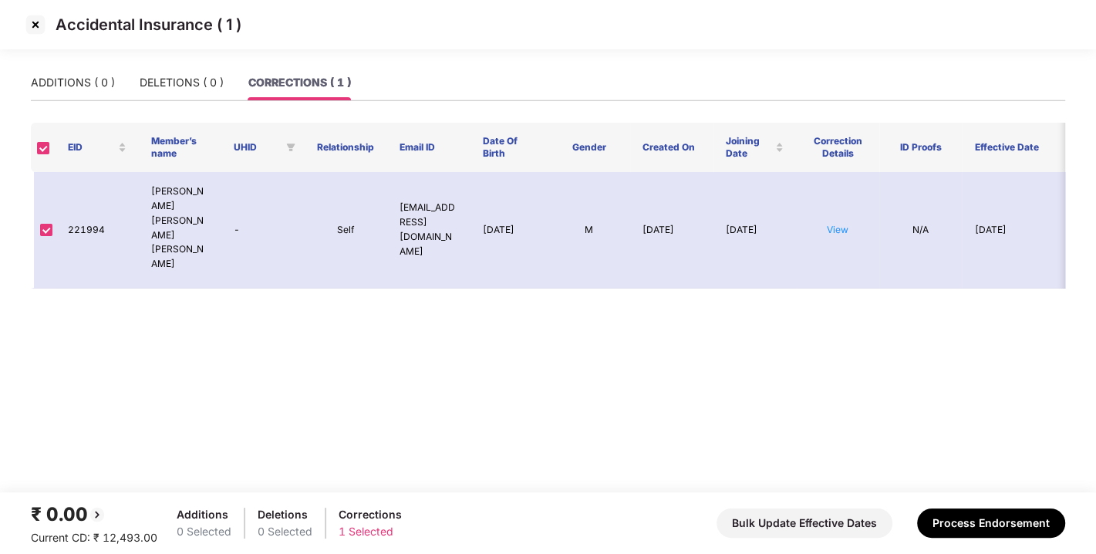
click at [32, 25] on img at bounding box center [35, 24] width 25 height 25
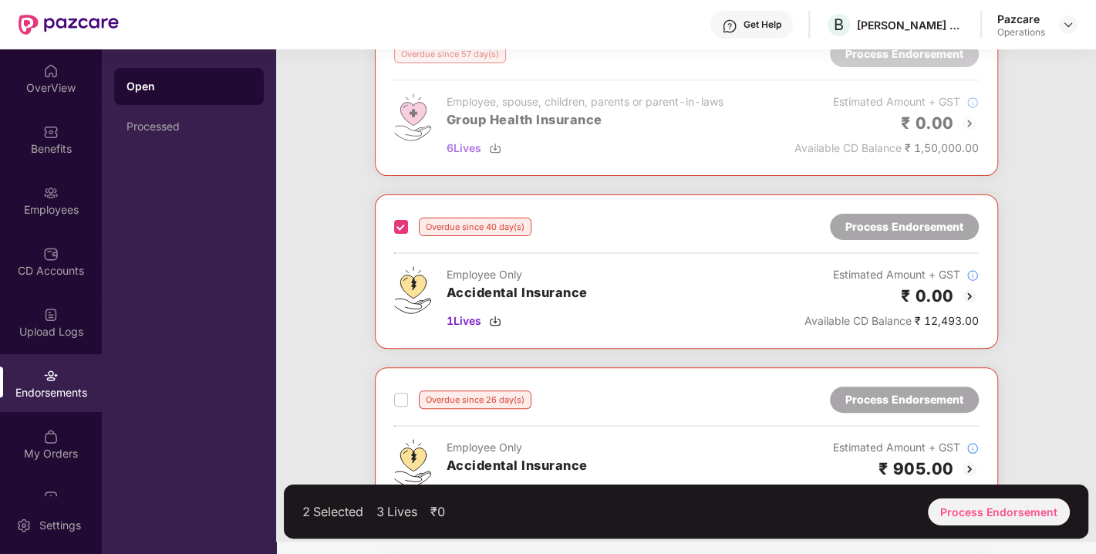
scroll to position [422, 0]
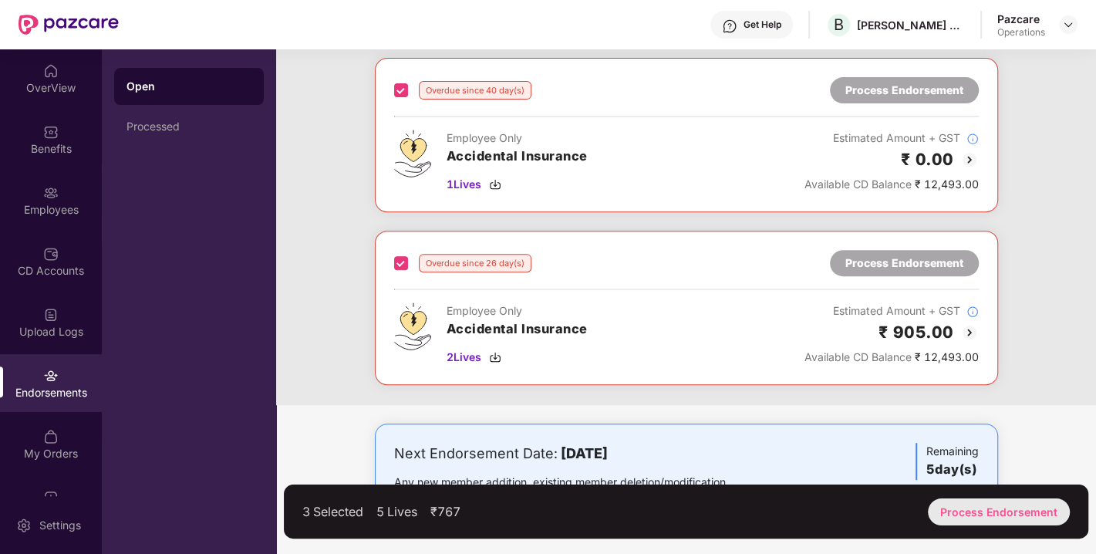
click at [1015, 510] on div "Process Endorsement" at bounding box center [999, 511] width 142 height 27
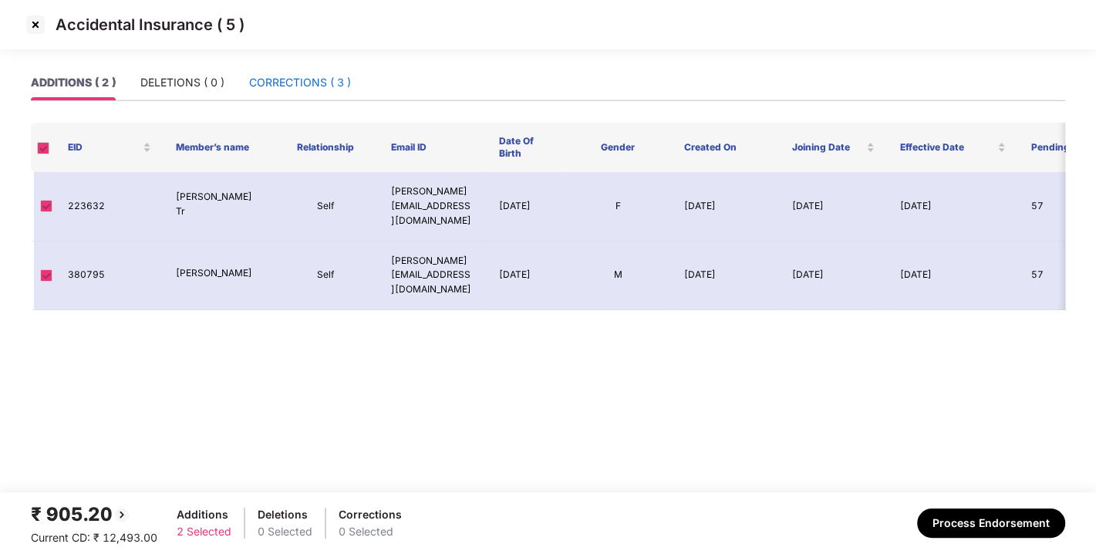
click at [276, 84] on div "CORRECTIONS ( 3 )" at bounding box center [300, 82] width 102 height 17
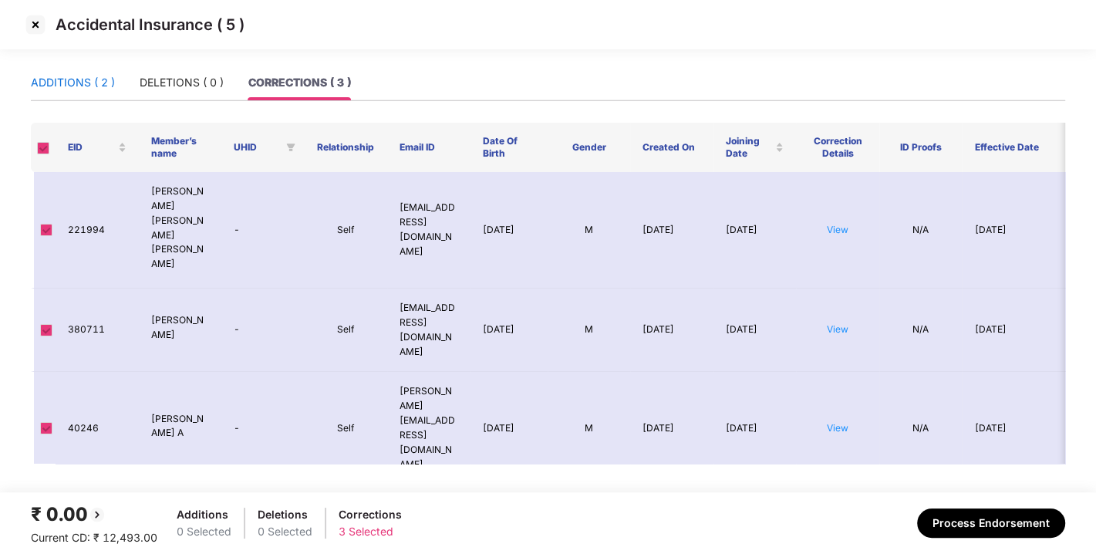
click at [65, 86] on div "ADDITIONS ( 2 )" at bounding box center [73, 82] width 84 height 17
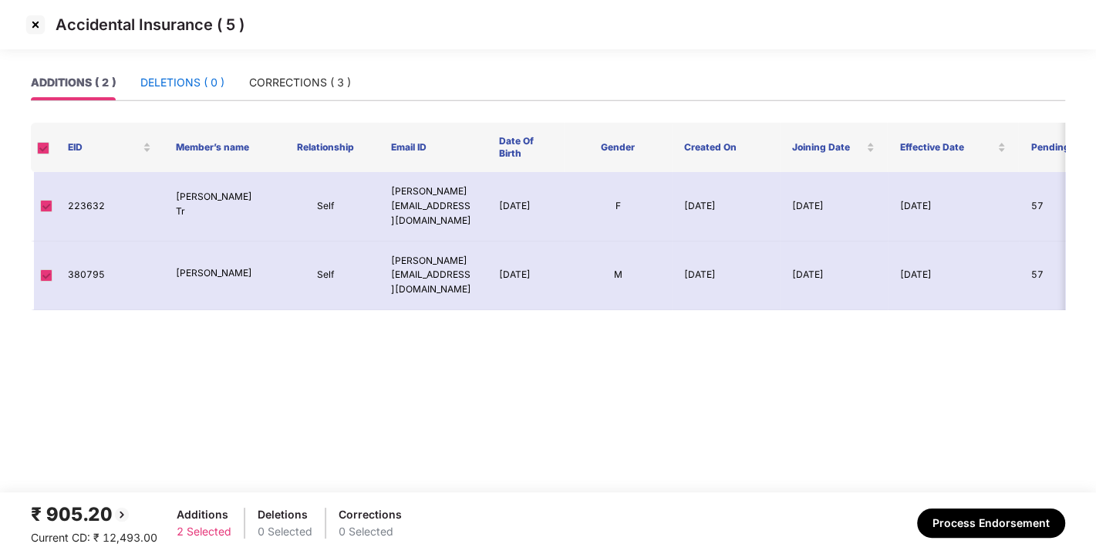
click at [184, 84] on div "DELETIONS ( 0 )" at bounding box center [182, 82] width 84 height 17
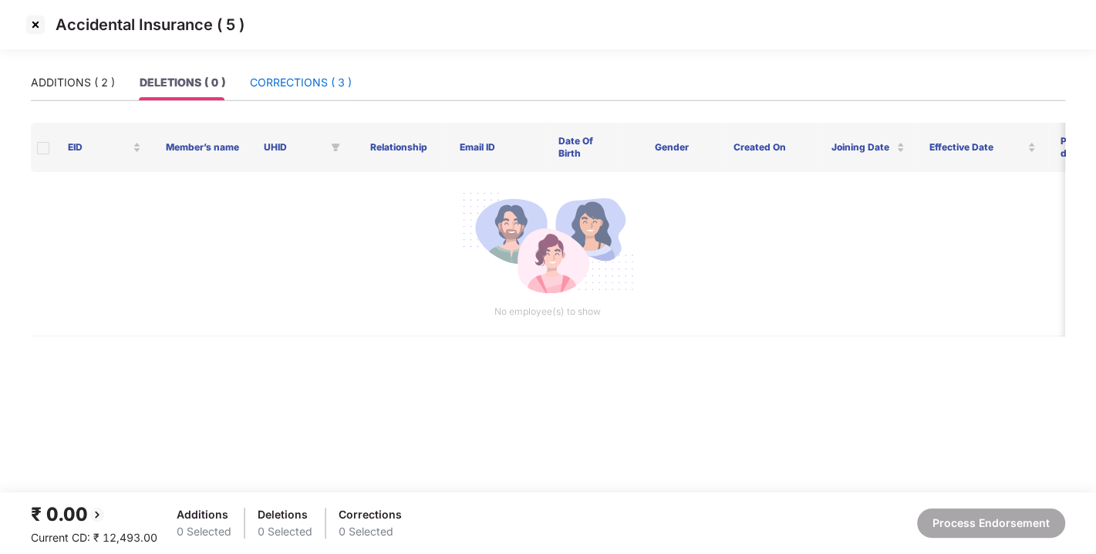
click at [308, 83] on div "CORRECTIONS ( 3 )" at bounding box center [301, 82] width 102 height 17
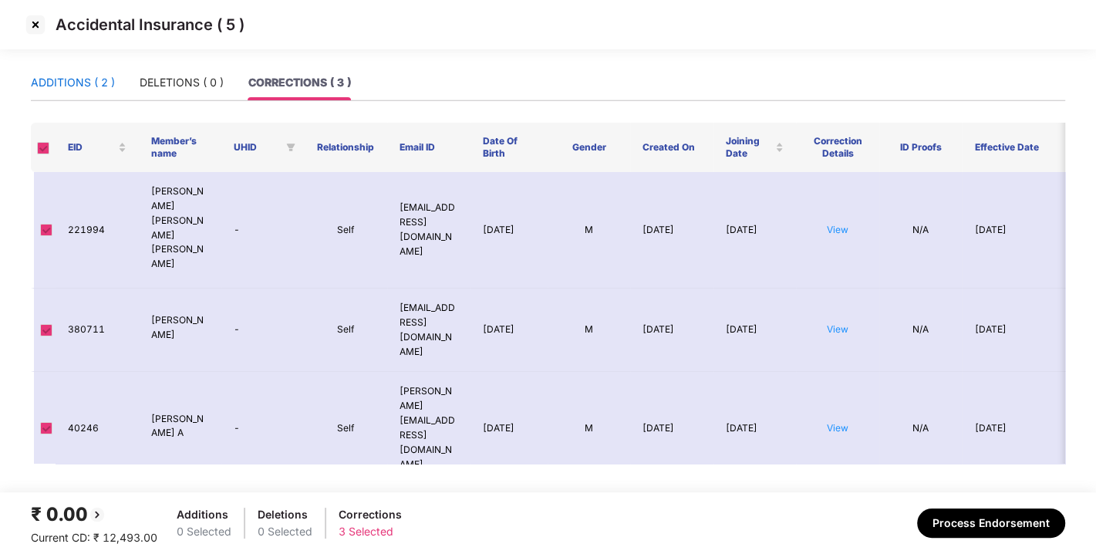
click at [86, 77] on div "ADDITIONS ( 2 )" at bounding box center [73, 82] width 84 height 17
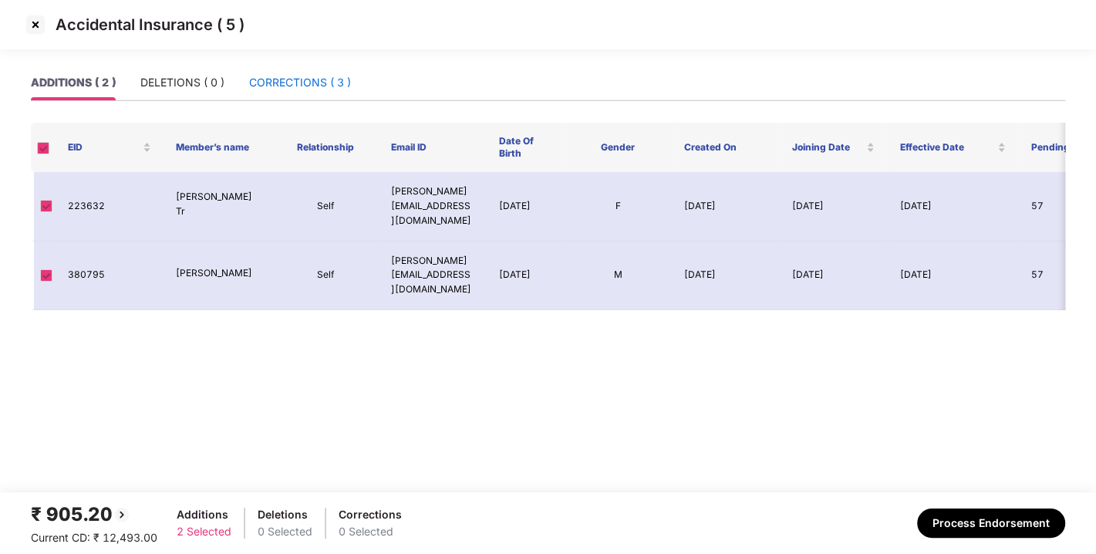
click at [271, 79] on div "CORRECTIONS ( 3 )" at bounding box center [300, 82] width 102 height 17
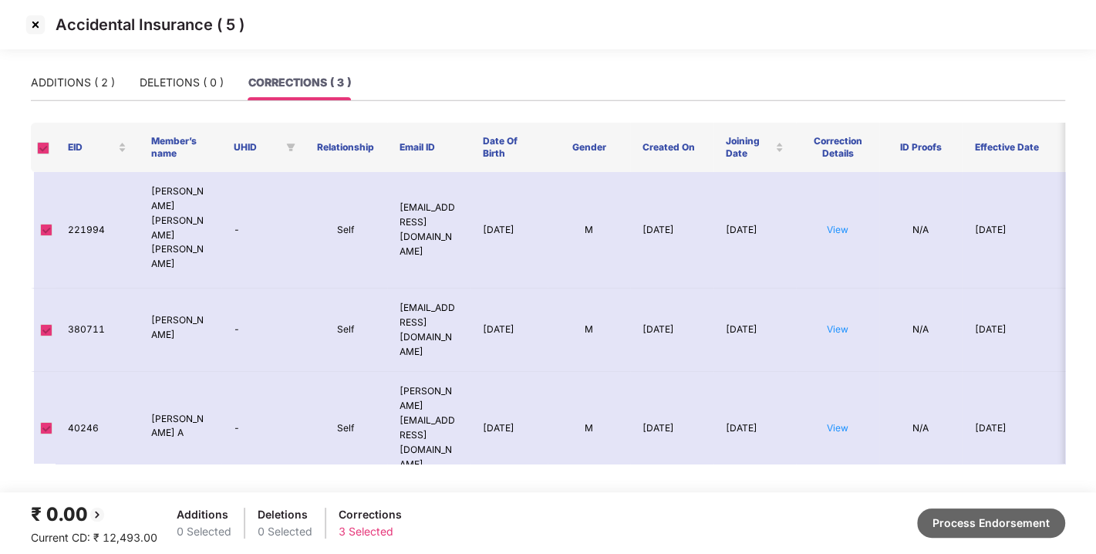
click at [986, 524] on button "Process Endorsement" at bounding box center [991, 522] width 148 height 29
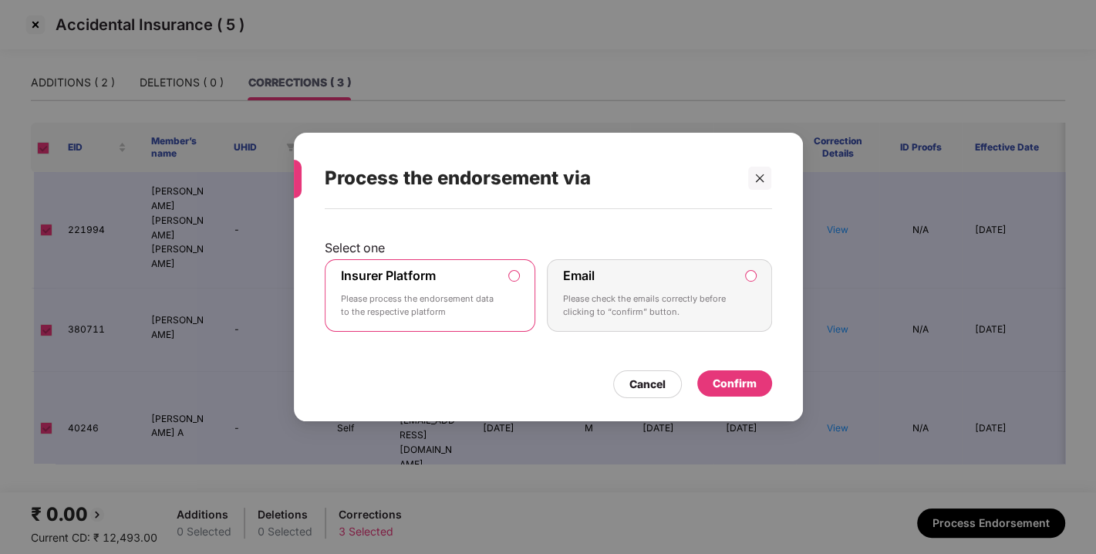
click at [726, 380] on div "Confirm" at bounding box center [734, 383] width 44 height 17
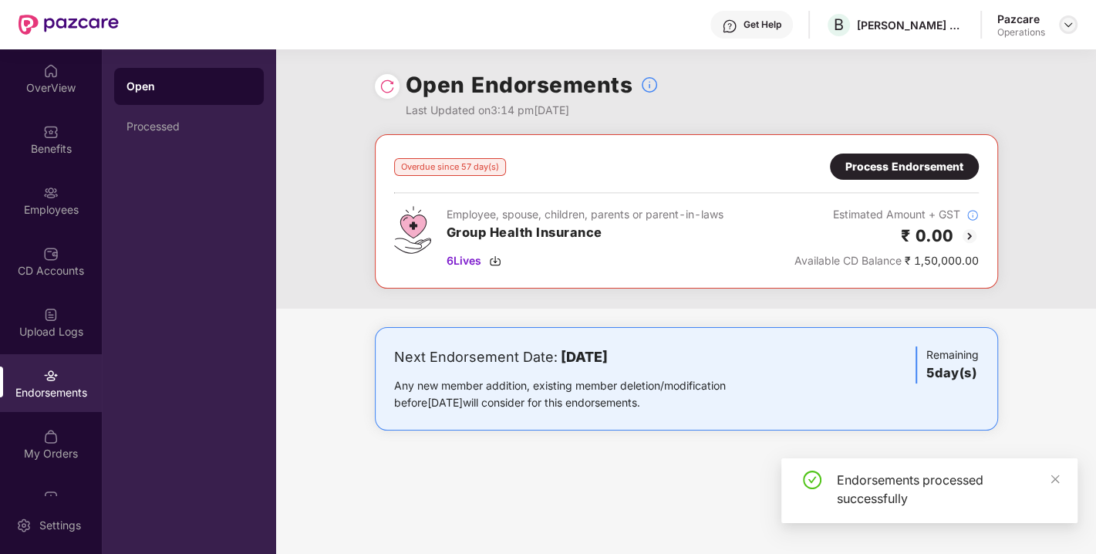
click at [1066, 25] on img at bounding box center [1068, 25] width 12 height 12
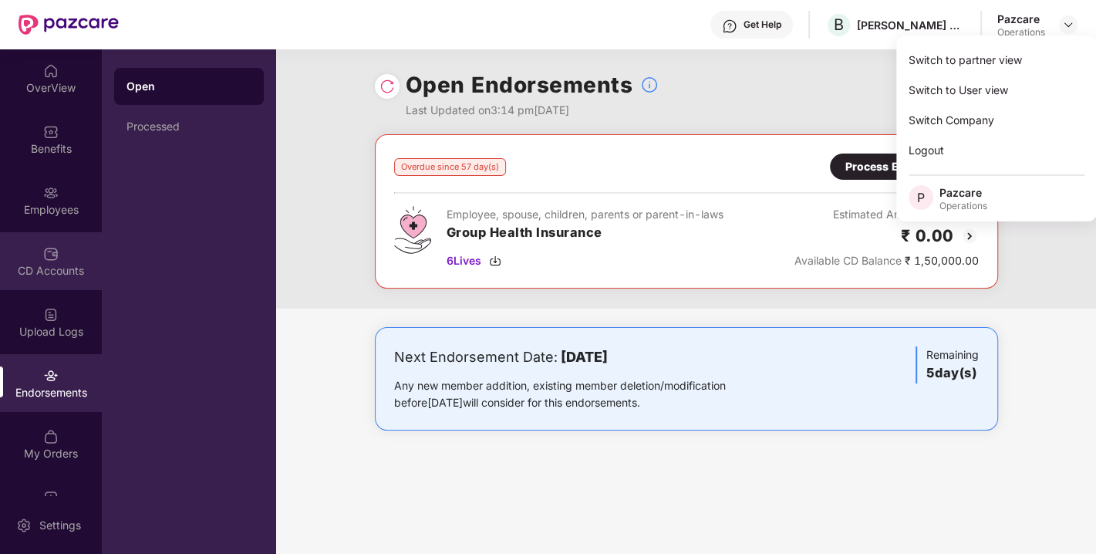
scroll to position [40, 0]
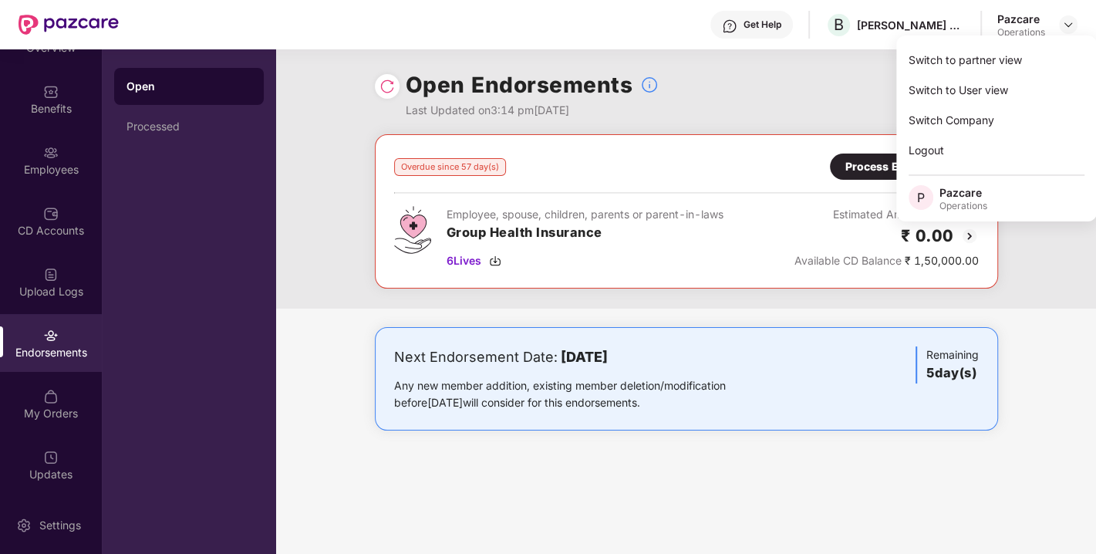
click at [32, 341] on div "Endorsements" at bounding box center [51, 343] width 102 height 58
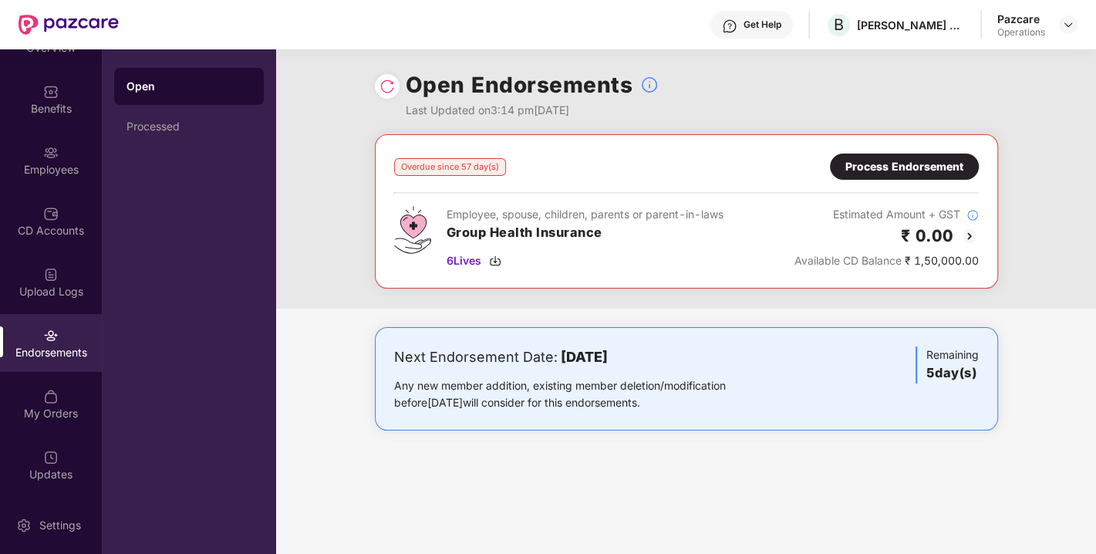
click at [29, 322] on div "Endorsements" at bounding box center [51, 343] width 102 height 58
click at [25, 214] on div "CD Accounts" at bounding box center [51, 221] width 102 height 58
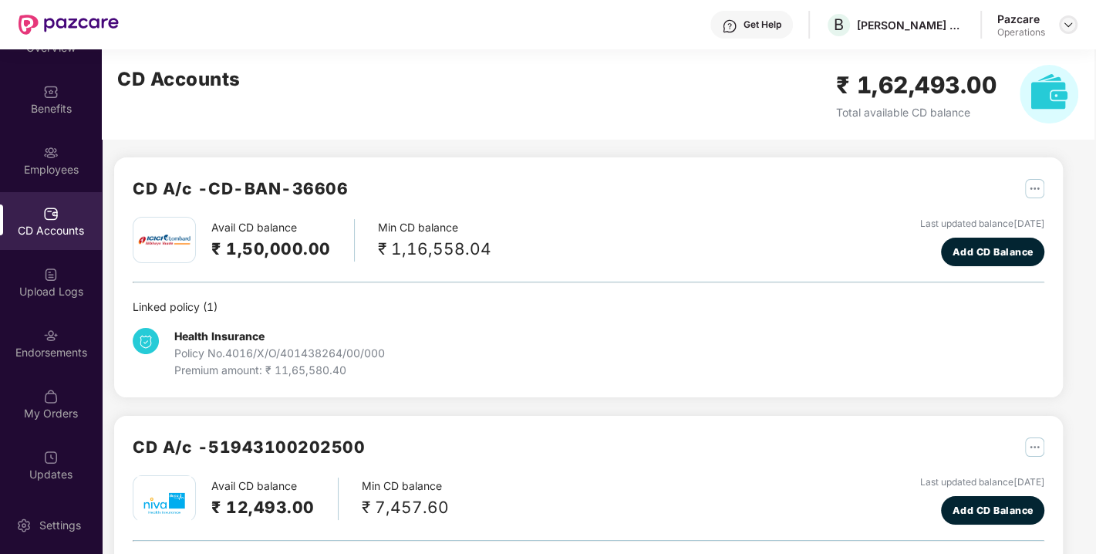
click at [1064, 25] on img at bounding box center [1068, 25] width 12 height 12
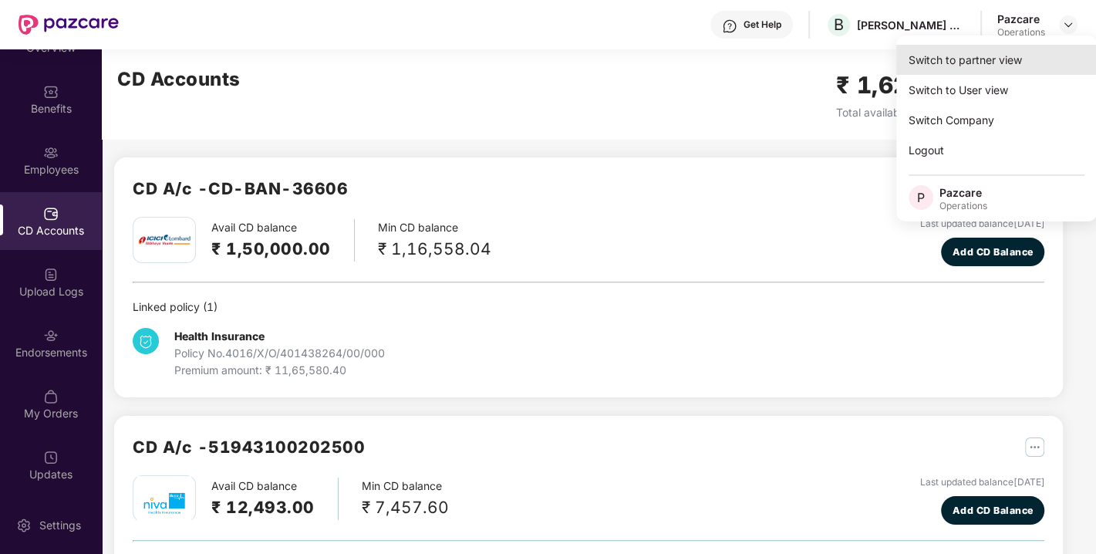
click at [957, 61] on div "Switch to partner view" at bounding box center [996, 60] width 200 height 30
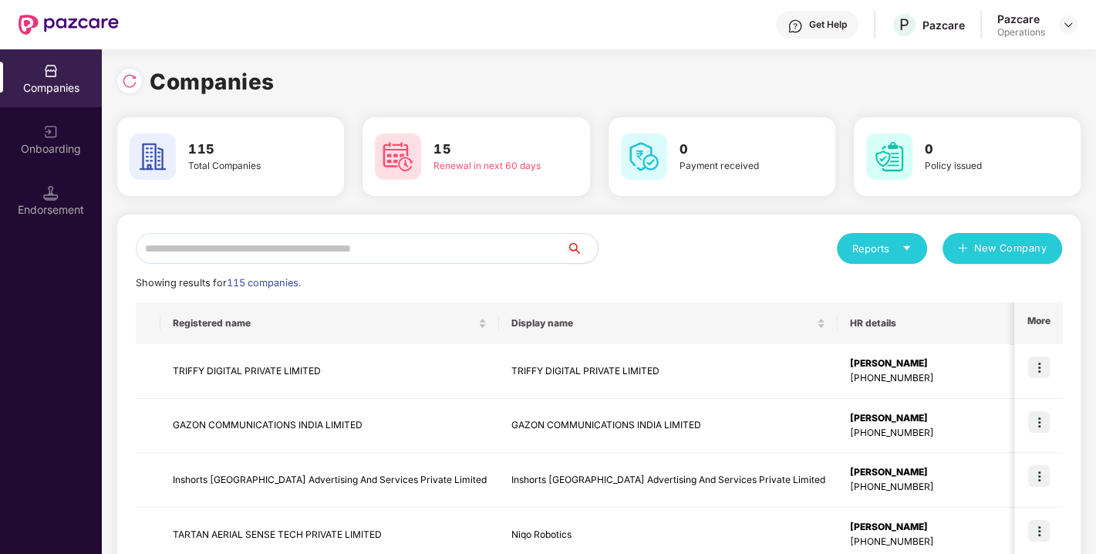
click at [264, 255] on input "text" at bounding box center [351, 248] width 431 height 31
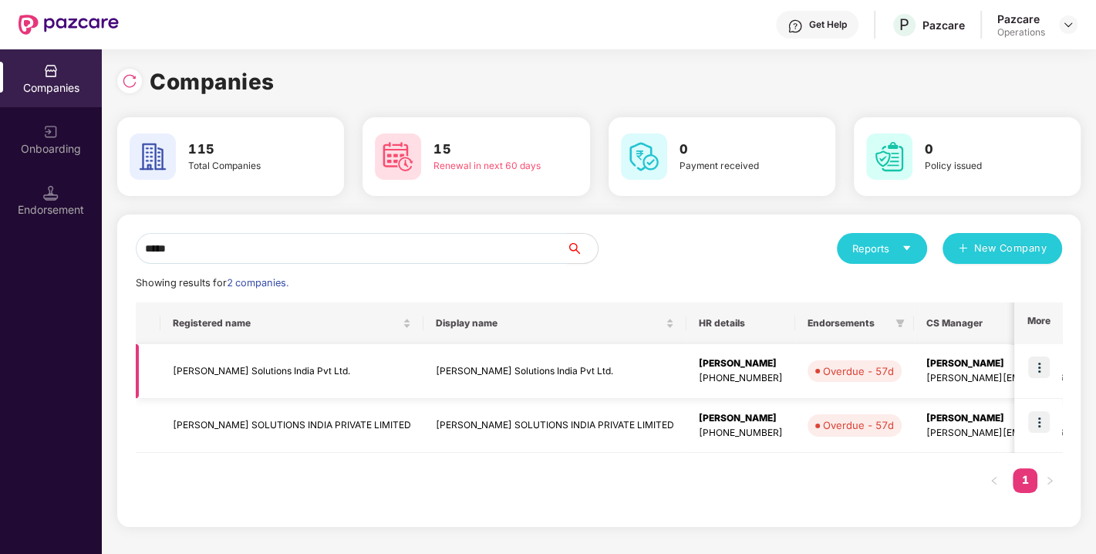
type input "*****"
click at [225, 369] on td "[PERSON_NAME] Solutions India Pvt Ltd." at bounding box center [291, 371] width 263 height 55
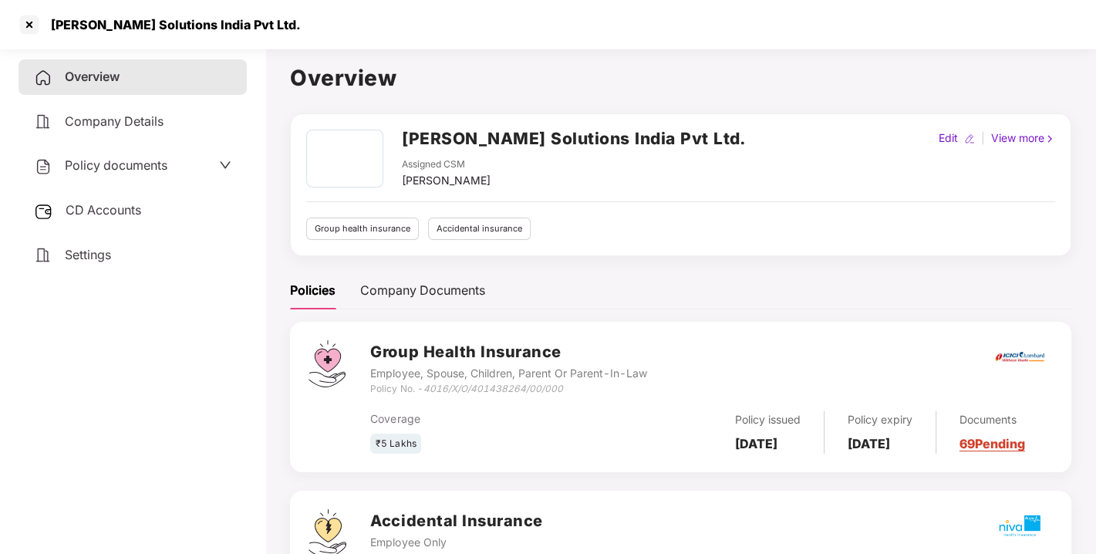
click at [103, 207] on span "CD Accounts" at bounding box center [104, 209] width 76 height 15
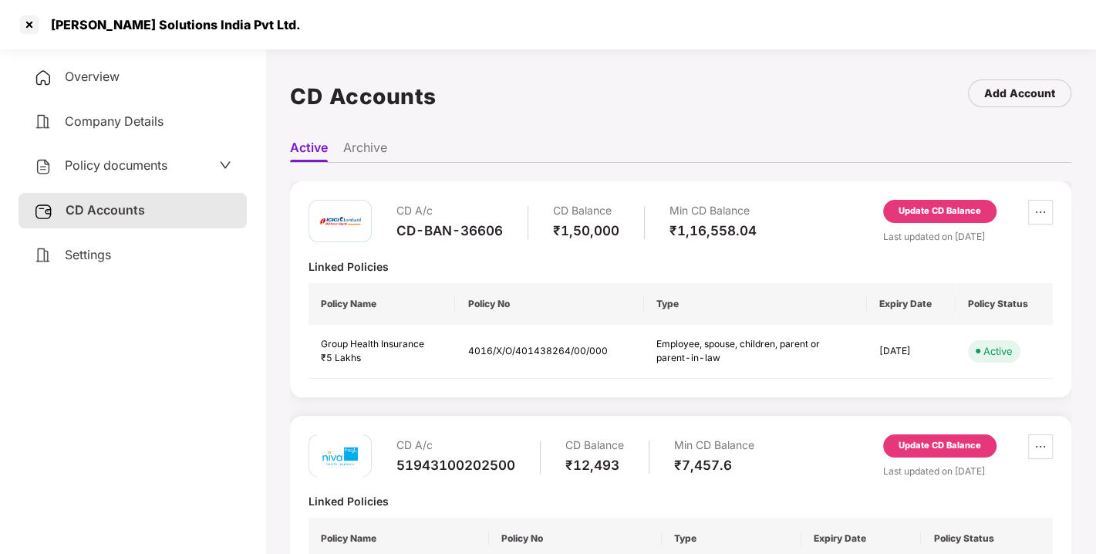
click at [916, 212] on div "Update CD Balance" at bounding box center [939, 211] width 83 height 14
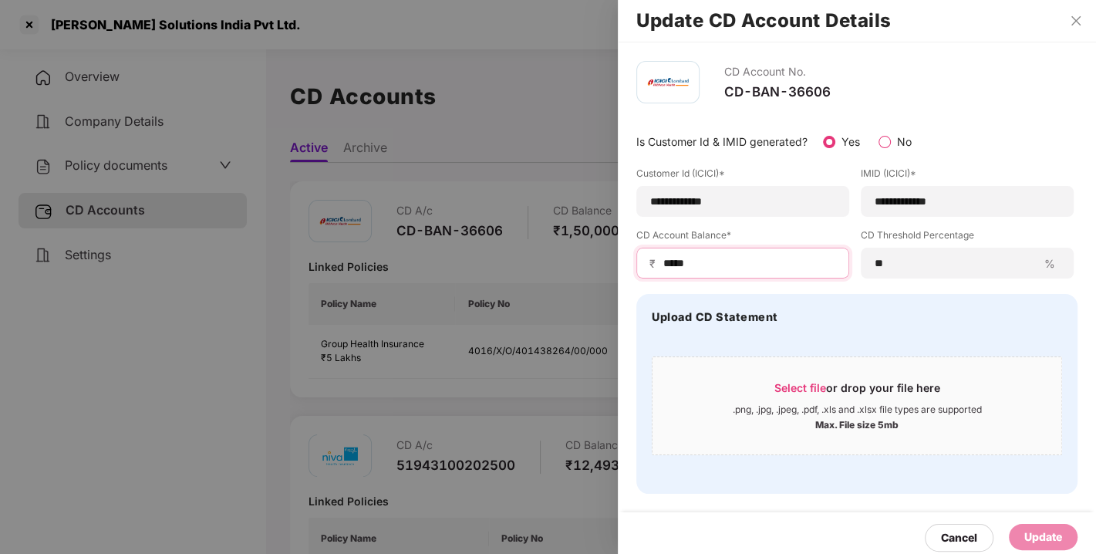
click at [729, 264] on input "*****" at bounding box center [749, 263] width 174 height 16
type input "*"
click at [1033, 529] on div "Update" at bounding box center [1043, 536] width 38 height 17
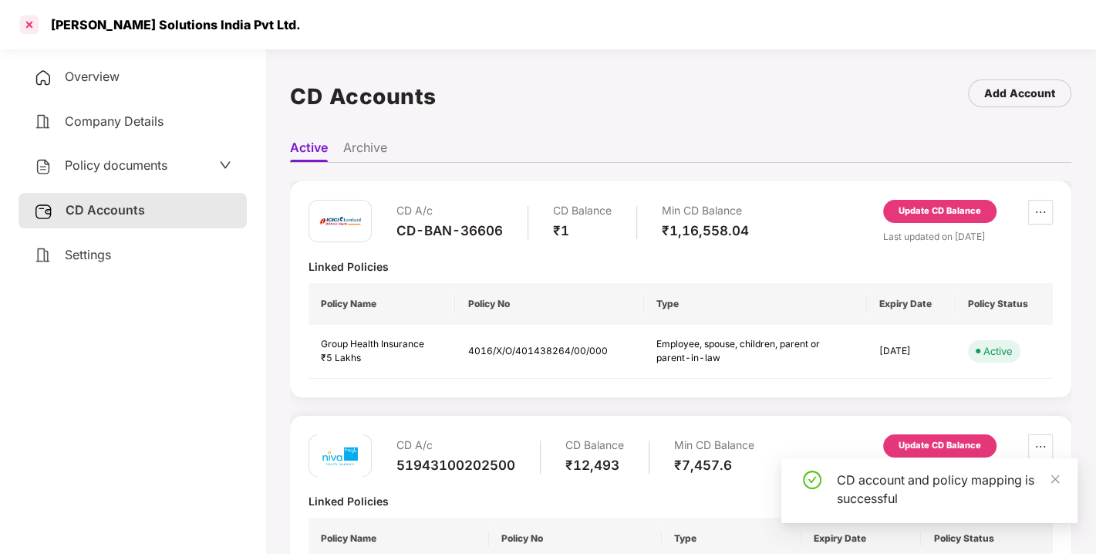
click at [26, 25] on div at bounding box center [29, 24] width 25 height 25
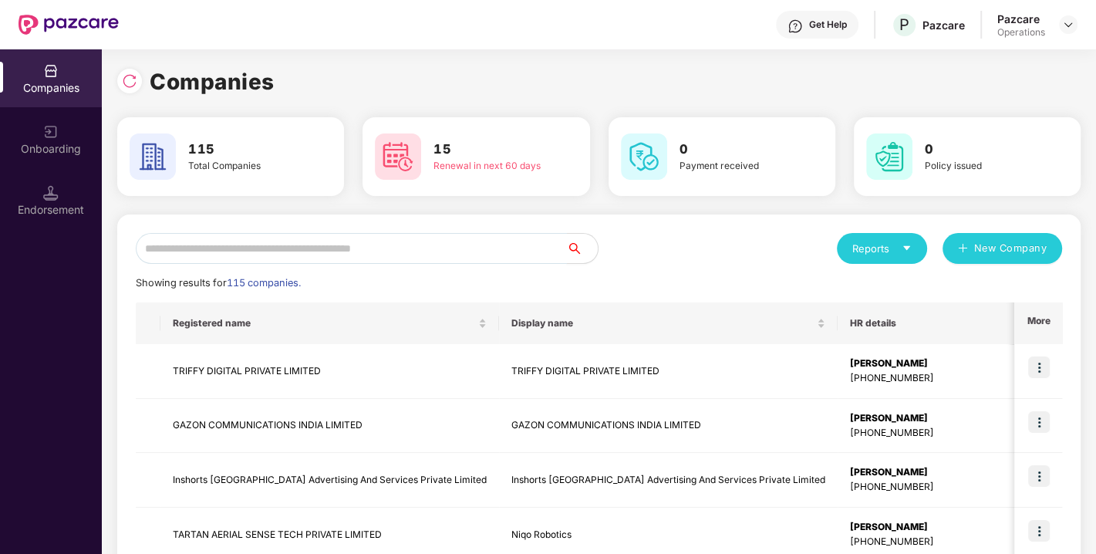
click at [275, 251] on input "text" at bounding box center [351, 248] width 431 height 31
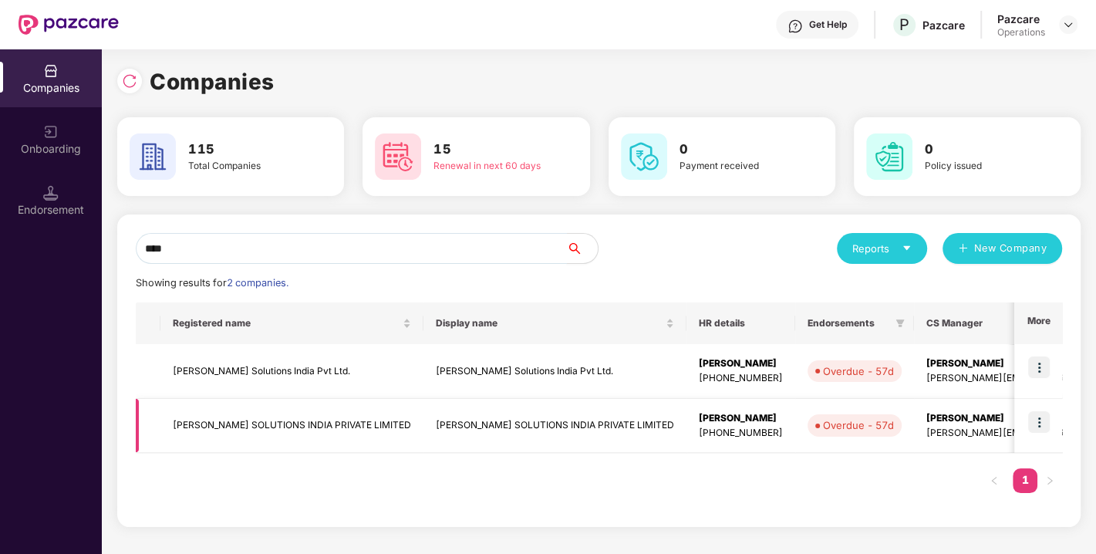
type input "****"
click at [1038, 419] on img at bounding box center [1039, 422] width 22 height 22
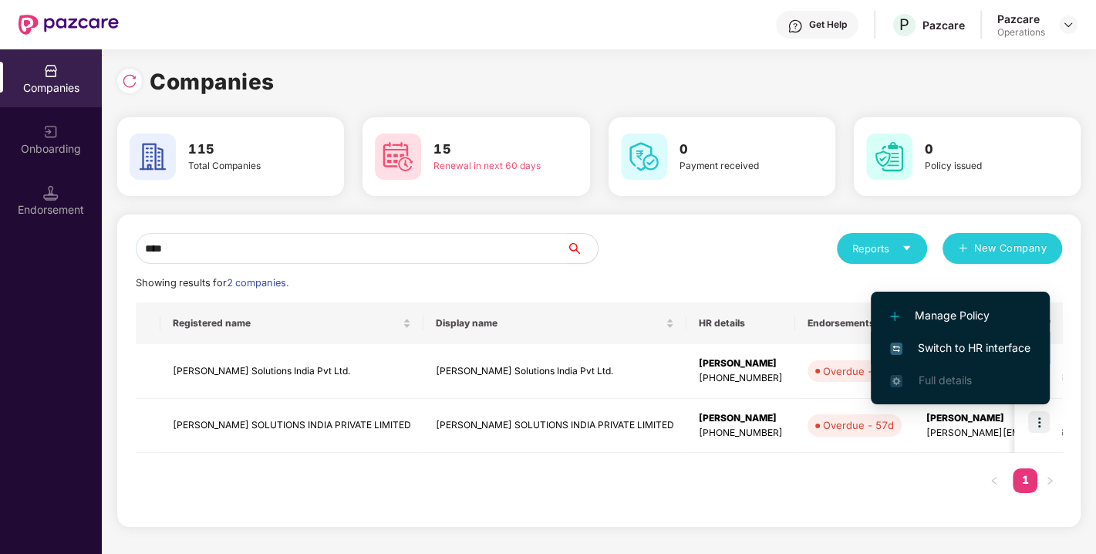
click at [936, 343] on span "Switch to HR interface" at bounding box center [960, 347] width 140 height 17
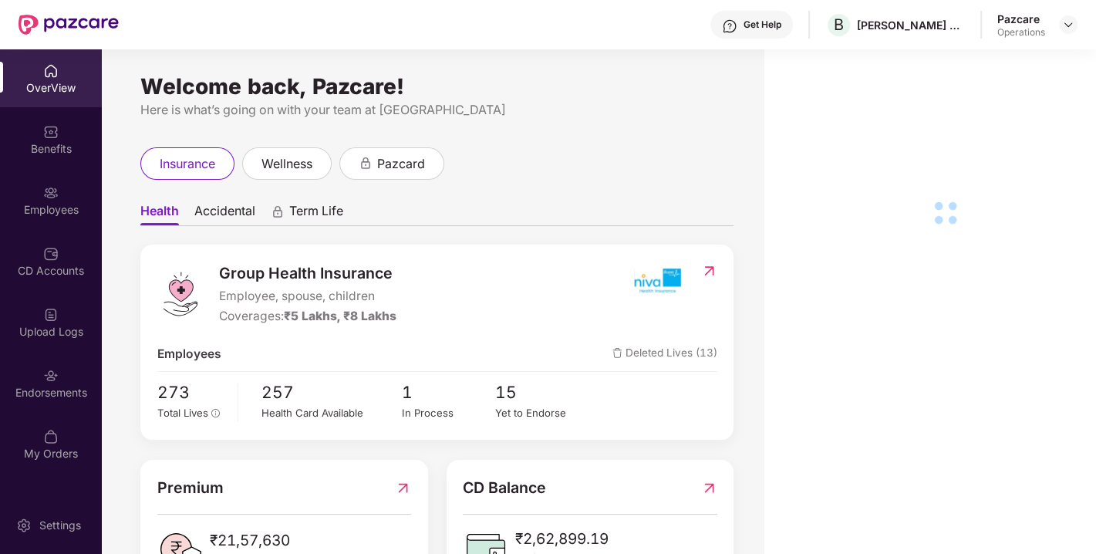
scroll to position [49, 0]
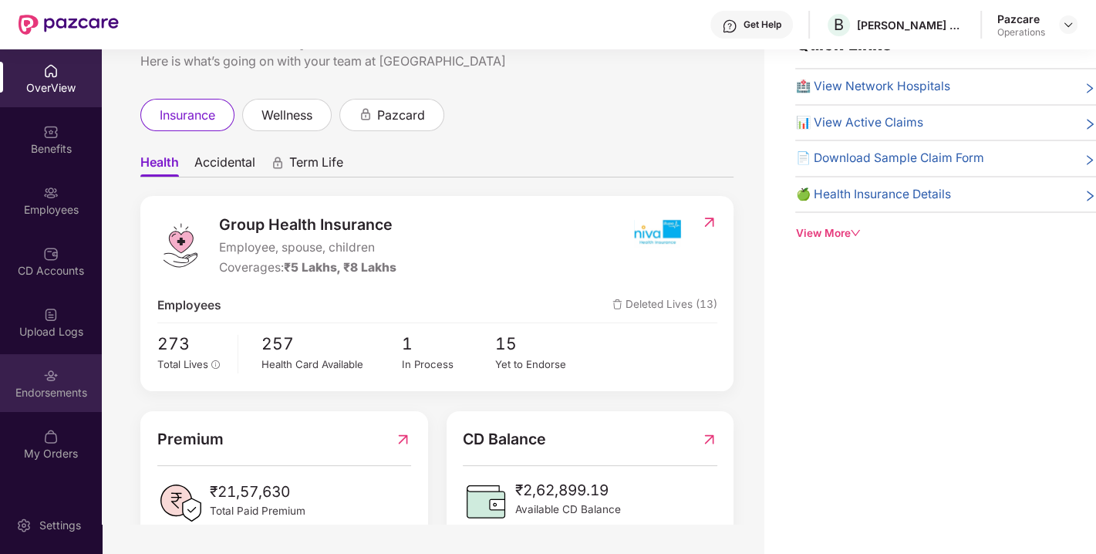
click at [42, 389] on div "Endorsements" at bounding box center [51, 392] width 102 height 15
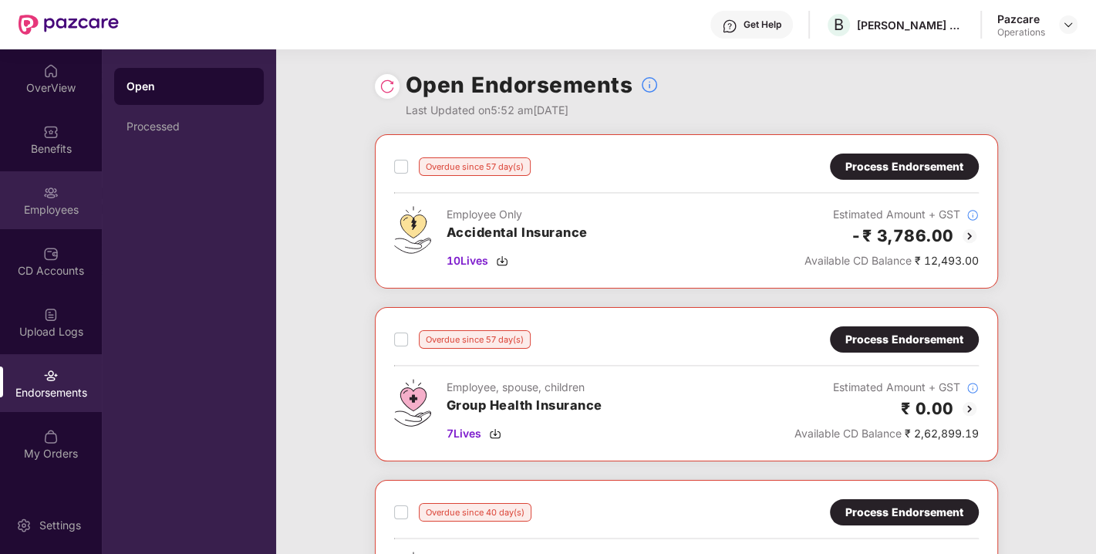
click at [36, 196] on div "Employees" at bounding box center [51, 200] width 102 height 58
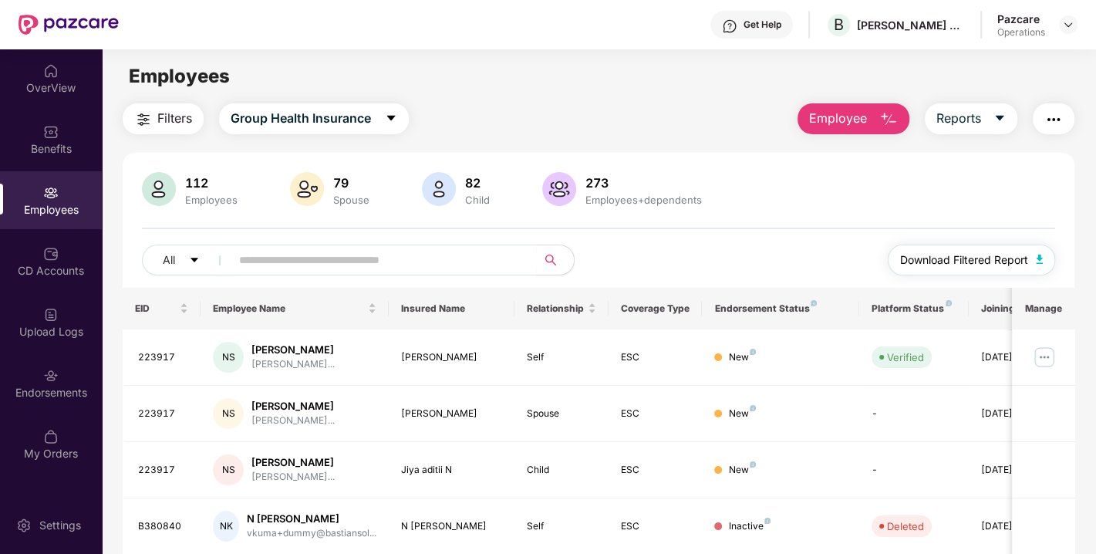
click at [952, 260] on span "Download Filtered Report" at bounding box center [964, 259] width 128 height 17
click at [40, 144] on div "Benefits" at bounding box center [51, 148] width 102 height 15
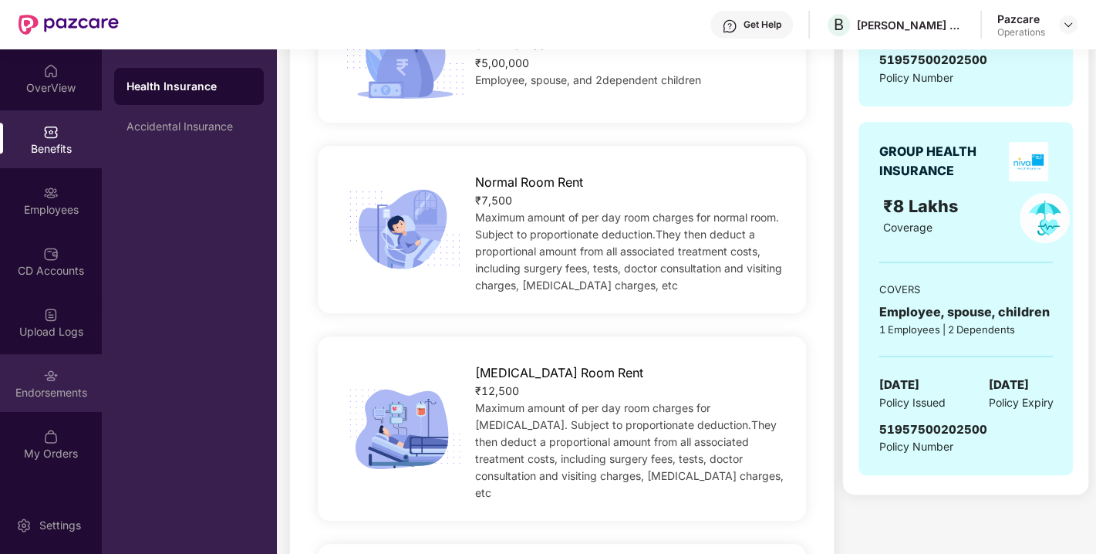
scroll to position [484, 0]
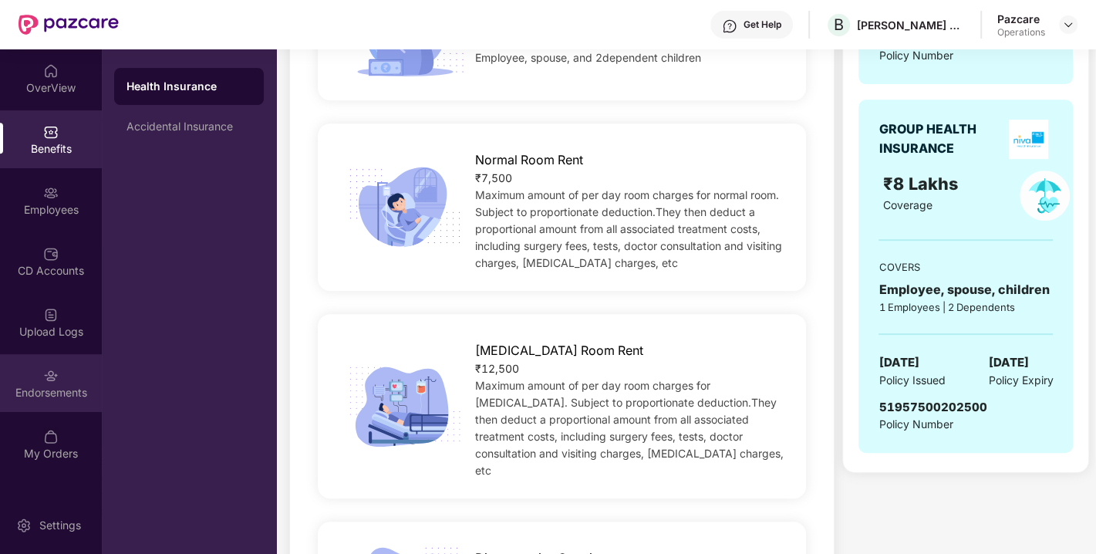
click at [35, 400] on div "Endorsements" at bounding box center [51, 383] width 102 height 58
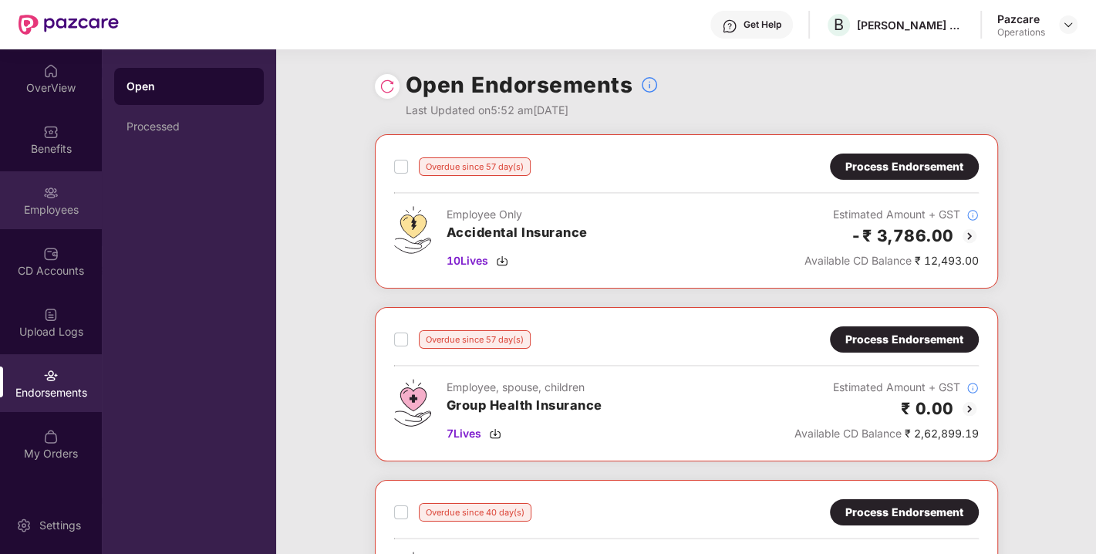
click at [37, 186] on div "Employees" at bounding box center [51, 200] width 102 height 58
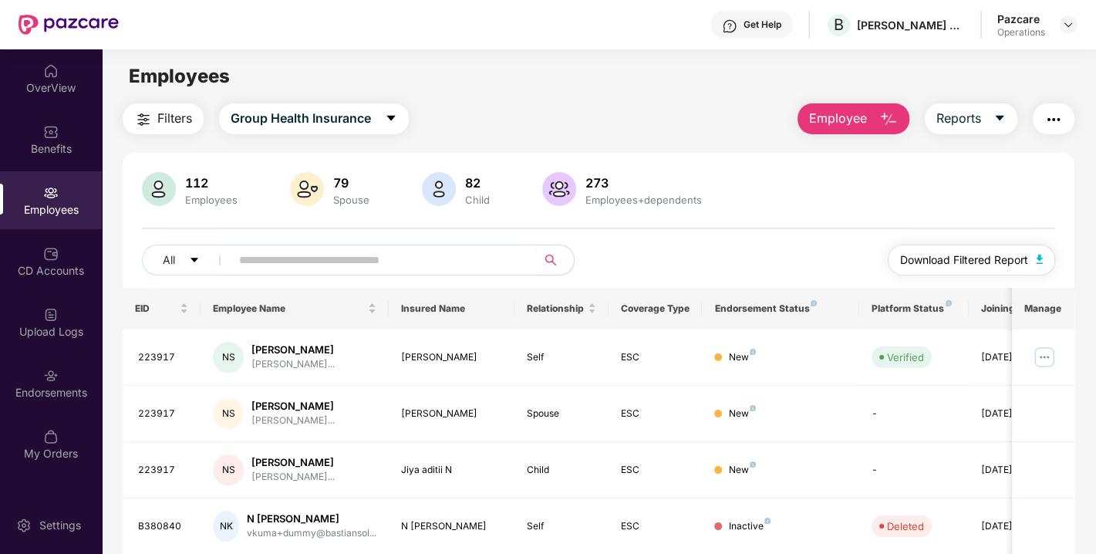
click at [961, 248] on button "Download Filtered Report" at bounding box center [971, 259] width 168 height 31
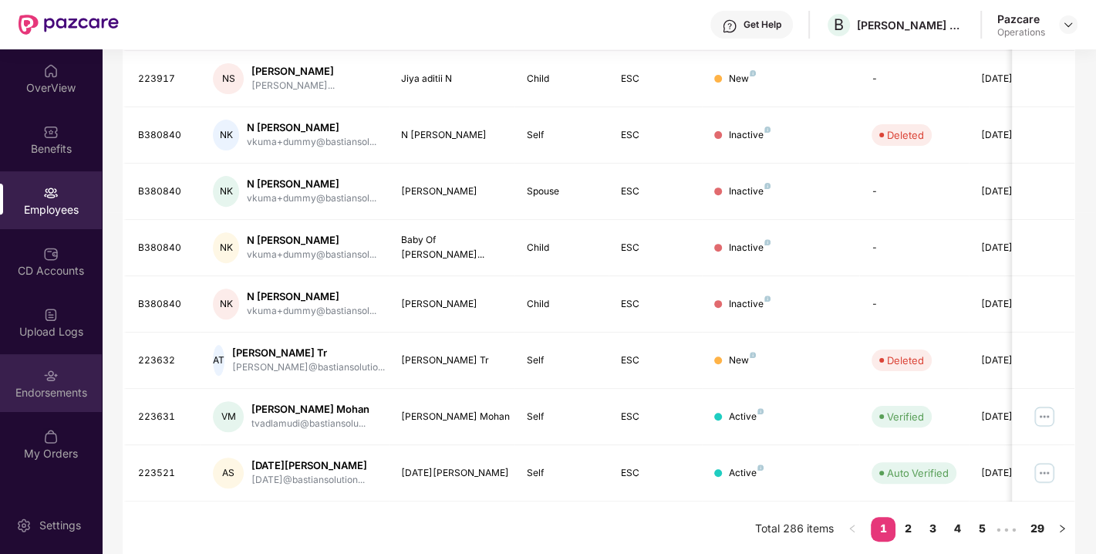
click at [44, 375] on img at bounding box center [50, 375] width 15 height 15
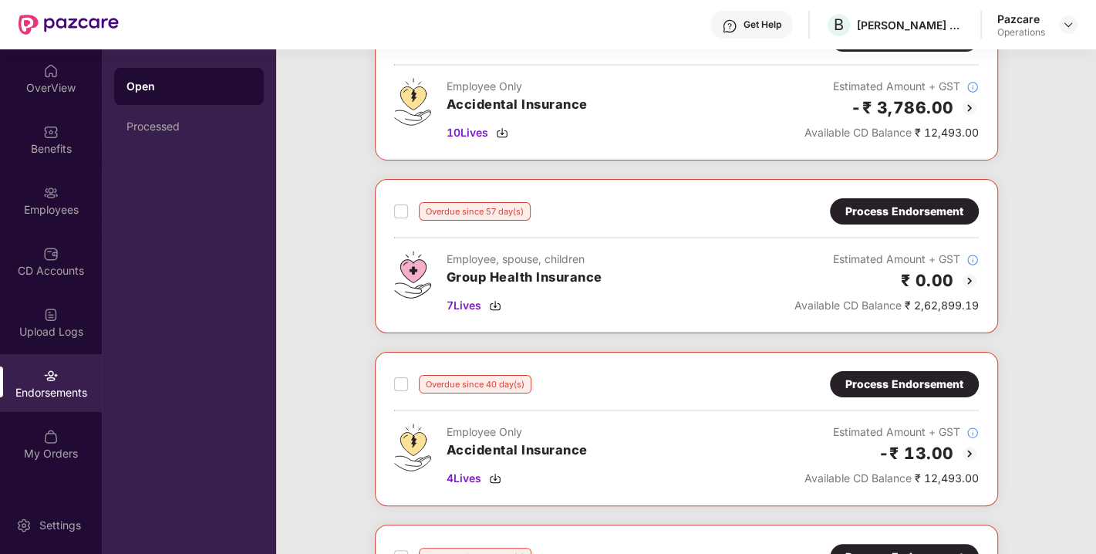
scroll to position [141, 0]
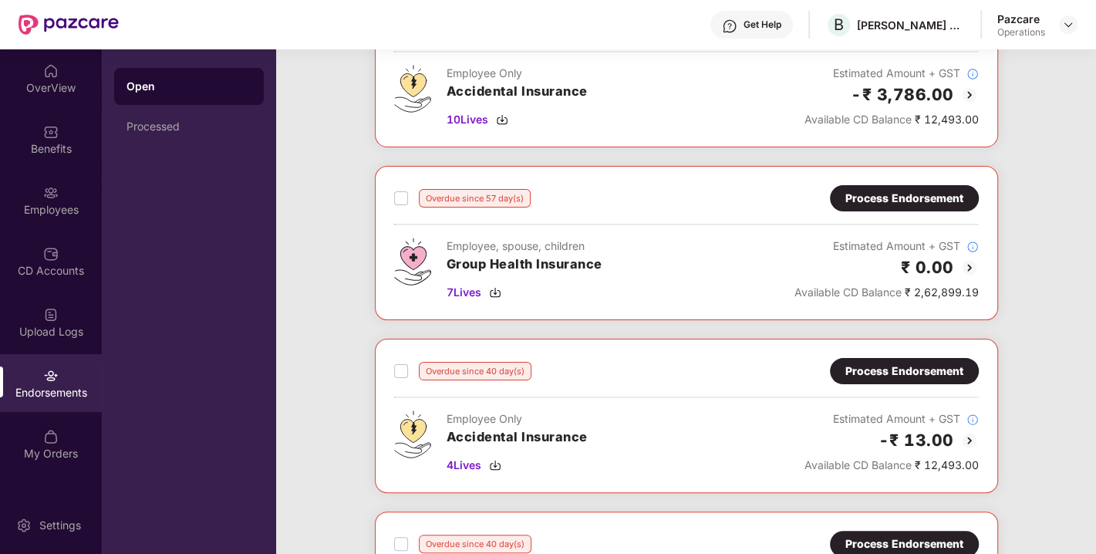
click at [394, 204] on label at bounding box center [401, 198] width 14 height 19
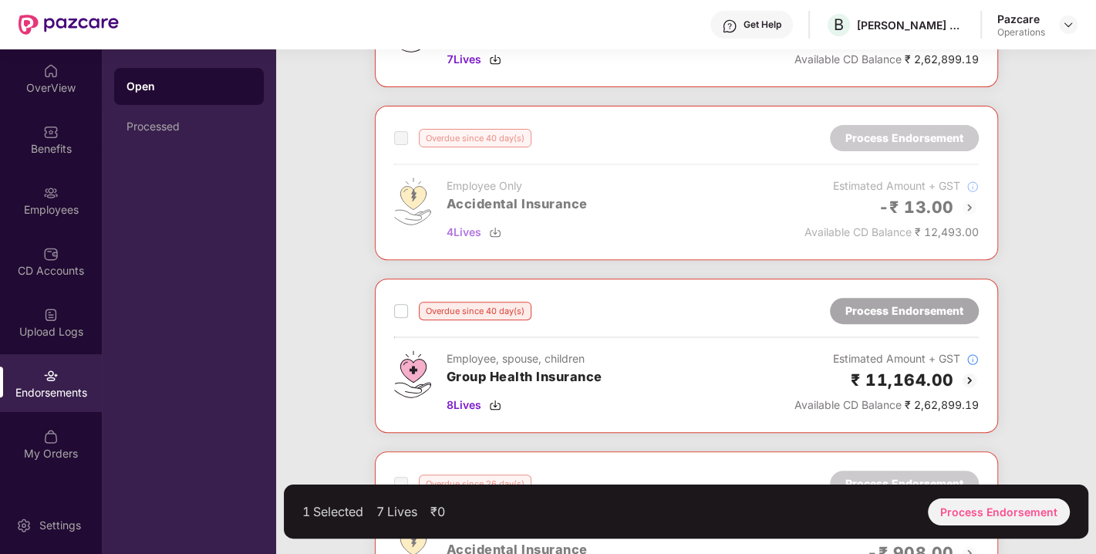
scroll to position [379, 0]
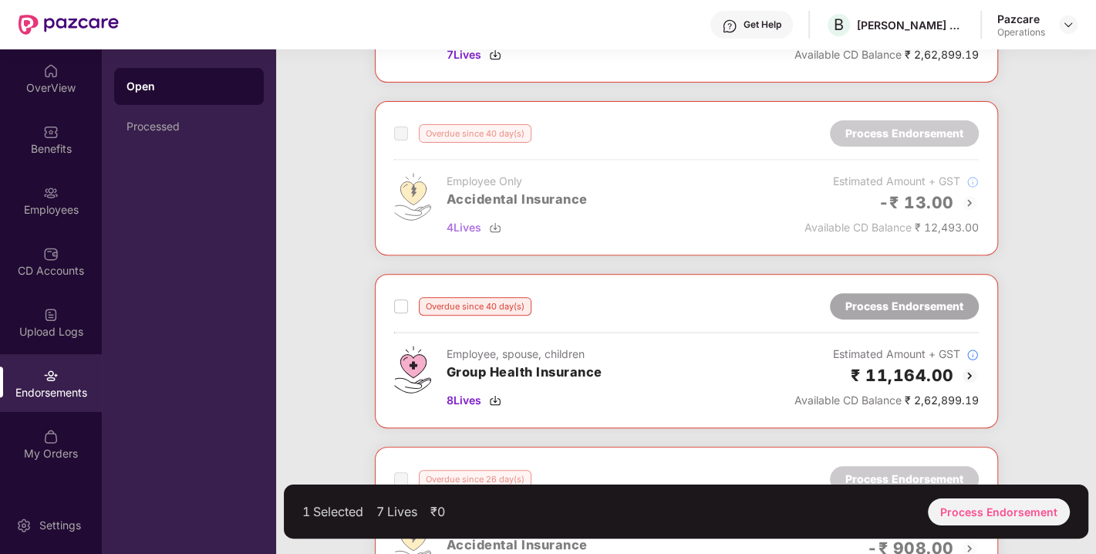
click at [409, 302] on div "Overdue since 40 day(s)" at bounding box center [462, 306] width 137 height 19
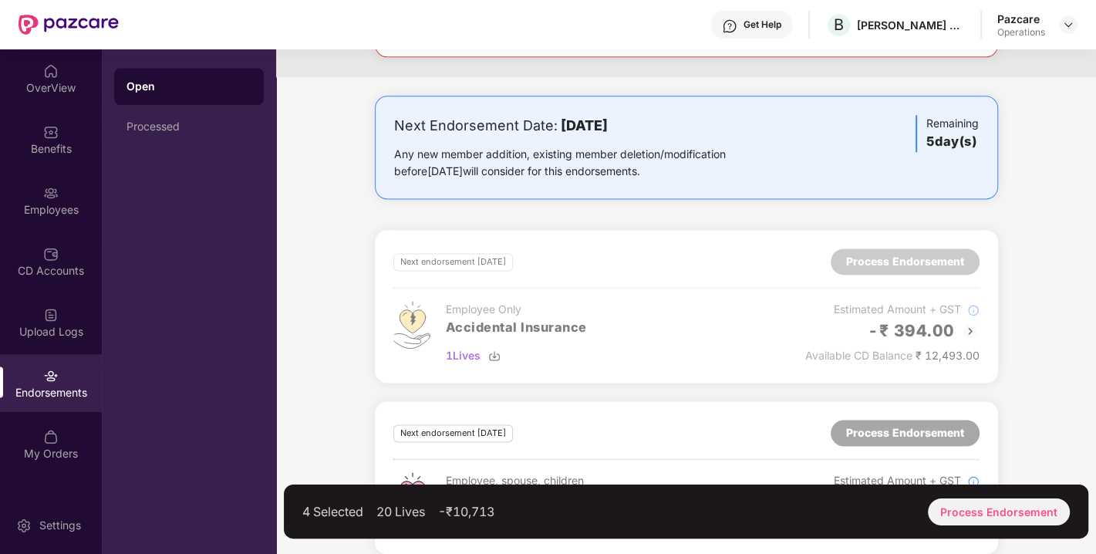
scroll to position [1450, 0]
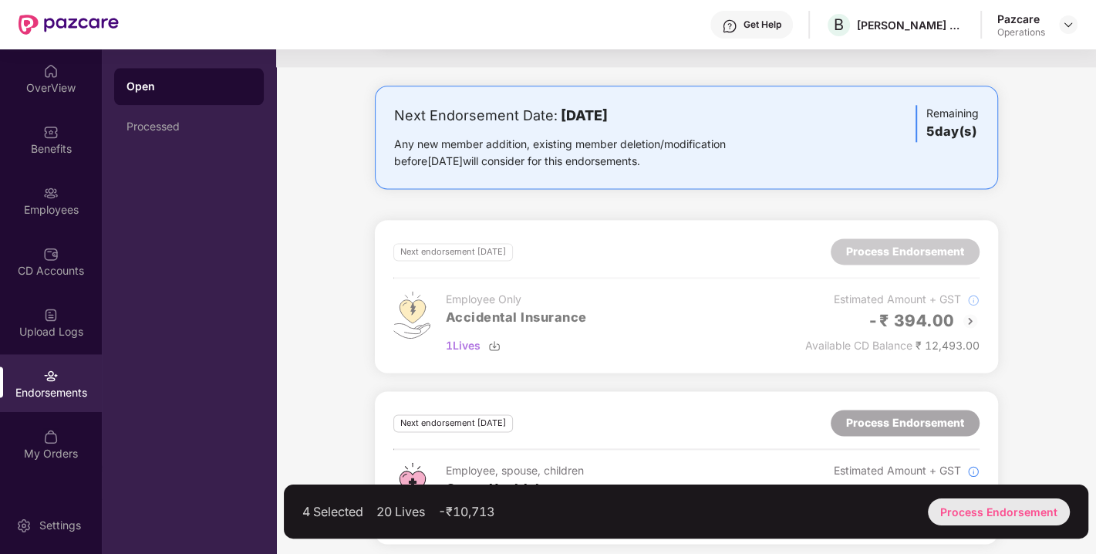
click at [1006, 502] on div "Process Endorsement" at bounding box center [999, 511] width 142 height 27
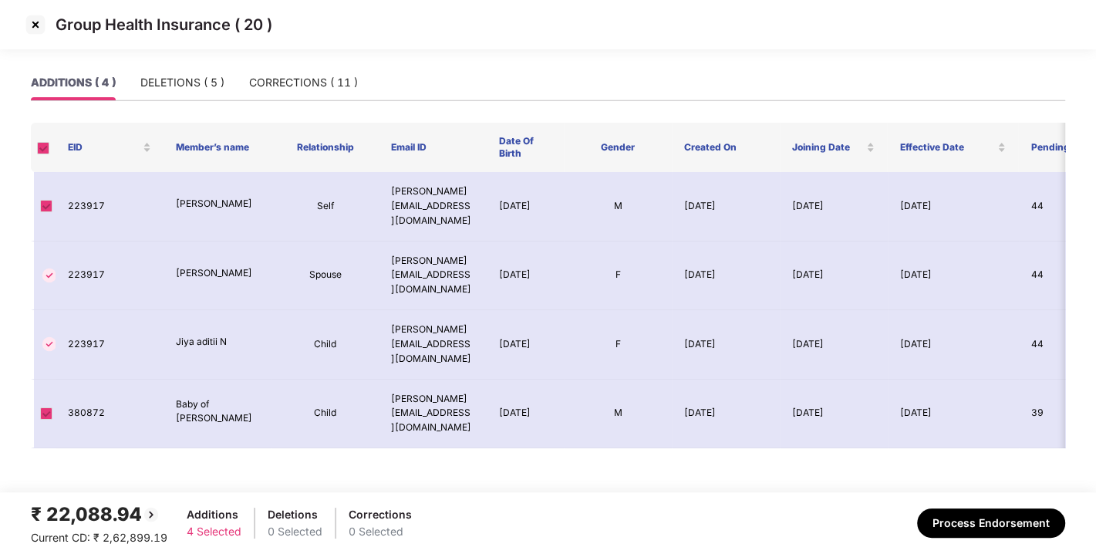
click at [32, 25] on img at bounding box center [35, 24] width 25 height 25
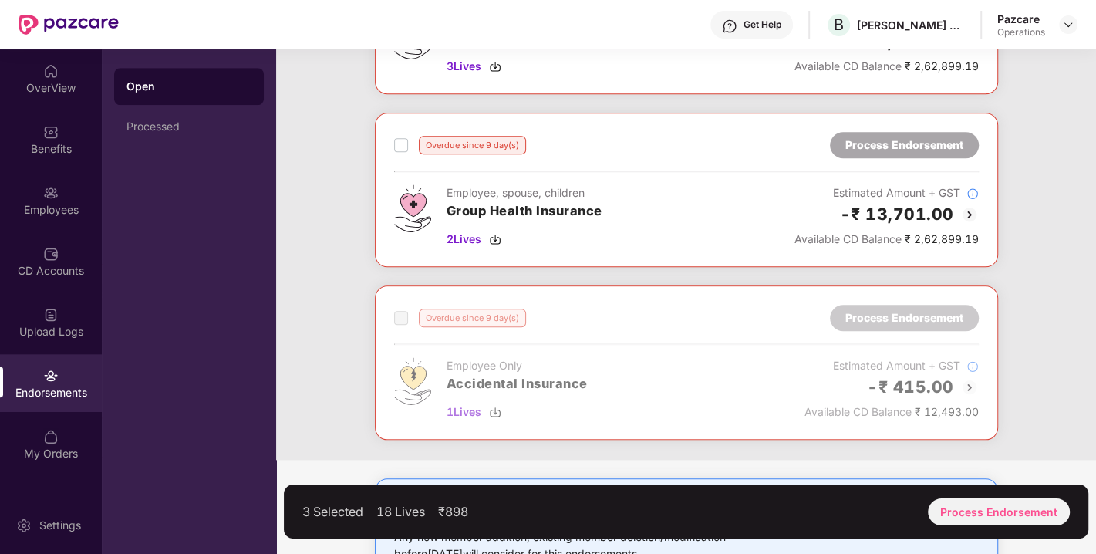
scroll to position [1074, 0]
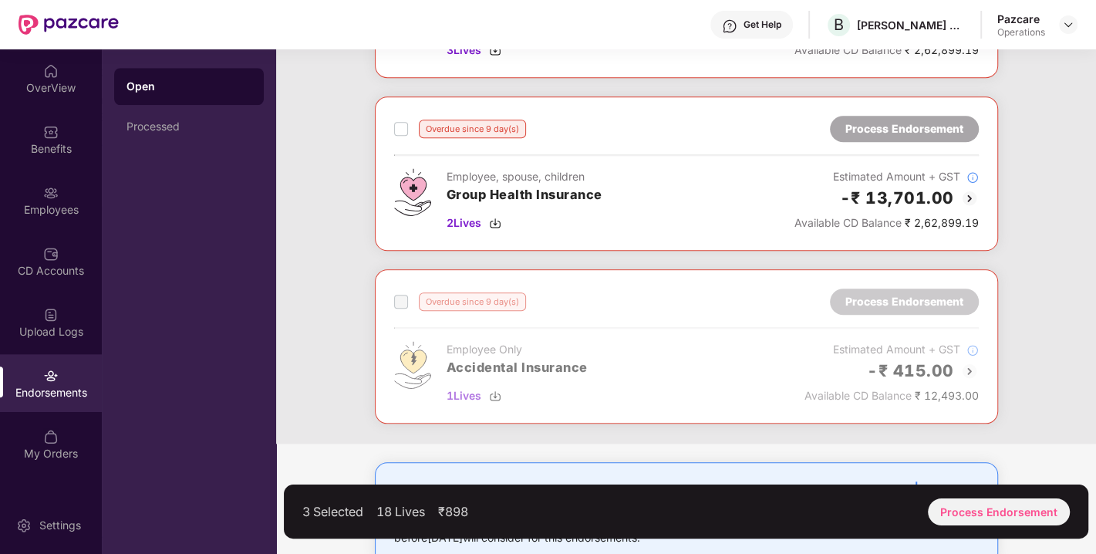
click at [402, 295] on span at bounding box center [401, 302] width 14 height 14
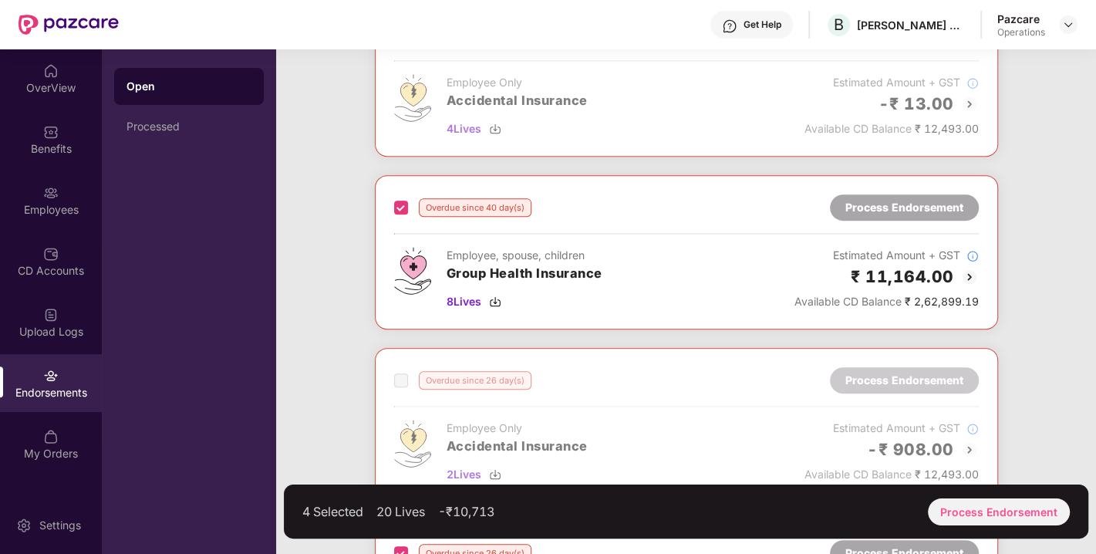
scroll to position [0, 0]
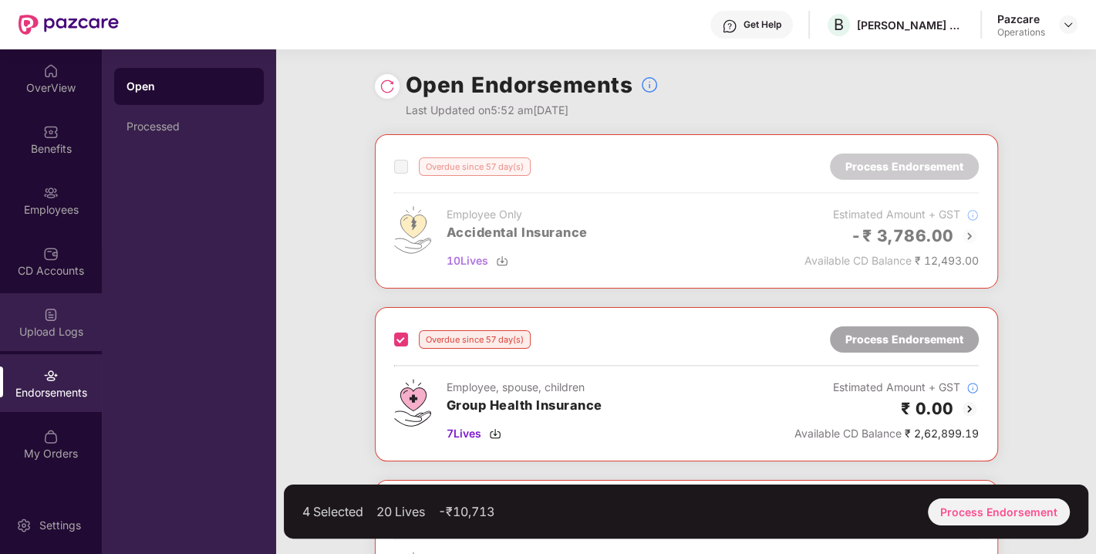
click at [50, 311] on img at bounding box center [50, 314] width 15 height 15
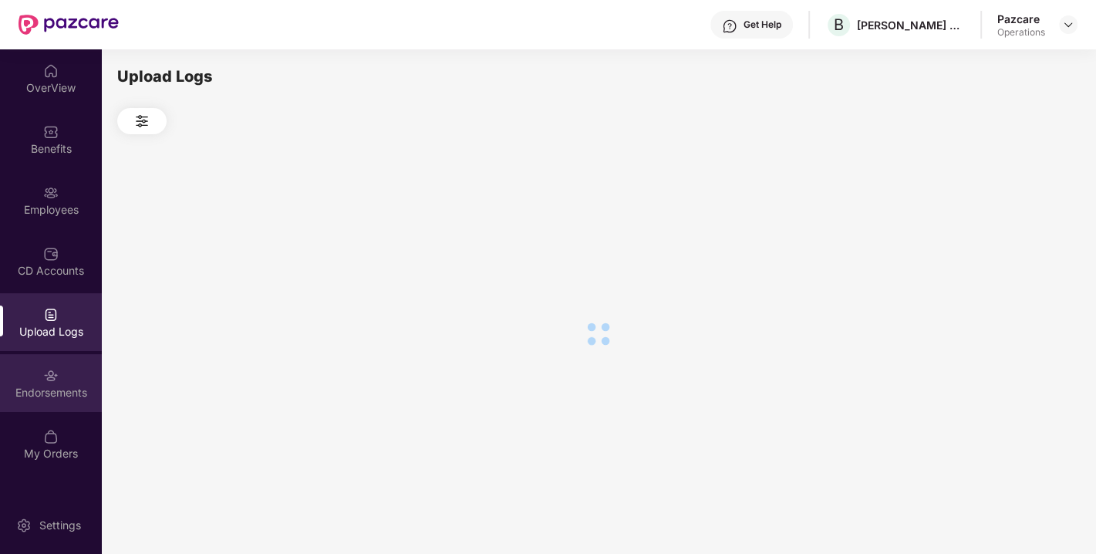
click at [49, 366] on div at bounding box center [50, 373] width 15 height 15
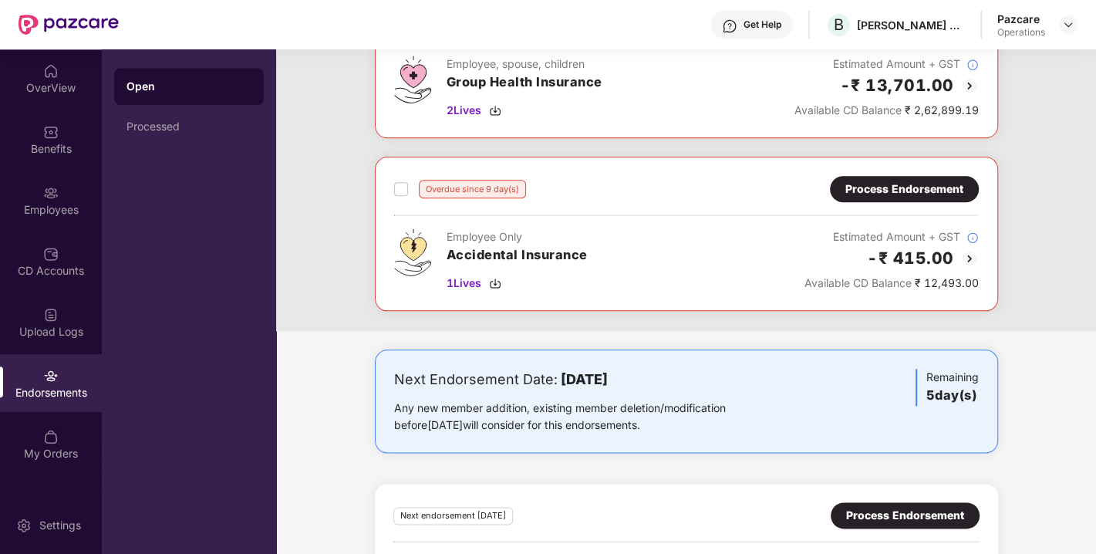
scroll to position [1450, 0]
